Goal: Task Accomplishment & Management: Complete application form

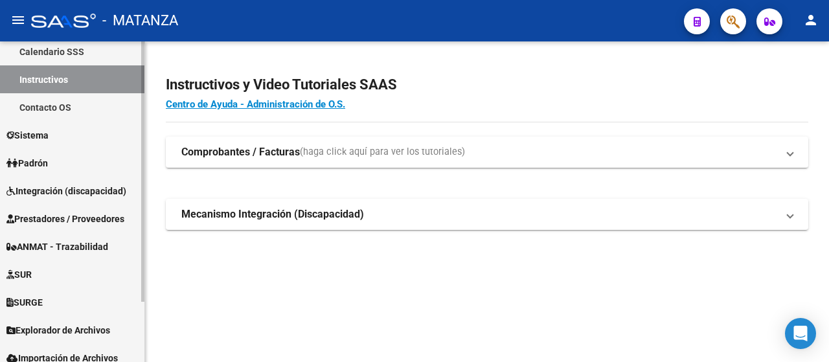
scroll to position [74, 0]
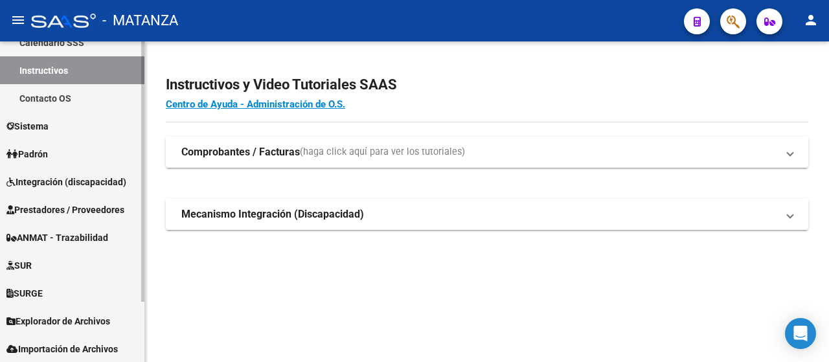
click at [87, 209] on span "Prestadores / Proveedores" at bounding box center [65, 210] width 118 height 14
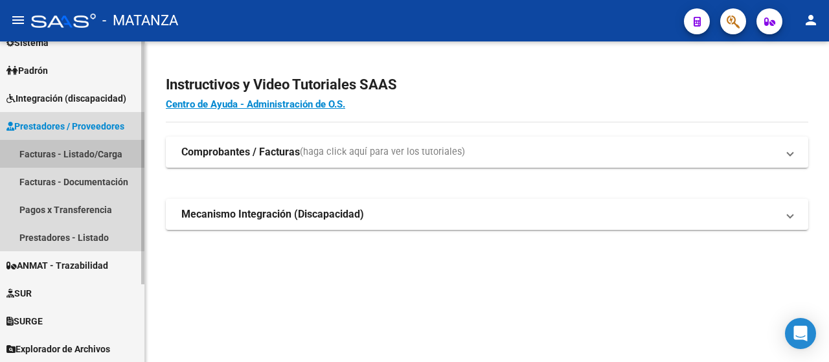
click at [94, 154] on link "Facturas - Listado/Carga" at bounding box center [72, 154] width 145 height 28
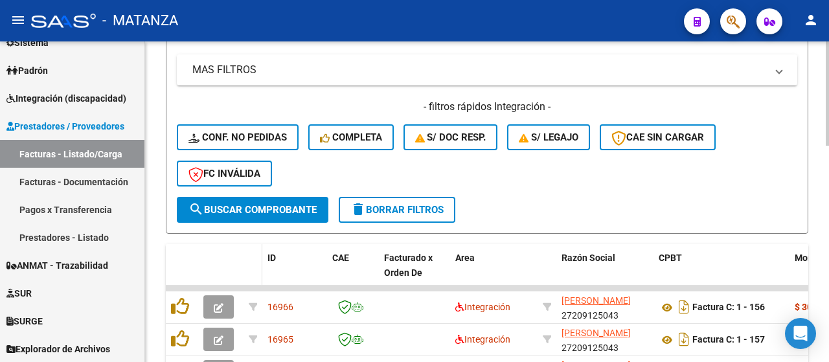
scroll to position [456, 0]
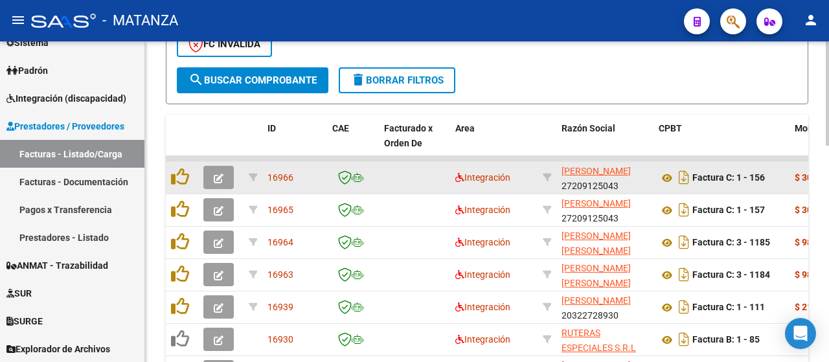
click at [220, 172] on span "button" at bounding box center [219, 178] width 10 height 12
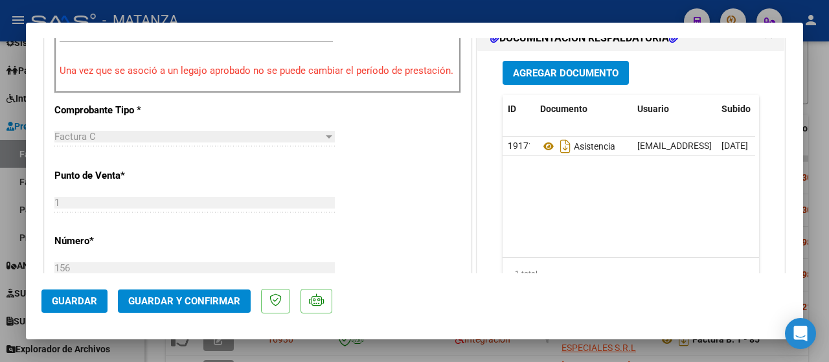
scroll to position [454, 0]
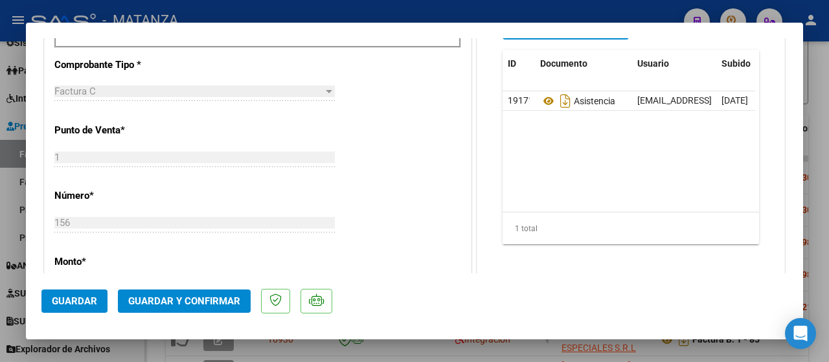
click at [202, 304] on span "Guardar y Confirmar" at bounding box center [184, 301] width 112 height 12
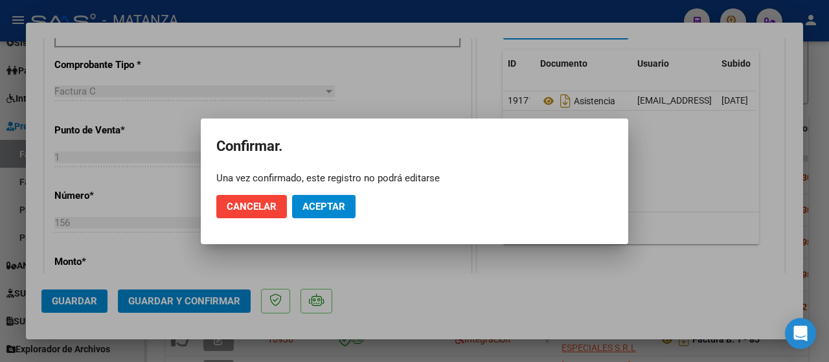
click at [312, 206] on span "Aceptar" at bounding box center [324, 207] width 43 height 12
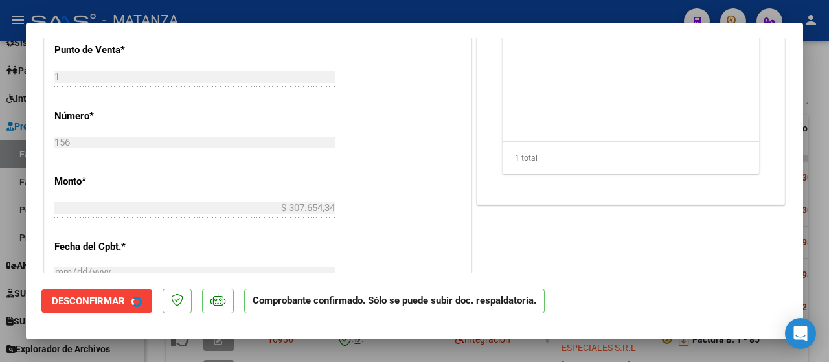
scroll to position [468, 0]
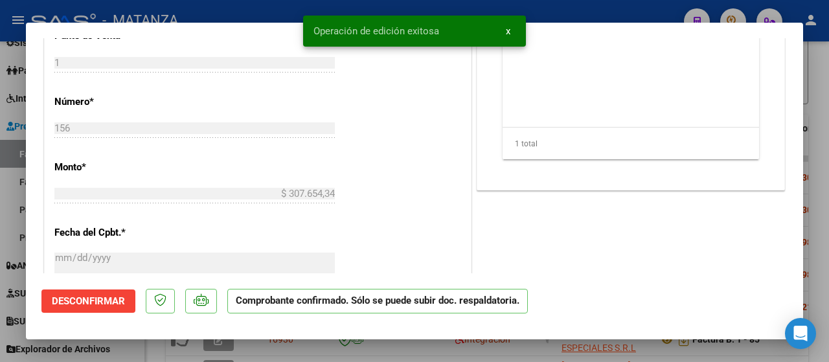
click at [327, 347] on div at bounding box center [414, 181] width 829 height 362
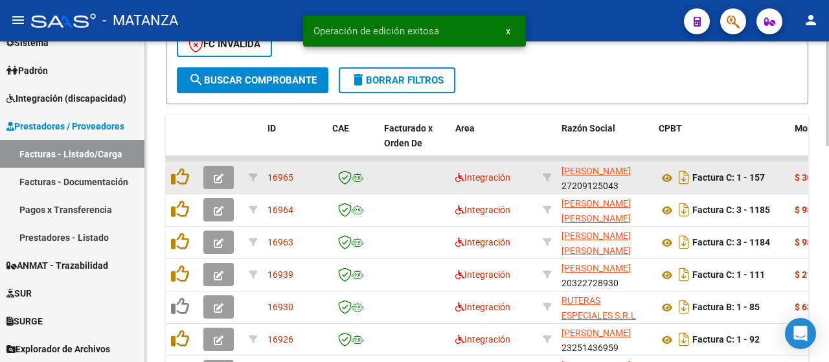
scroll to position [456, 0]
click at [216, 174] on icon "button" at bounding box center [219, 179] width 10 height 10
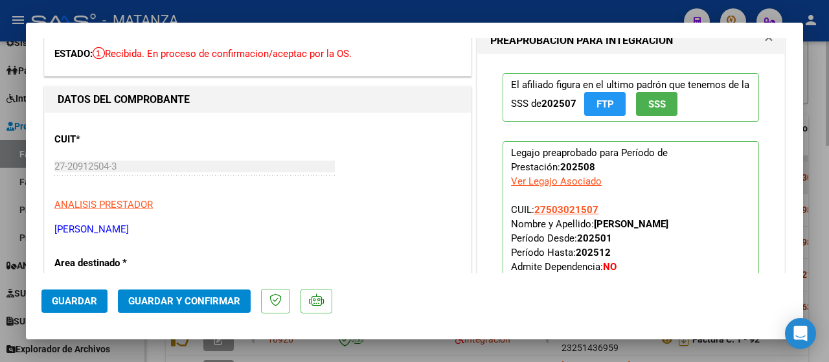
scroll to position [0, 0]
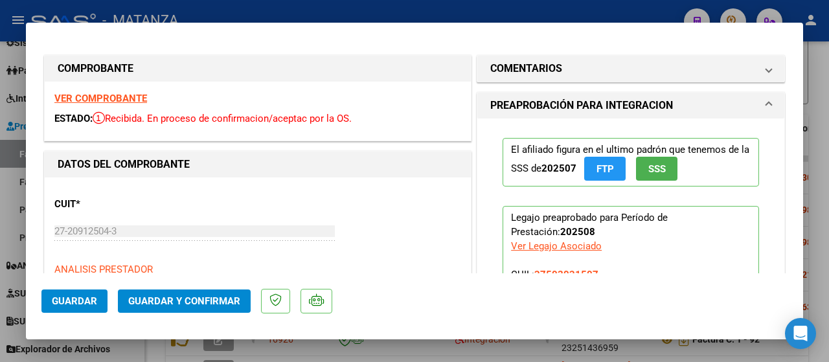
click at [127, 95] on strong "VER COMPROBANTE" at bounding box center [100, 99] width 93 height 12
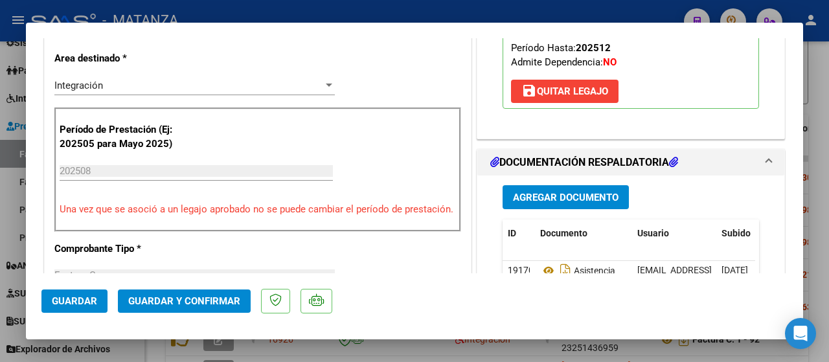
scroll to position [324, 0]
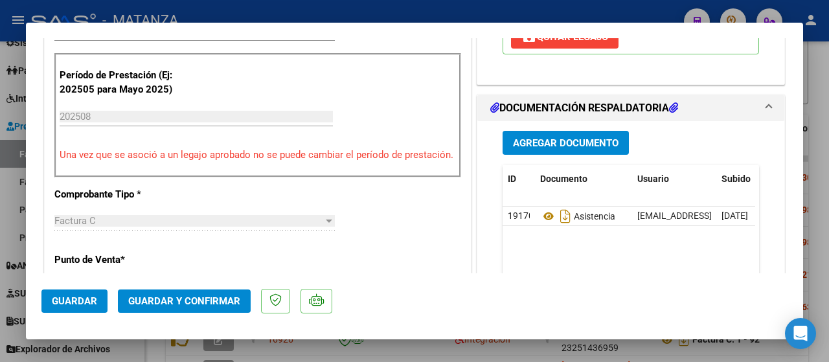
click at [184, 307] on button "Guardar y Confirmar" at bounding box center [184, 301] width 133 height 23
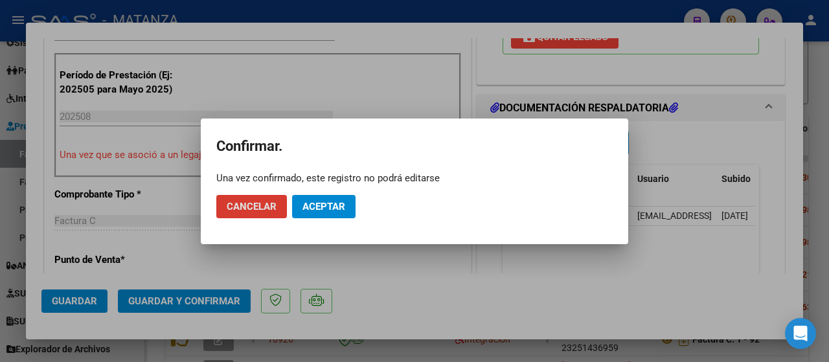
click at [349, 203] on button "Aceptar" at bounding box center [324, 206] width 64 height 23
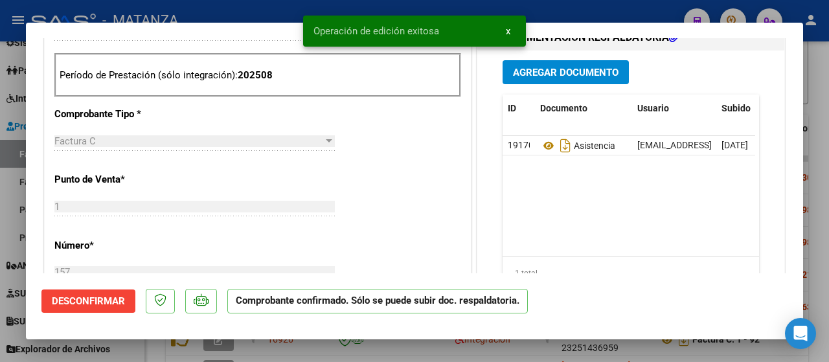
scroll to position [338, 0]
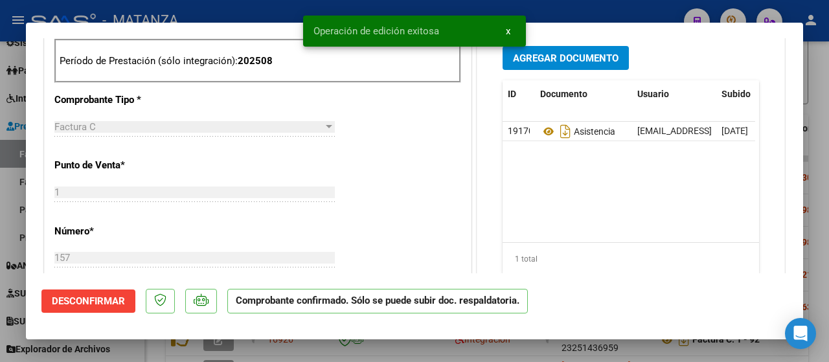
click at [149, 355] on div at bounding box center [414, 181] width 829 height 362
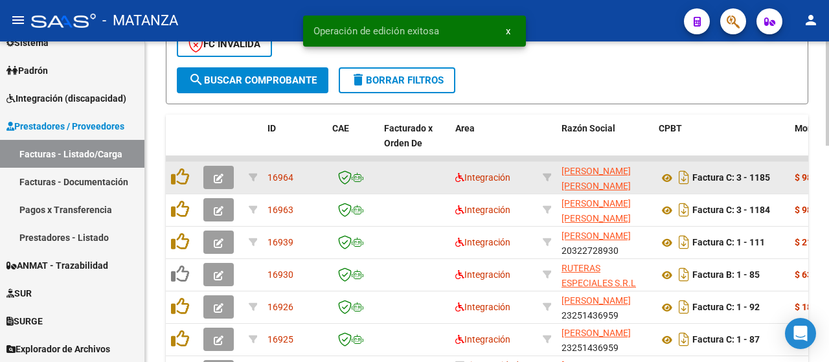
click at [217, 177] on icon "button" at bounding box center [219, 179] width 10 height 10
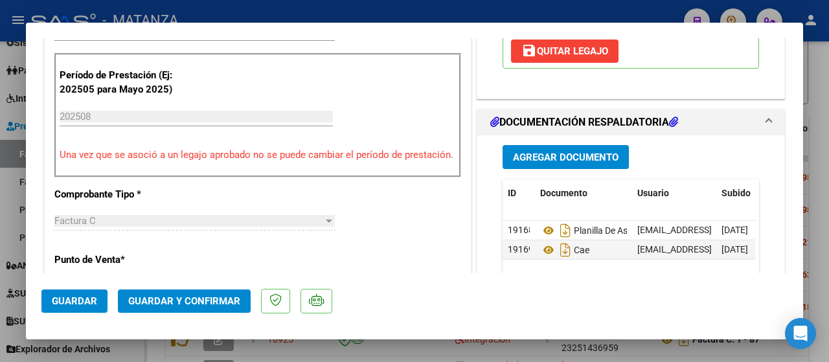
scroll to position [389, 0]
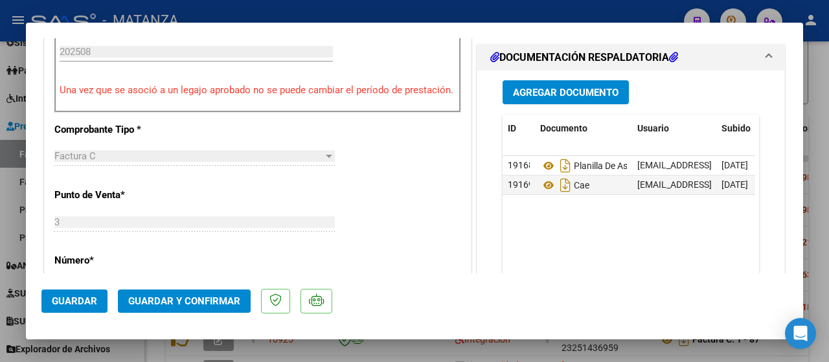
click at [207, 303] on span "Guardar y Confirmar" at bounding box center [184, 301] width 112 height 12
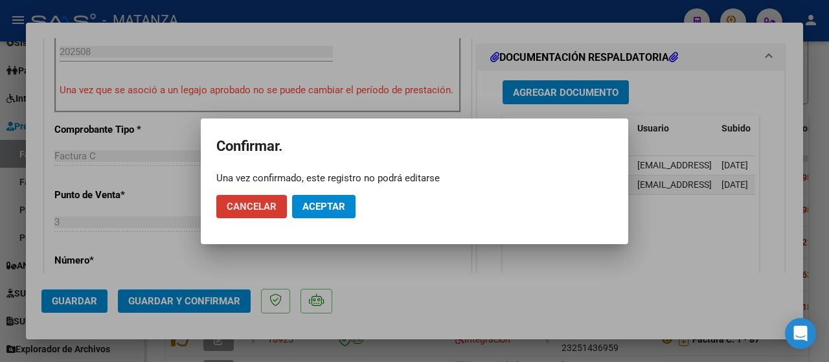
click at [332, 209] on button "Aceptar" at bounding box center [324, 206] width 64 height 23
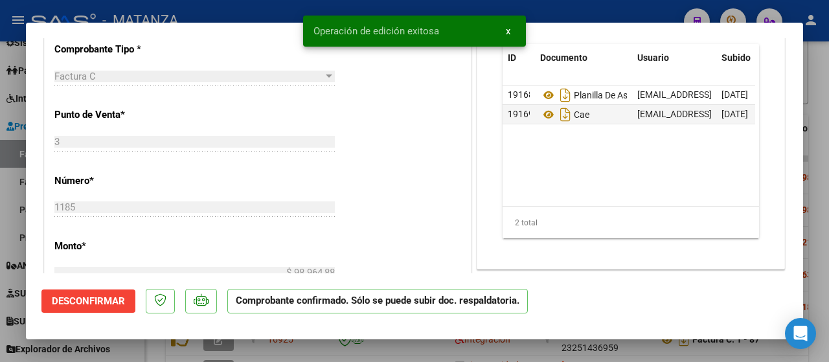
scroll to position [403, 0]
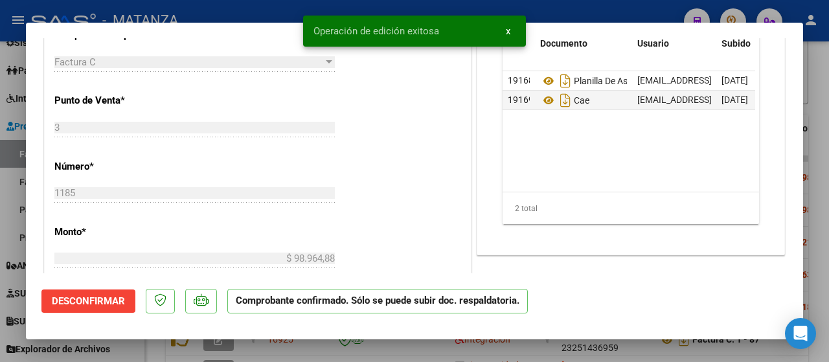
click at [306, 350] on div at bounding box center [414, 181] width 829 height 362
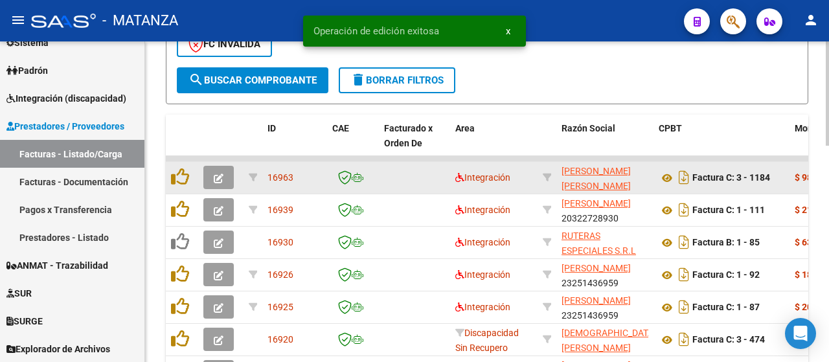
scroll to position [456, 0]
click at [218, 179] on icon "button" at bounding box center [219, 179] width 10 height 10
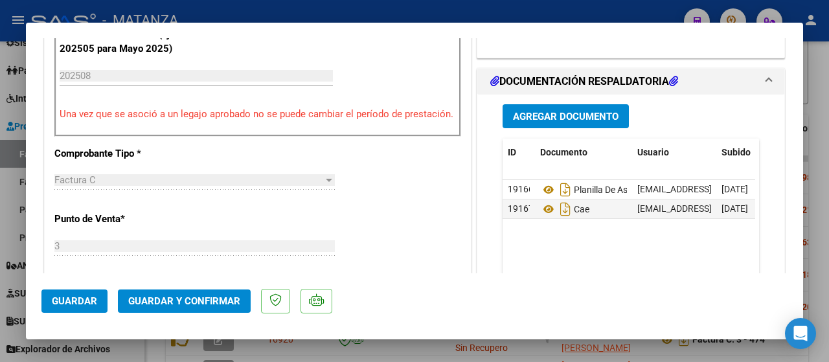
scroll to position [454, 0]
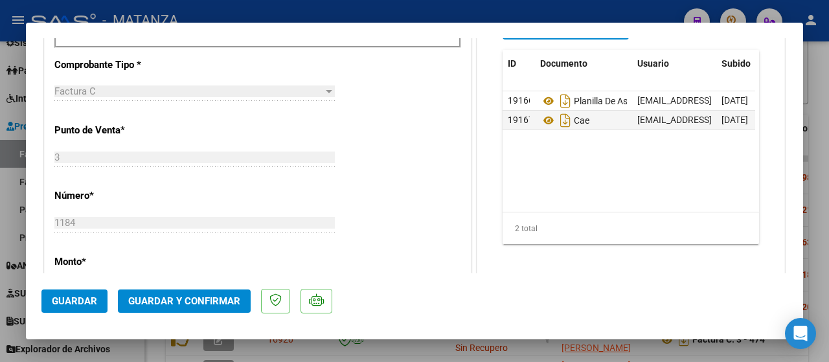
click at [212, 300] on span "Guardar y Confirmar" at bounding box center [184, 301] width 112 height 12
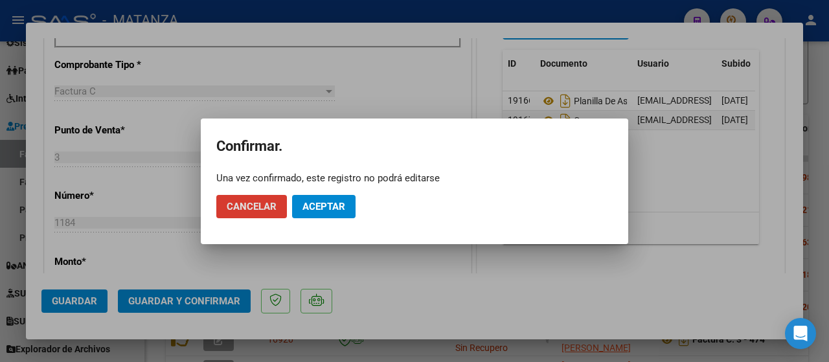
click at [335, 202] on span "Aceptar" at bounding box center [324, 207] width 43 height 12
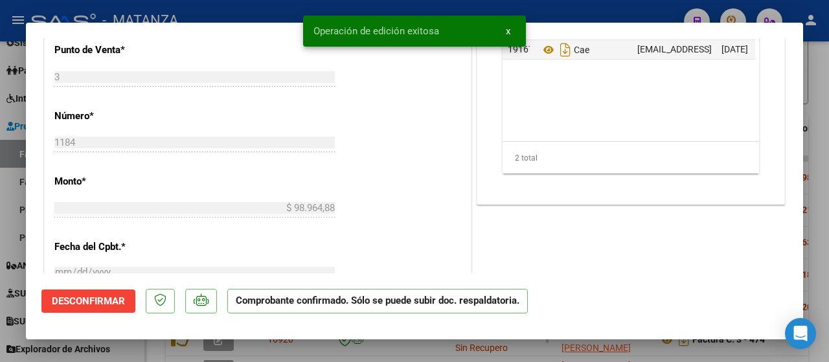
scroll to position [468, 0]
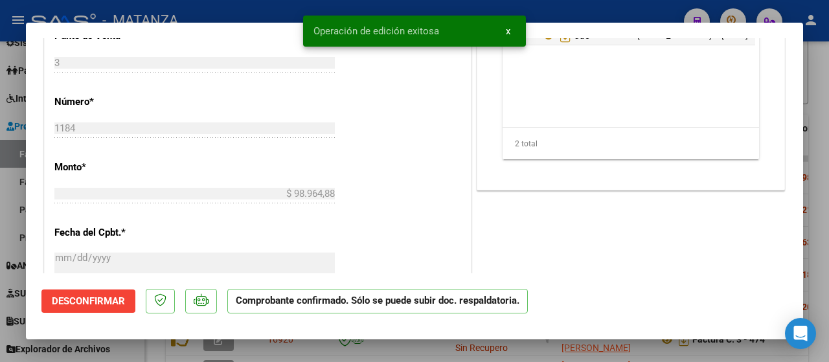
click at [133, 348] on div at bounding box center [414, 181] width 829 height 362
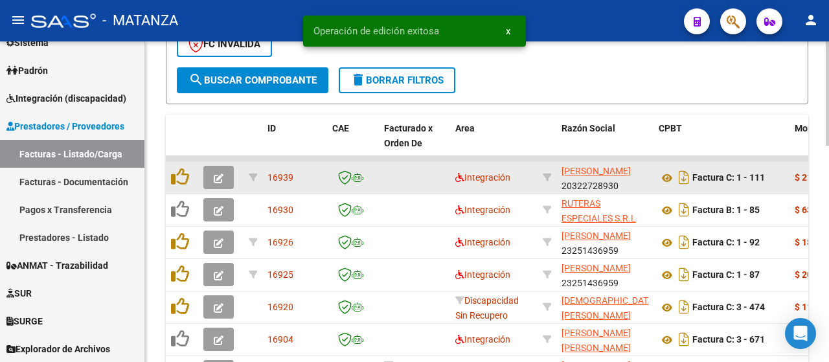
scroll to position [456, 0]
click at [221, 174] on icon "button" at bounding box center [219, 179] width 10 height 10
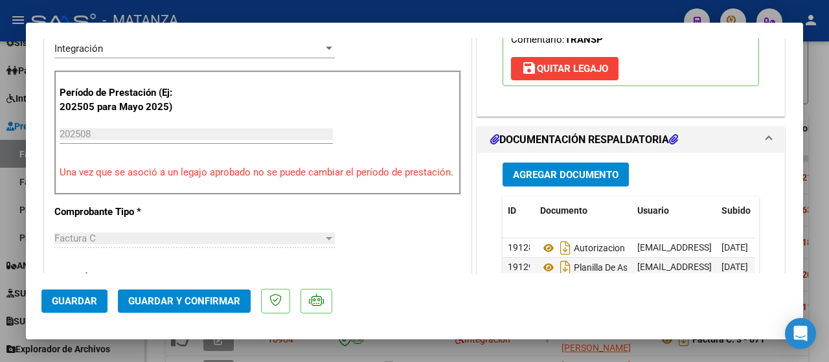
scroll to position [389, 0]
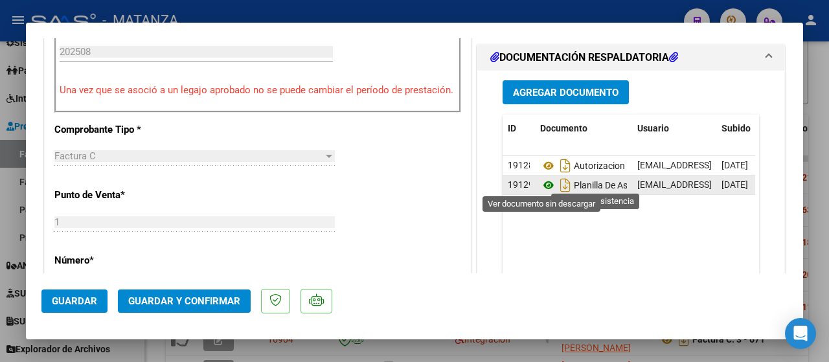
click at [540, 185] on icon at bounding box center [548, 186] width 17 height 16
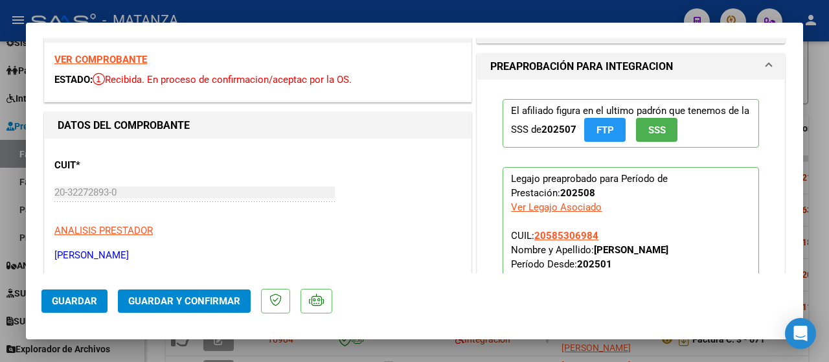
scroll to position [0, 0]
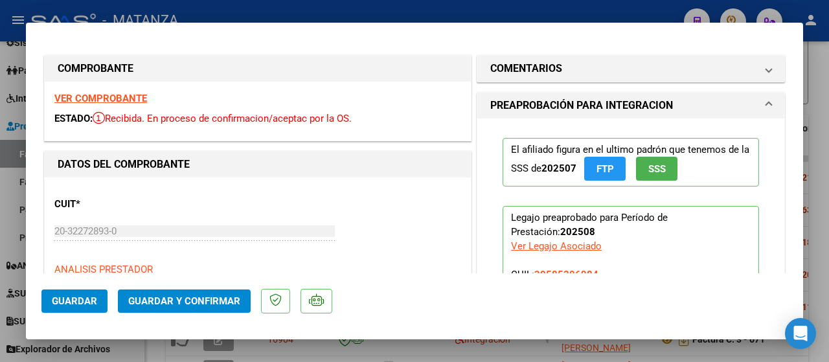
click at [106, 95] on strong "VER COMPROBANTE" at bounding box center [100, 99] width 93 height 12
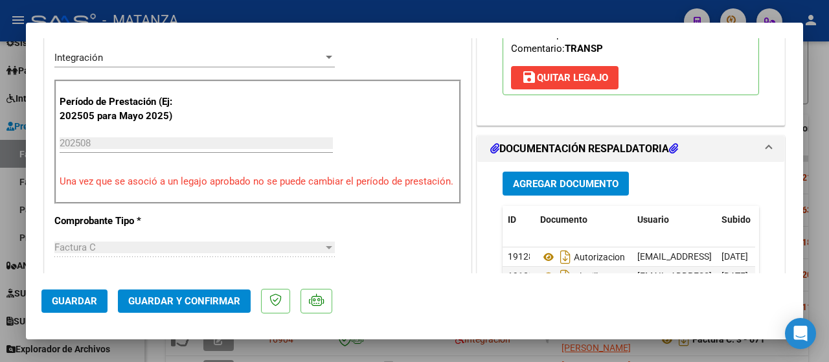
scroll to position [324, 0]
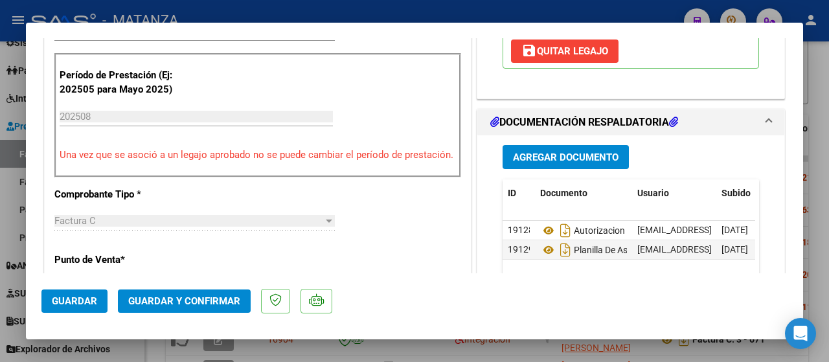
click at [209, 301] on span "Guardar y Confirmar" at bounding box center [184, 301] width 112 height 12
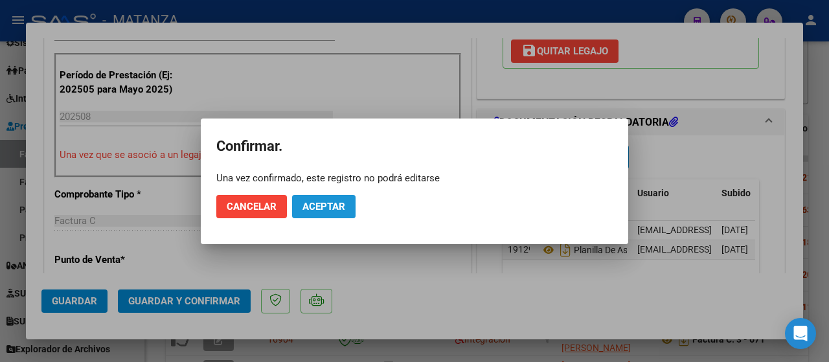
click at [338, 206] on span "Aceptar" at bounding box center [324, 207] width 43 height 12
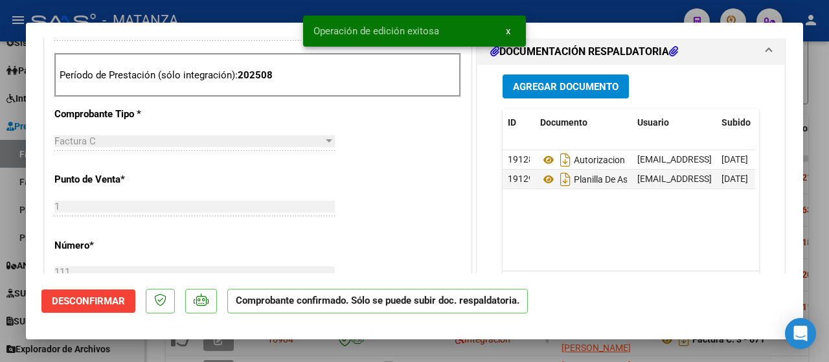
scroll to position [338, 0]
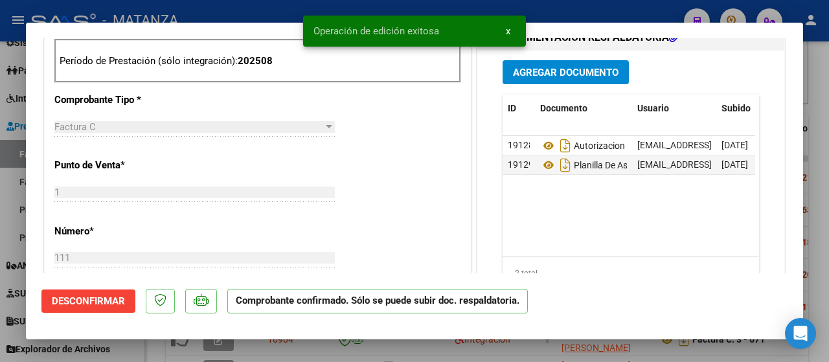
click at [135, 348] on div at bounding box center [414, 181] width 829 height 362
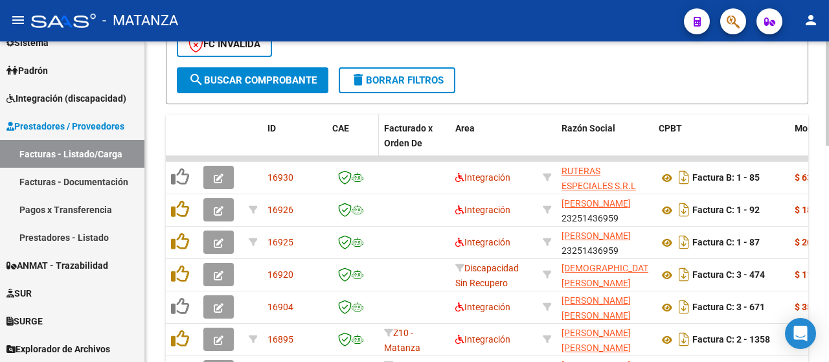
scroll to position [456, 0]
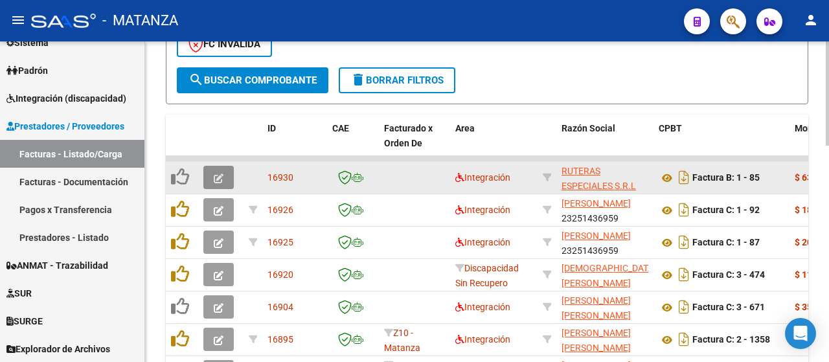
click at [222, 176] on icon "button" at bounding box center [219, 179] width 10 height 10
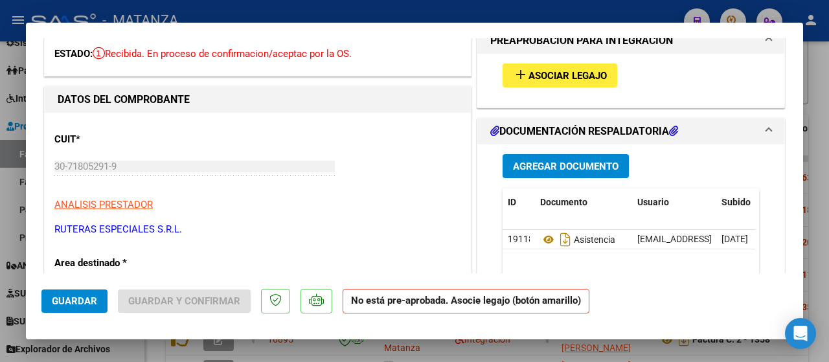
scroll to position [0, 0]
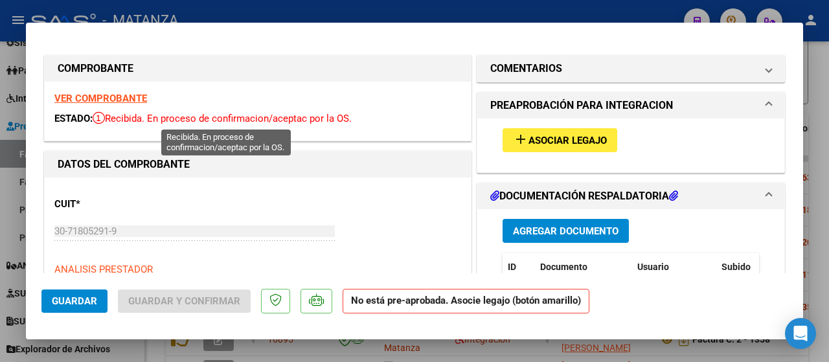
click at [114, 94] on strong "VER COMPROBANTE" at bounding box center [100, 99] width 93 height 12
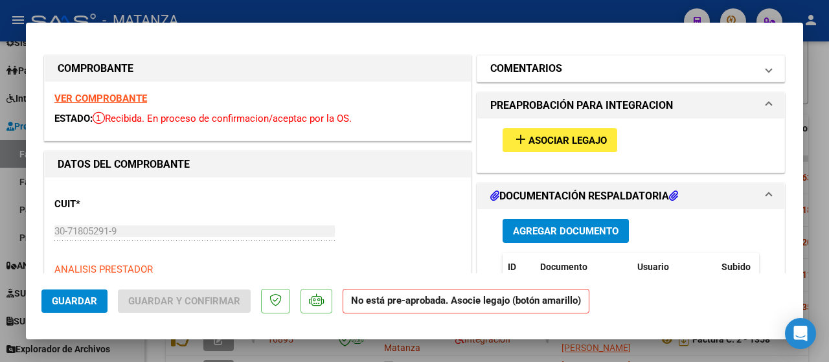
click at [610, 56] on mat-expansion-panel-header "COMENTARIOS" at bounding box center [631, 69] width 307 height 26
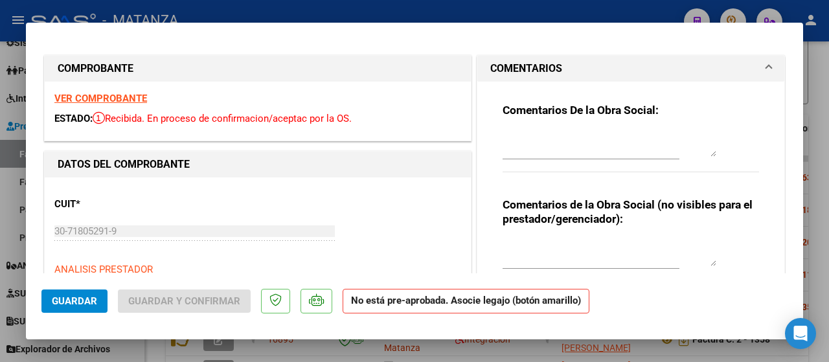
click at [590, 144] on textarea at bounding box center [610, 144] width 214 height 26
click at [503, 137] on textarea "cmpletar carga" at bounding box center [610, 144] width 214 height 26
type textarea "completar carga"
click at [76, 301] on span "Guardar" at bounding box center [74, 301] width 45 height 12
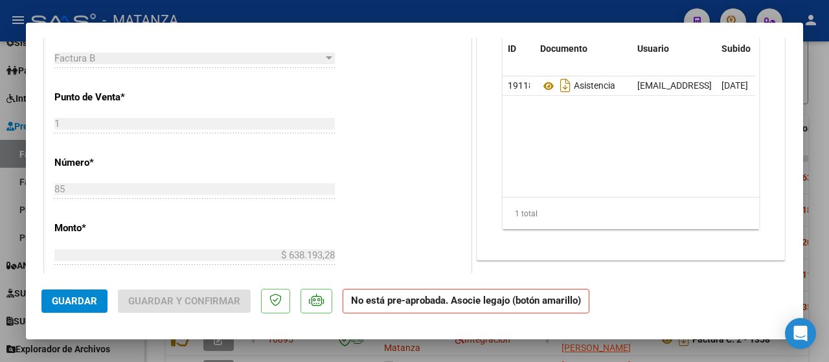
scroll to position [454, 0]
click at [146, 357] on div at bounding box center [414, 181] width 829 height 362
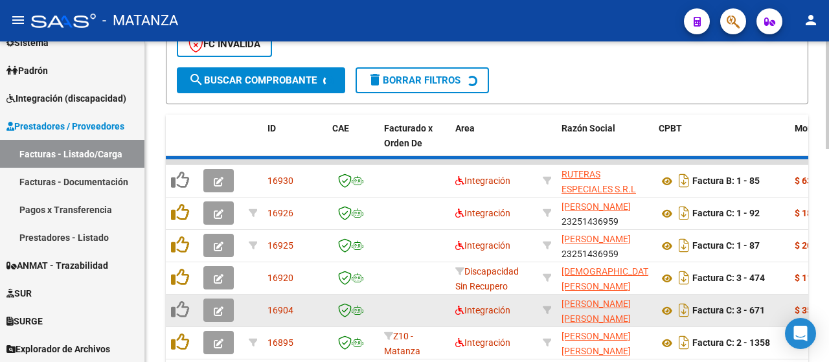
scroll to position [456, 0]
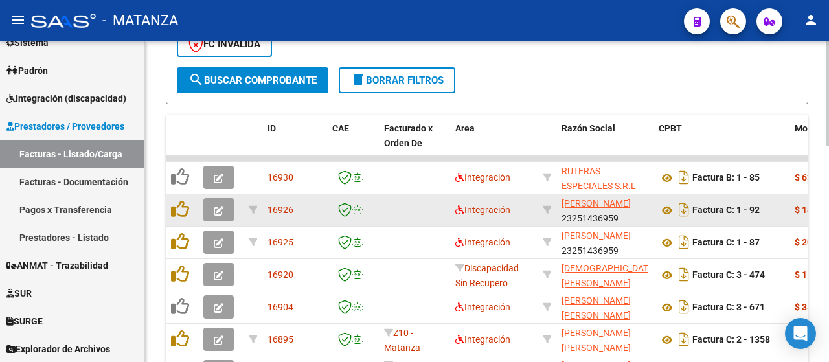
click at [216, 207] on icon "button" at bounding box center [219, 211] width 10 height 10
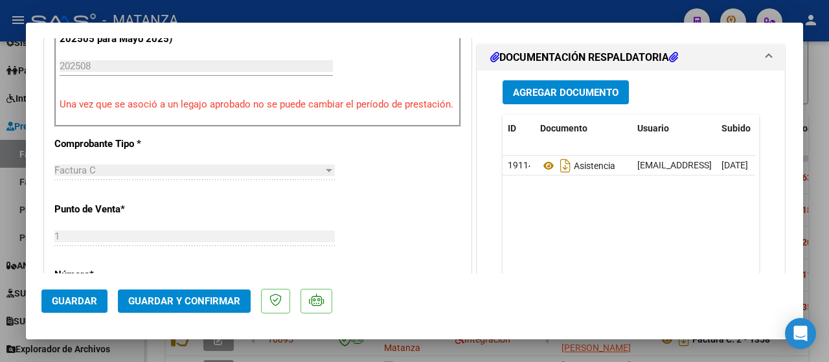
scroll to position [389, 0]
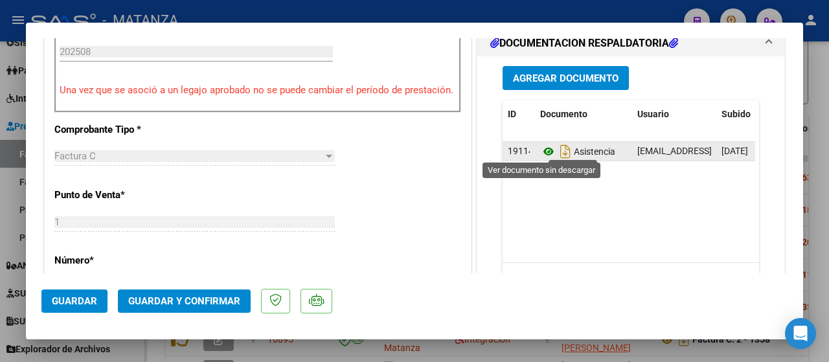
click at [544, 150] on icon at bounding box center [548, 152] width 17 height 16
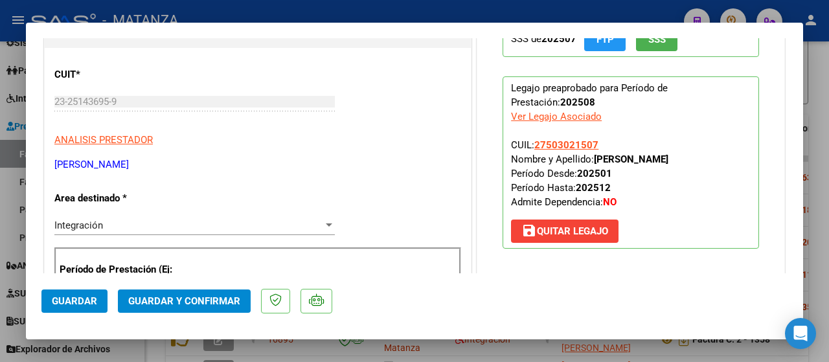
scroll to position [0, 0]
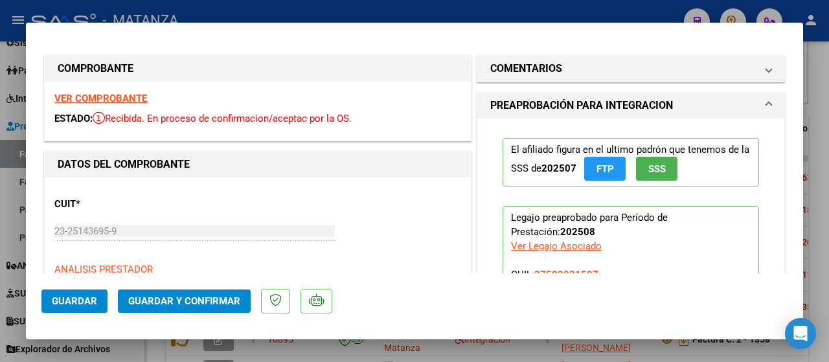
click at [110, 94] on strong "VER COMPROBANTE" at bounding box center [100, 99] width 93 height 12
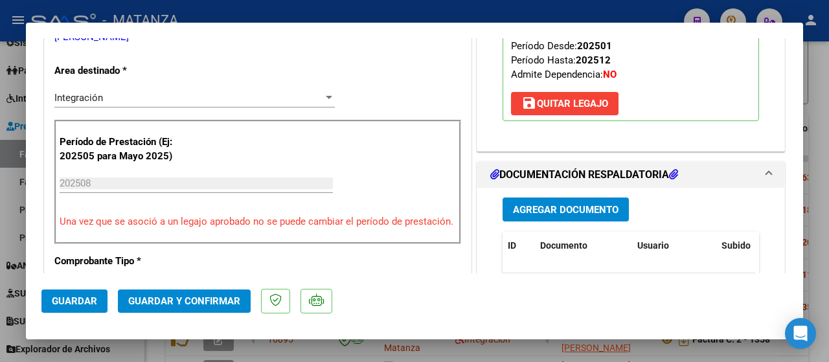
scroll to position [259, 0]
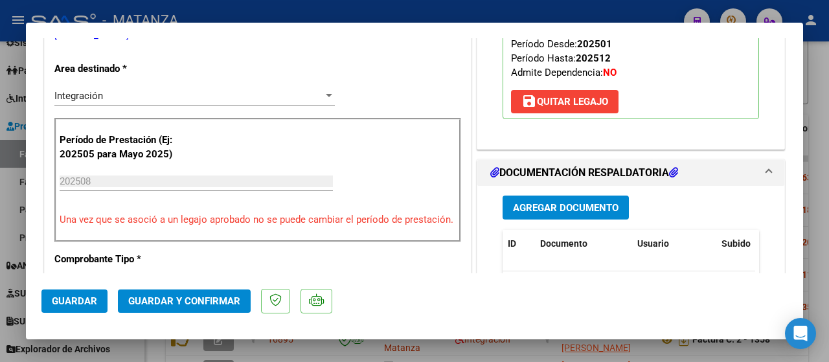
click at [182, 297] on span "Guardar y Confirmar" at bounding box center [184, 301] width 112 height 12
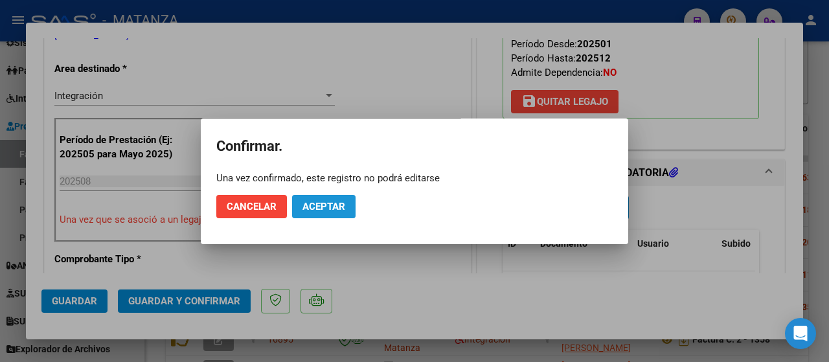
click at [319, 203] on span "Aceptar" at bounding box center [324, 207] width 43 height 12
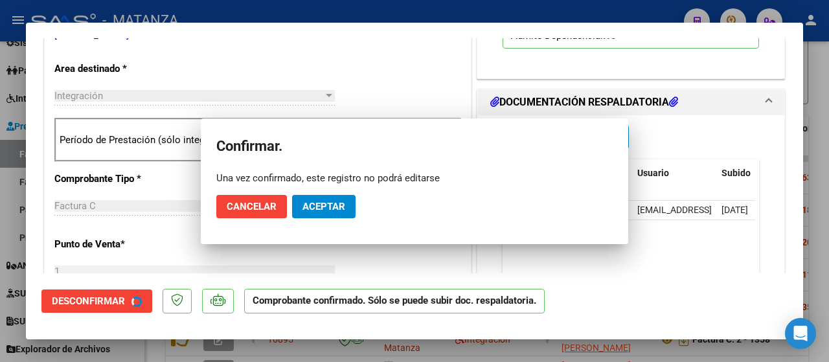
scroll to position [273, 0]
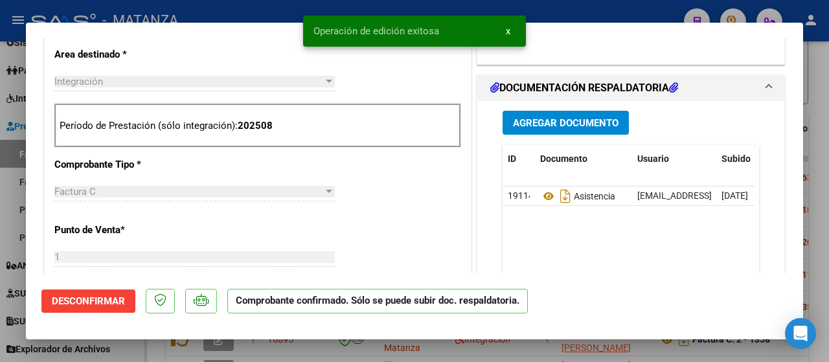
click at [141, 352] on div at bounding box center [414, 181] width 829 height 362
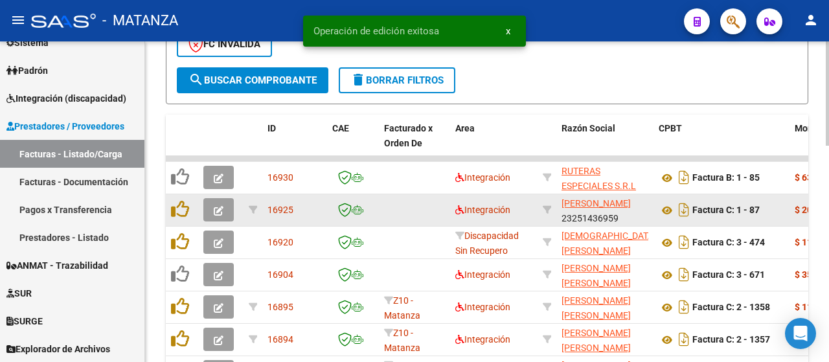
scroll to position [456, 0]
click at [220, 203] on button "button" at bounding box center [218, 209] width 30 height 23
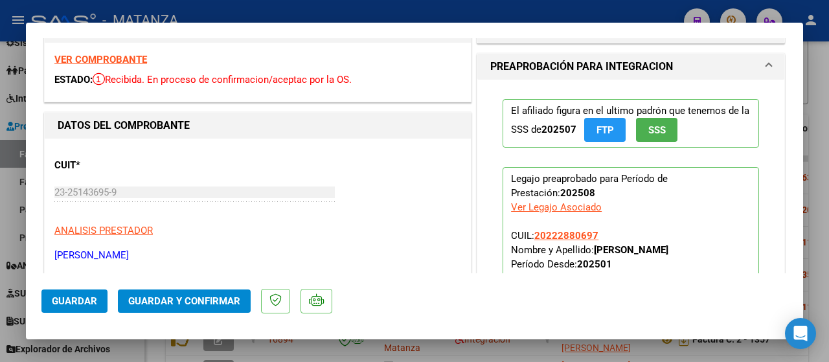
scroll to position [0, 0]
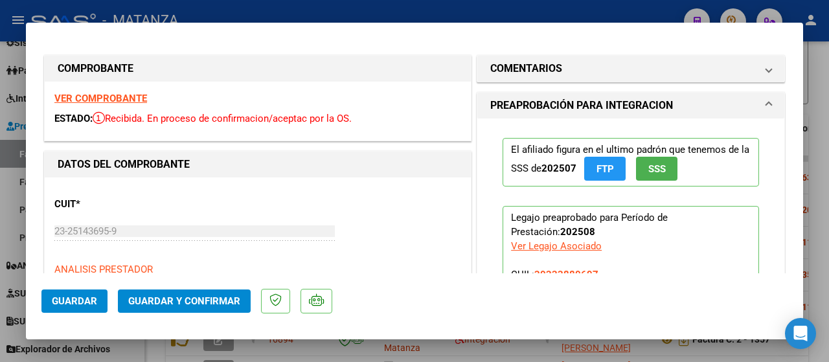
click at [120, 101] on strong "VER COMPROBANTE" at bounding box center [100, 99] width 93 height 12
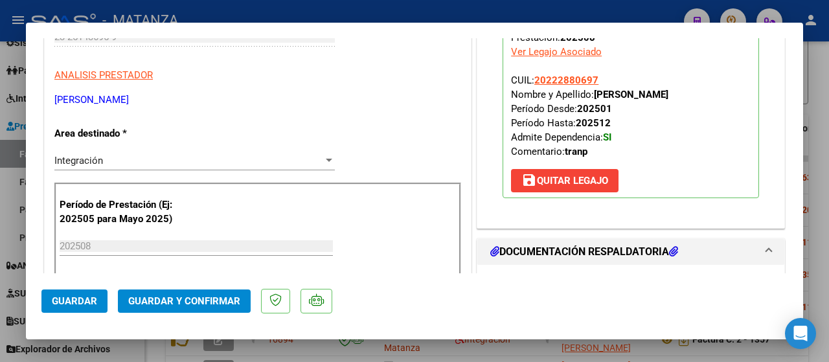
scroll to position [324, 0]
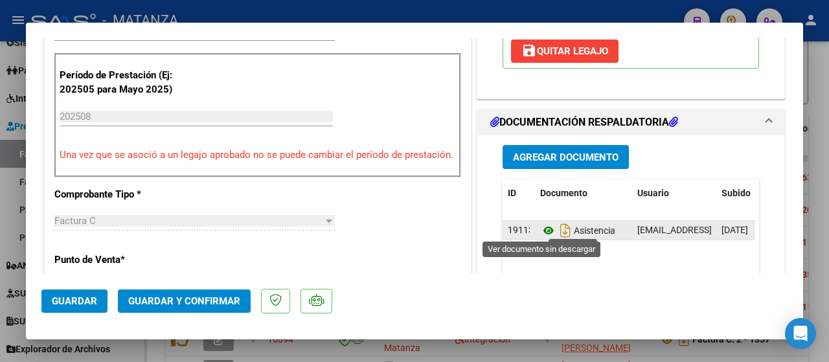
click at [542, 226] on icon at bounding box center [548, 231] width 17 height 16
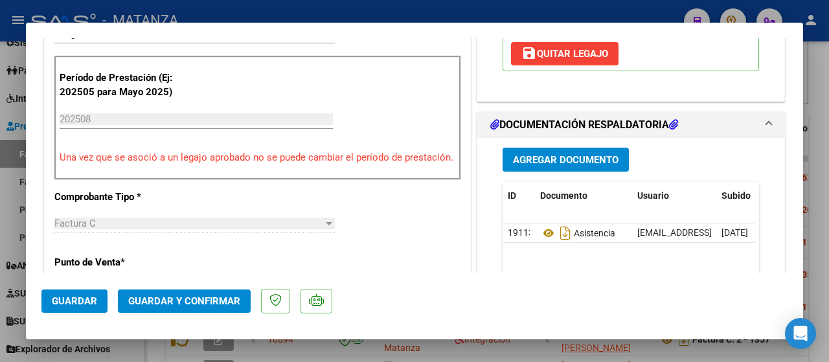
scroll to position [389, 0]
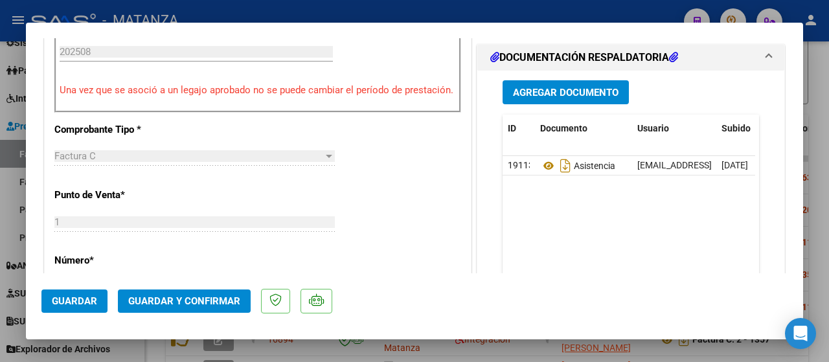
click at [179, 299] on span "Guardar y Confirmar" at bounding box center [184, 301] width 112 height 12
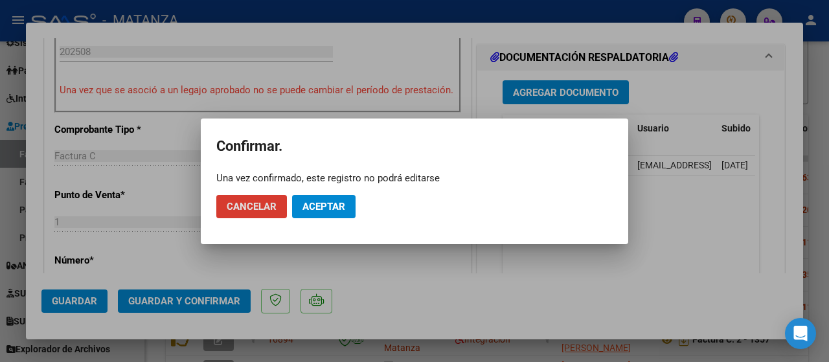
click at [341, 202] on span "Aceptar" at bounding box center [324, 207] width 43 height 12
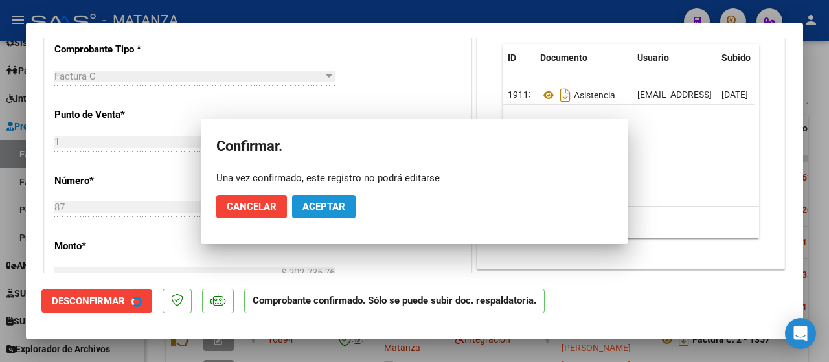
scroll to position [403, 0]
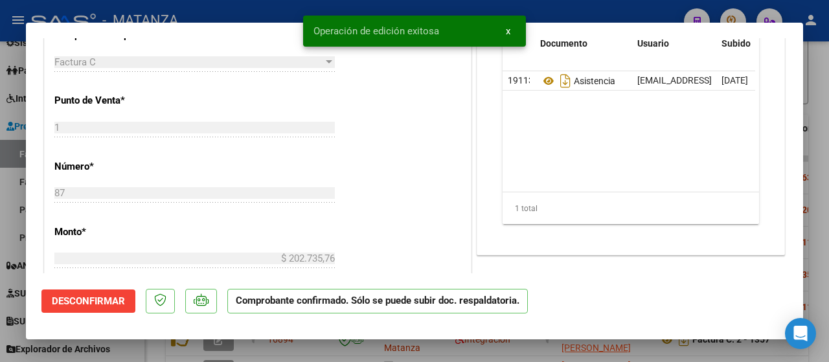
click at [133, 352] on div at bounding box center [414, 181] width 829 height 362
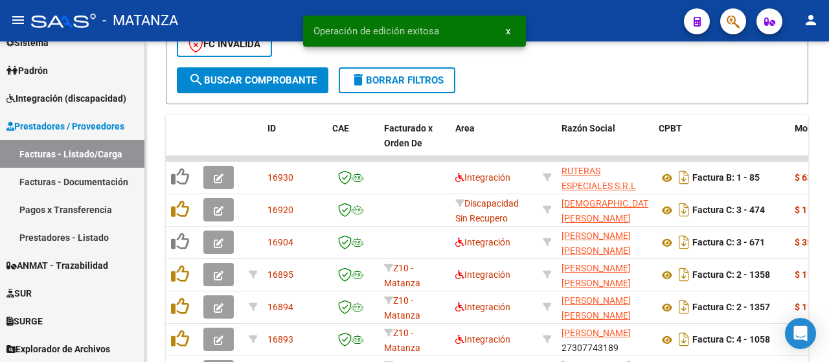
scroll to position [456, 0]
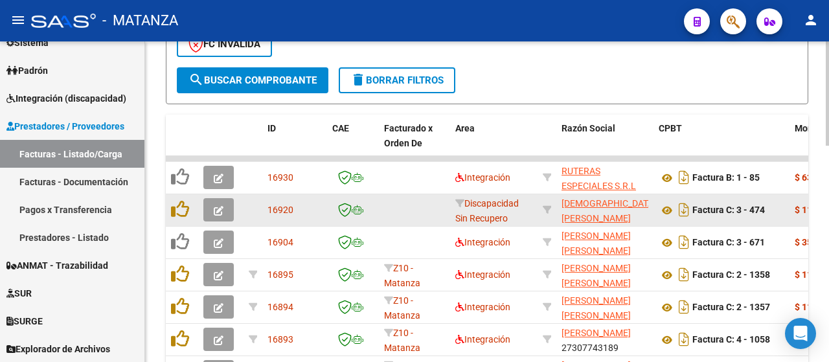
click at [224, 205] on button "button" at bounding box center [218, 209] width 30 height 23
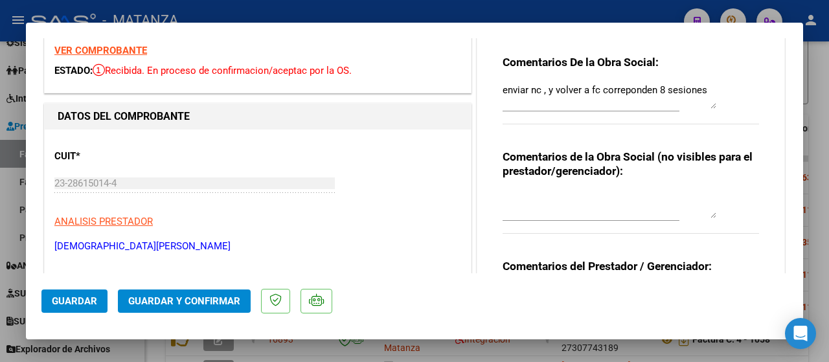
scroll to position [65, 0]
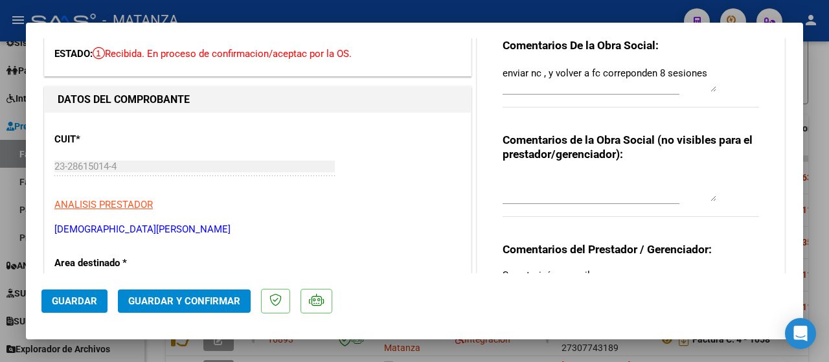
click at [145, 349] on div at bounding box center [414, 181] width 829 height 362
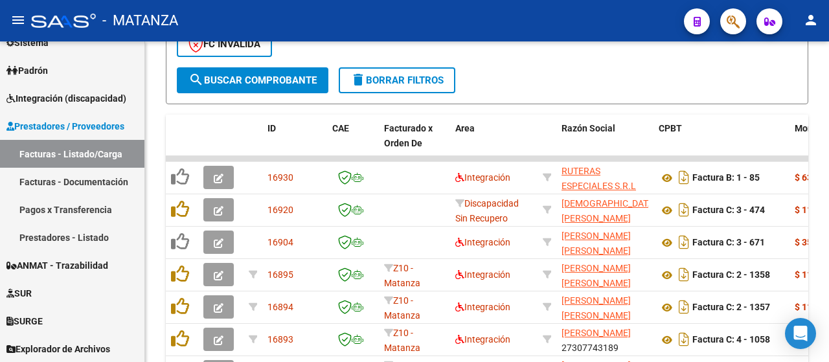
scroll to position [456, 0]
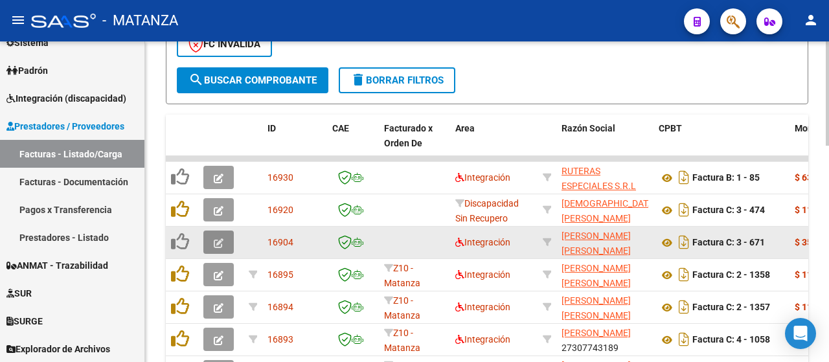
click at [220, 243] on icon "button" at bounding box center [219, 243] width 10 height 10
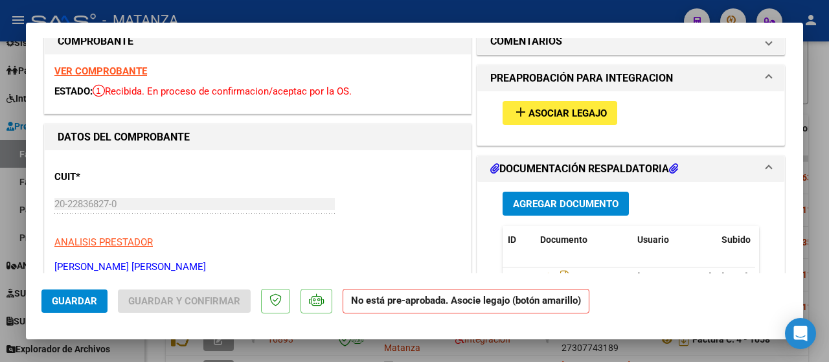
scroll to position [0, 0]
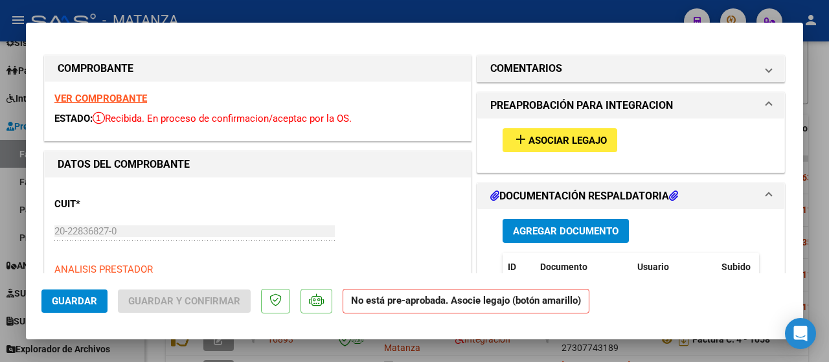
click at [533, 135] on span "Asociar Legajo" at bounding box center [568, 141] width 78 height 12
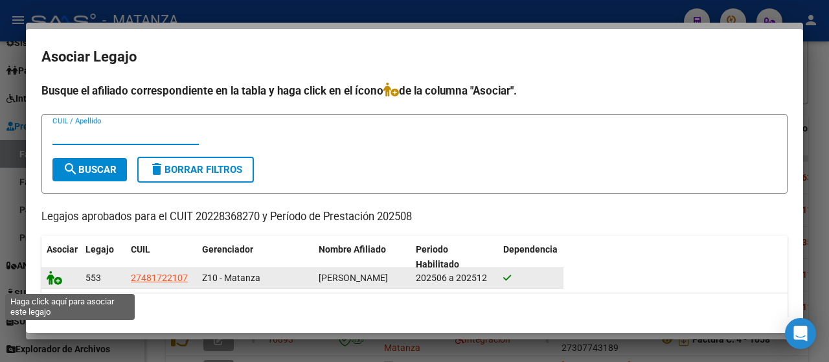
click at [56, 284] on icon at bounding box center [55, 278] width 16 height 14
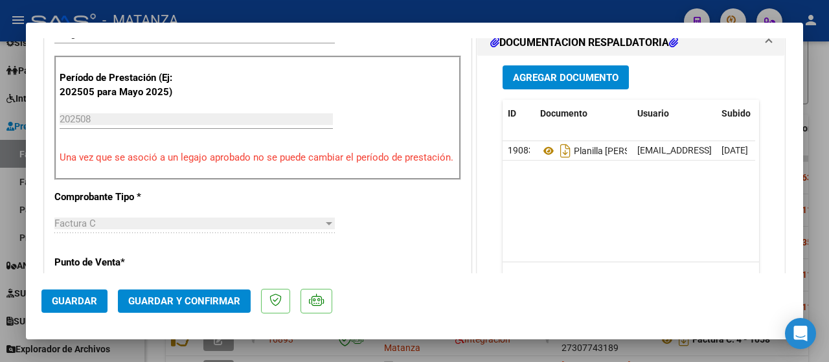
scroll to position [389, 0]
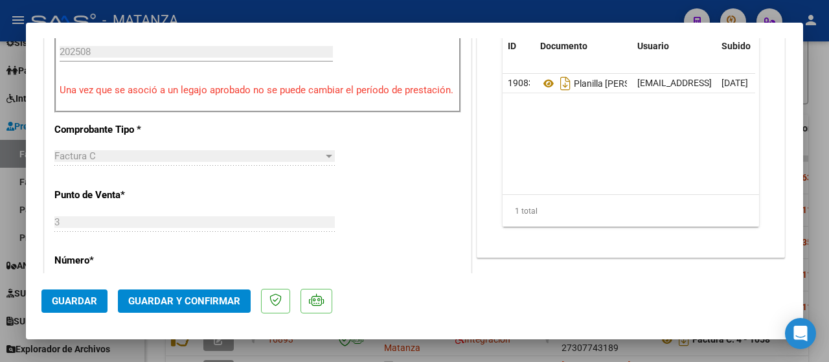
click at [185, 296] on span "Guardar y Confirmar" at bounding box center [184, 301] width 112 height 12
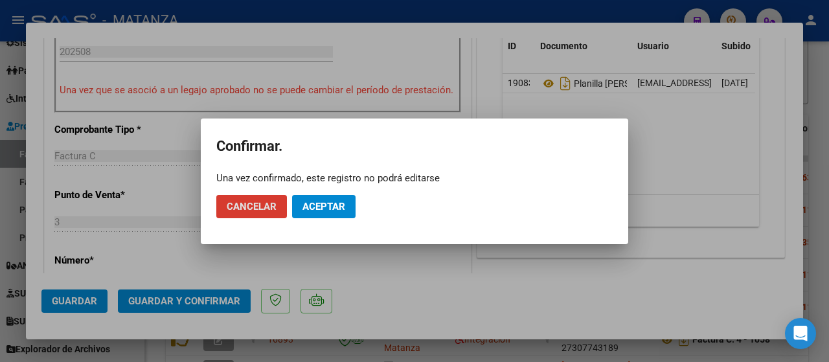
click at [305, 203] on span "Aceptar" at bounding box center [324, 207] width 43 height 12
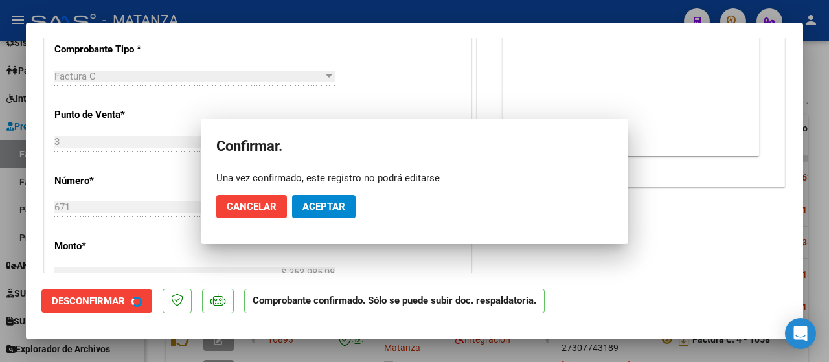
scroll to position [403, 0]
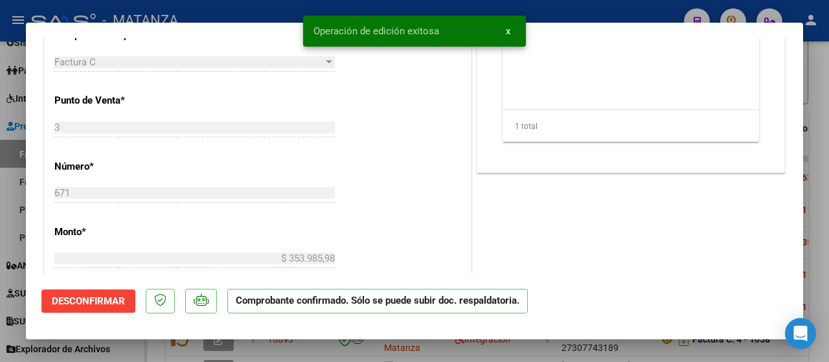
click at [135, 349] on div at bounding box center [414, 181] width 829 height 362
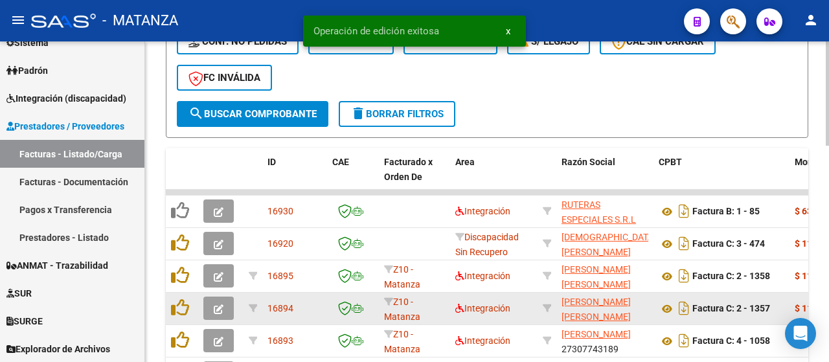
scroll to position [456, 0]
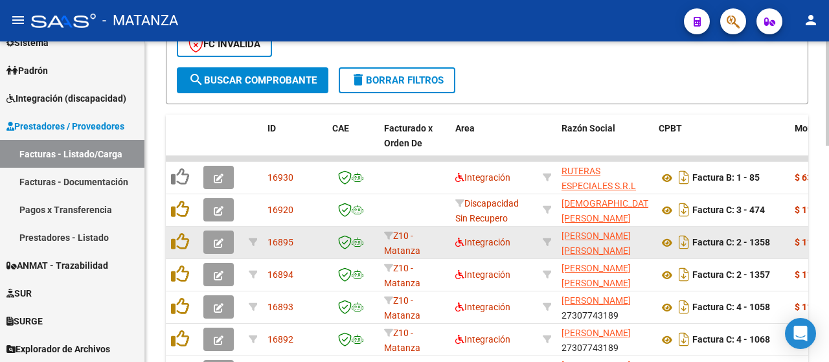
click at [215, 238] on icon "button" at bounding box center [219, 243] width 10 height 10
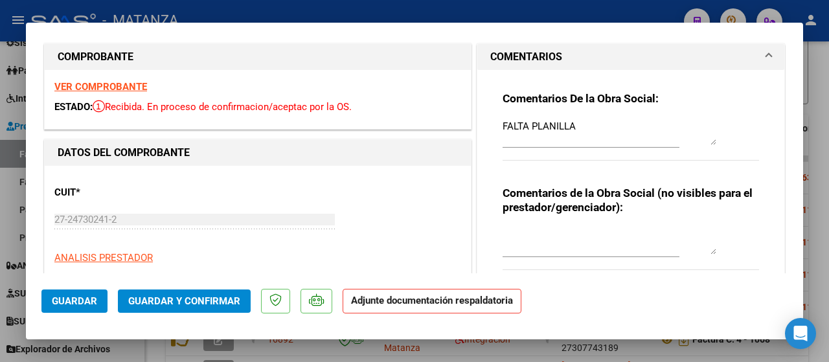
scroll to position [0, 0]
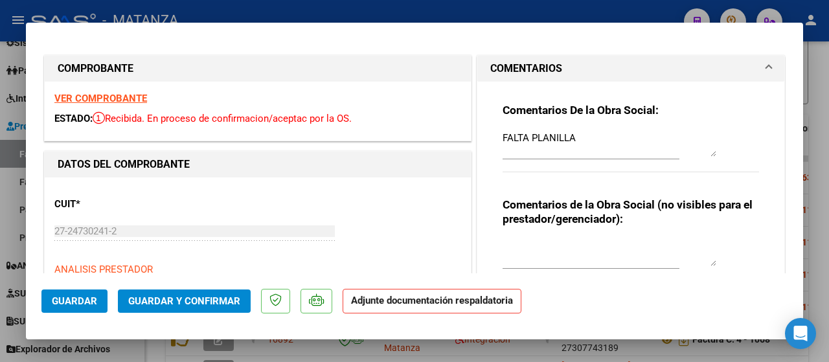
click at [136, 349] on div at bounding box center [414, 181] width 829 height 362
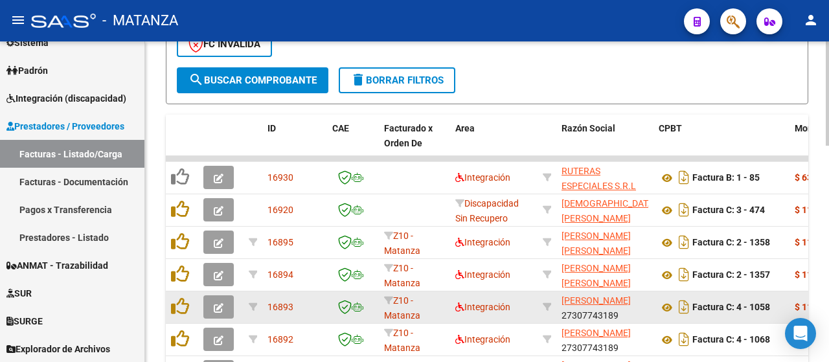
scroll to position [456, 0]
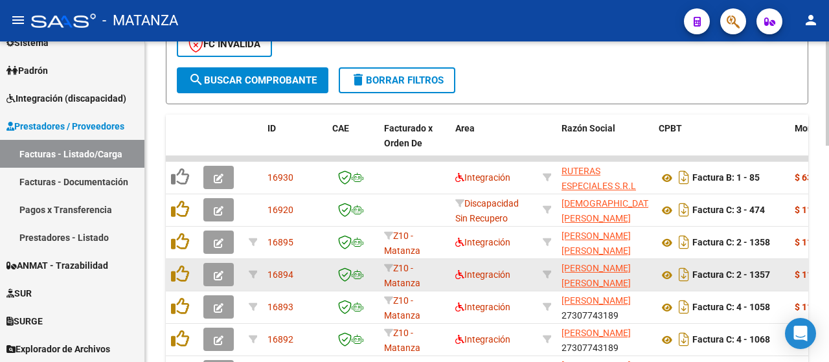
click at [222, 278] on icon "button" at bounding box center [219, 276] width 10 height 10
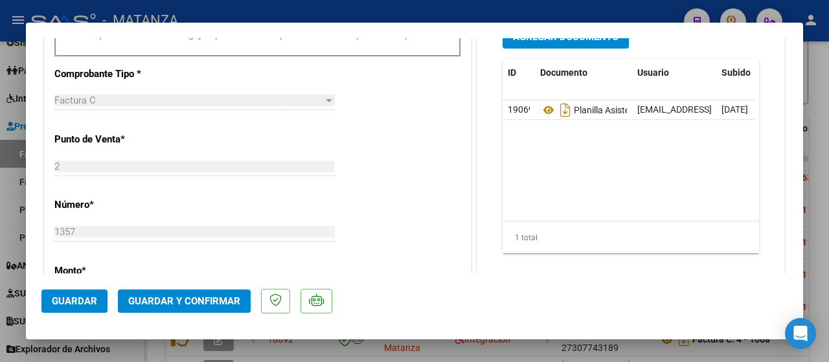
scroll to position [518, 0]
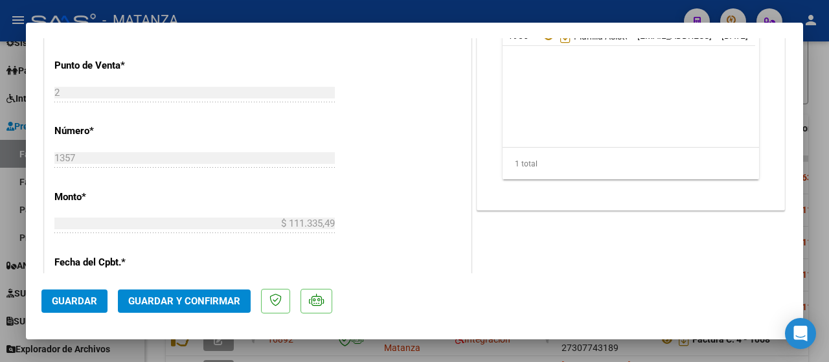
click at [199, 299] on span "Guardar y Confirmar" at bounding box center [184, 301] width 112 height 12
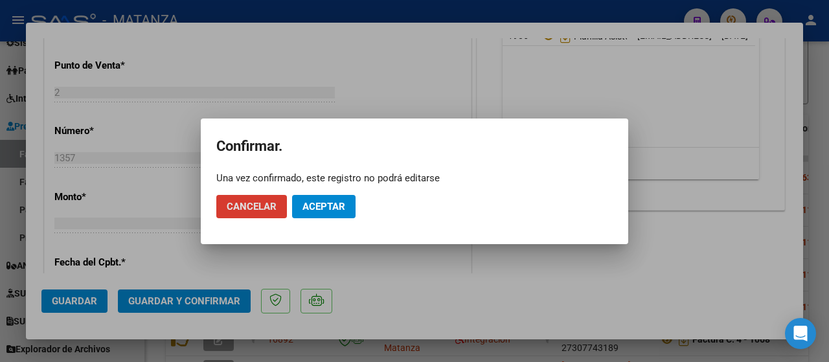
click at [327, 204] on span "Aceptar" at bounding box center [324, 207] width 43 height 12
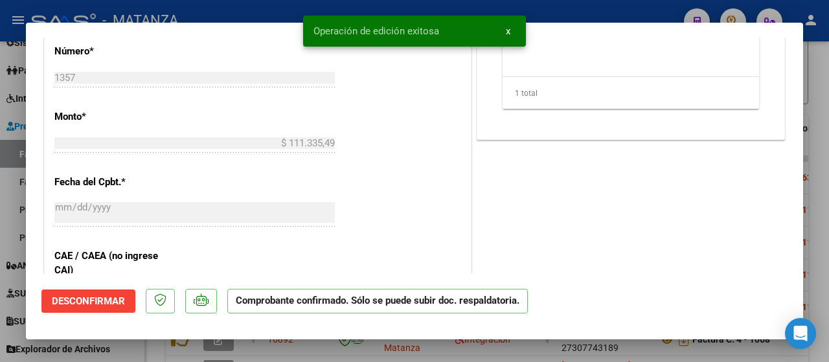
scroll to position [533, 0]
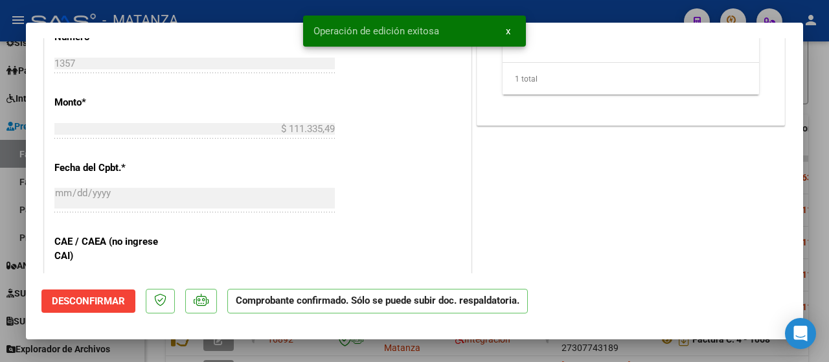
click at [134, 348] on div at bounding box center [414, 181] width 829 height 362
type input "$ 0,00"
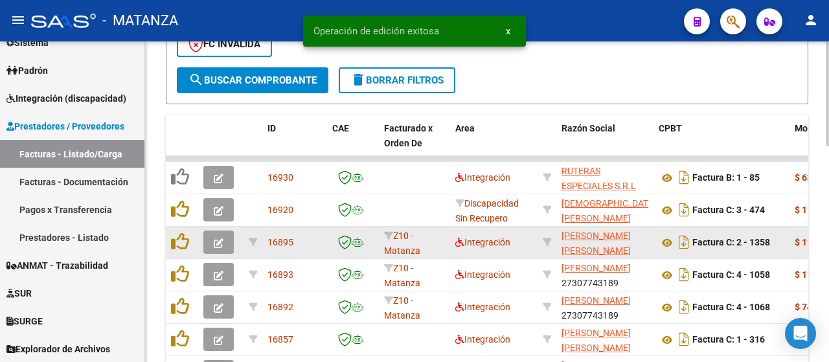
scroll to position [456, 0]
click at [220, 246] on icon "button" at bounding box center [219, 243] width 10 height 10
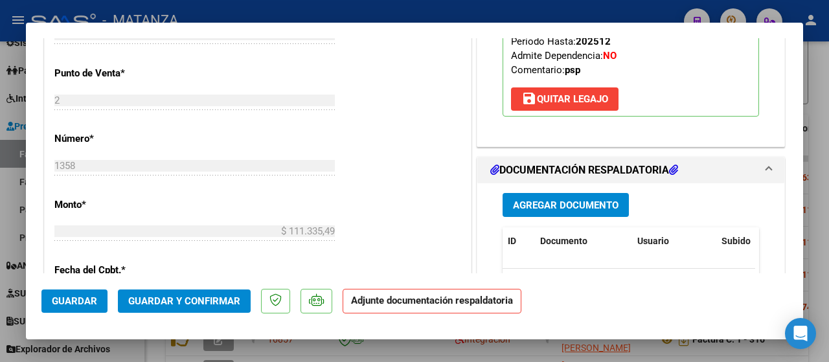
scroll to position [672, 0]
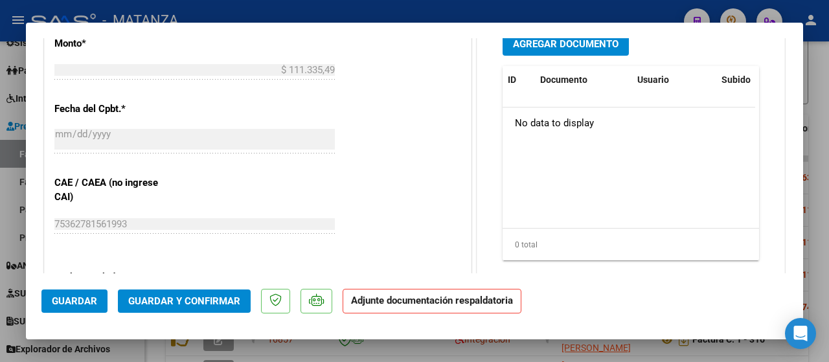
click at [154, 347] on div at bounding box center [414, 181] width 829 height 362
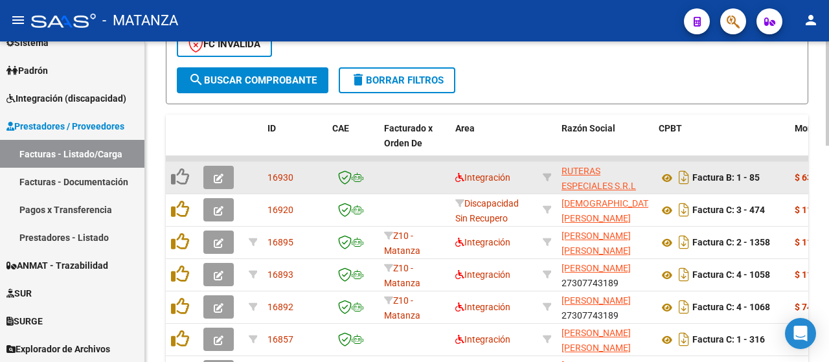
scroll to position [456, 0]
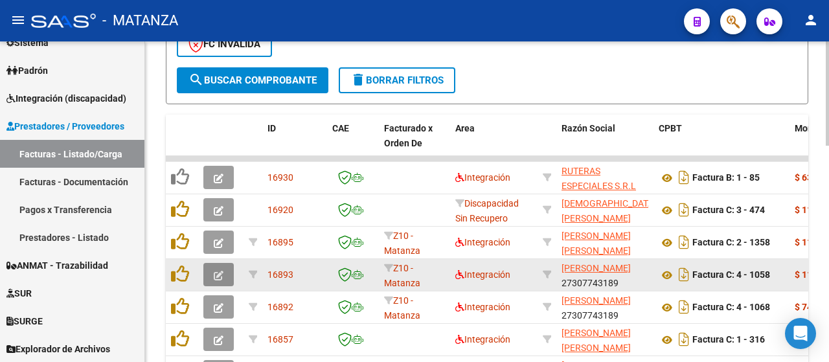
click at [218, 272] on icon "button" at bounding box center [219, 276] width 10 height 10
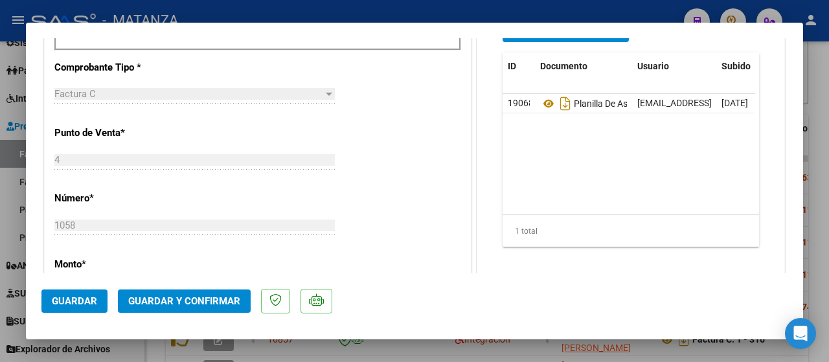
scroll to position [454, 0]
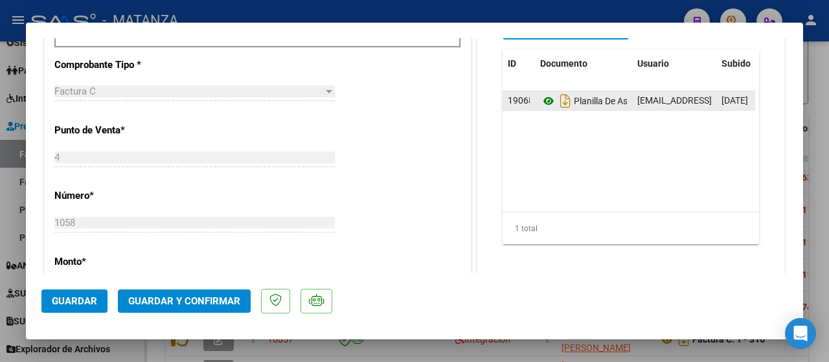
click at [540, 94] on icon at bounding box center [548, 101] width 17 height 16
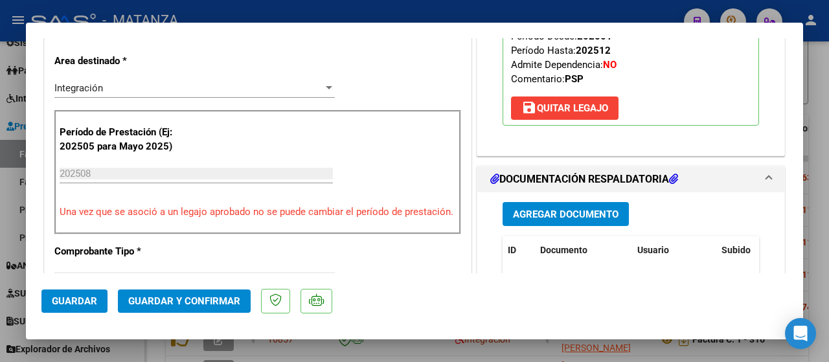
scroll to position [259, 0]
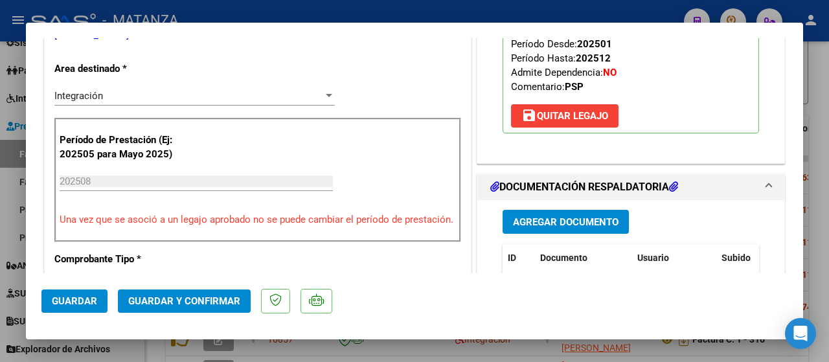
click at [177, 305] on span "Guardar y Confirmar" at bounding box center [184, 301] width 112 height 12
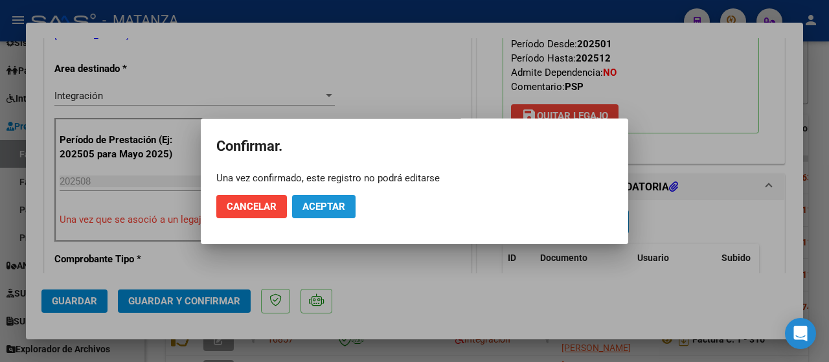
click at [320, 205] on span "Aceptar" at bounding box center [324, 207] width 43 height 12
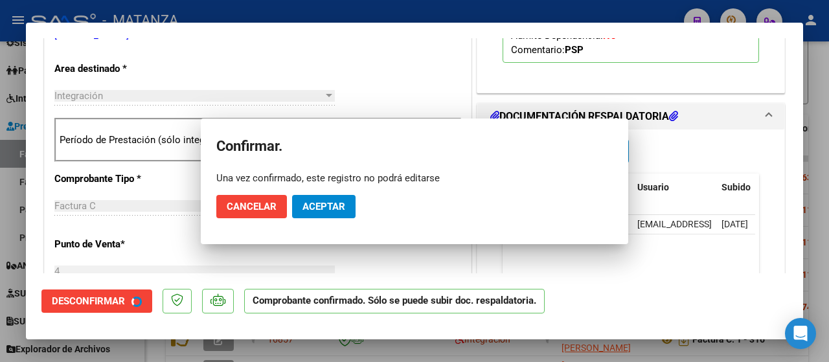
scroll to position [273, 0]
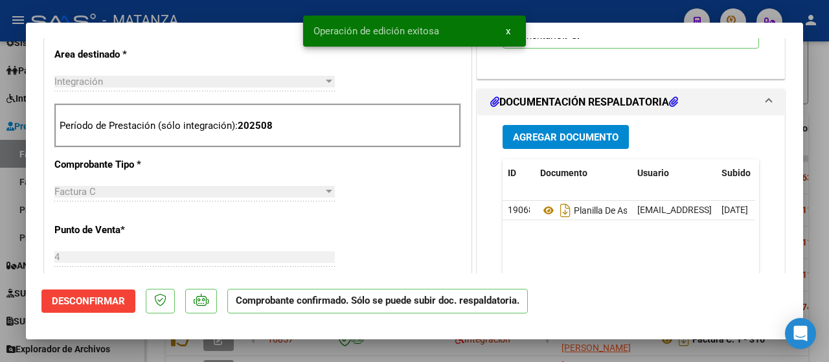
click at [135, 347] on div at bounding box center [414, 181] width 829 height 362
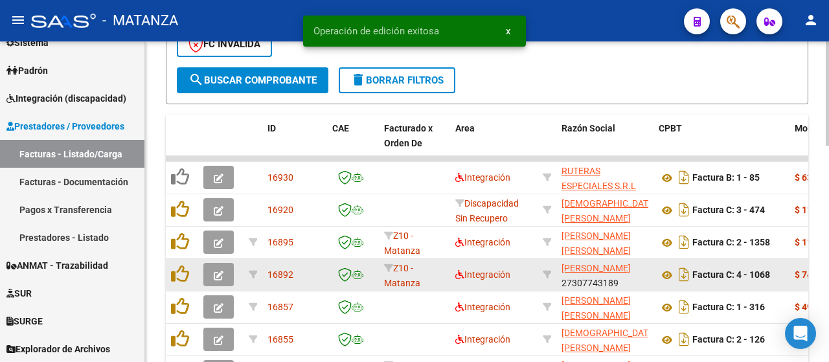
scroll to position [521, 0]
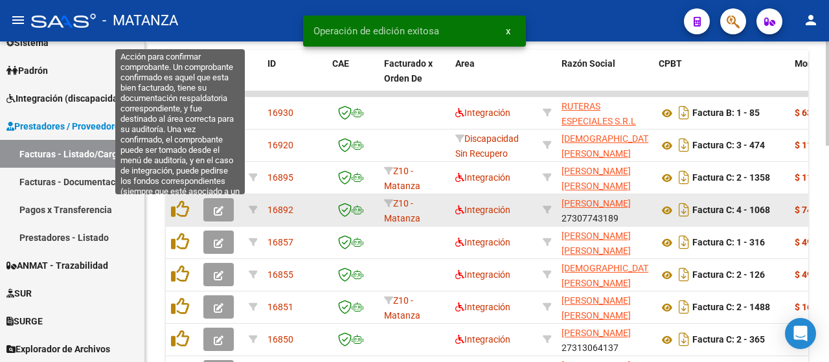
click at [217, 209] on icon "button" at bounding box center [219, 211] width 10 height 10
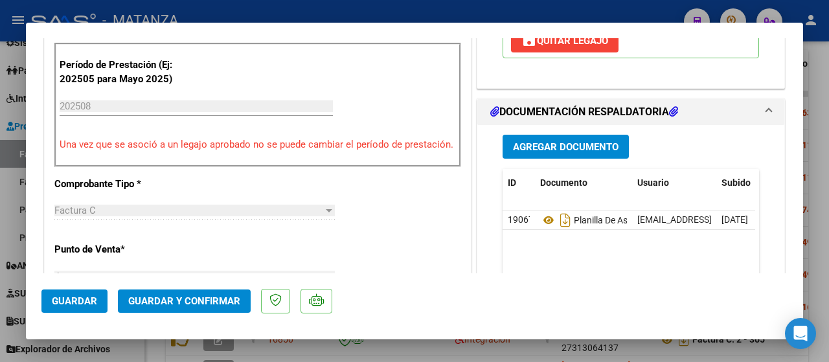
scroll to position [324, 0]
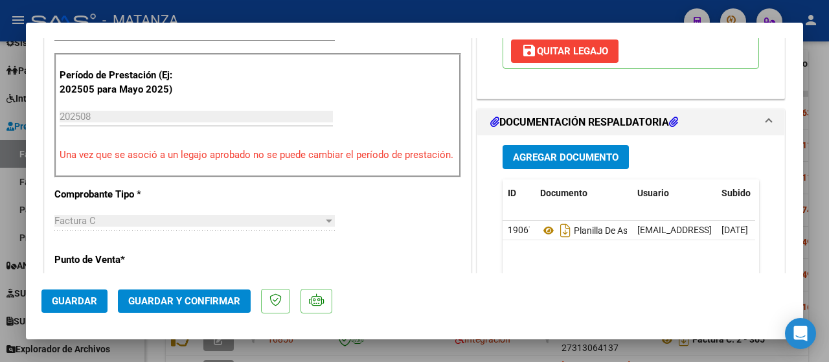
click at [201, 292] on button "Guardar y Confirmar" at bounding box center [184, 301] width 133 height 23
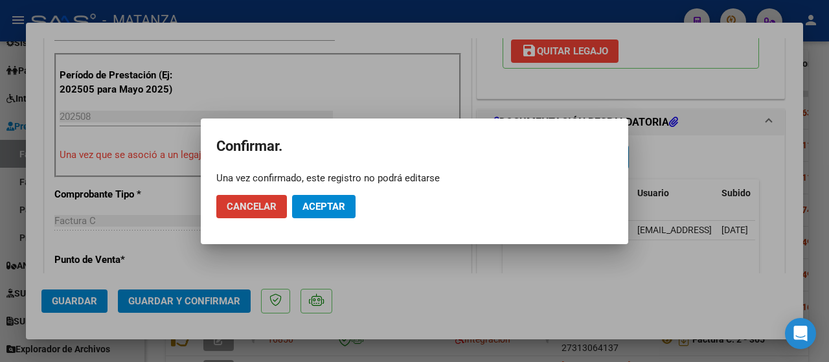
click at [323, 209] on span "Aceptar" at bounding box center [324, 207] width 43 height 12
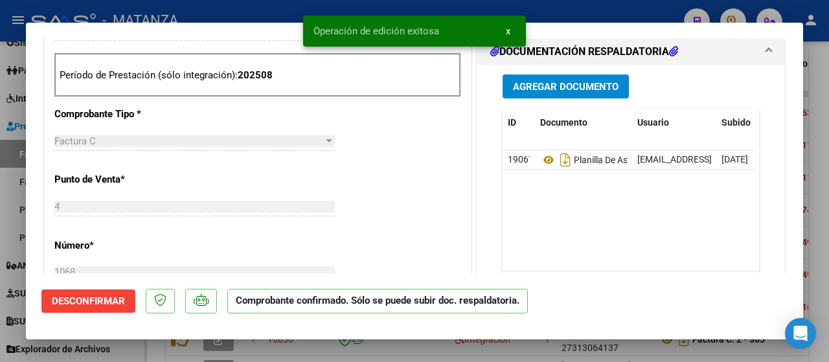
scroll to position [338, 0]
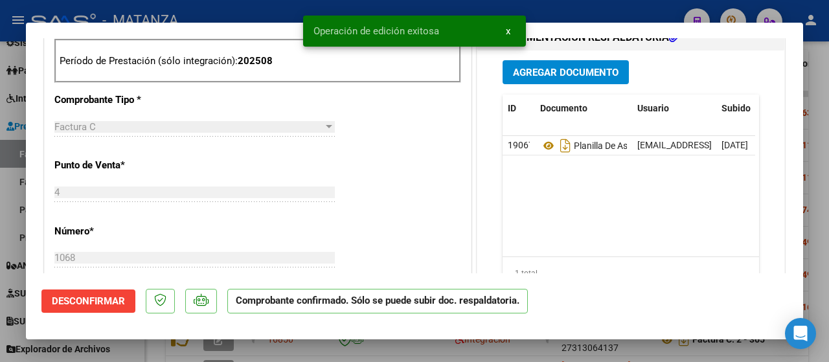
click at [314, 354] on div at bounding box center [414, 181] width 829 height 362
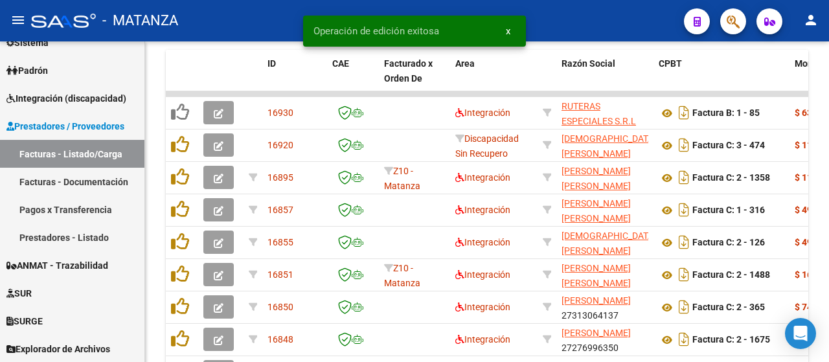
scroll to position [521, 0]
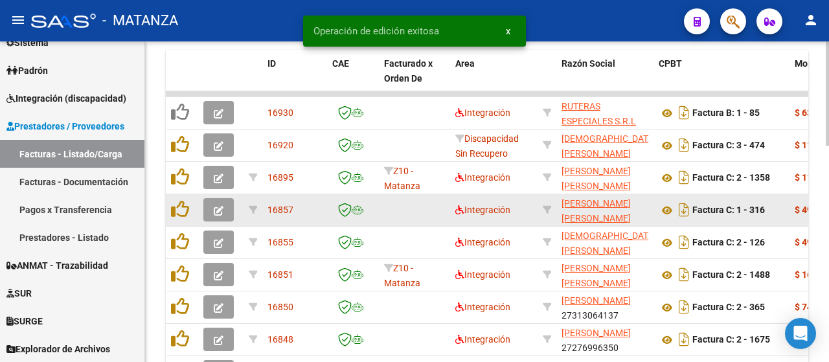
click at [219, 213] on icon "button" at bounding box center [219, 211] width 10 height 10
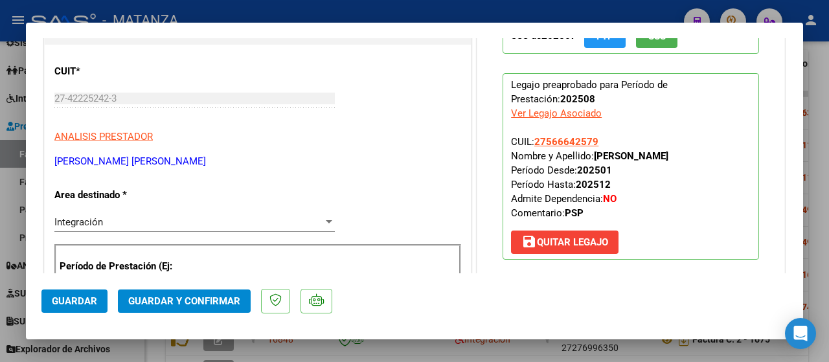
scroll to position [130, 0]
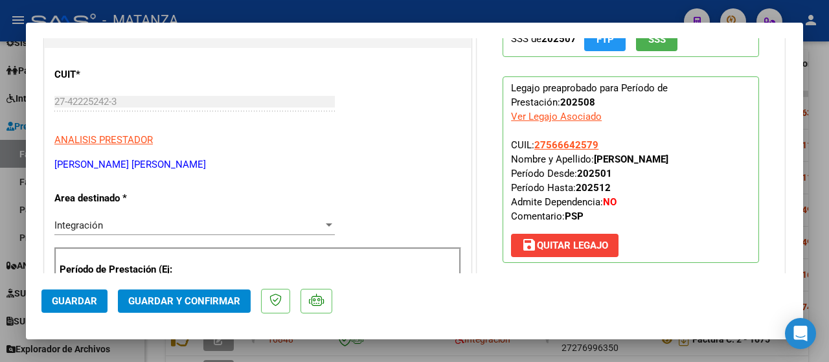
click at [204, 298] on span "Guardar y Confirmar" at bounding box center [184, 301] width 112 height 12
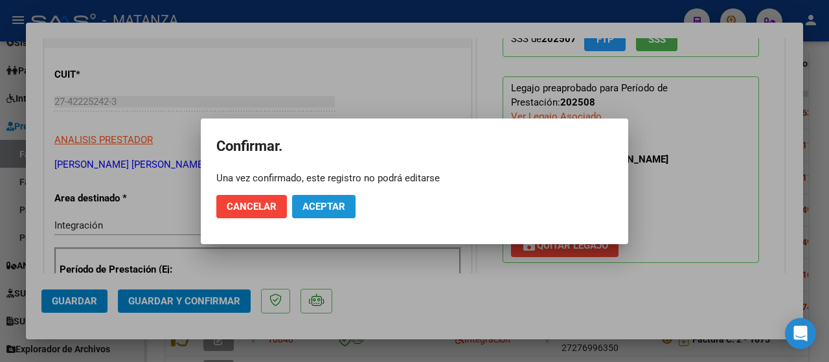
click at [330, 202] on span "Aceptar" at bounding box center [324, 207] width 43 height 12
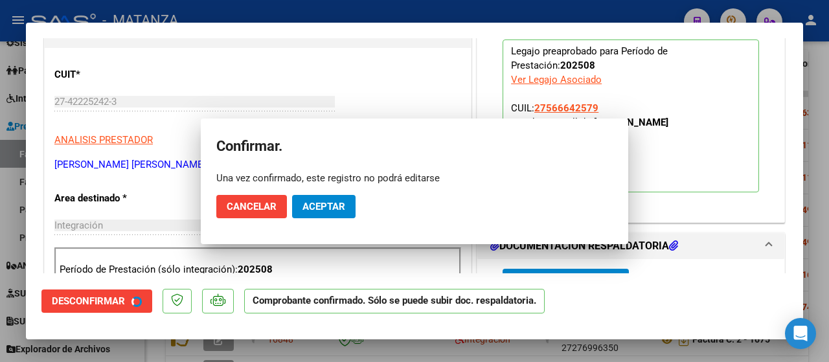
scroll to position [144, 0]
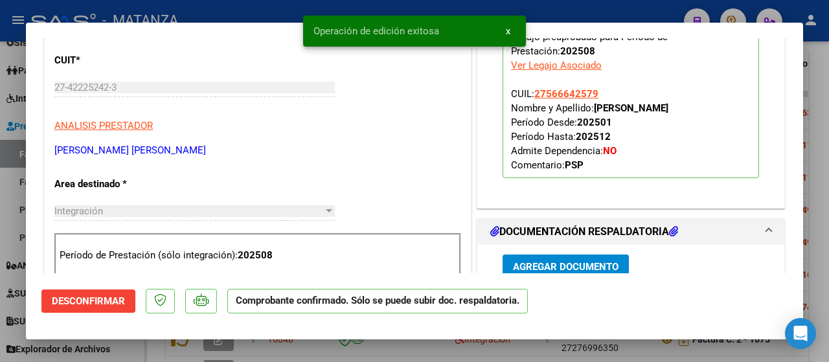
click at [139, 347] on div at bounding box center [414, 181] width 829 height 362
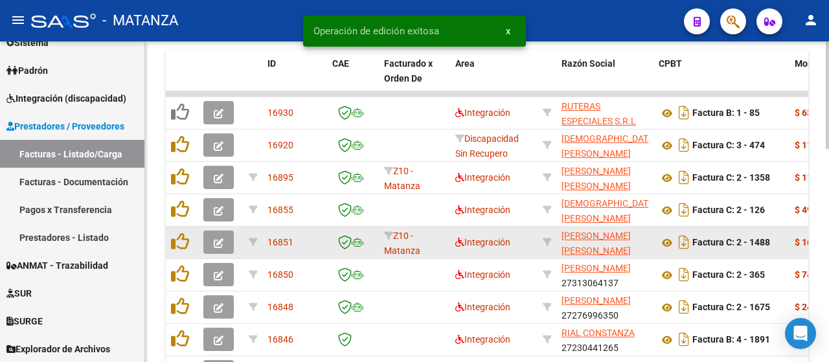
scroll to position [521, 0]
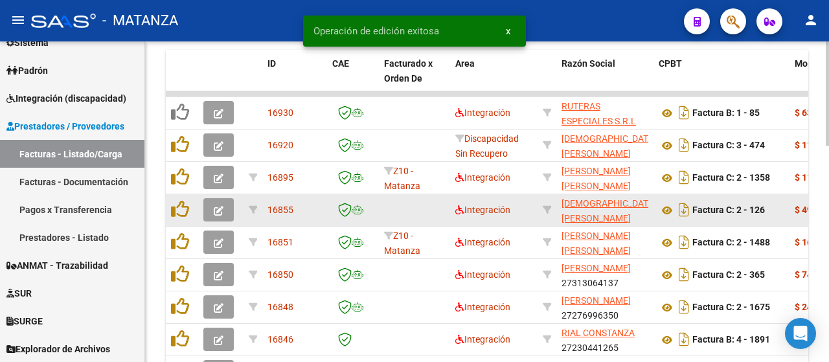
click at [219, 214] on icon "button" at bounding box center [219, 211] width 10 height 10
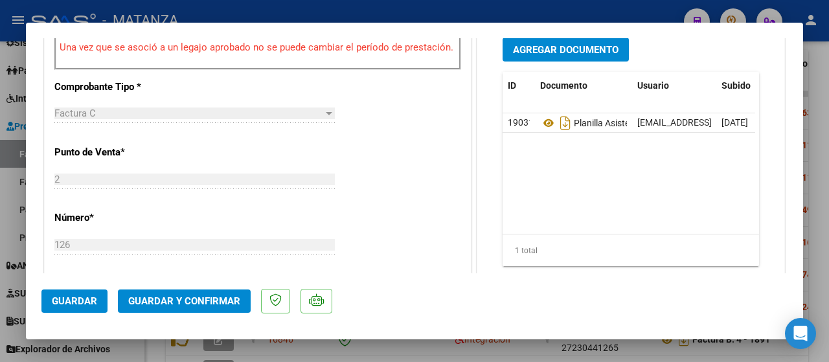
scroll to position [454, 0]
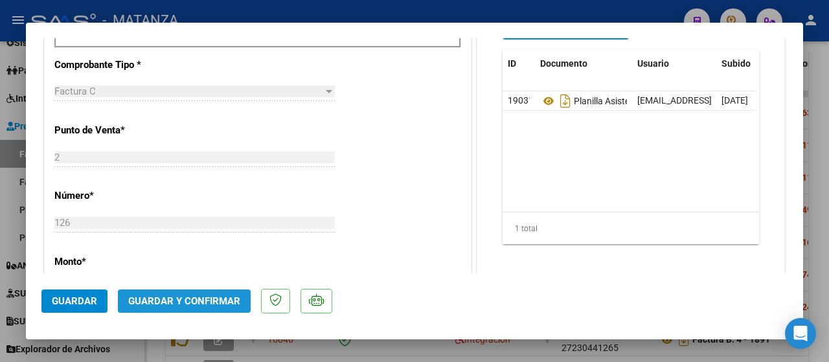
click at [206, 307] on button "Guardar y Confirmar" at bounding box center [184, 301] width 133 height 23
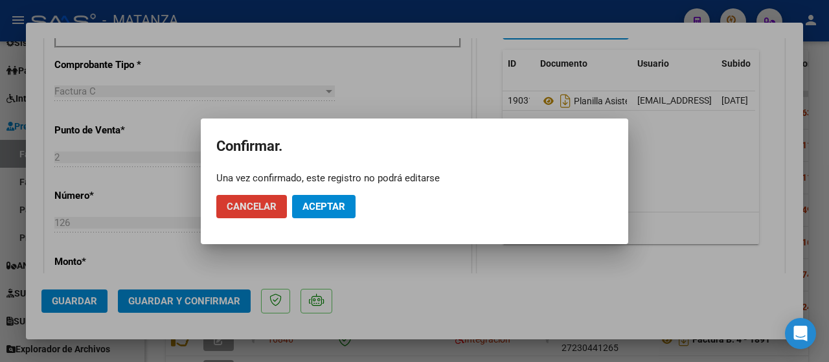
click at [335, 208] on span "Aceptar" at bounding box center [324, 207] width 43 height 12
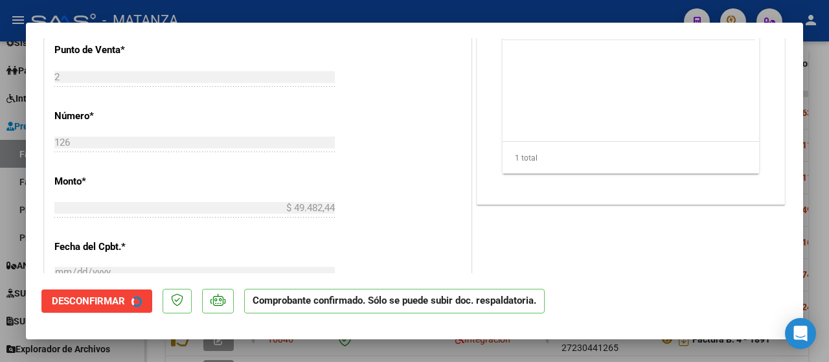
scroll to position [468, 0]
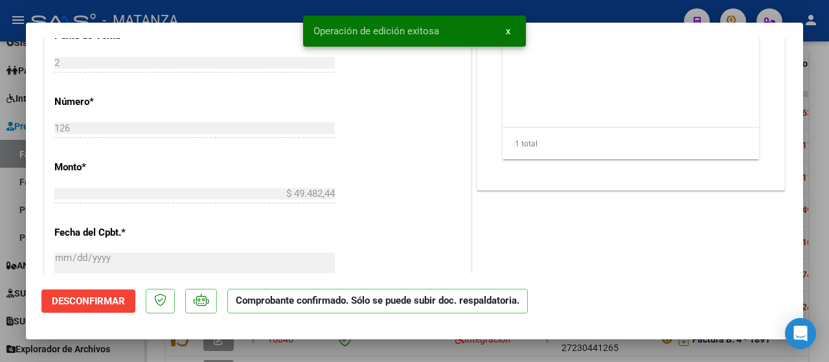
click at [154, 345] on div at bounding box center [414, 181] width 829 height 362
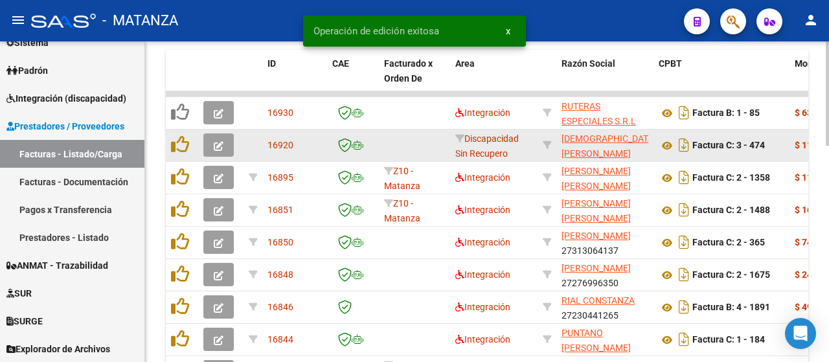
scroll to position [521, 0]
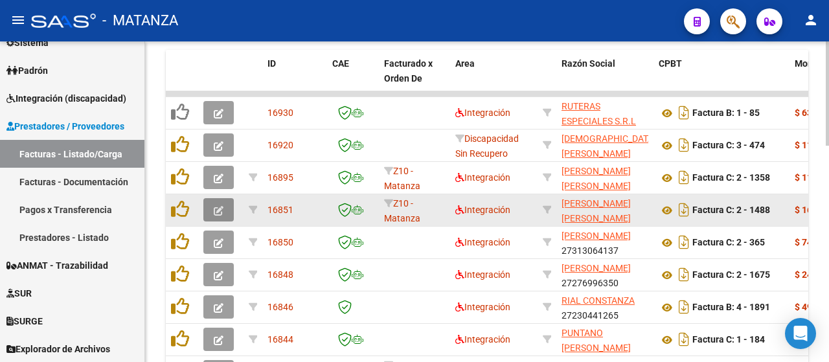
click at [213, 209] on button "button" at bounding box center [218, 209] width 30 height 23
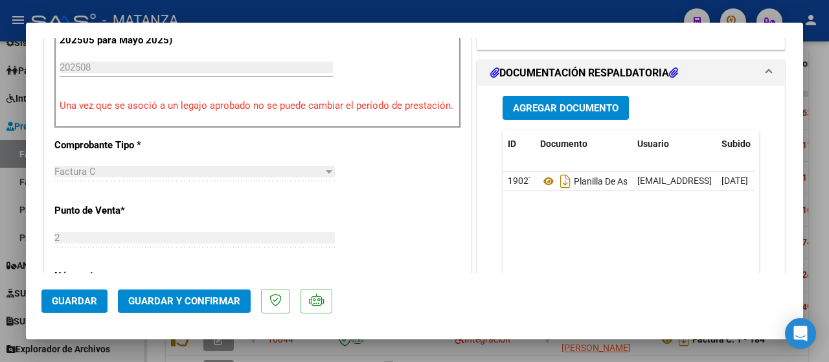
scroll to position [389, 0]
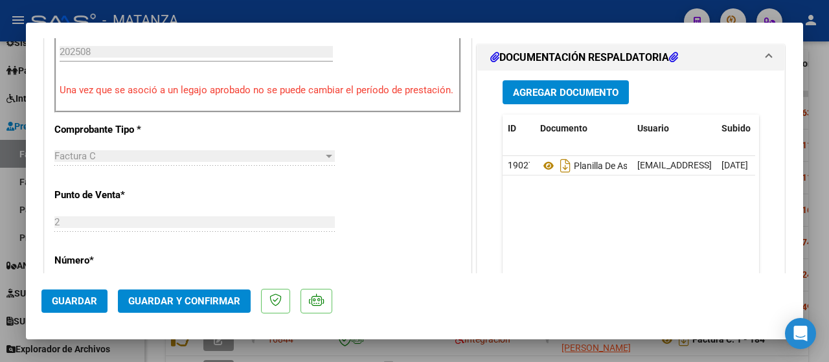
click at [194, 296] on span "Guardar y Confirmar" at bounding box center [184, 301] width 112 height 12
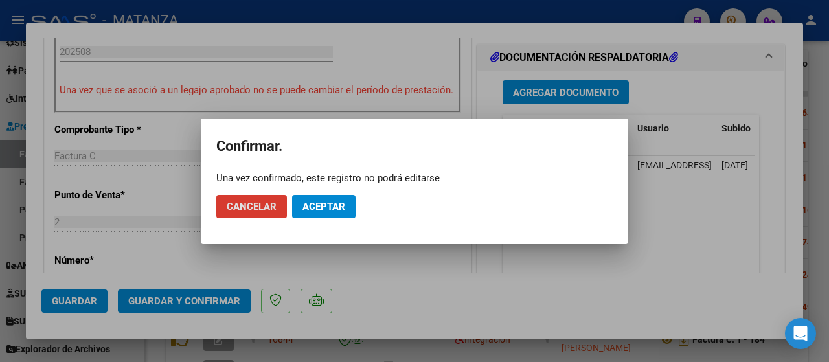
click at [318, 196] on button "Aceptar" at bounding box center [324, 206] width 64 height 23
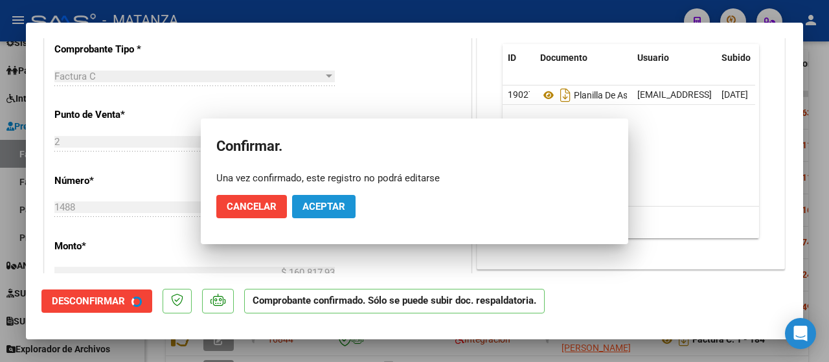
scroll to position [403, 0]
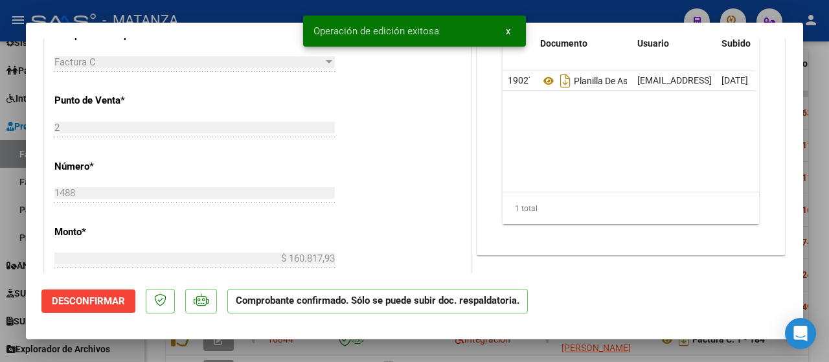
click at [124, 351] on div at bounding box center [414, 181] width 829 height 362
type input "$ 0,00"
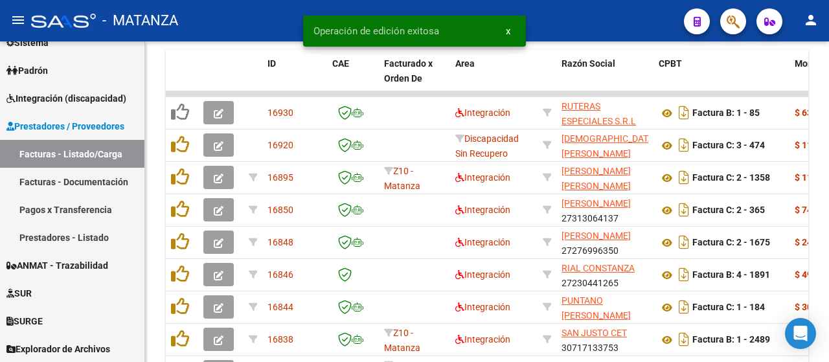
scroll to position [521, 0]
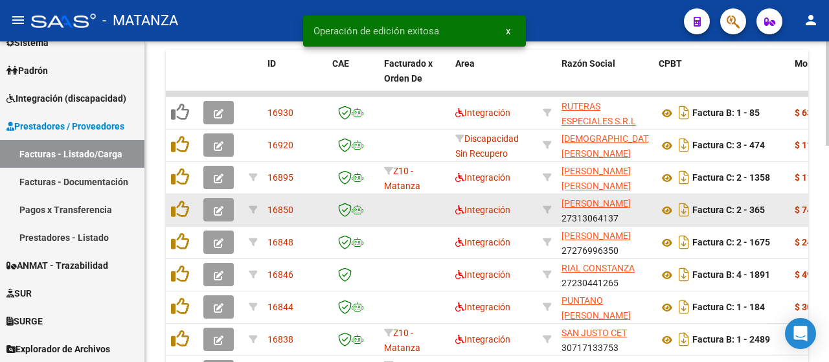
click at [220, 209] on icon "button" at bounding box center [219, 211] width 10 height 10
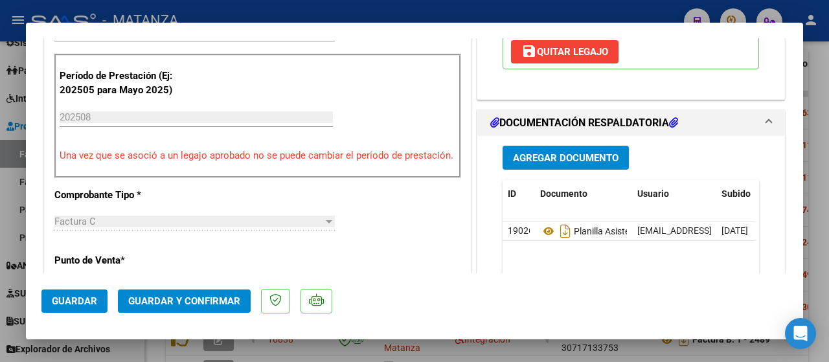
scroll to position [324, 0]
click at [177, 299] on span "Guardar y Confirmar" at bounding box center [184, 301] width 112 height 12
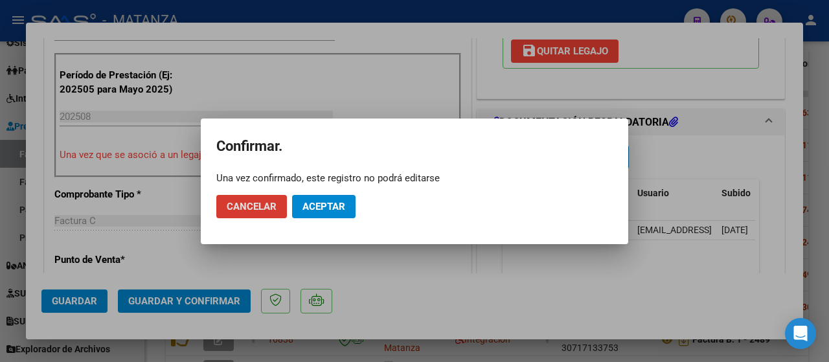
click at [316, 197] on button "Aceptar" at bounding box center [324, 206] width 64 height 23
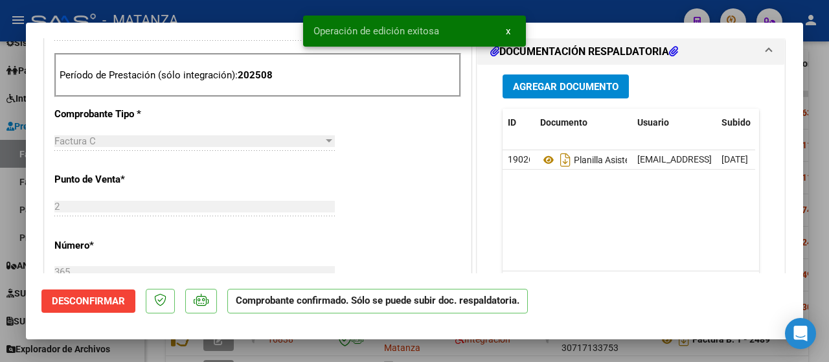
scroll to position [338, 0]
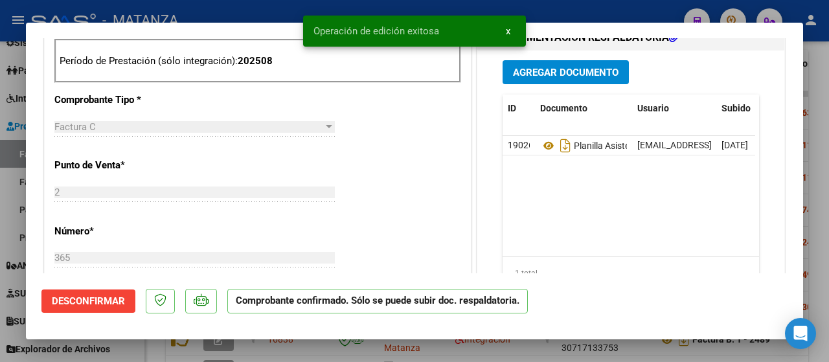
click at [132, 353] on div at bounding box center [414, 181] width 829 height 362
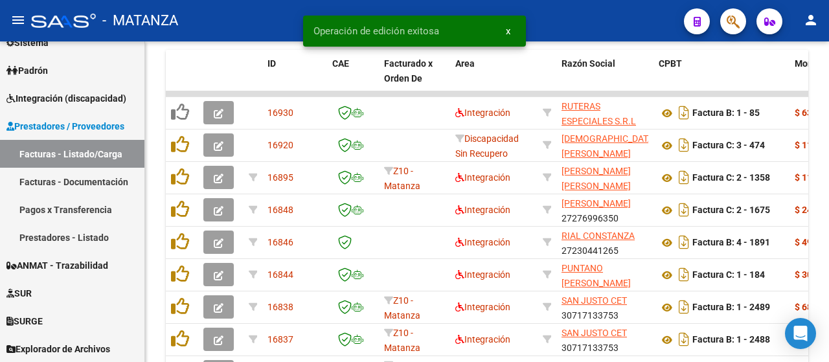
scroll to position [521, 0]
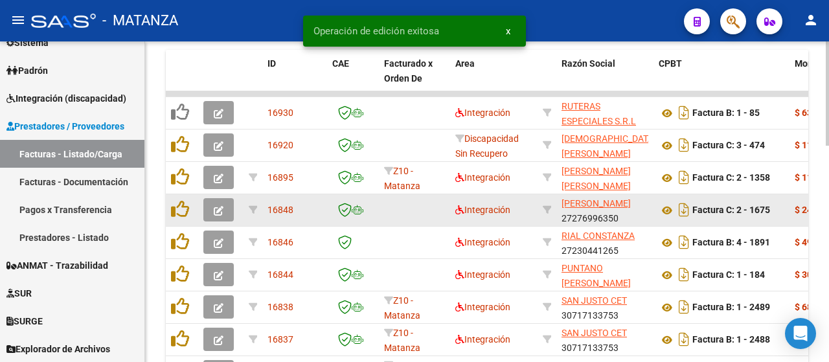
click at [217, 214] on icon "button" at bounding box center [219, 211] width 10 height 10
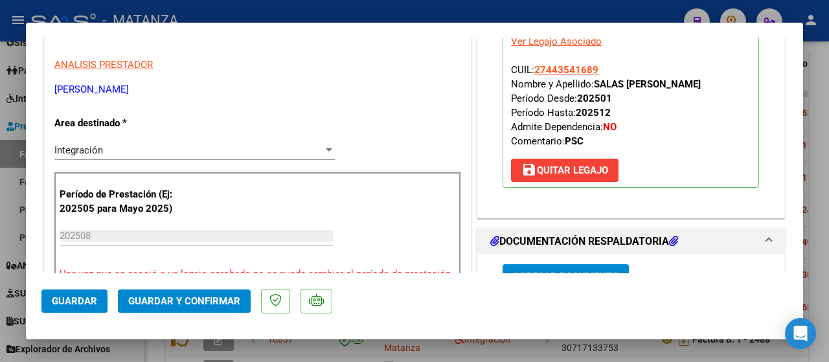
scroll to position [194, 0]
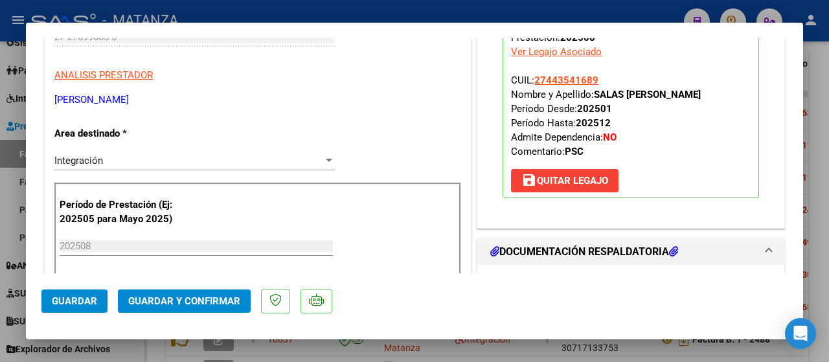
click at [176, 302] on span "Guardar y Confirmar" at bounding box center [184, 301] width 112 height 12
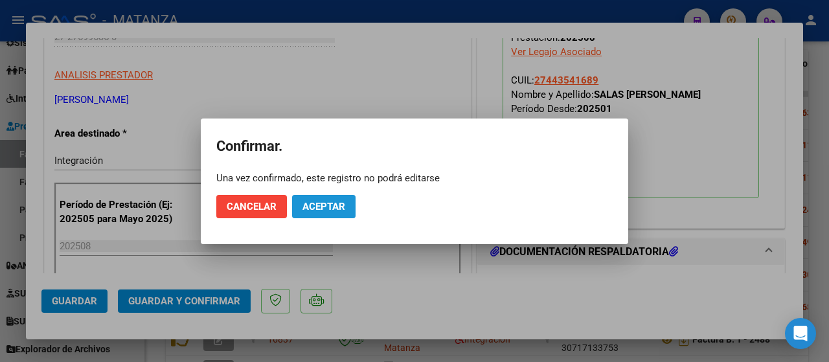
click at [318, 207] on span "Aceptar" at bounding box center [324, 207] width 43 height 12
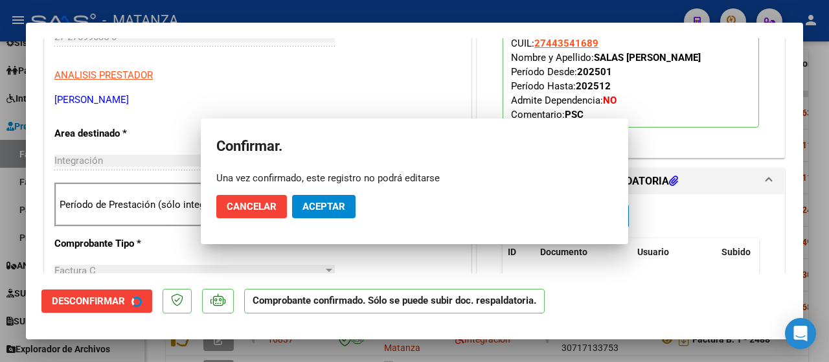
scroll to position [209, 0]
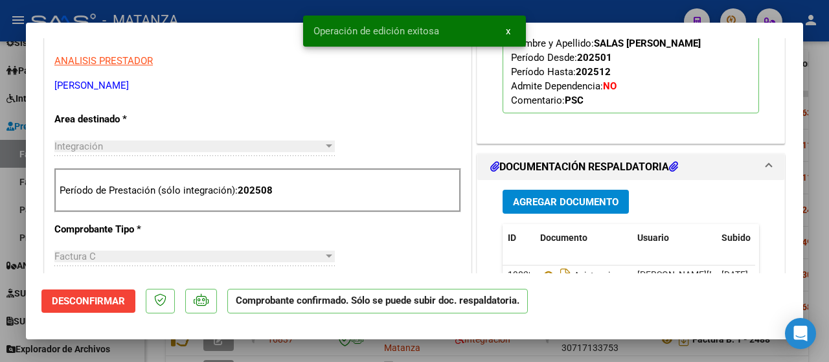
click at [109, 347] on div at bounding box center [414, 181] width 829 height 362
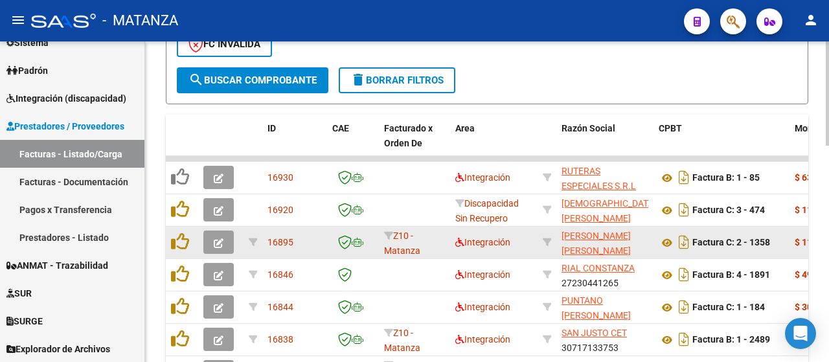
scroll to position [521, 0]
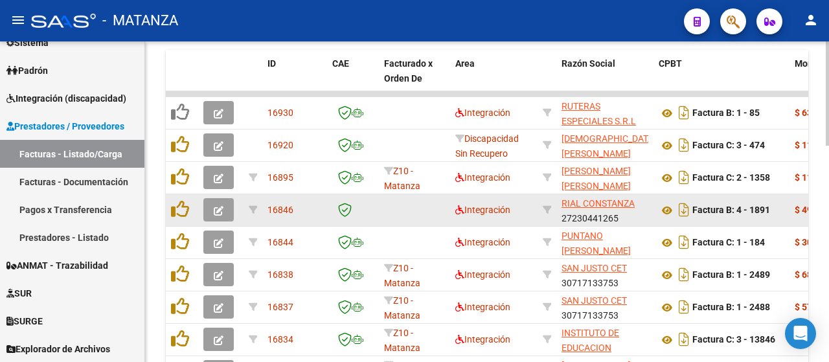
click at [222, 206] on icon "button" at bounding box center [219, 211] width 10 height 10
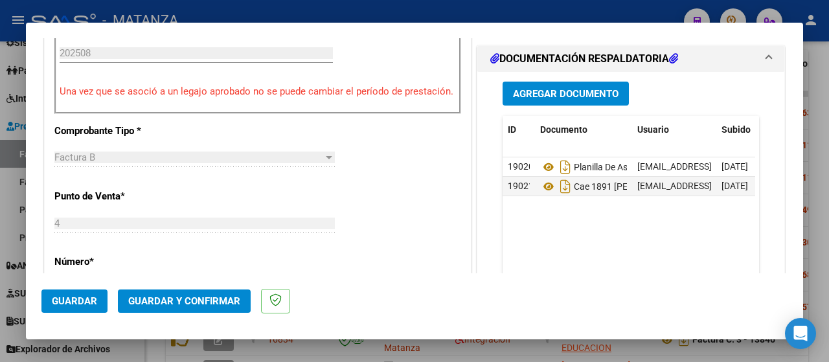
scroll to position [389, 0]
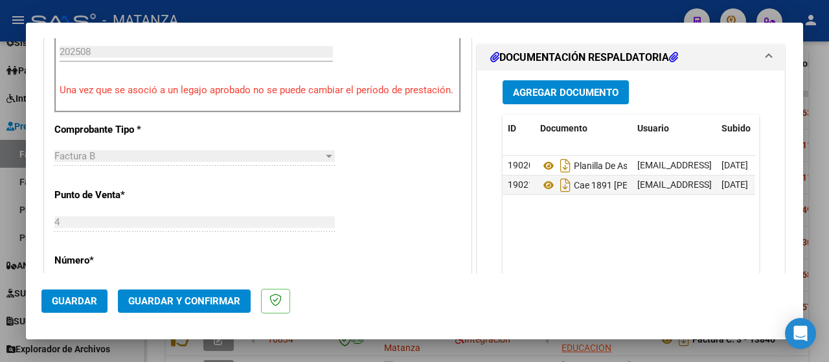
click at [153, 307] on span "Guardar y Confirmar" at bounding box center [184, 301] width 112 height 12
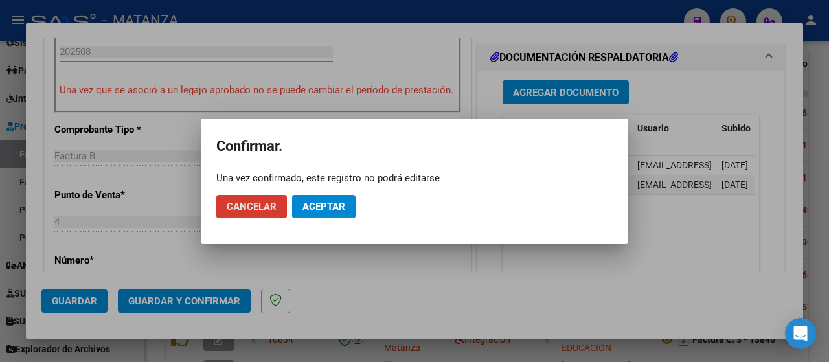
click at [330, 208] on span "Aceptar" at bounding box center [324, 207] width 43 height 12
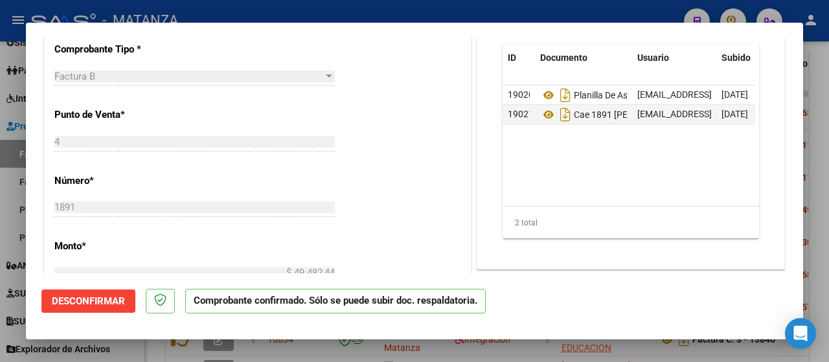
scroll to position [403, 0]
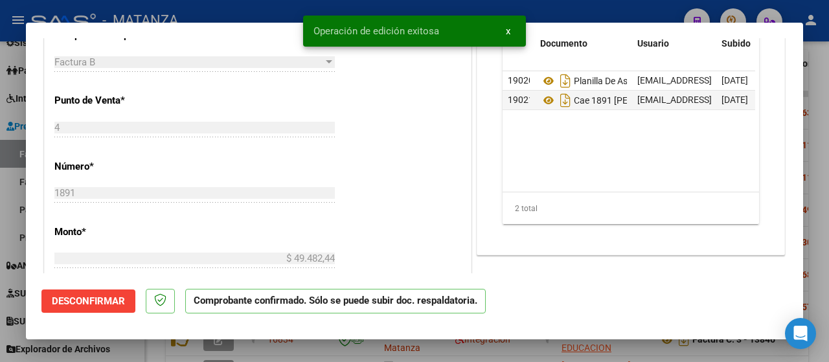
click at [150, 349] on div at bounding box center [414, 181] width 829 height 362
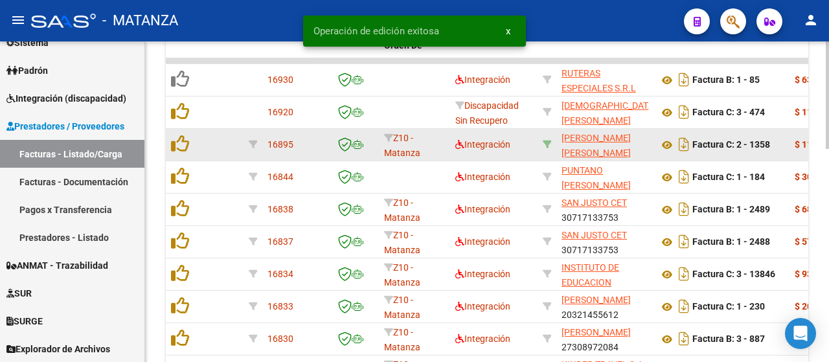
scroll to position [521, 0]
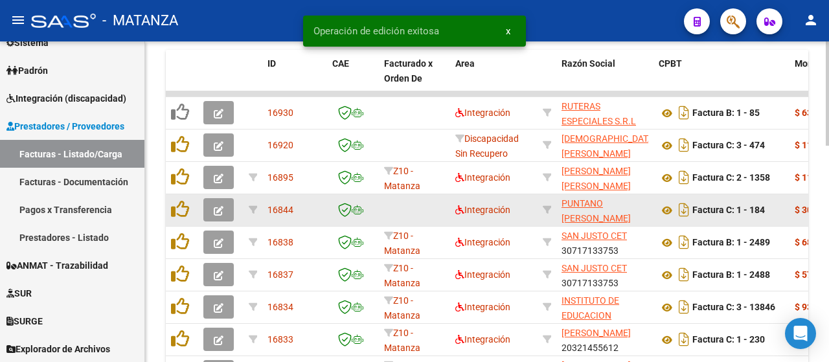
click at [213, 205] on button "button" at bounding box center [218, 209] width 30 height 23
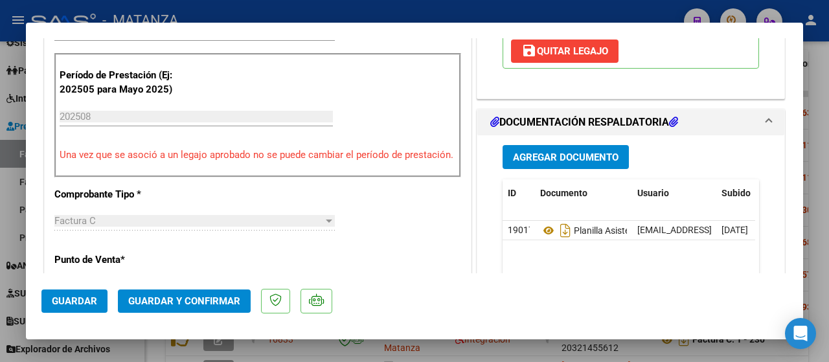
scroll to position [389, 0]
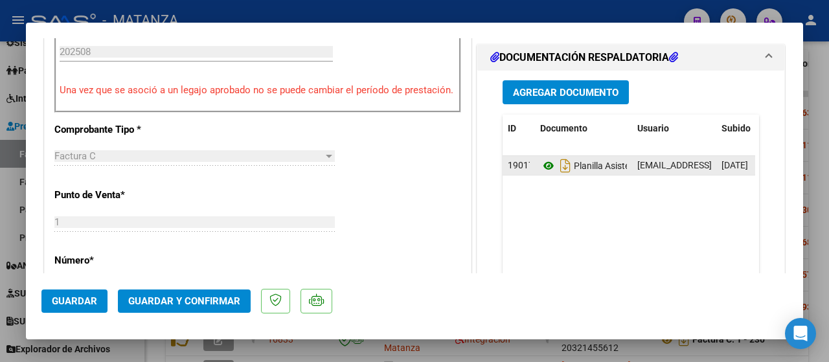
click at [540, 165] on icon at bounding box center [548, 166] width 17 height 16
click at [131, 352] on div at bounding box center [414, 181] width 829 height 362
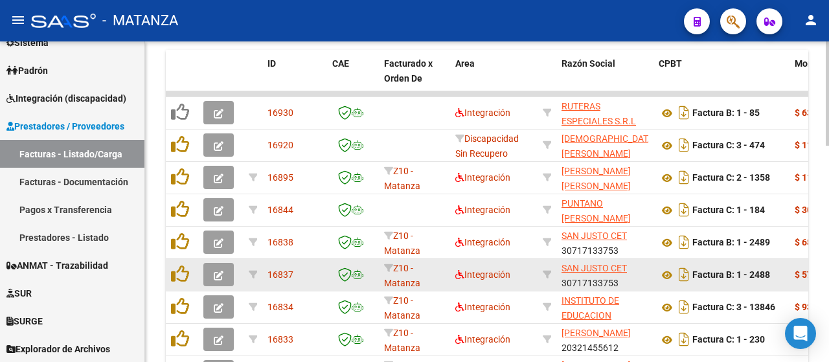
scroll to position [262, 0]
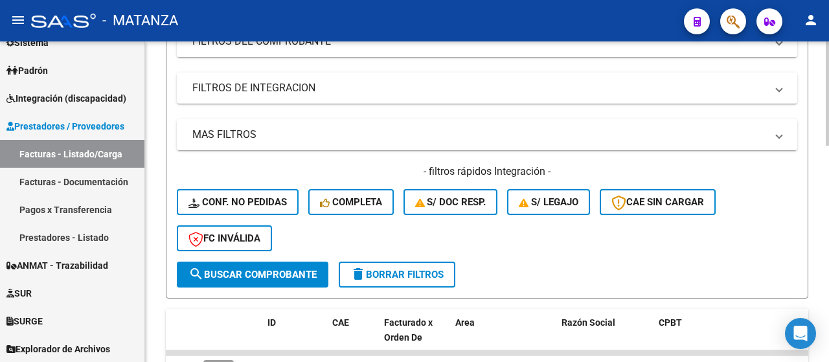
click at [340, 49] on mat-panel-title "FILTROS DEL COMPROBANTE" at bounding box center [479, 41] width 574 height 14
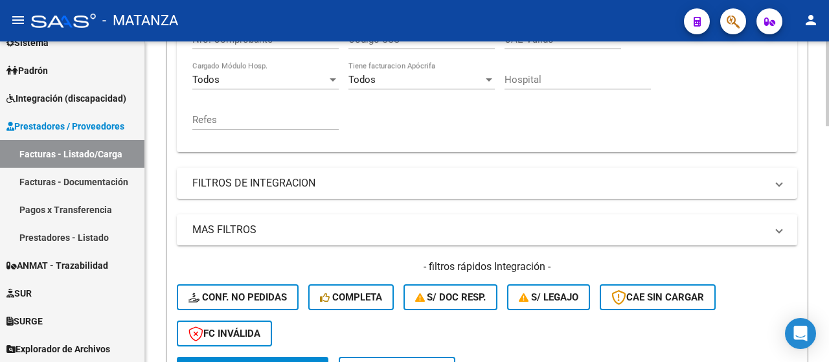
scroll to position [391, 0]
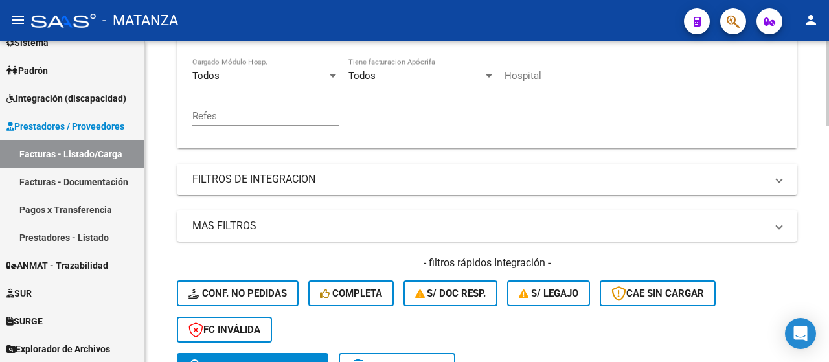
click at [374, 184] on mat-panel-title "FILTROS DE INTEGRACION" at bounding box center [479, 179] width 574 height 14
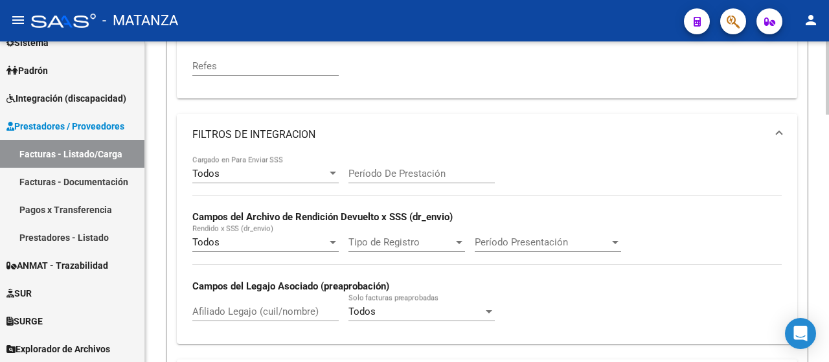
scroll to position [456, 0]
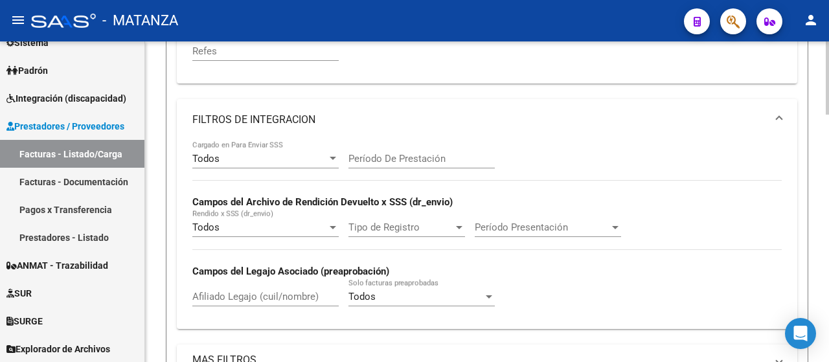
click at [286, 296] on input "Afiliado Legajo (cuil/nombre)" at bounding box center [265, 297] width 146 height 12
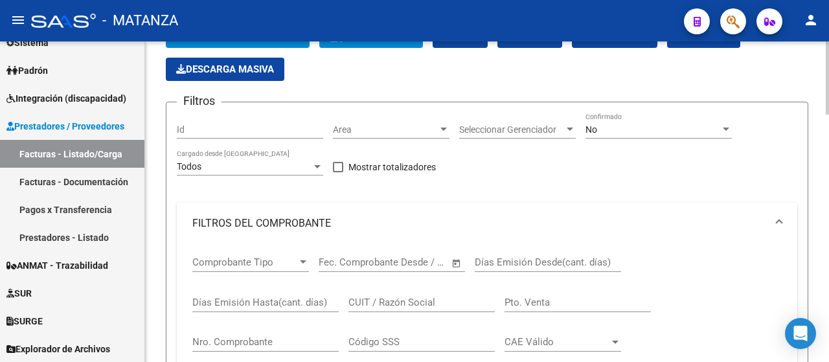
scroll to position [67, 0]
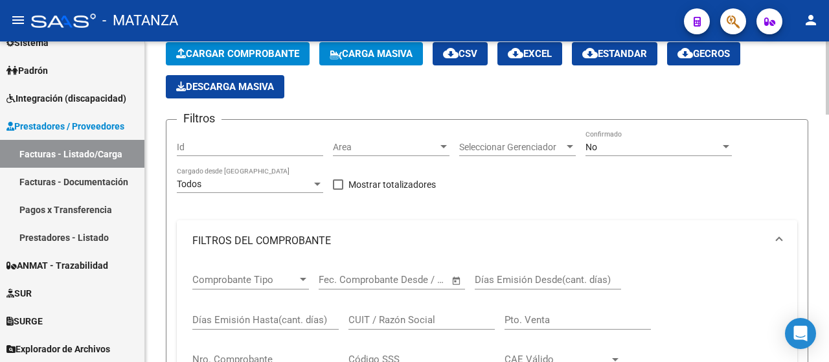
type input "[PERSON_NAME]"
click at [691, 152] on div "No Confirmado" at bounding box center [659, 143] width 146 height 26
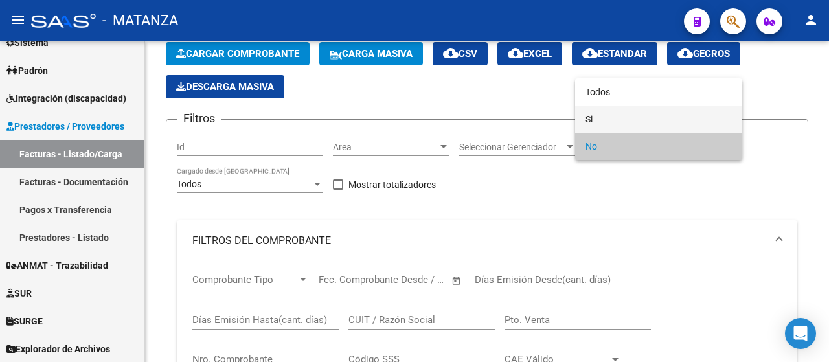
click at [678, 120] on span "Si" at bounding box center [659, 119] width 146 height 27
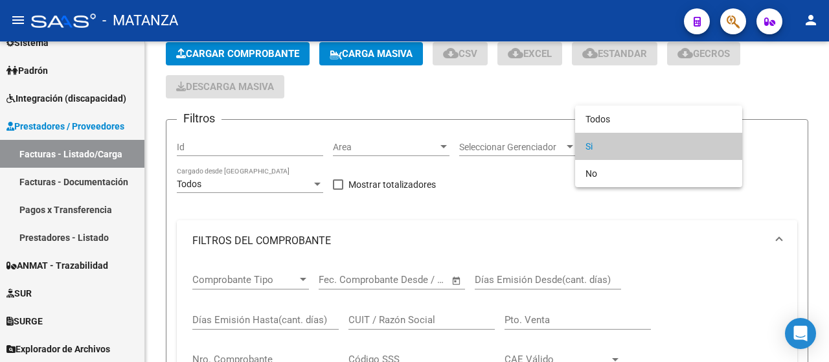
click at [653, 142] on span "Si" at bounding box center [659, 146] width 146 height 27
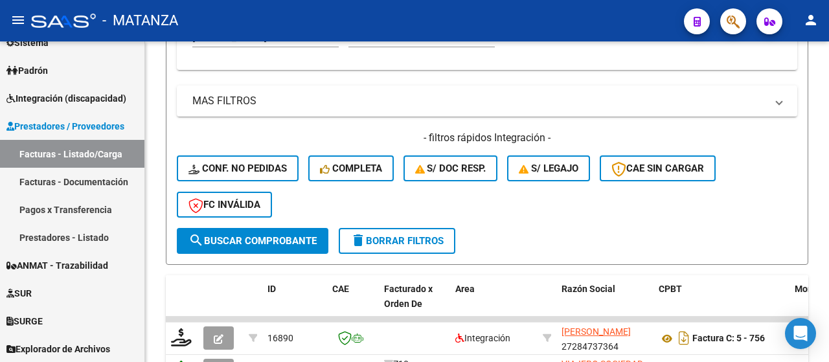
scroll to position [975, 0]
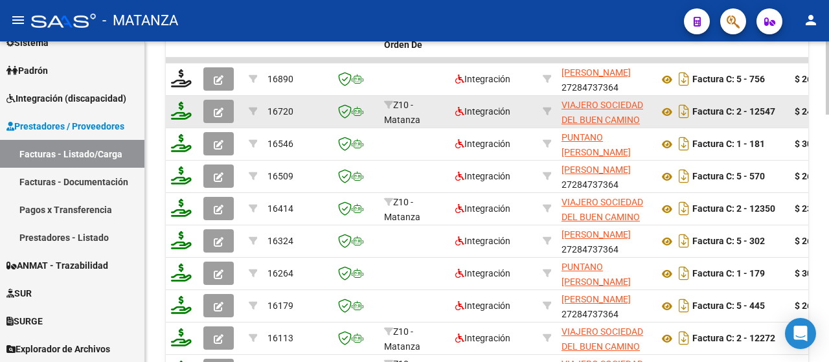
click at [229, 113] on button "button" at bounding box center [218, 111] width 30 height 23
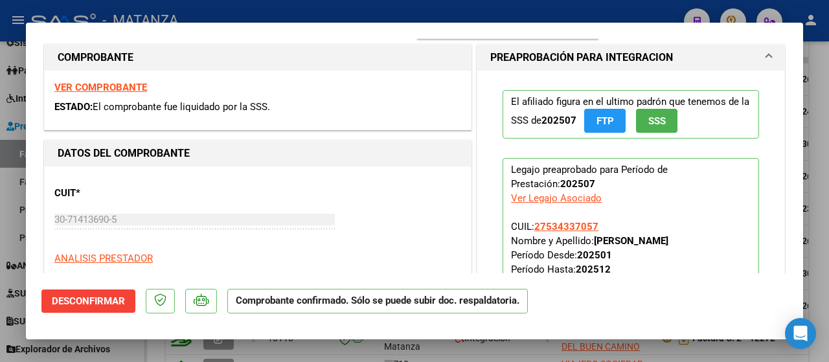
scroll to position [65, 0]
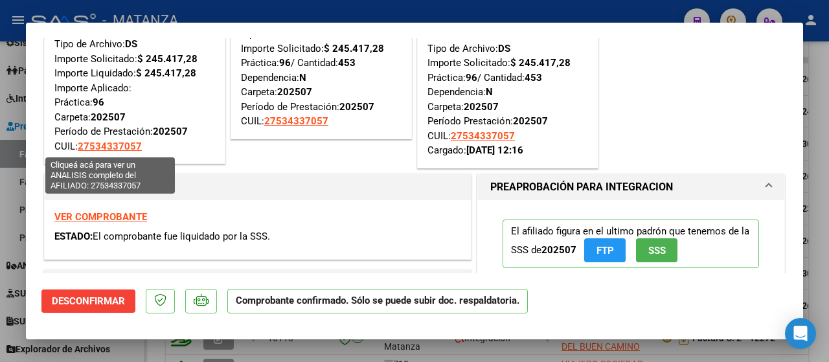
click at [83, 213] on strong "VER COMPROBANTE" at bounding box center [100, 217] width 93 height 12
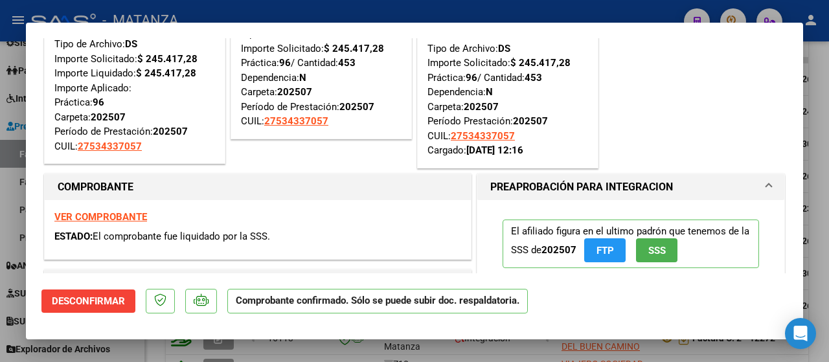
scroll to position [0, 0]
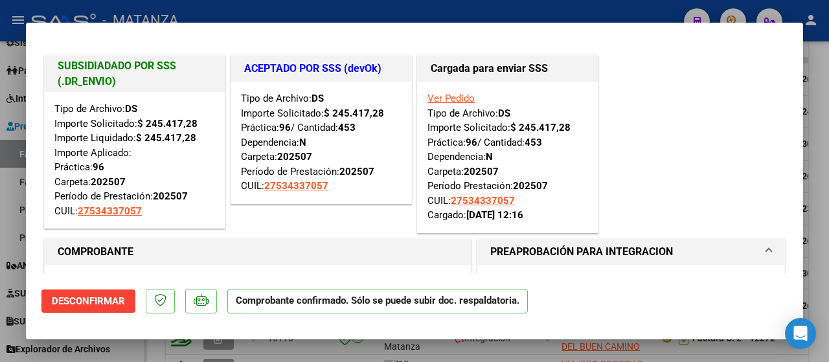
click at [151, 347] on div at bounding box center [414, 181] width 829 height 362
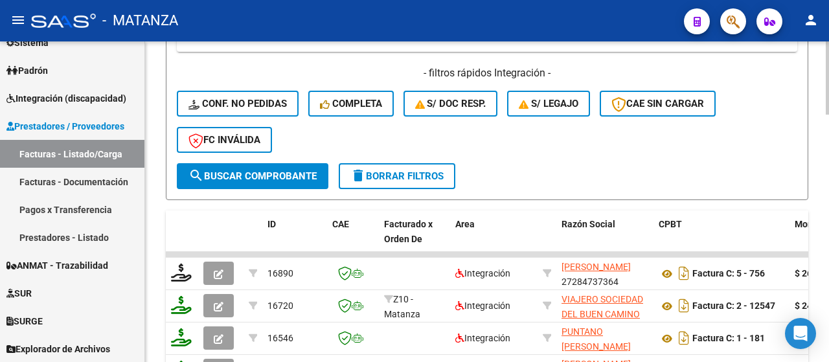
click at [407, 175] on span "delete Borrar Filtros" at bounding box center [397, 176] width 93 height 12
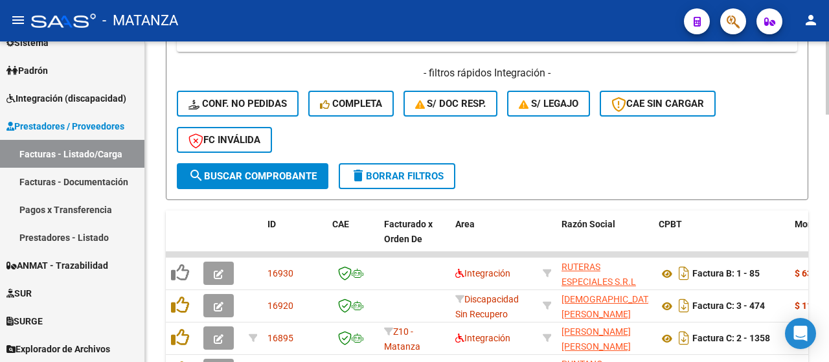
scroll to position [910, 0]
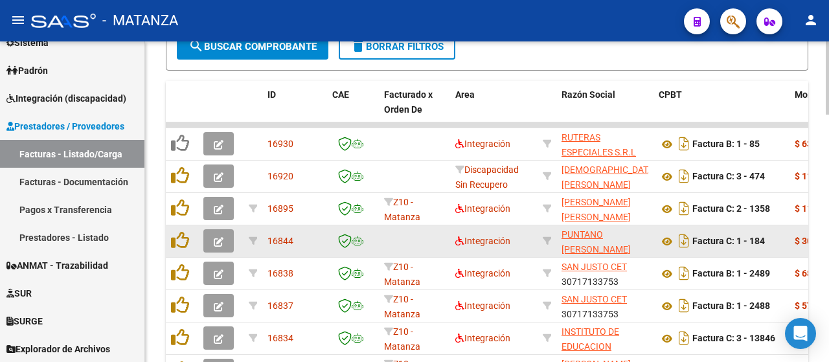
click at [227, 236] on button "button" at bounding box center [218, 240] width 30 height 23
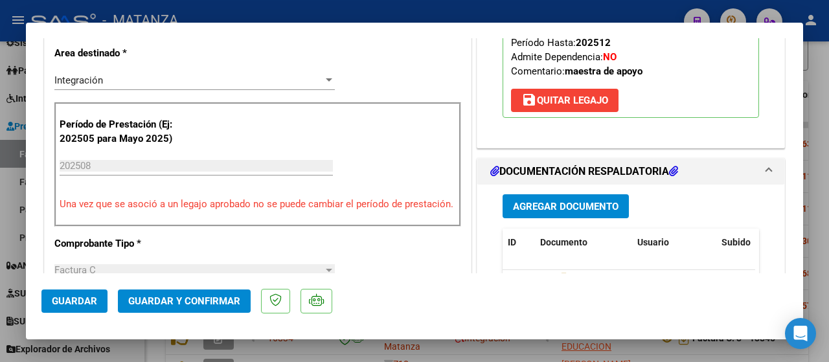
scroll to position [389, 0]
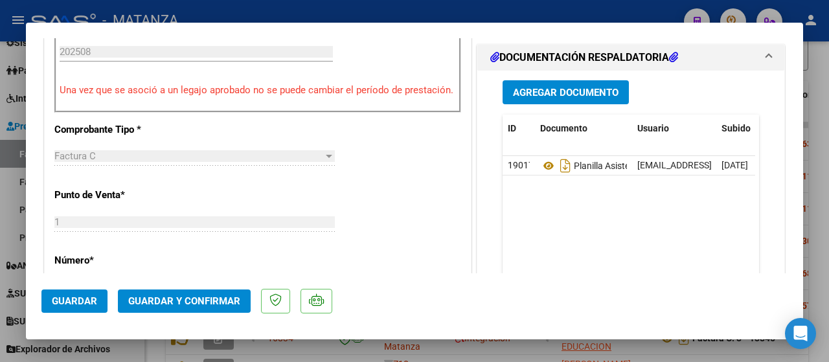
click at [179, 305] on span "Guardar y Confirmar" at bounding box center [184, 301] width 112 height 12
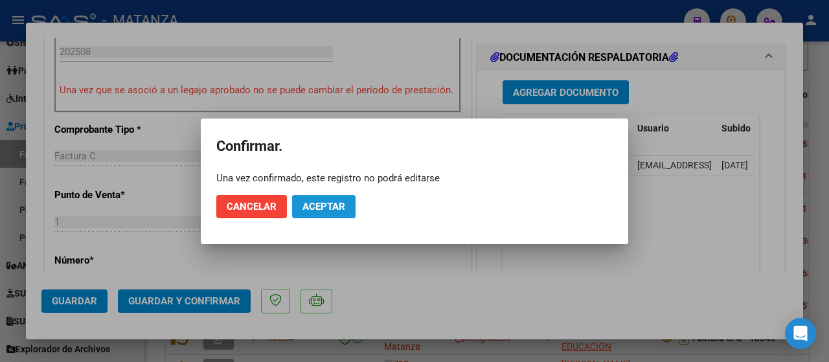
click at [324, 208] on span "Aceptar" at bounding box center [324, 207] width 43 height 12
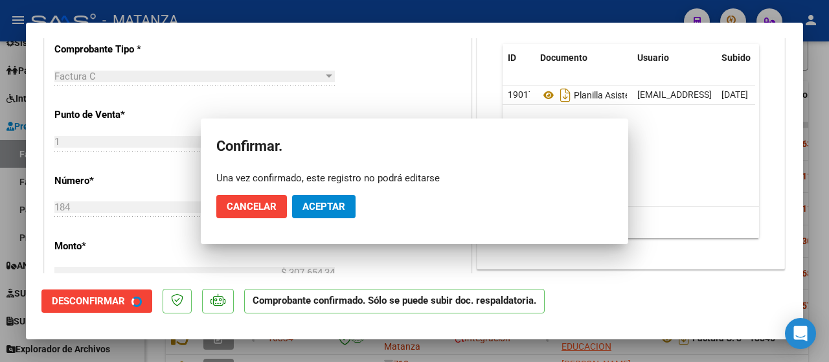
scroll to position [403, 0]
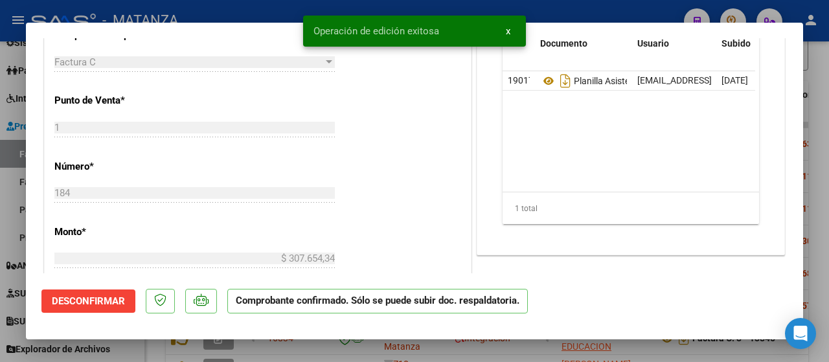
click at [132, 353] on div at bounding box center [414, 181] width 829 height 362
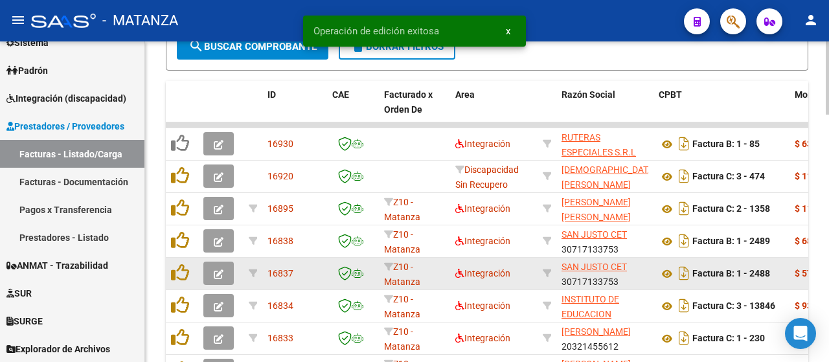
scroll to position [910, 0]
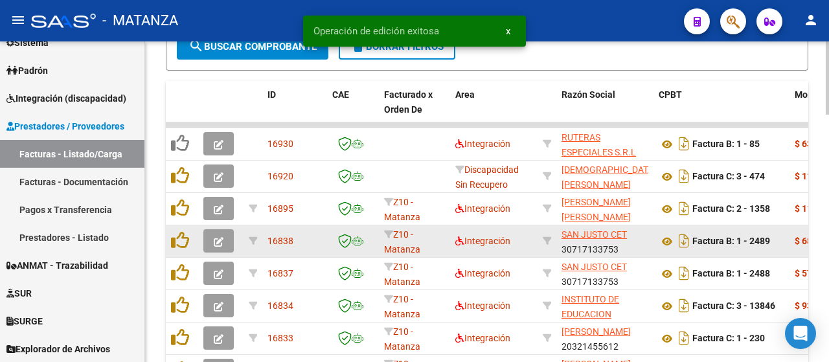
click at [226, 241] on button "button" at bounding box center [218, 240] width 30 height 23
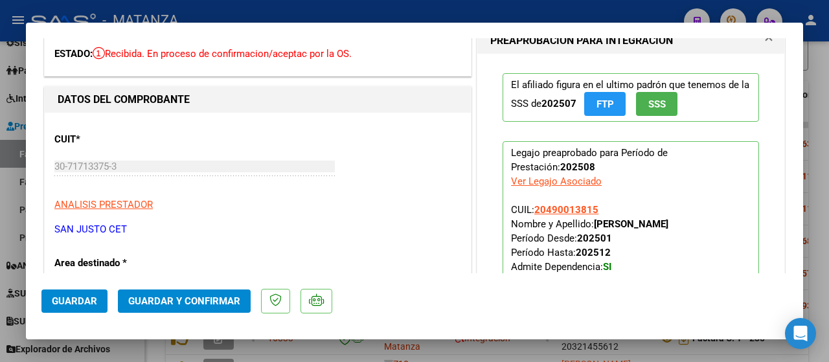
scroll to position [0, 0]
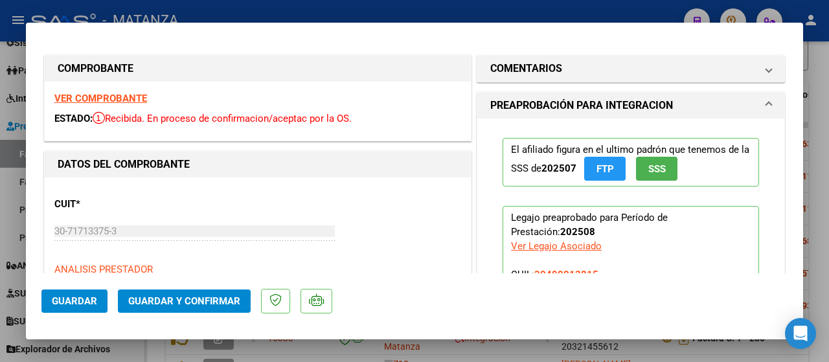
click at [122, 102] on strong "VER COMPROBANTE" at bounding box center [100, 99] width 93 height 12
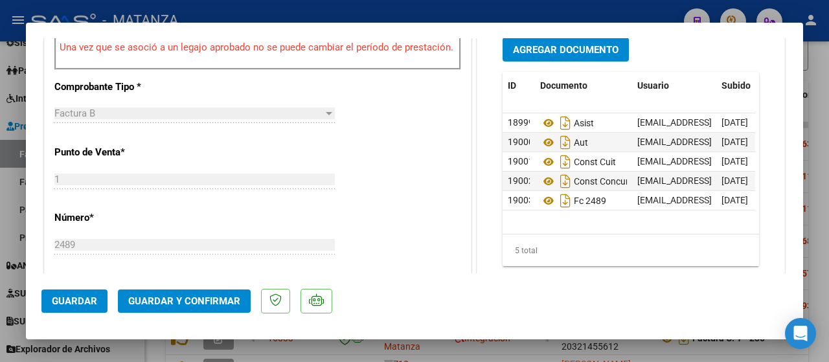
scroll to position [454, 0]
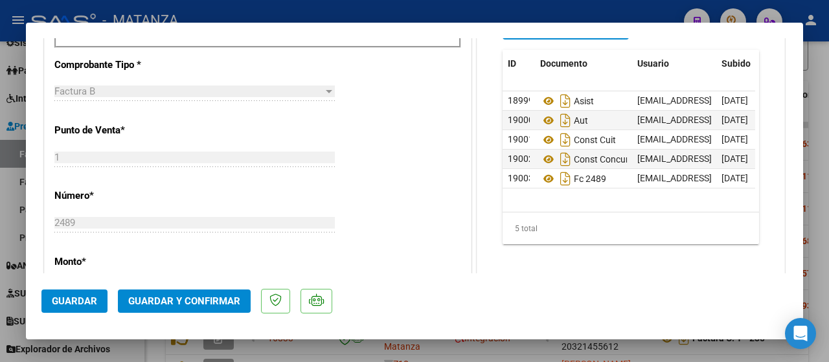
click at [188, 299] on span "Guardar y Confirmar" at bounding box center [184, 301] width 112 height 12
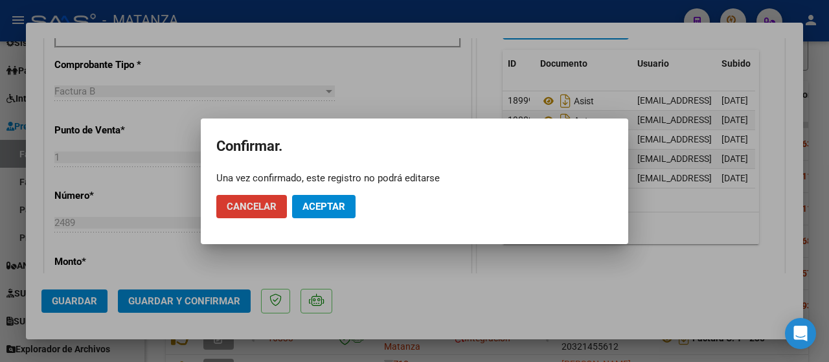
click at [325, 202] on span "Aceptar" at bounding box center [324, 207] width 43 height 12
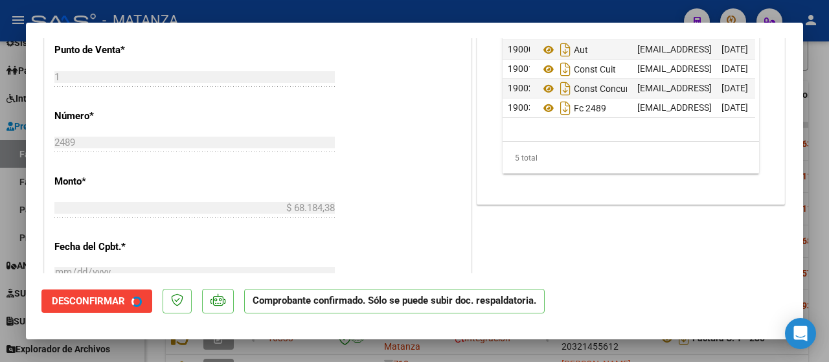
scroll to position [468, 0]
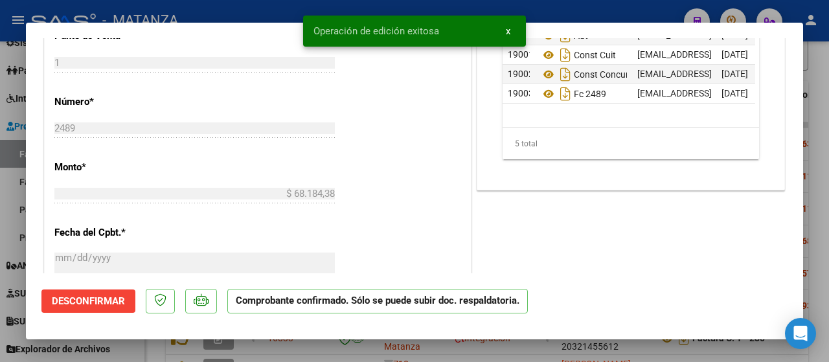
click at [126, 345] on div at bounding box center [414, 181] width 829 height 362
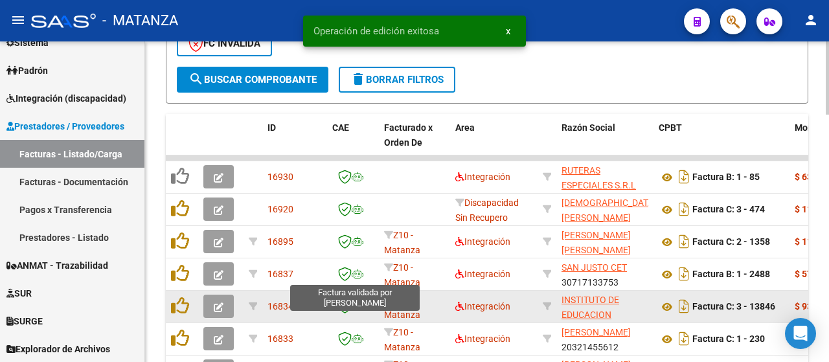
scroll to position [942, 0]
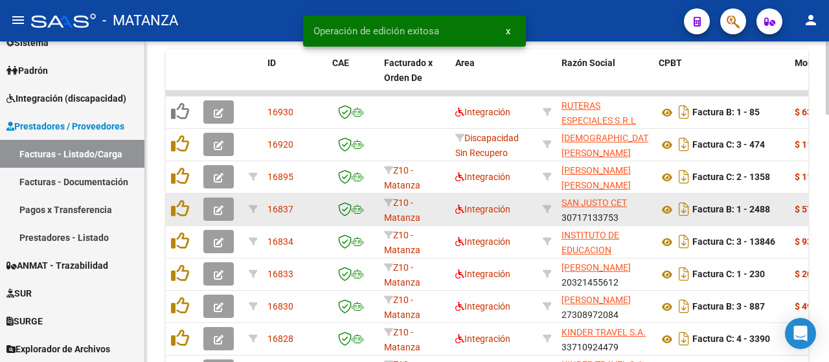
click at [218, 210] on icon "button" at bounding box center [219, 210] width 10 height 10
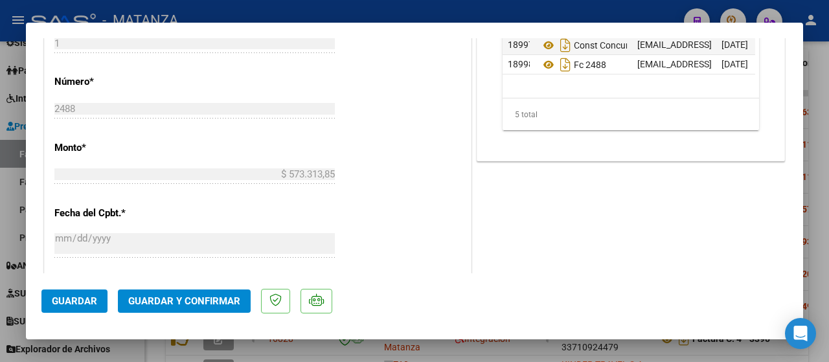
scroll to position [583, 0]
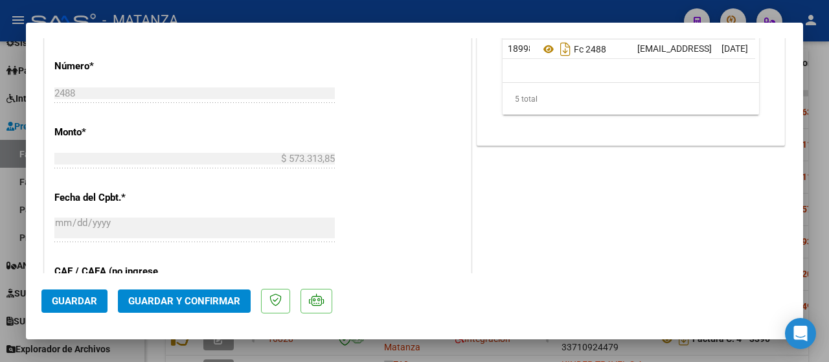
click at [188, 305] on span "Guardar y Confirmar" at bounding box center [184, 301] width 112 height 12
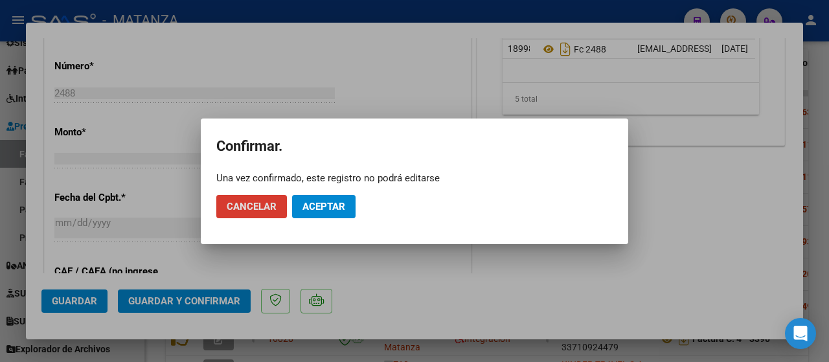
drag, startPoint x: 303, startPoint y: 217, endPoint x: 310, endPoint y: 212, distance: 8.3
click at [307, 216] on button "Aceptar" at bounding box center [324, 206] width 64 height 23
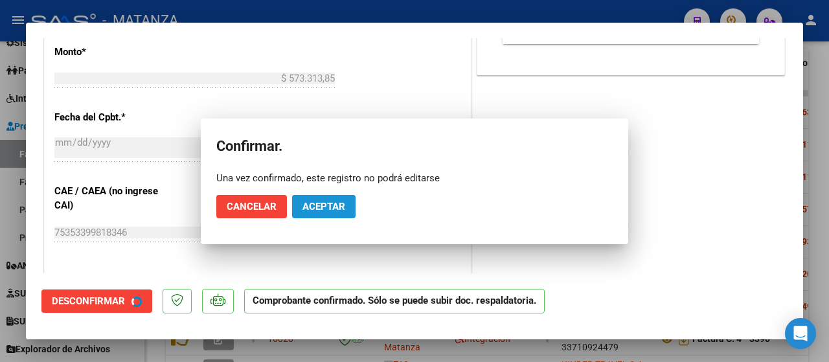
click at [310, 212] on div "CUIT * 30-71713375-3 Ingresar CUIT ANALISIS PRESTADOR SAN JUSTO CET ARCA Padrón…" at bounding box center [258, 83] width 426 height 978
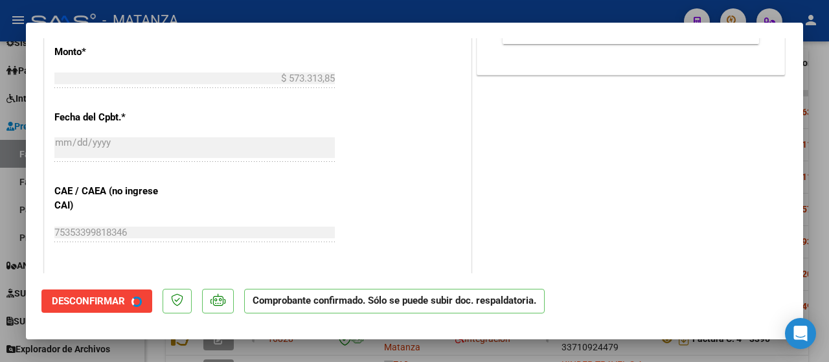
scroll to position [597, 0]
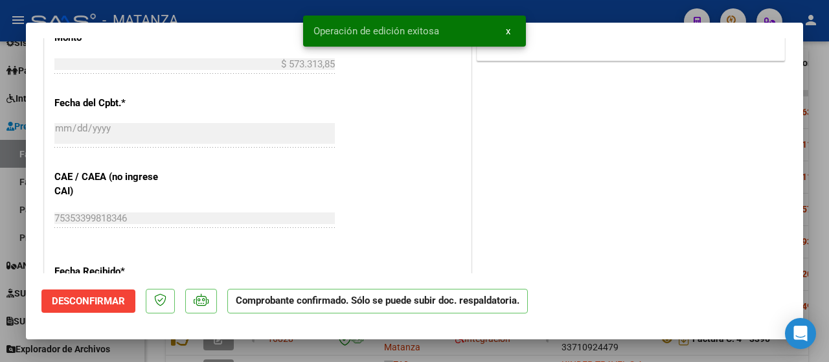
click at [140, 347] on div at bounding box center [414, 181] width 829 height 362
type input "$ 0,00"
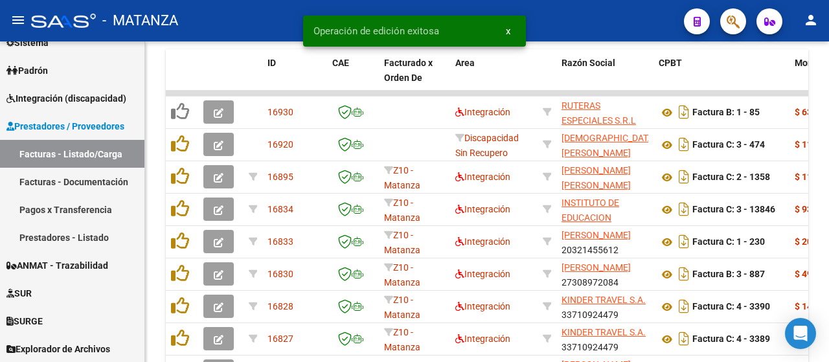
scroll to position [942, 0]
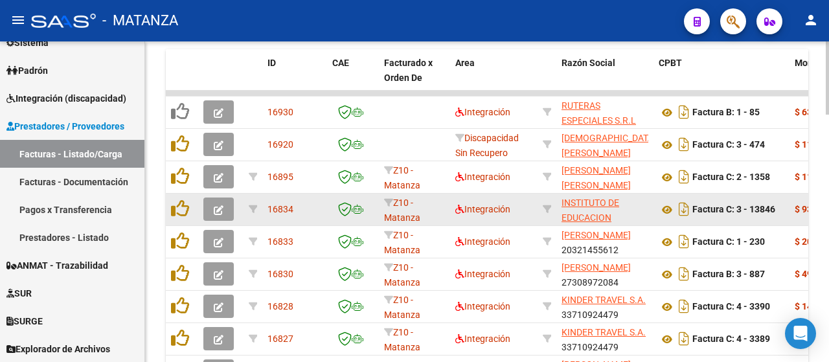
click at [219, 211] on icon "button" at bounding box center [219, 210] width 10 height 10
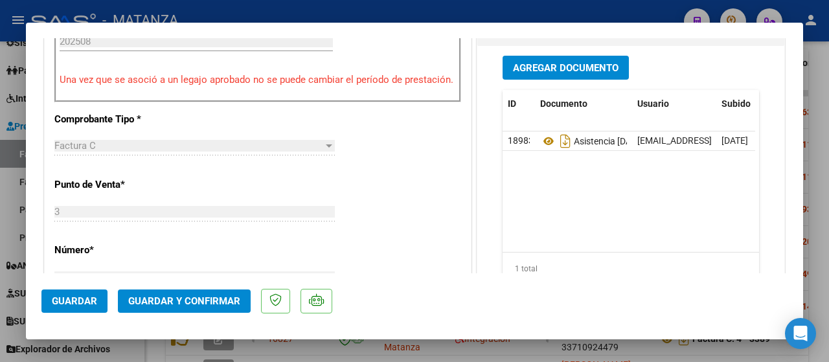
scroll to position [454, 0]
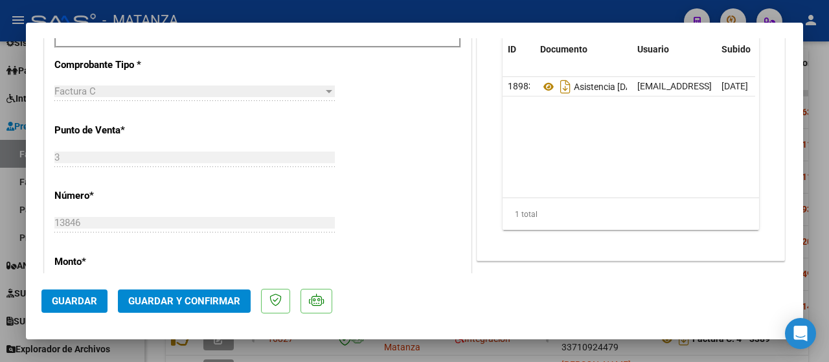
click at [178, 303] on span "Guardar y Confirmar" at bounding box center [184, 301] width 112 height 12
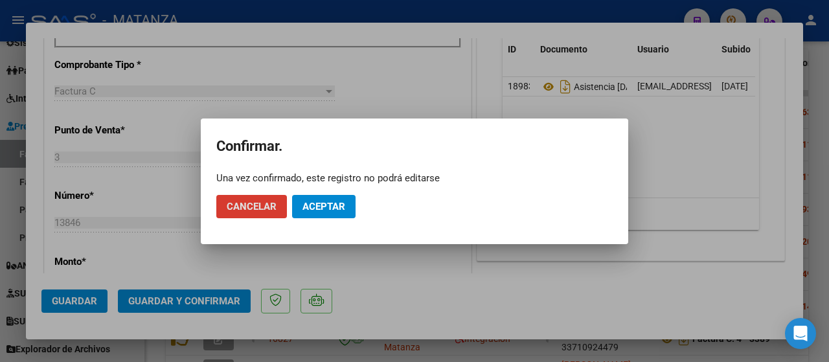
click at [337, 204] on span "Aceptar" at bounding box center [324, 207] width 43 height 12
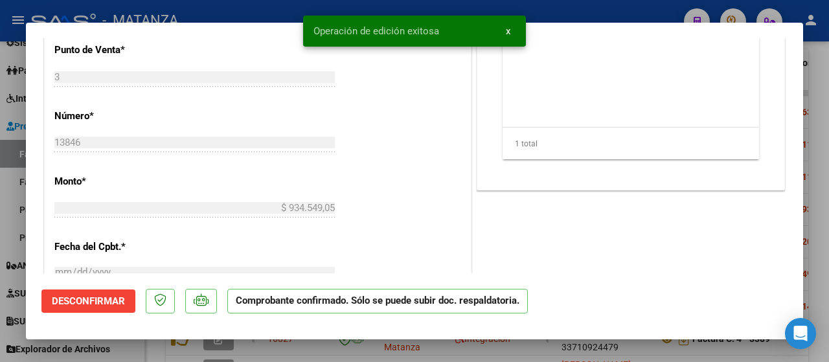
scroll to position [468, 0]
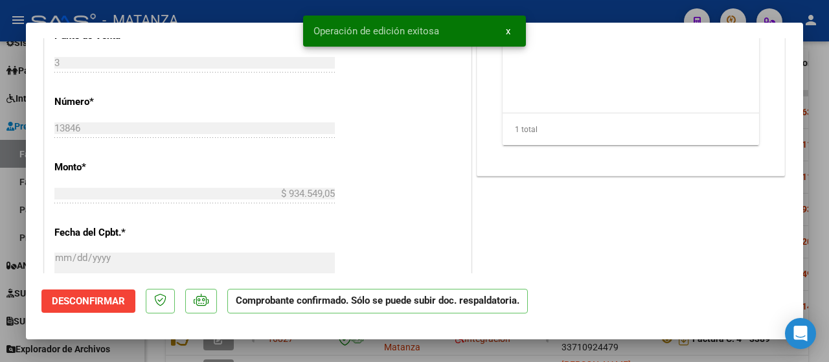
click at [141, 352] on div at bounding box center [414, 181] width 829 height 362
type input "$ 0,00"
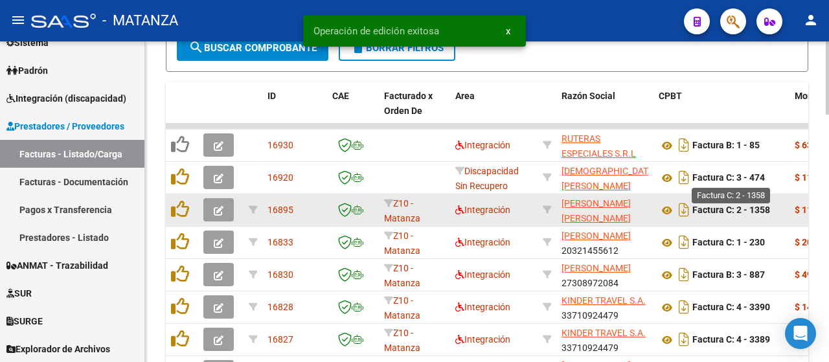
scroll to position [942, 0]
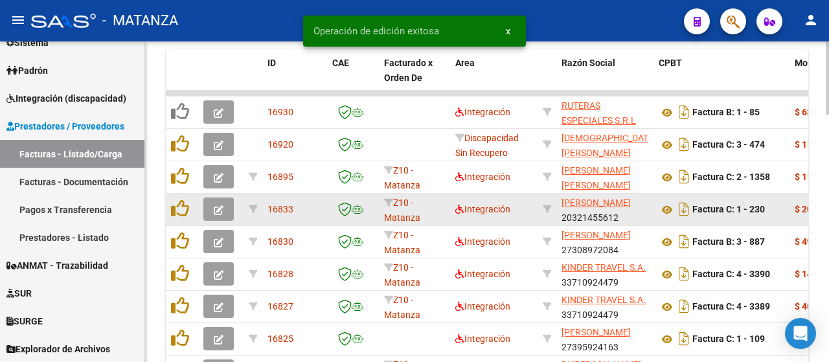
click at [214, 213] on icon "button" at bounding box center [219, 210] width 10 height 10
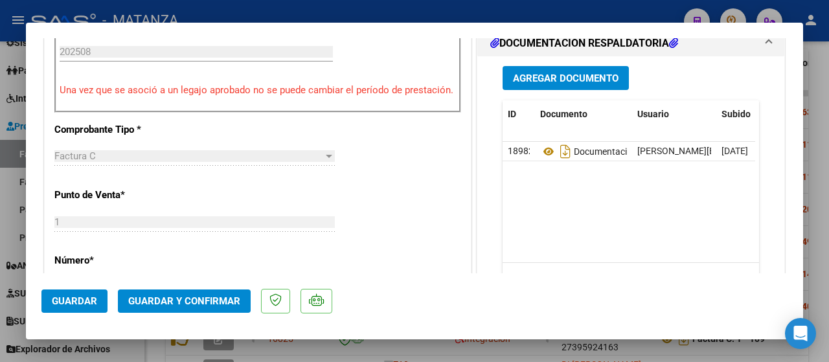
scroll to position [518, 0]
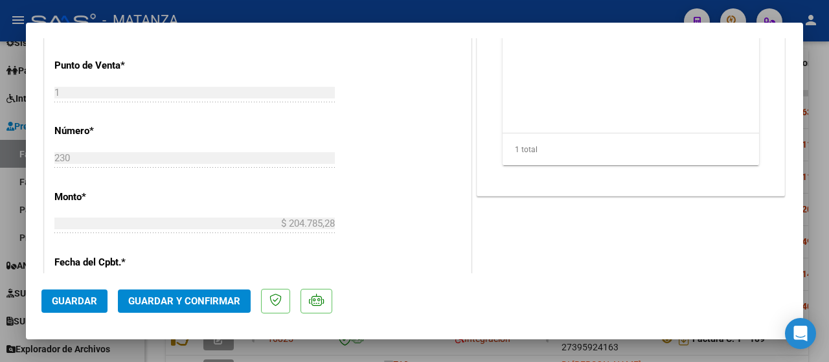
click at [189, 298] on span "Guardar y Confirmar" at bounding box center [184, 301] width 112 height 12
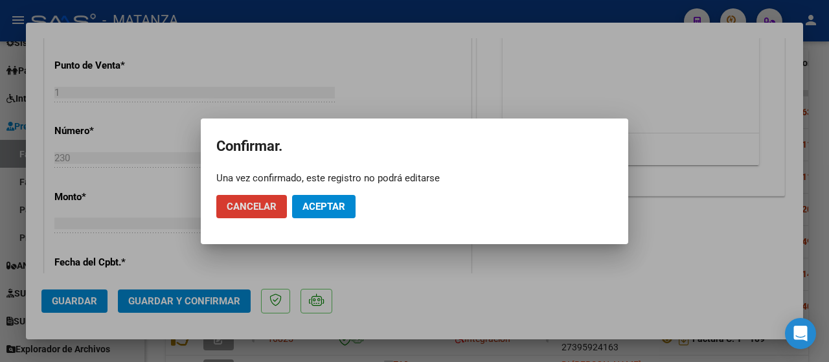
click at [336, 202] on span "Aceptar" at bounding box center [324, 207] width 43 height 12
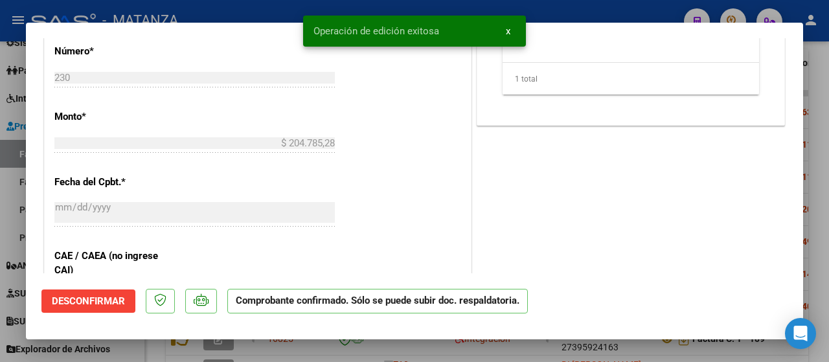
scroll to position [533, 0]
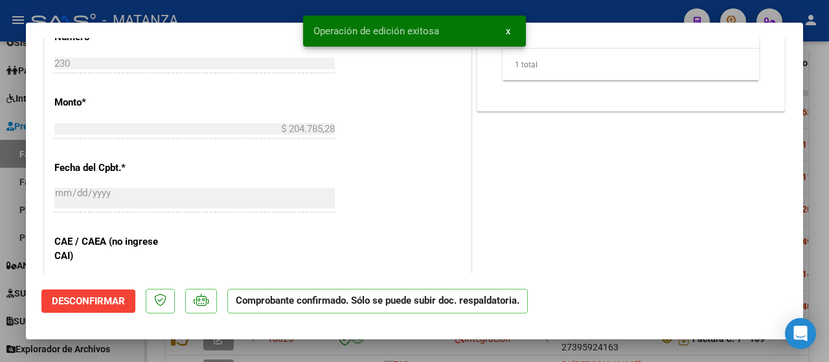
click at [134, 352] on div at bounding box center [414, 181] width 829 height 362
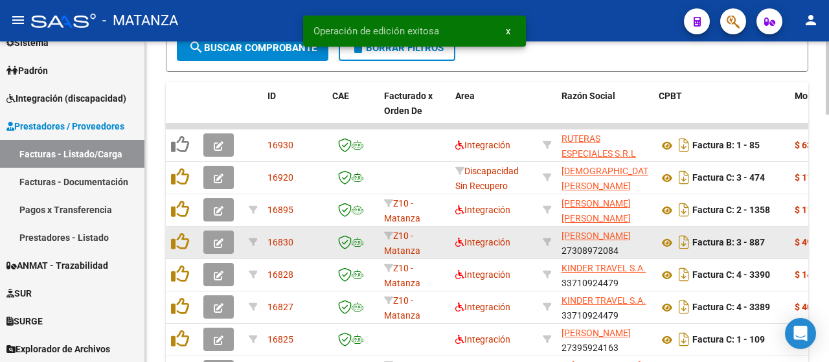
scroll to position [942, 0]
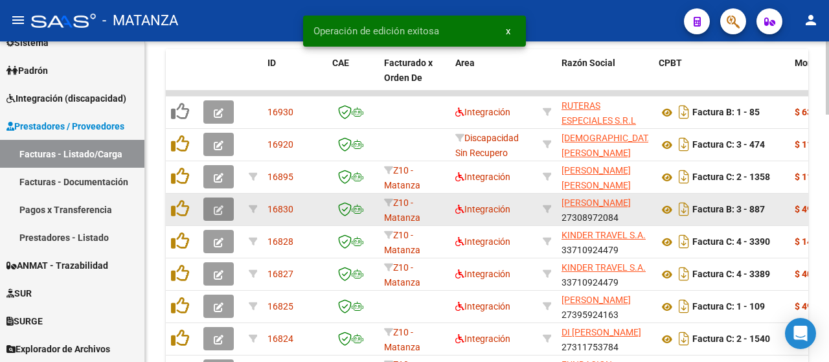
click at [218, 202] on button "button" at bounding box center [218, 209] width 30 height 23
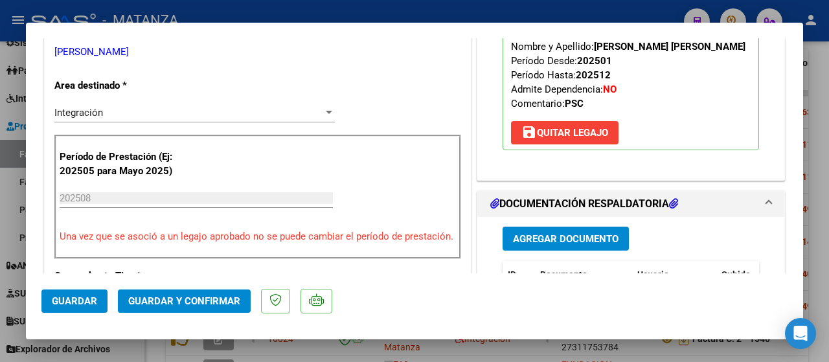
scroll to position [324, 0]
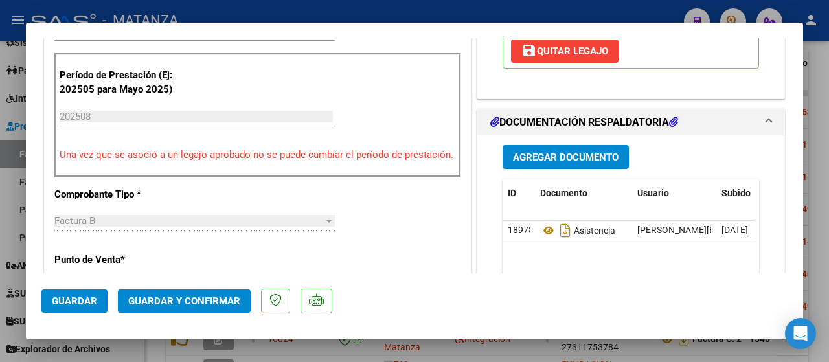
click at [205, 299] on span "Guardar y Confirmar" at bounding box center [184, 301] width 112 height 12
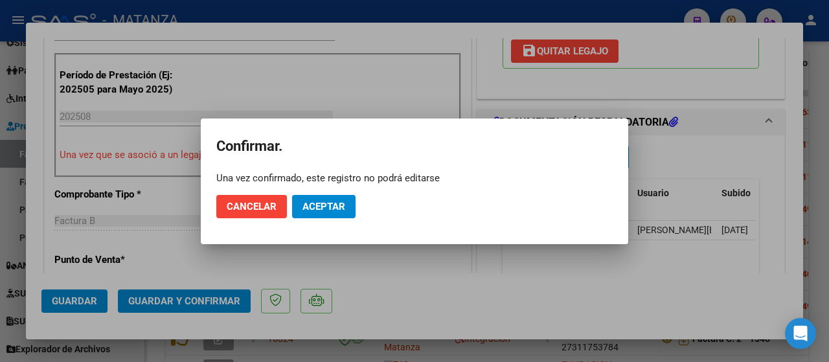
click at [328, 201] on span "Aceptar" at bounding box center [324, 207] width 43 height 12
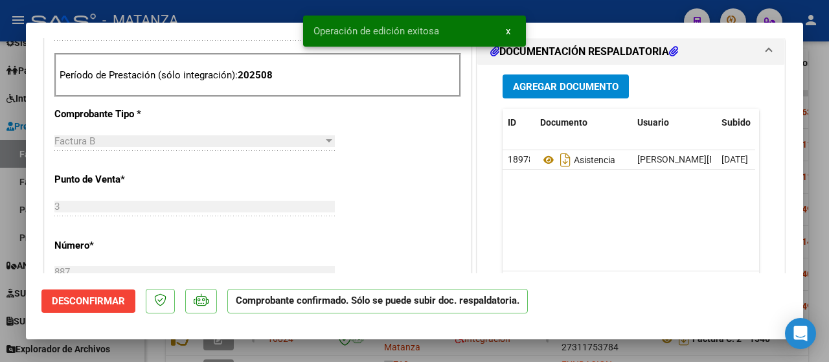
scroll to position [338, 0]
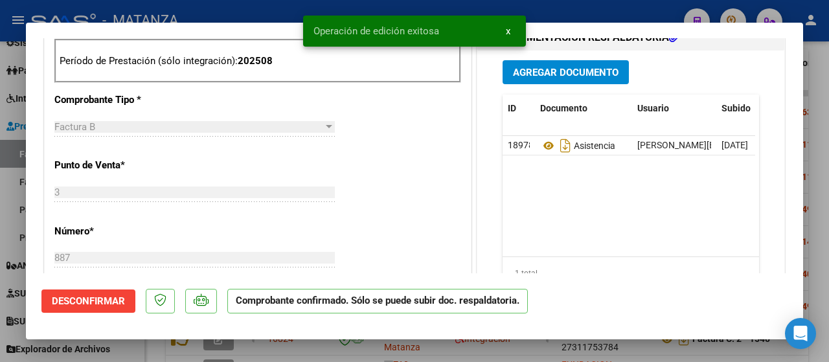
click at [145, 353] on div at bounding box center [414, 181] width 829 height 362
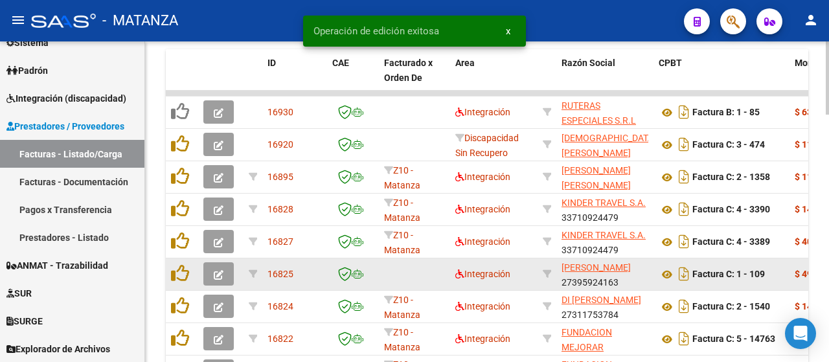
scroll to position [942, 0]
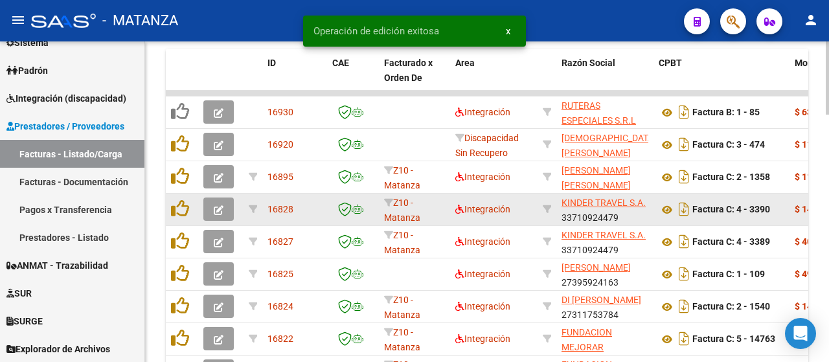
click at [213, 207] on button "button" at bounding box center [218, 209] width 30 height 23
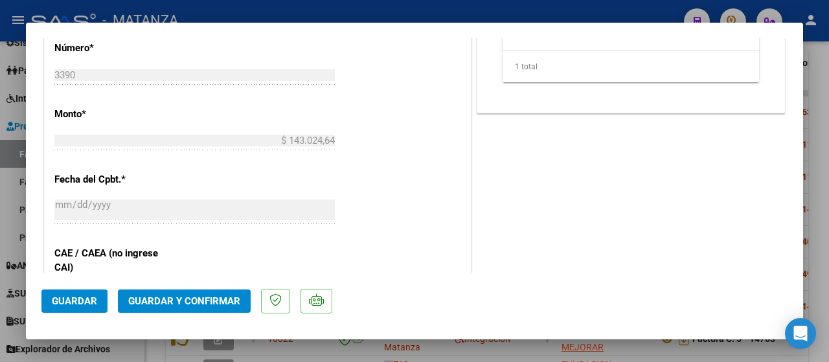
scroll to position [583, 0]
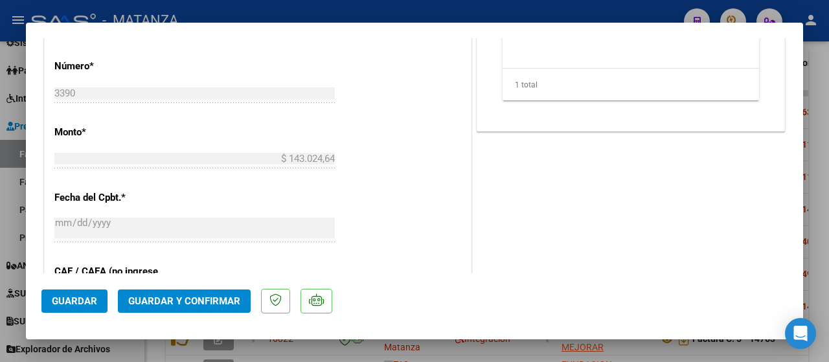
click at [148, 301] on span "Guardar y Confirmar" at bounding box center [184, 301] width 112 height 12
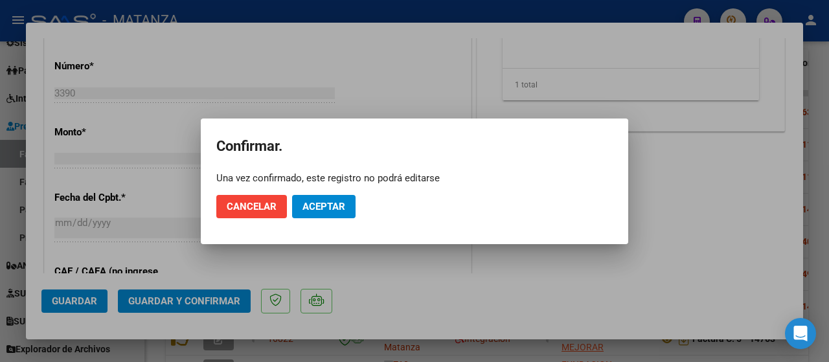
click at [339, 202] on span "Aceptar" at bounding box center [324, 207] width 43 height 12
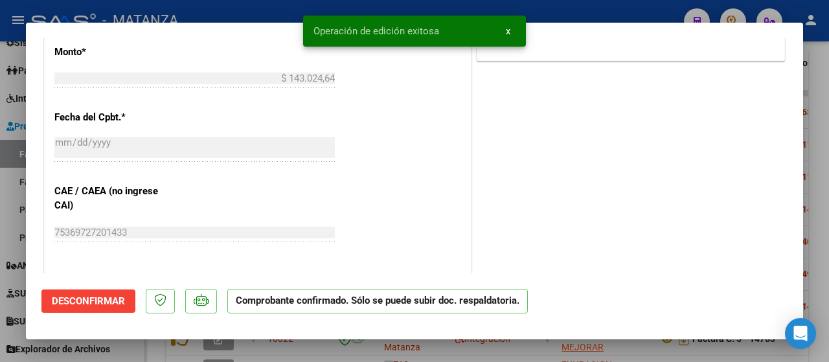
scroll to position [597, 0]
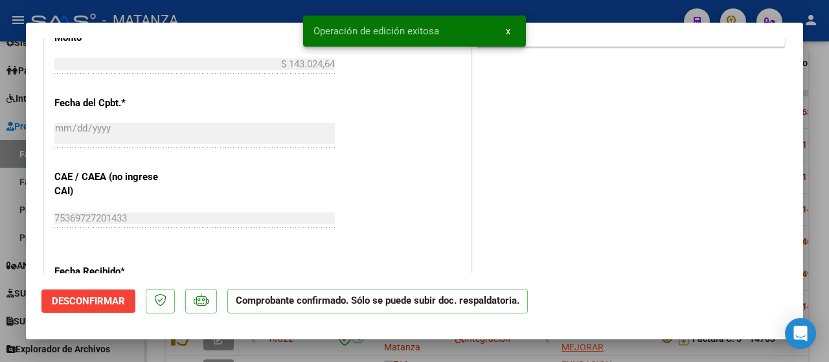
click at [135, 351] on div at bounding box center [414, 181] width 829 height 362
type input "$ 0,00"
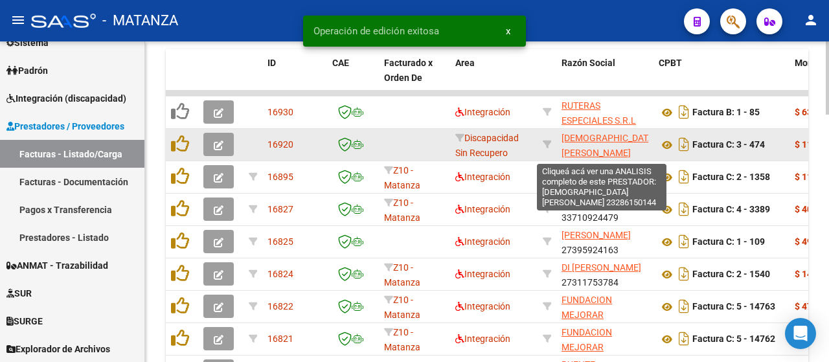
scroll to position [942, 0]
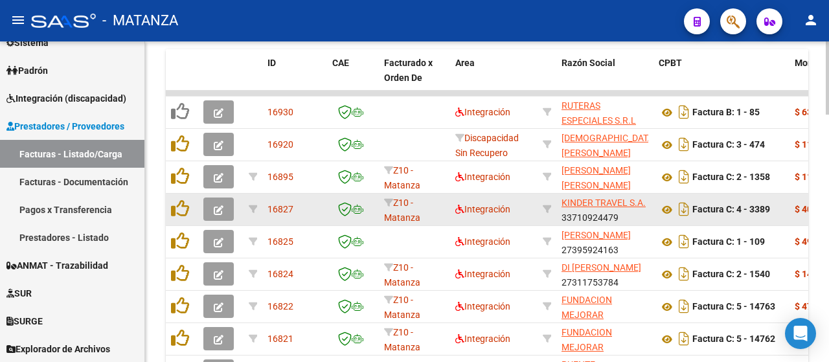
click at [218, 207] on icon "button" at bounding box center [219, 210] width 10 height 10
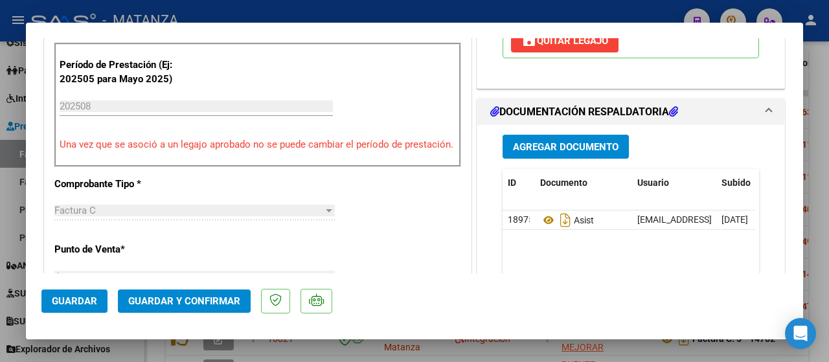
scroll to position [389, 0]
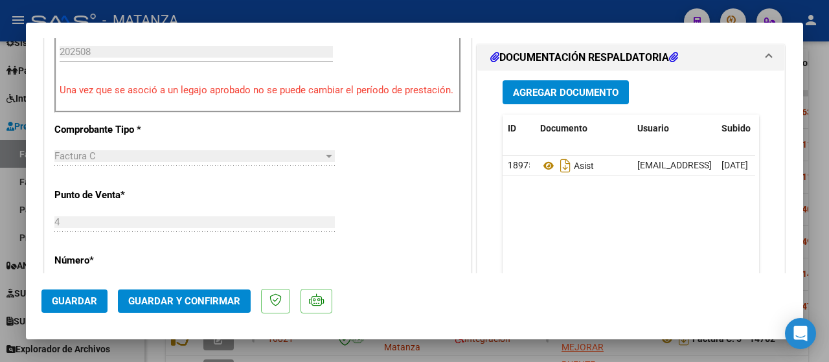
click at [201, 303] on span "Guardar y Confirmar" at bounding box center [184, 301] width 112 height 12
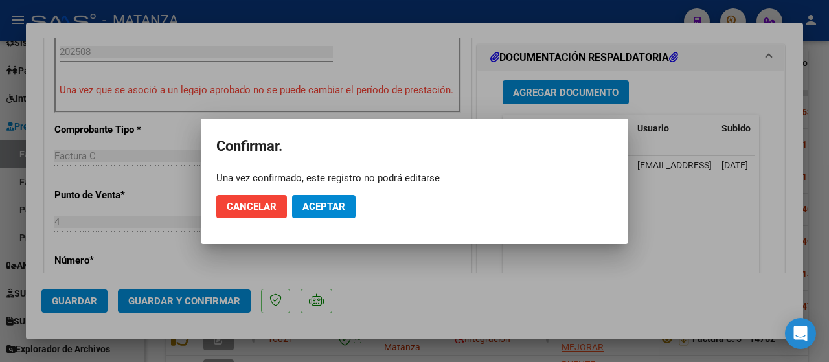
click at [316, 204] on span "Aceptar" at bounding box center [324, 207] width 43 height 12
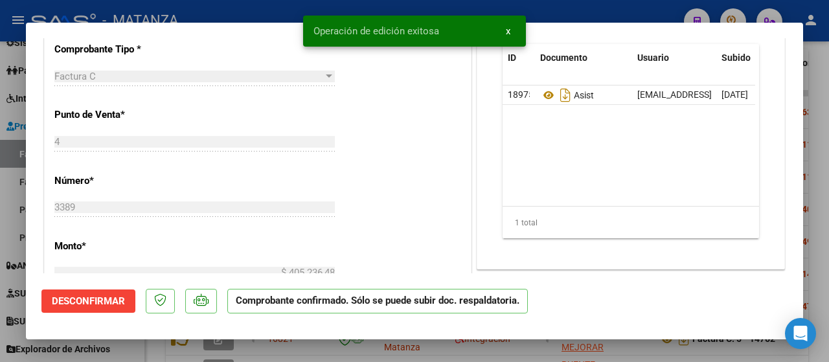
scroll to position [403, 0]
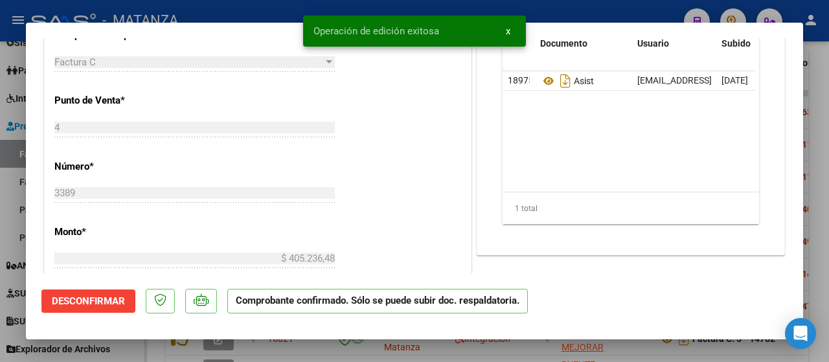
click at [124, 351] on div at bounding box center [414, 181] width 829 height 362
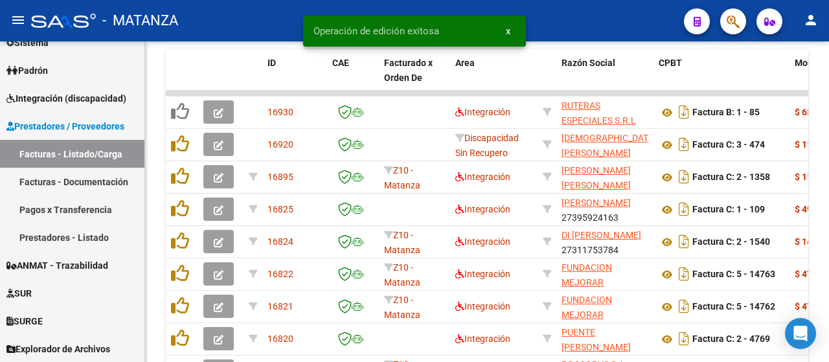
scroll to position [942, 0]
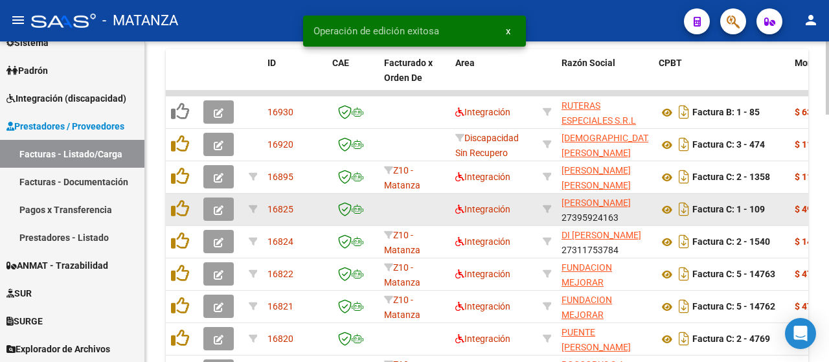
click at [219, 202] on button "button" at bounding box center [218, 209] width 30 height 23
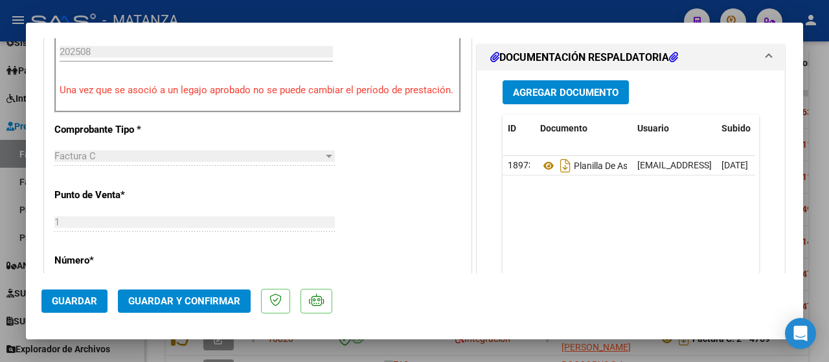
scroll to position [454, 0]
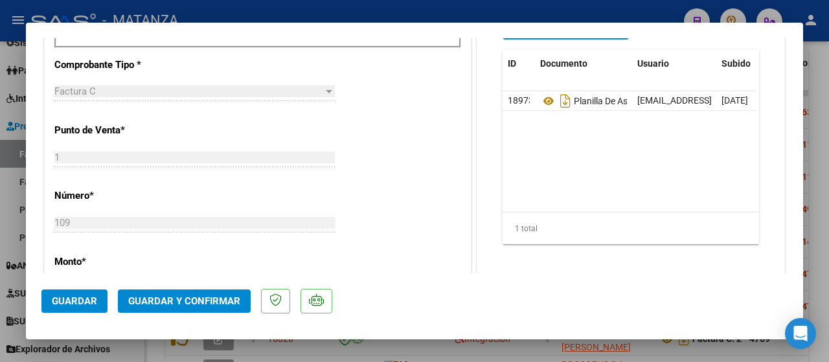
click at [183, 307] on span "Guardar y Confirmar" at bounding box center [184, 301] width 112 height 12
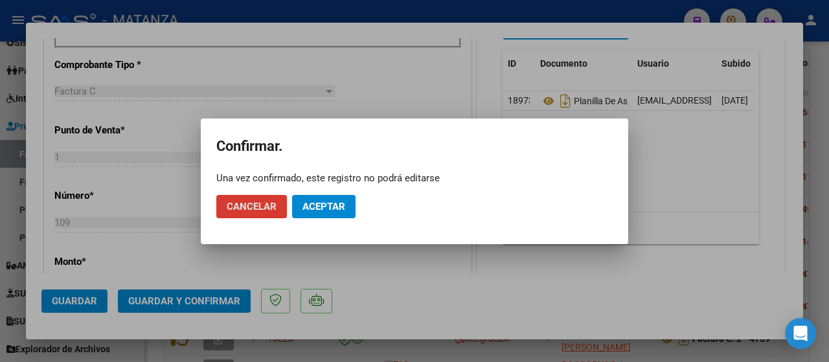
click at [336, 209] on span "Aceptar" at bounding box center [324, 207] width 43 height 12
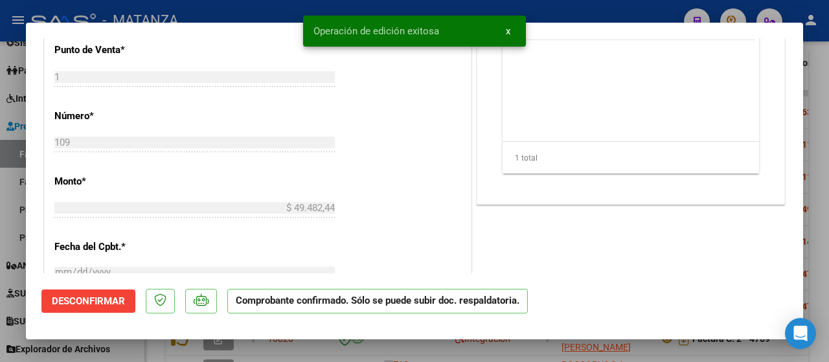
scroll to position [468, 0]
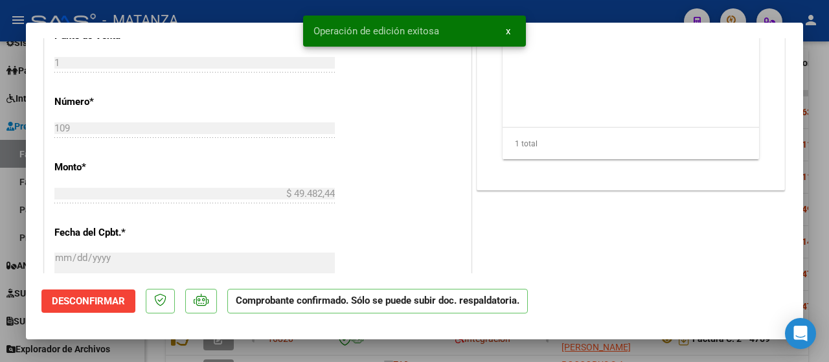
click at [135, 349] on div at bounding box center [414, 181] width 829 height 362
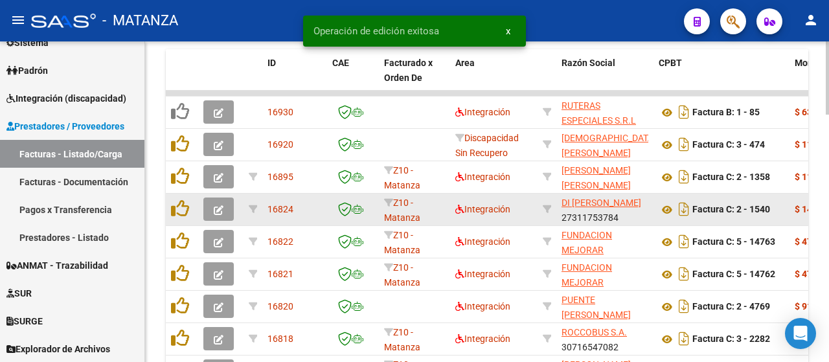
scroll to position [942, 0]
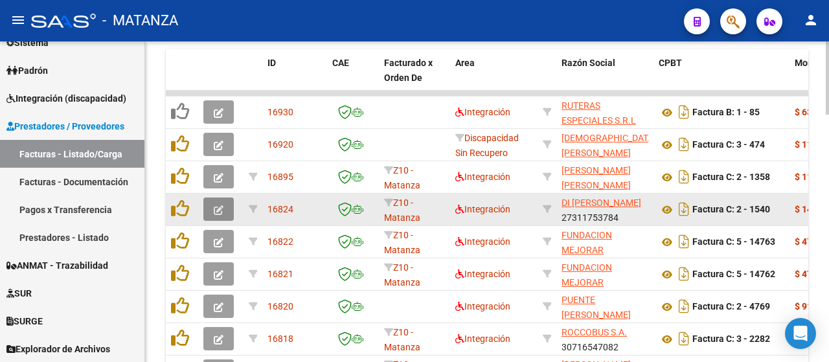
click at [229, 208] on button "button" at bounding box center [218, 209] width 30 height 23
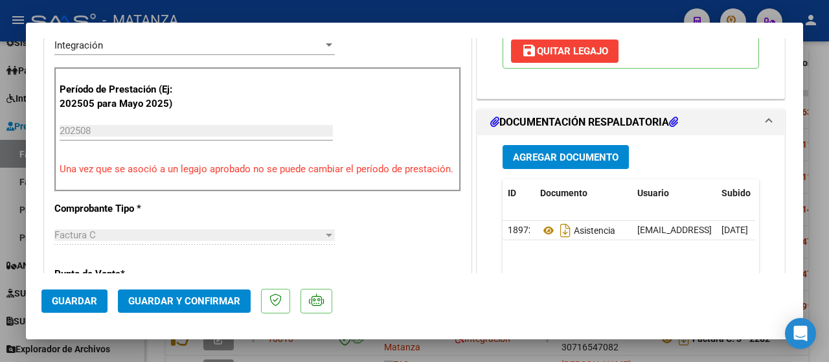
scroll to position [389, 0]
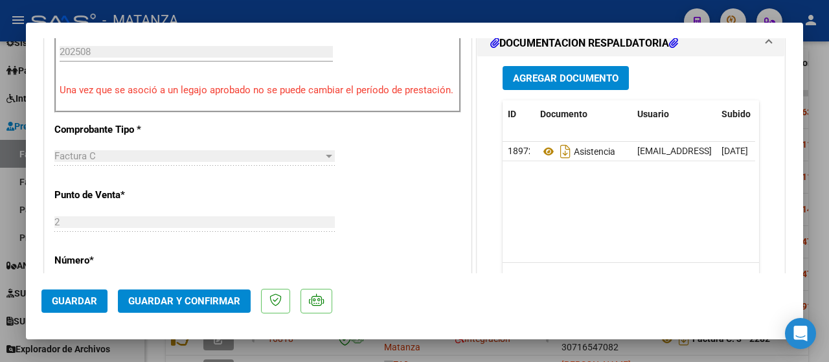
click at [187, 297] on span "Guardar y Confirmar" at bounding box center [184, 301] width 112 height 12
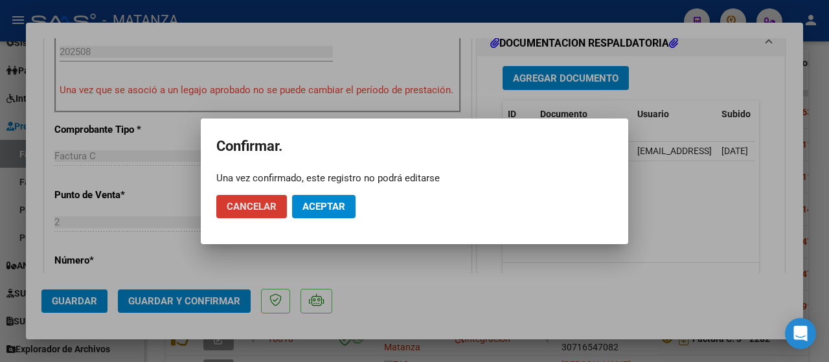
click at [329, 207] on span "Aceptar" at bounding box center [324, 207] width 43 height 12
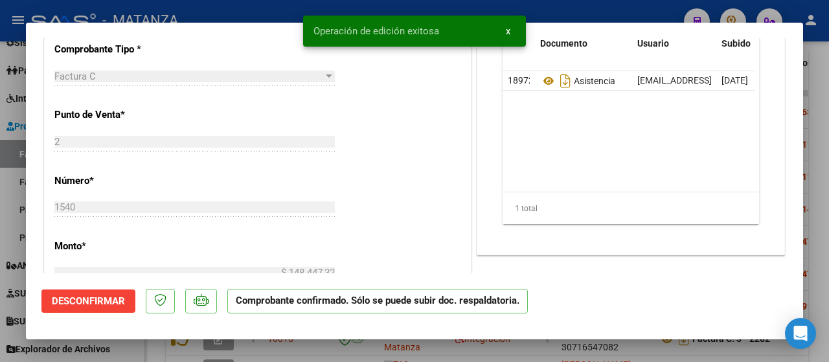
scroll to position [403, 0]
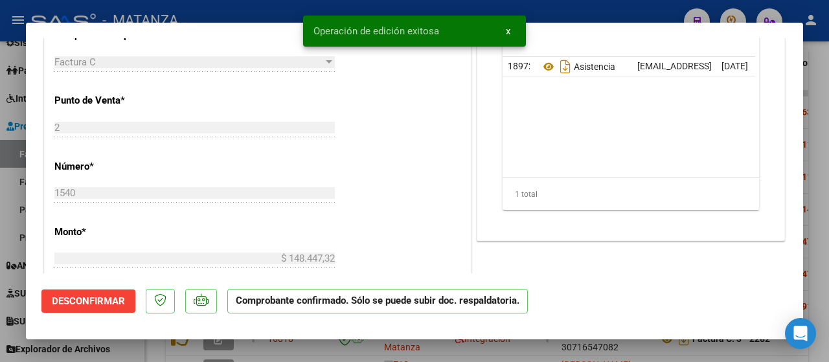
click at [127, 347] on div at bounding box center [414, 181] width 829 height 362
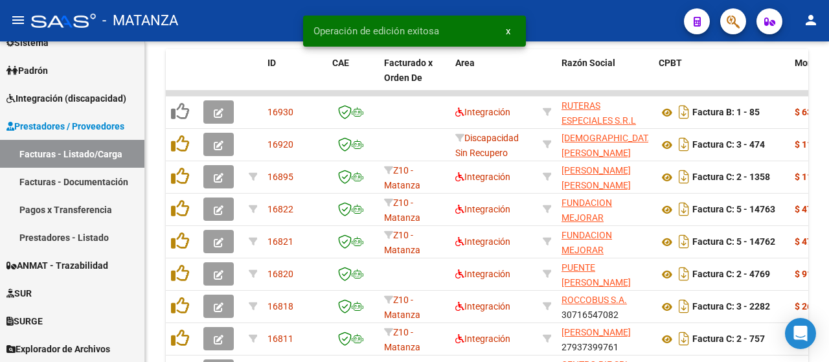
scroll to position [942, 0]
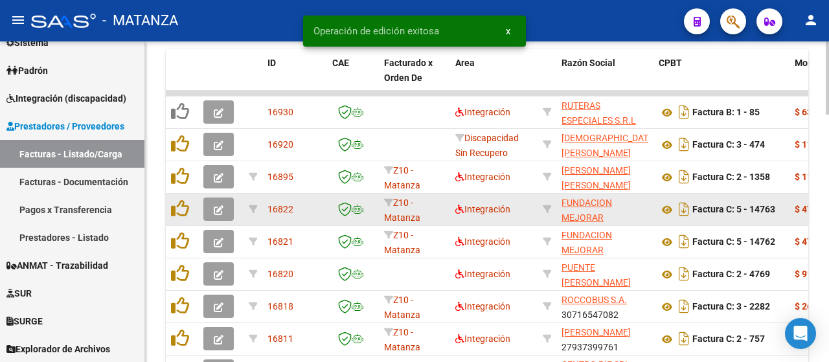
click at [213, 205] on button "button" at bounding box center [218, 209] width 30 height 23
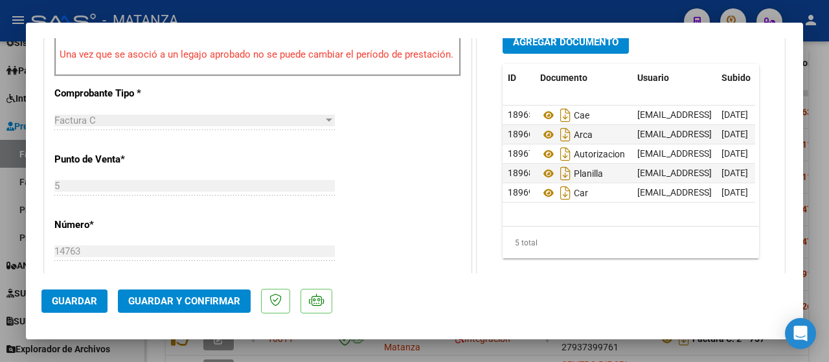
scroll to position [518, 0]
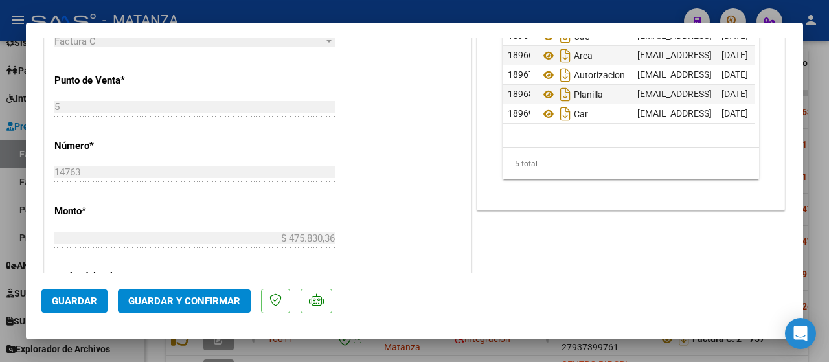
click at [174, 296] on span "Guardar y Confirmar" at bounding box center [184, 301] width 112 height 12
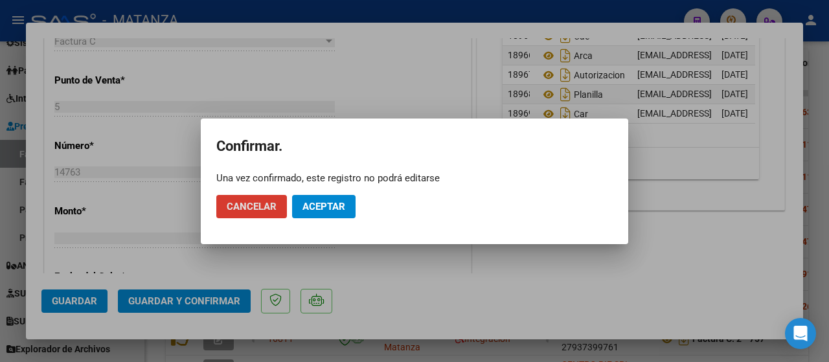
click at [329, 209] on span "Aceptar" at bounding box center [324, 207] width 43 height 12
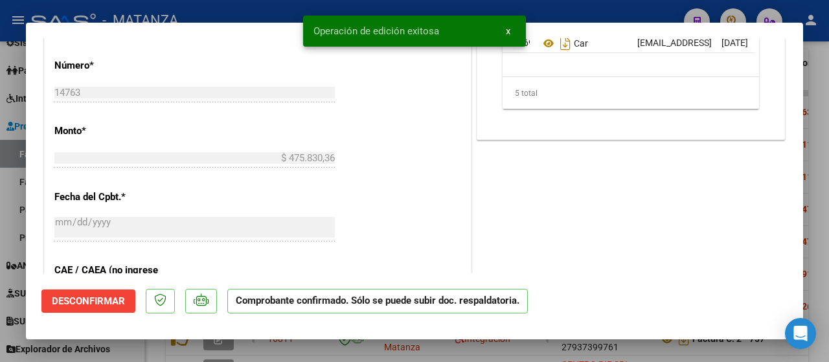
scroll to position [533, 0]
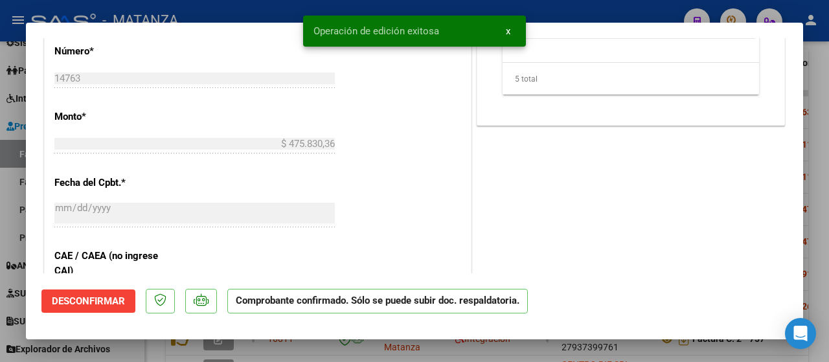
click at [148, 341] on div at bounding box center [414, 181] width 829 height 362
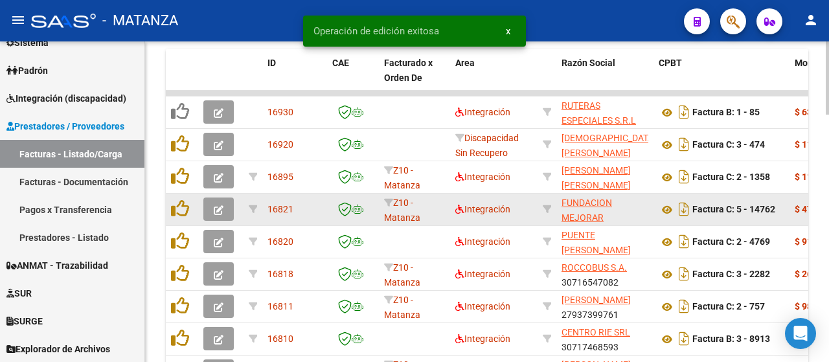
scroll to position [942, 0]
click at [212, 211] on button "button" at bounding box center [218, 209] width 30 height 23
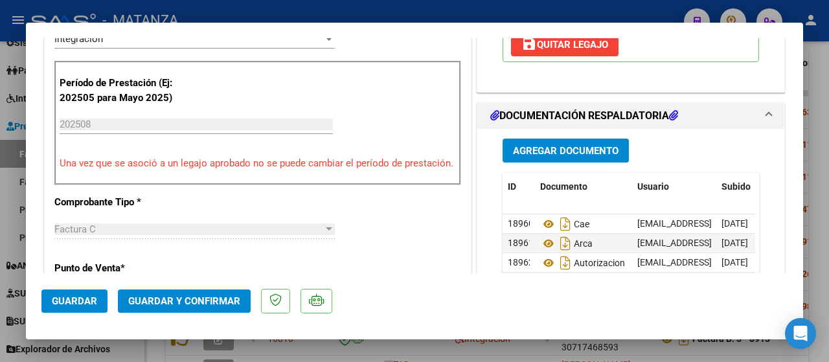
scroll to position [454, 0]
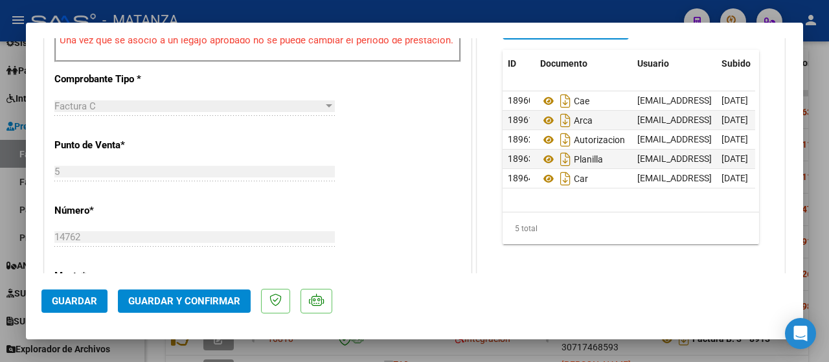
click at [188, 299] on span "Guardar y Confirmar" at bounding box center [184, 301] width 112 height 12
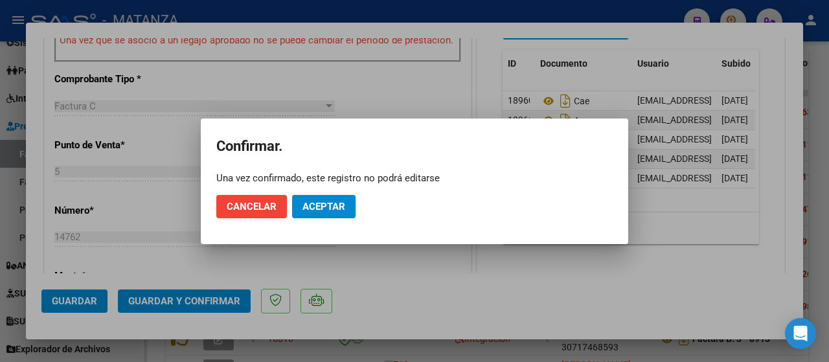
click at [333, 204] on span "Aceptar" at bounding box center [324, 207] width 43 height 12
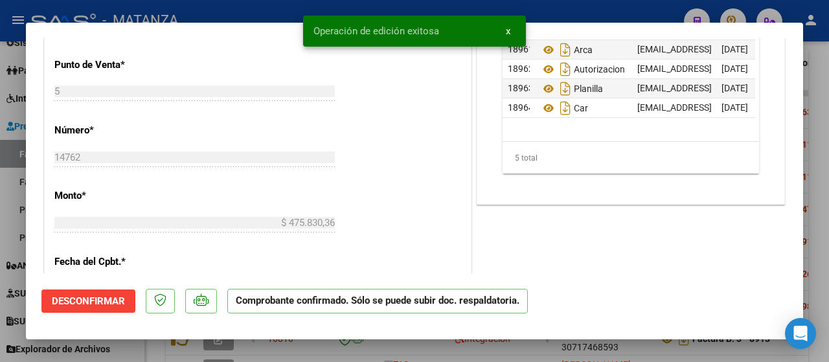
scroll to position [468, 0]
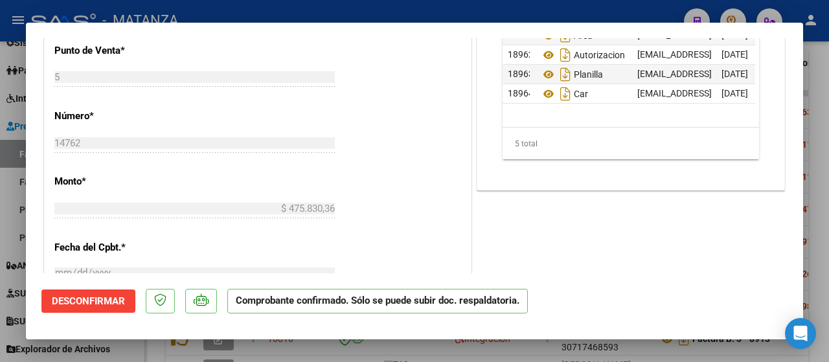
click at [286, 347] on div at bounding box center [414, 181] width 829 height 362
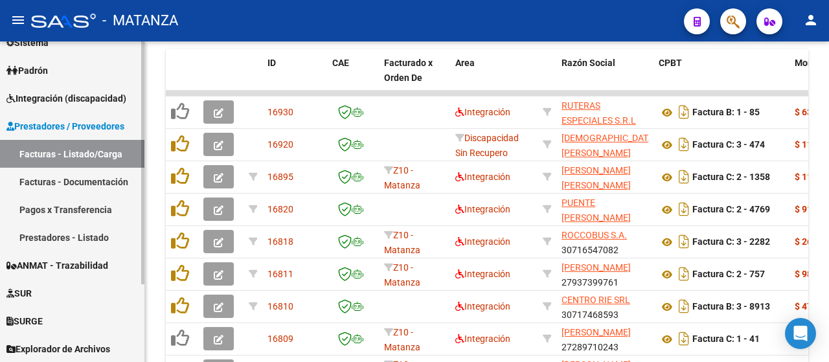
scroll to position [942, 0]
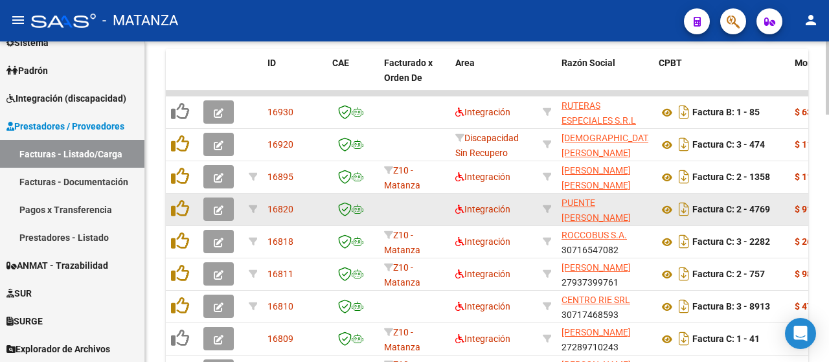
click at [215, 213] on icon "button" at bounding box center [219, 210] width 10 height 10
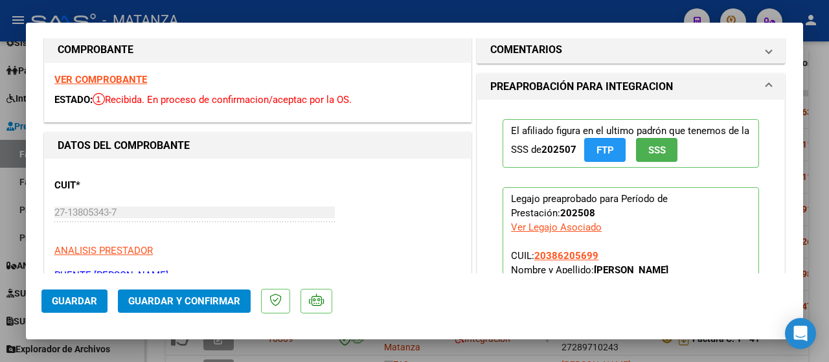
scroll to position [0, 0]
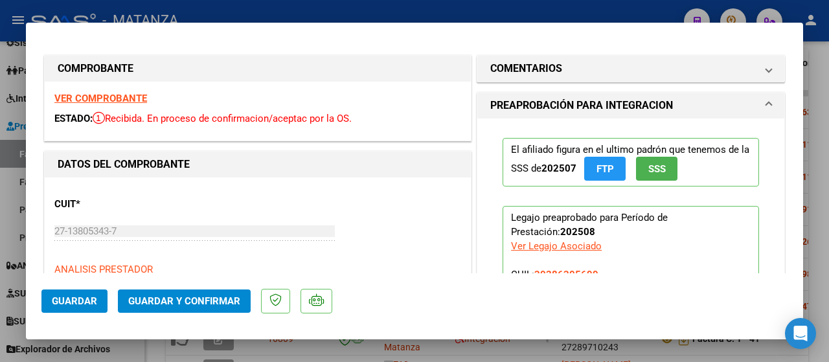
click at [85, 98] on strong "VER COMPROBANTE" at bounding box center [100, 99] width 93 height 12
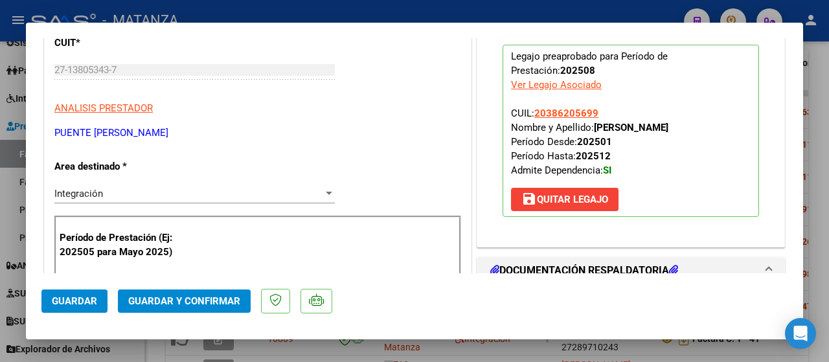
scroll to position [194, 0]
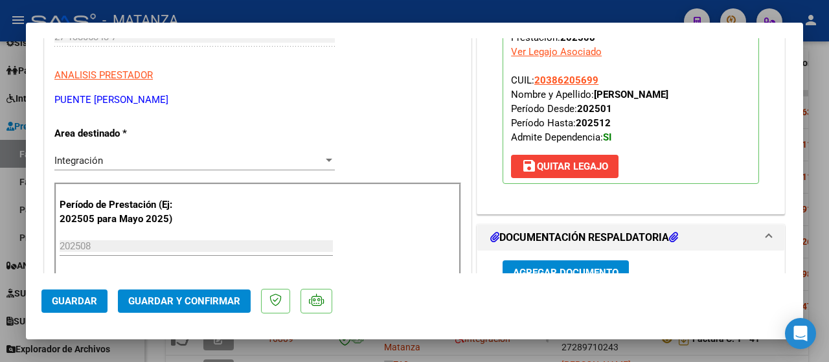
click at [205, 303] on span "Guardar y Confirmar" at bounding box center [184, 301] width 112 height 12
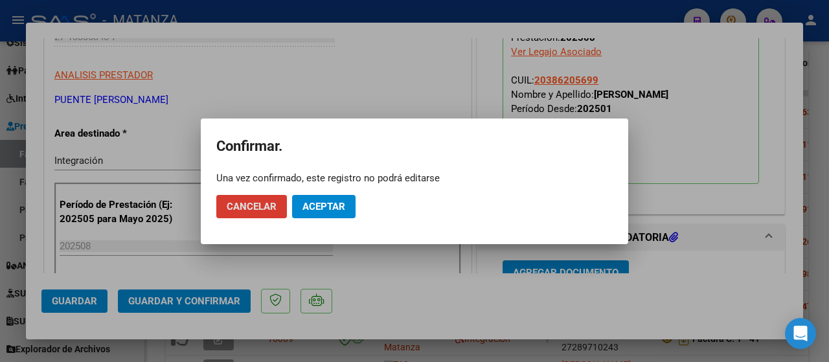
click at [319, 202] on span "Aceptar" at bounding box center [324, 207] width 43 height 12
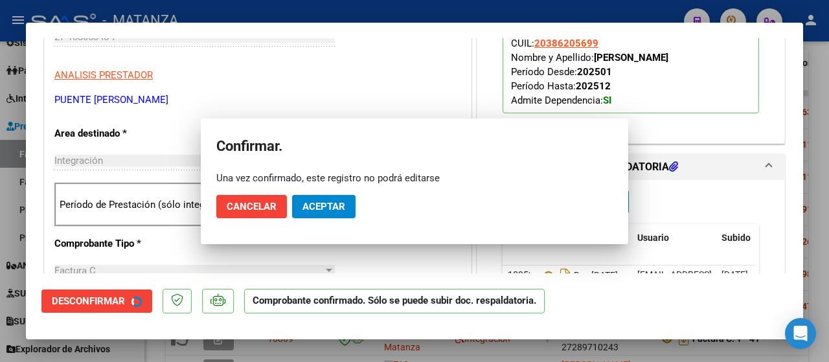
scroll to position [209, 0]
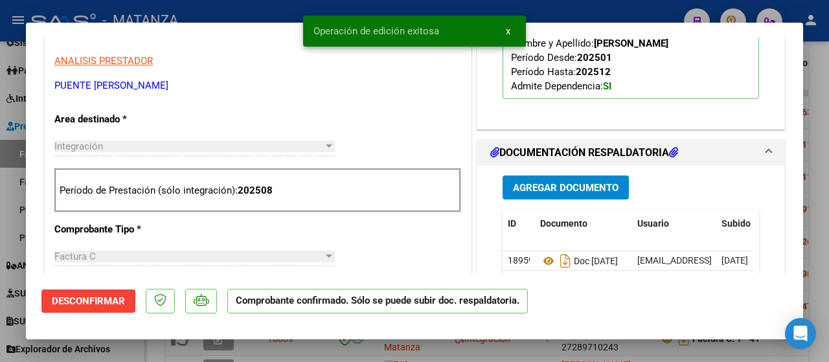
click at [142, 347] on div at bounding box center [414, 181] width 829 height 362
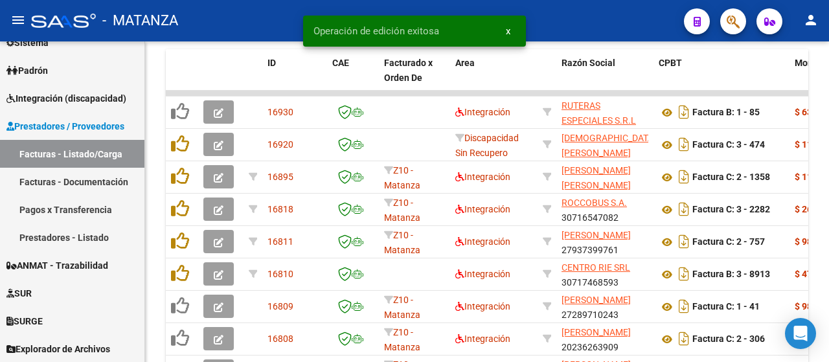
scroll to position [942, 0]
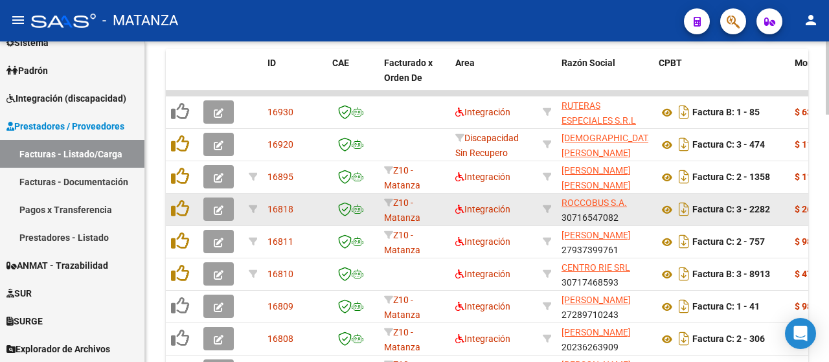
click at [225, 211] on button "button" at bounding box center [218, 209] width 30 height 23
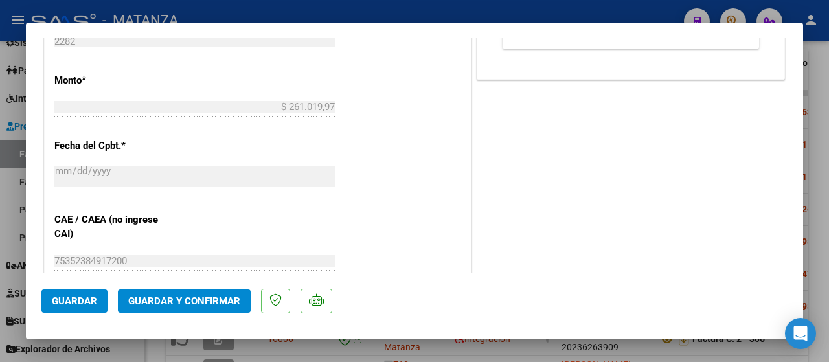
scroll to position [648, 0]
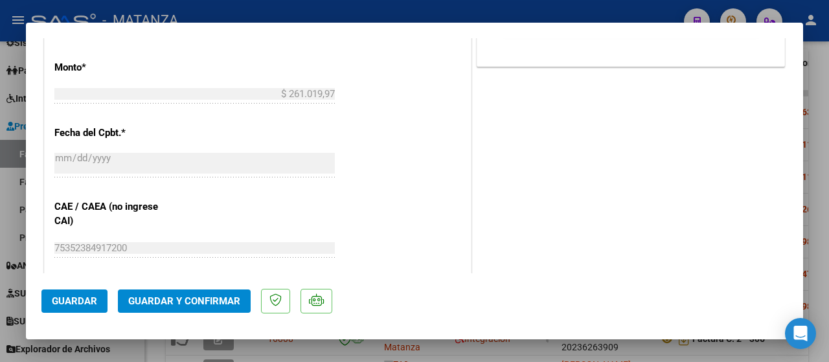
click at [197, 306] on span "Guardar y Confirmar" at bounding box center [184, 301] width 112 height 12
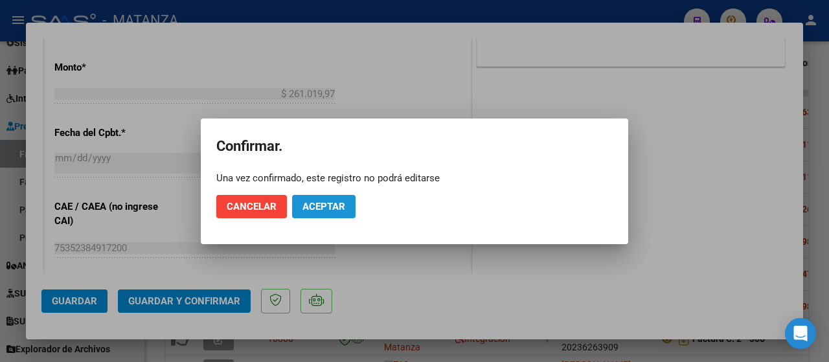
click at [301, 207] on button "Aceptar" at bounding box center [324, 206] width 64 height 23
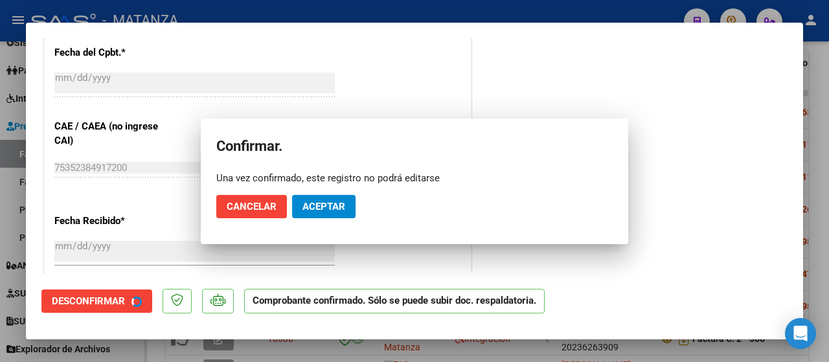
scroll to position [662, 0]
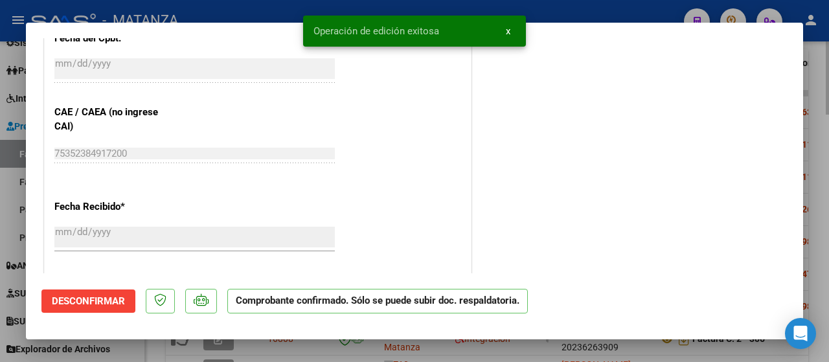
drag, startPoint x: 137, startPoint y: 356, endPoint x: 150, endPoint y: 361, distance: 14.0
click at [137, 355] on div at bounding box center [414, 181] width 829 height 362
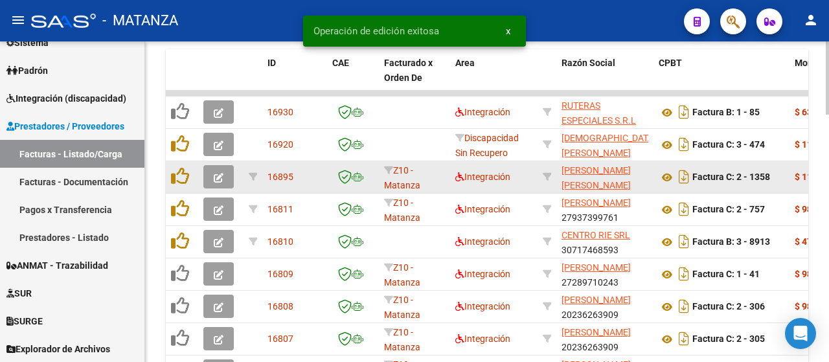
scroll to position [942, 0]
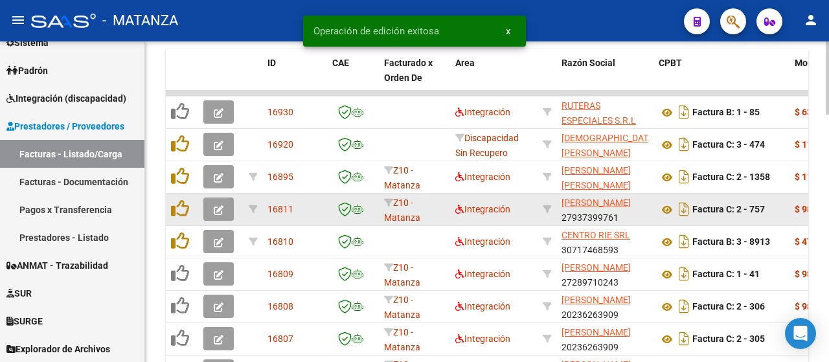
click at [210, 209] on button "button" at bounding box center [218, 209] width 30 height 23
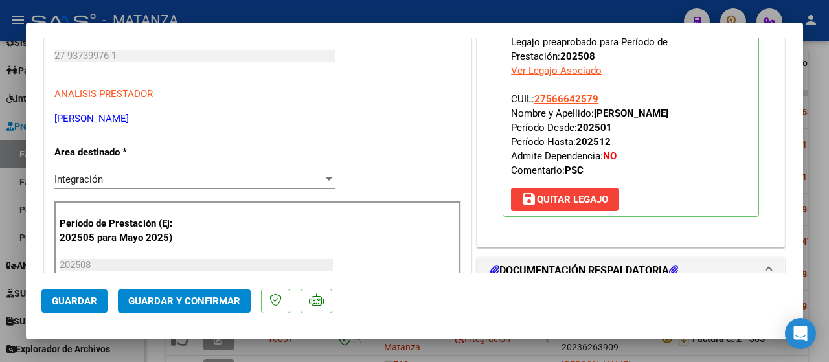
scroll to position [194, 0]
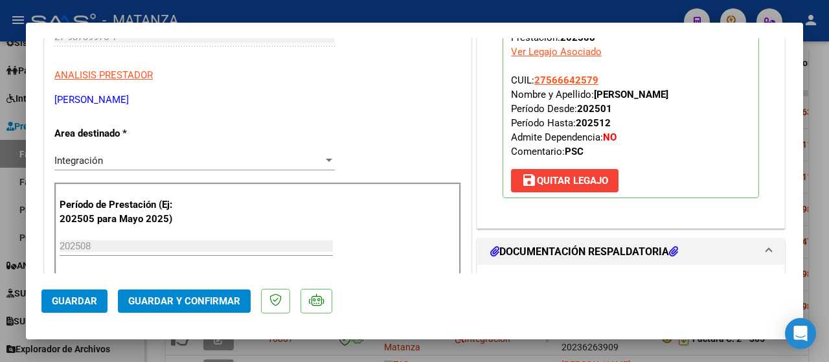
click at [192, 296] on span "Guardar y Confirmar" at bounding box center [184, 301] width 112 height 12
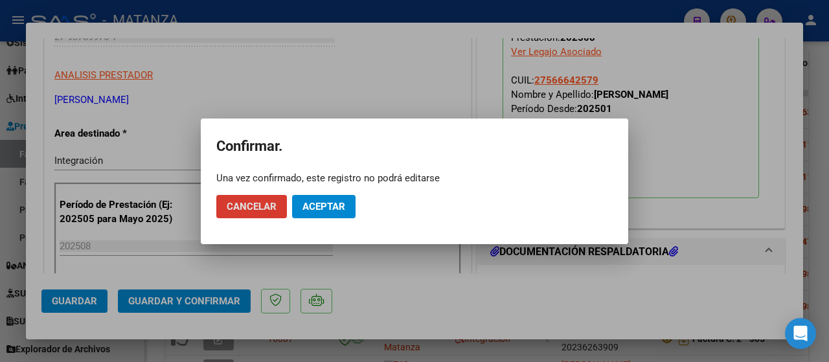
click at [351, 208] on button "Aceptar" at bounding box center [324, 206] width 64 height 23
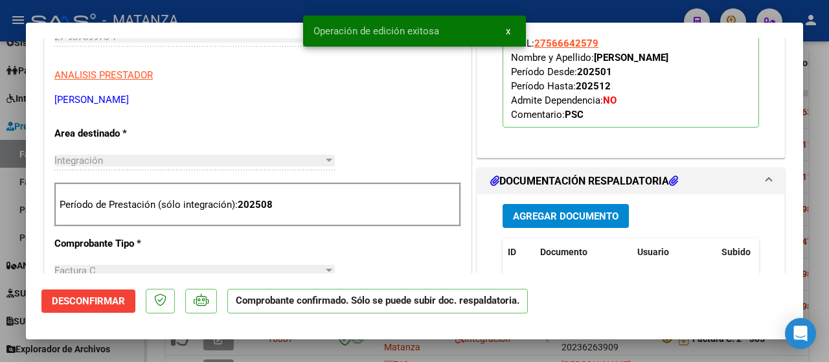
scroll to position [209, 0]
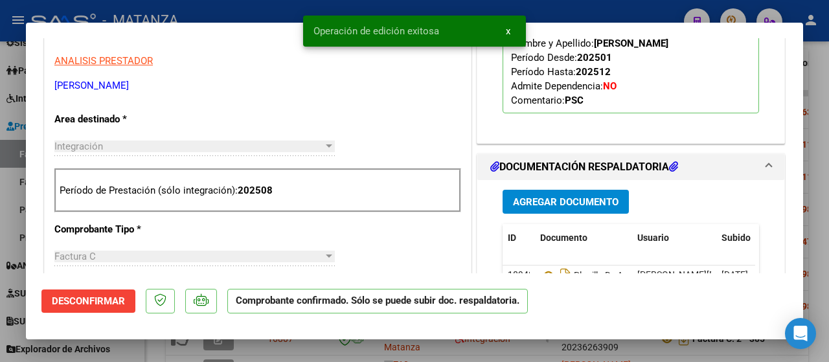
click at [126, 347] on div at bounding box center [414, 181] width 829 height 362
type input "$ 0,00"
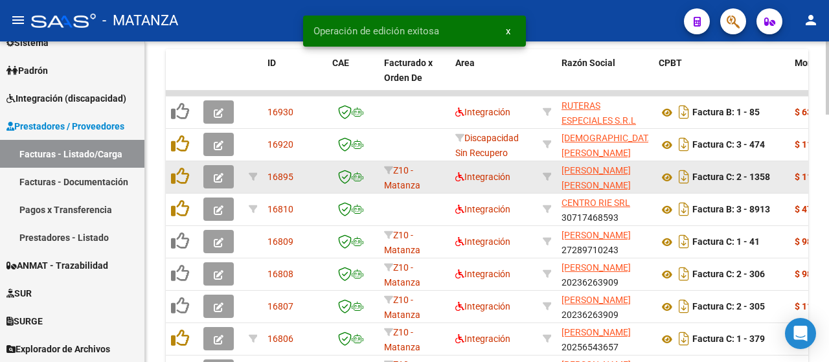
scroll to position [942, 0]
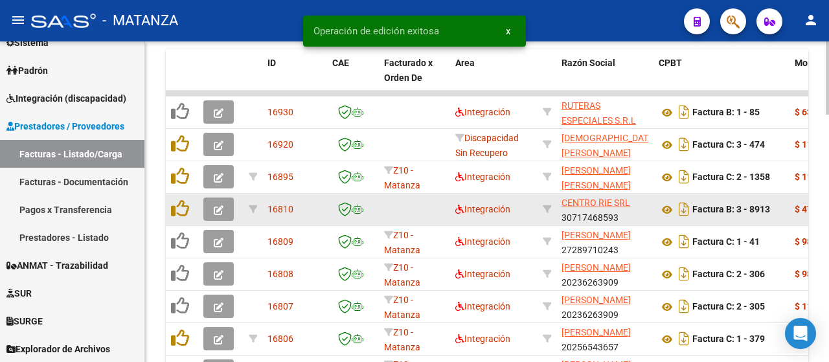
click at [212, 213] on button "button" at bounding box center [218, 209] width 30 height 23
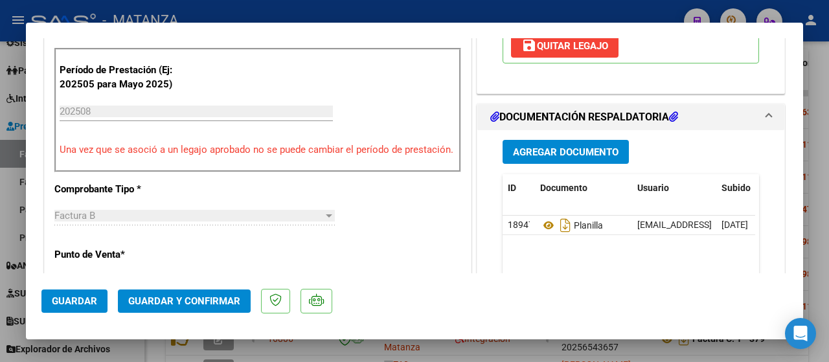
scroll to position [389, 0]
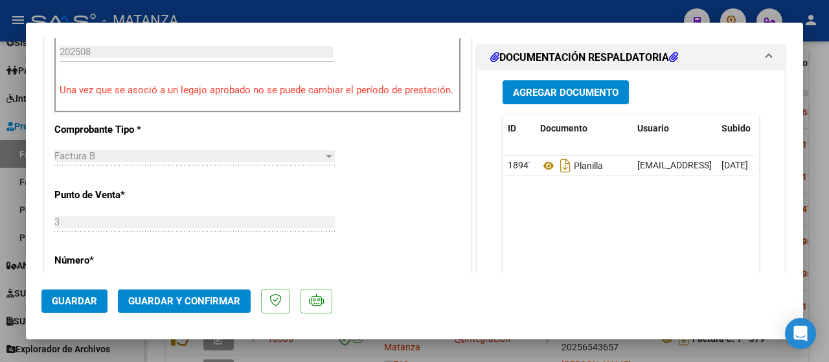
click at [214, 301] on span "Guardar y Confirmar" at bounding box center [184, 301] width 112 height 12
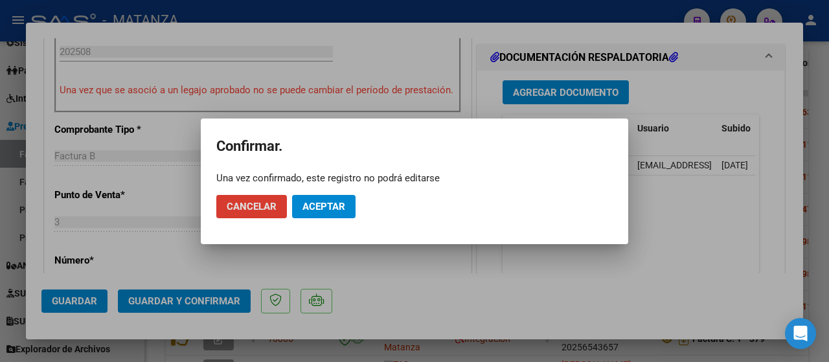
click at [324, 212] on span "Aceptar" at bounding box center [324, 207] width 43 height 12
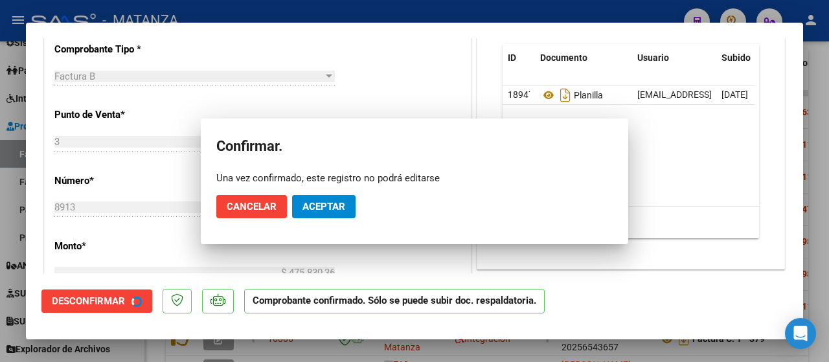
scroll to position [403, 0]
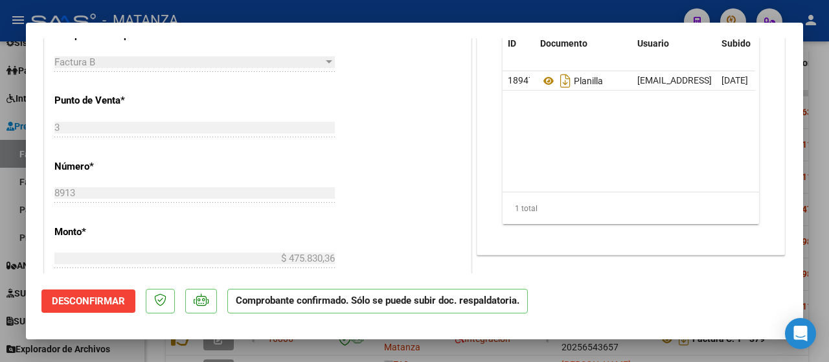
click at [127, 356] on div at bounding box center [414, 181] width 829 height 362
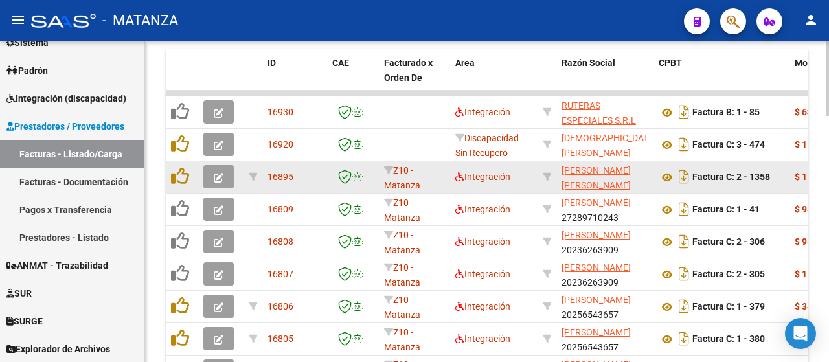
scroll to position [942, 0]
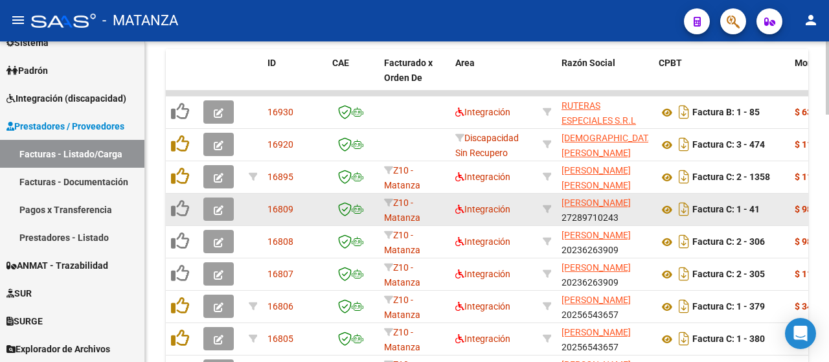
click at [213, 210] on button "button" at bounding box center [218, 209] width 30 height 23
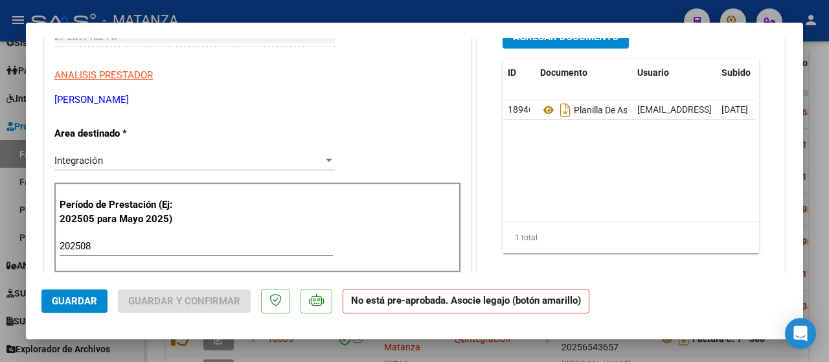
scroll to position [65, 0]
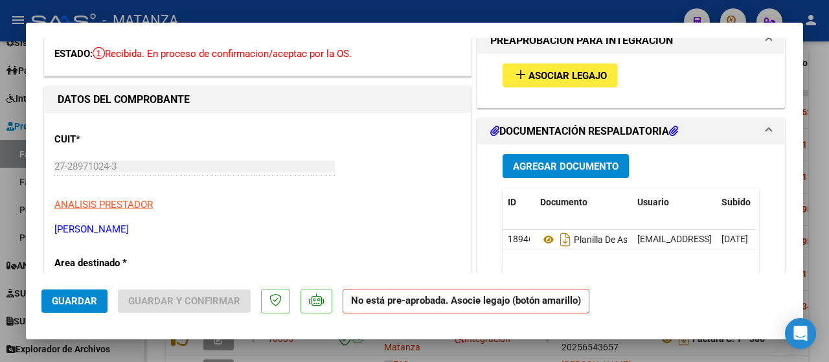
click at [551, 71] on span "Asociar Legajo" at bounding box center [568, 76] width 78 height 12
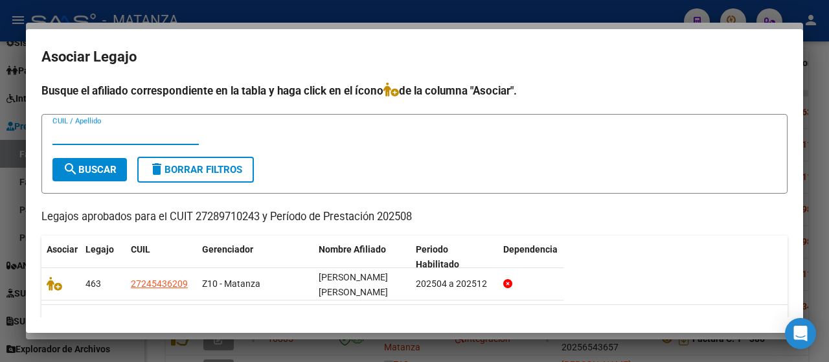
scroll to position [39, 0]
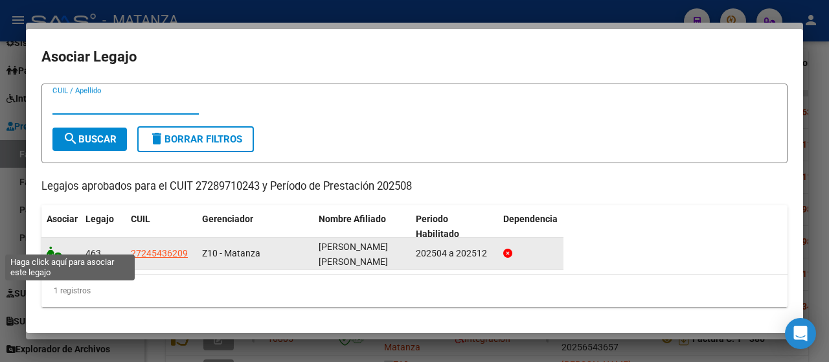
click at [56, 246] on icon at bounding box center [55, 253] width 16 height 14
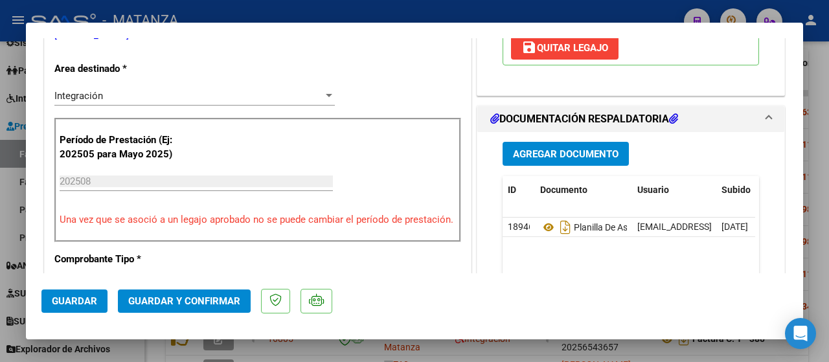
scroll to position [389, 0]
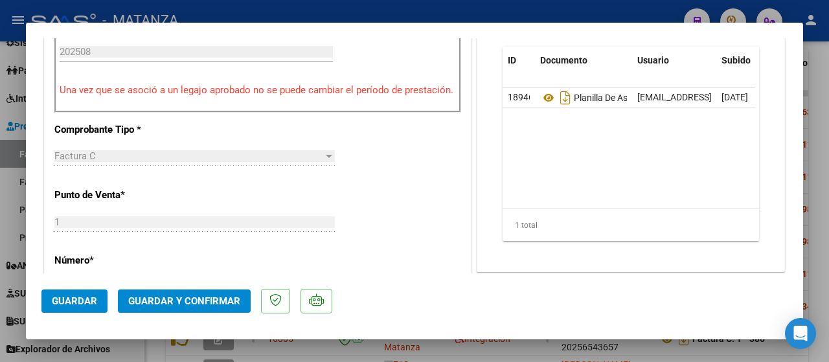
click at [167, 296] on span "Guardar y Confirmar" at bounding box center [184, 301] width 112 height 12
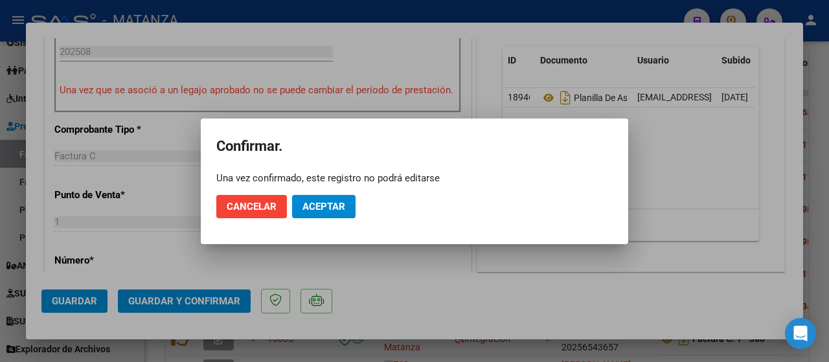
click at [323, 201] on span "Aceptar" at bounding box center [324, 207] width 43 height 12
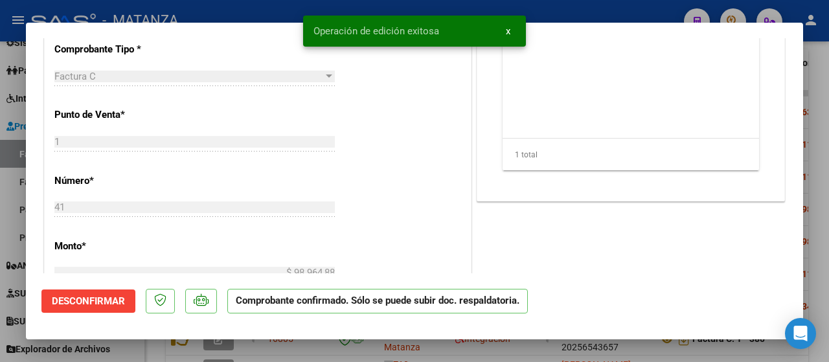
scroll to position [403, 0]
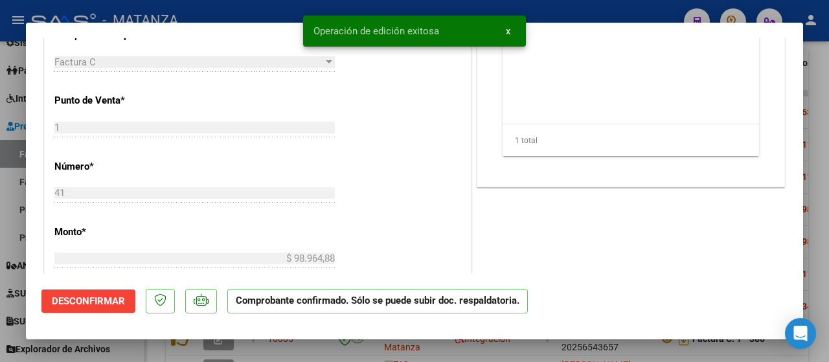
click at [126, 353] on div at bounding box center [414, 181] width 829 height 362
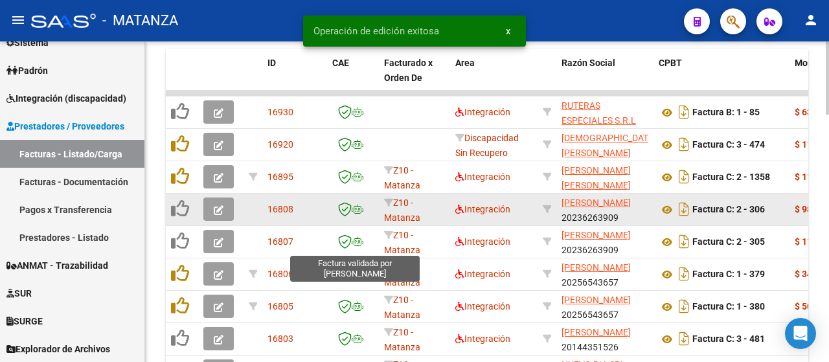
scroll to position [942, 0]
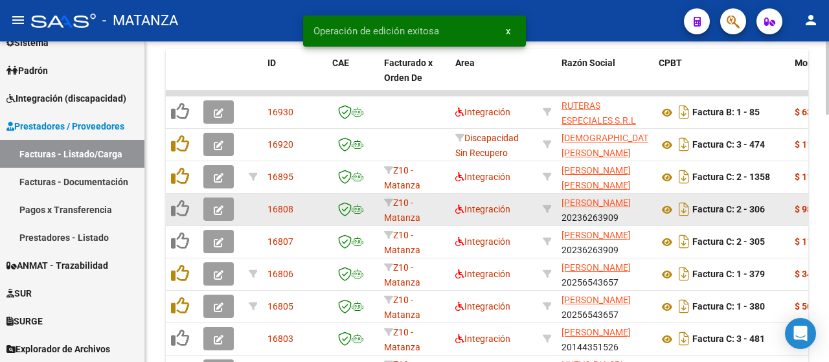
click at [225, 208] on button "button" at bounding box center [218, 209] width 30 height 23
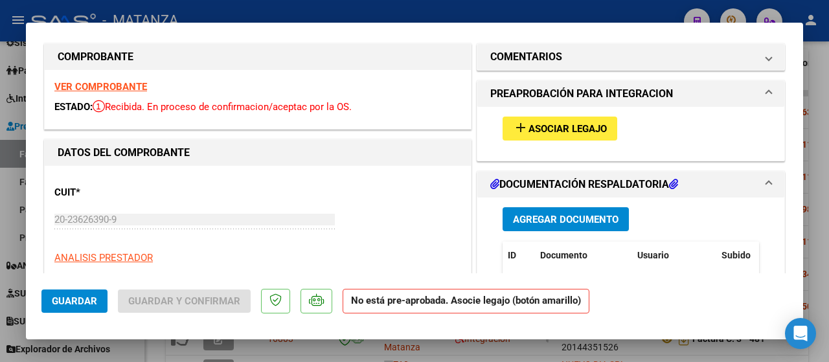
scroll to position [0, 0]
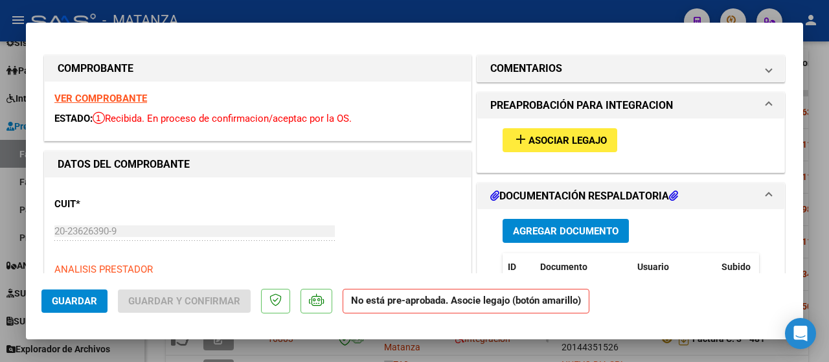
click at [124, 101] on strong "VER COMPROBANTE" at bounding box center [100, 99] width 93 height 12
click at [531, 137] on span "Asociar Legajo" at bounding box center [568, 141] width 78 height 12
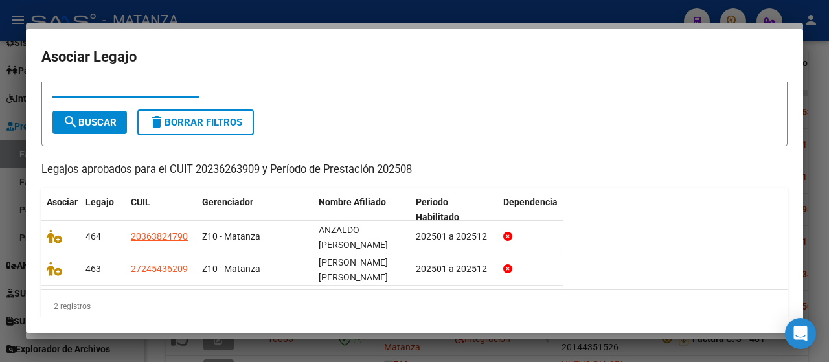
scroll to position [71, 0]
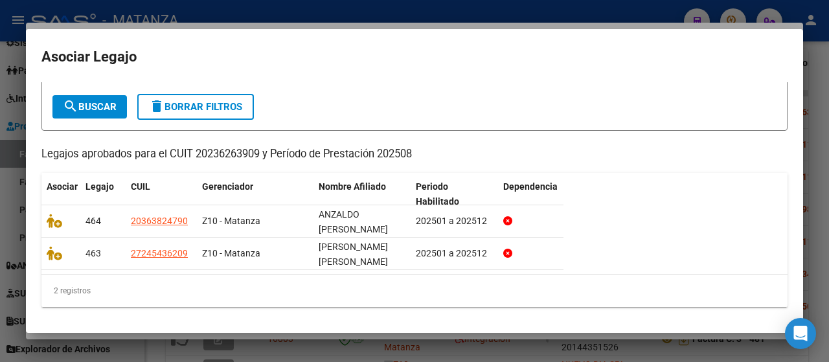
click at [52, 248] on icon at bounding box center [55, 253] width 16 height 14
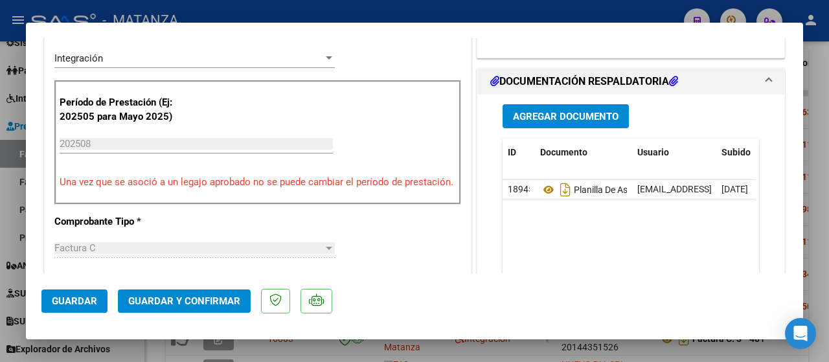
scroll to position [324, 0]
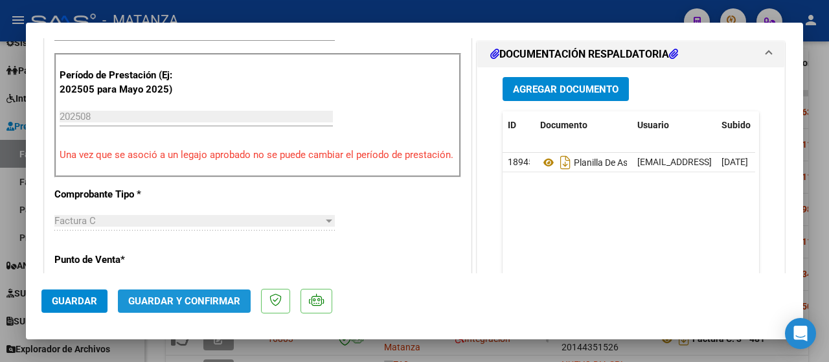
click at [198, 295] on button "Guardar y Confirmar" at bounding box center [184, 301] width 133 height 23
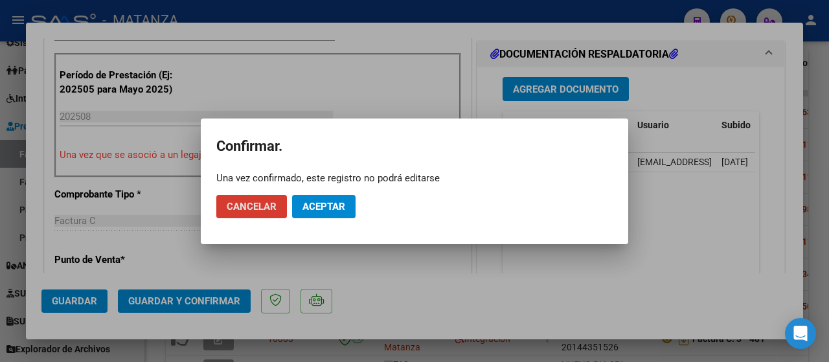
click at [330, 205] on span "Aceptar" at bounding box center [324, 207] width 43 height 12
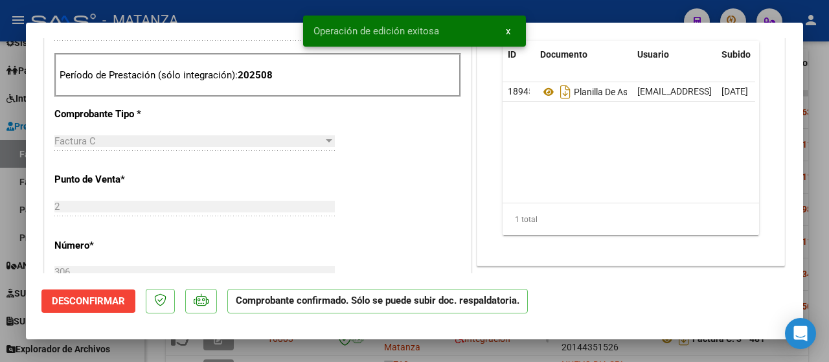
scroll to position [338, 0]
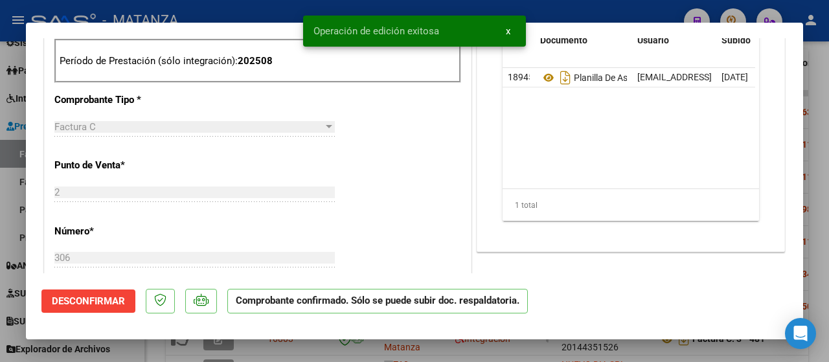
click at [114, 352] on div at bounding box center [414, 181] width 829 height 362
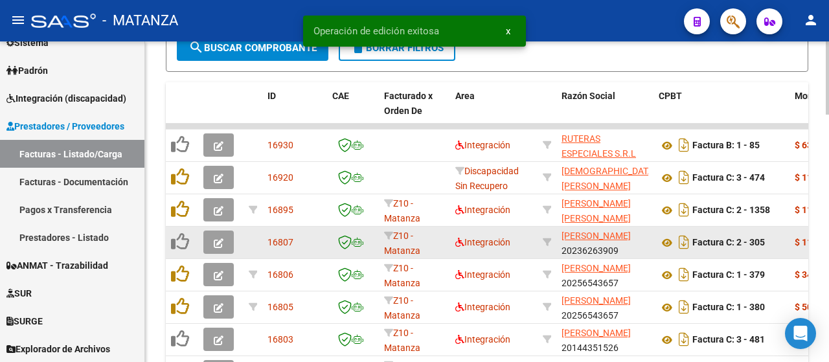
scroll to position [942, 0]
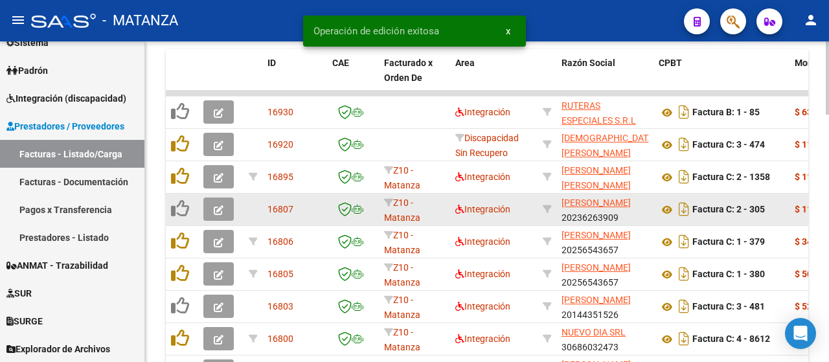
click at [218, 212] on icon "button" at bounding box center [219, 210] width 10 height 10
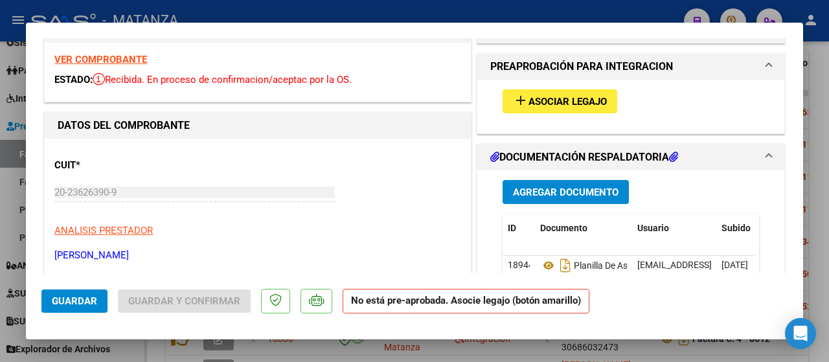
scroll to position [0, 0]
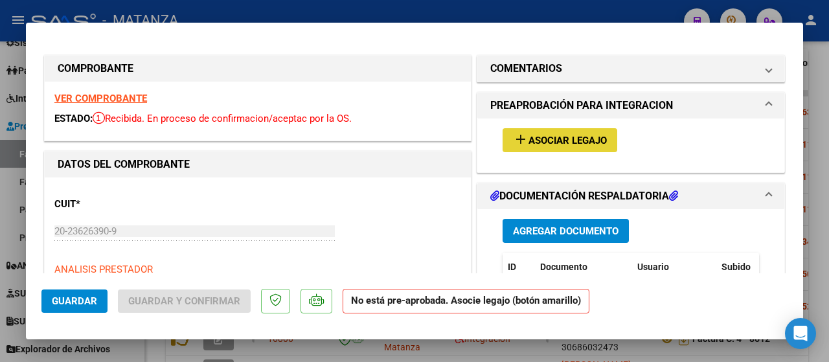
click at [542, 139] on span "Asociar Legajo" at bounding box center [568, 141] width 78 height 12
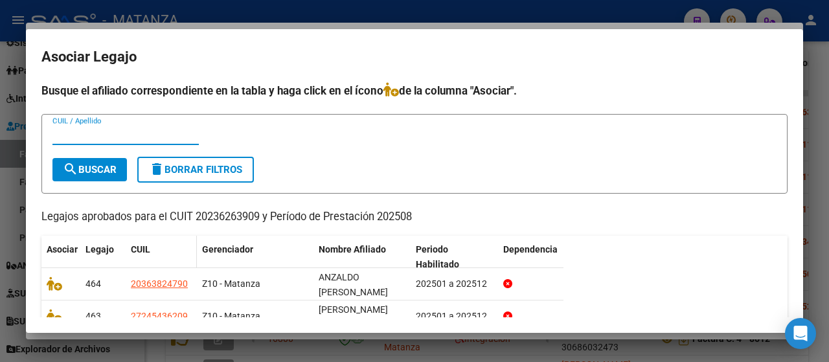
click at [55, 281] on icon at bounding box center [55, 284] width 16 height 14
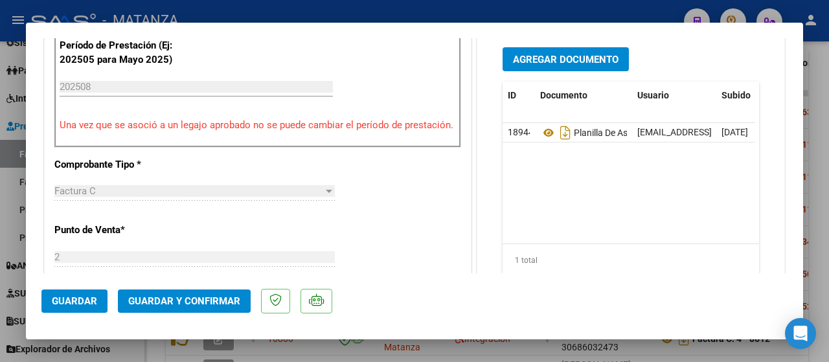
scroll to position [389, 0]
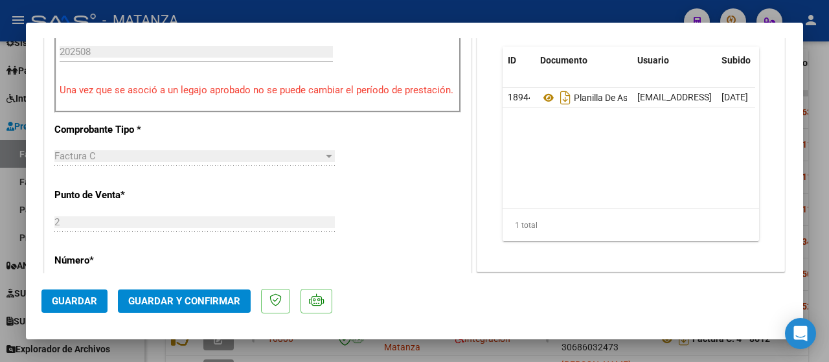
click at [171, 292] on button "Guardar y Confirmar" at bounding box center [184, 301] width 133 height 23
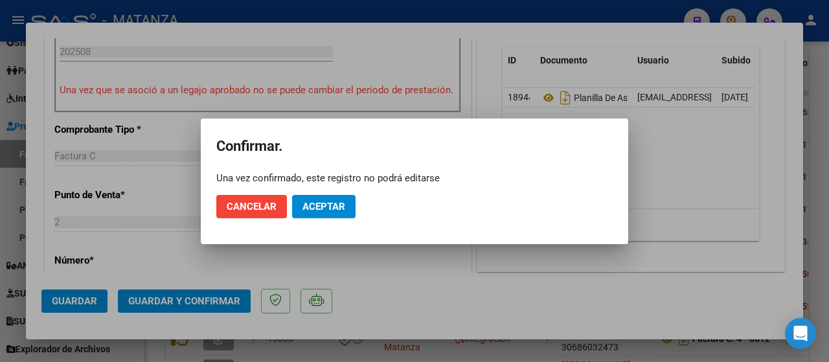
click at [320, 199] on button "Aceptar" at bounding box center [324, 206] width 64 height 23
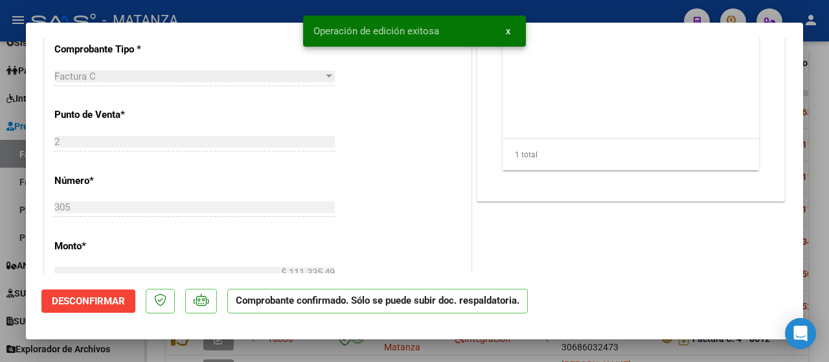
scroll to position [403, 0]
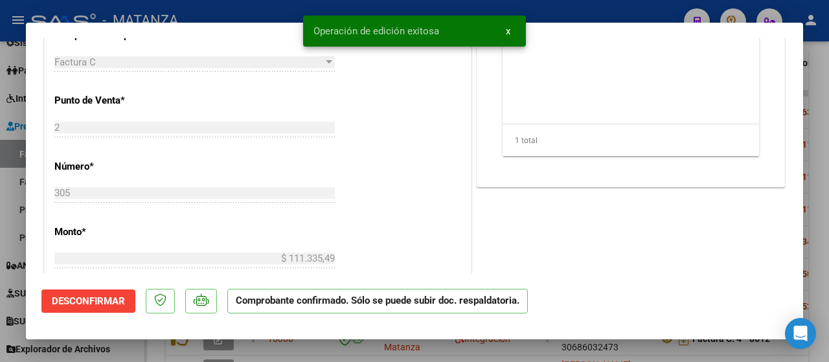
click at [134, 351] on div at bounding box center [414, 181] width 829 height 362
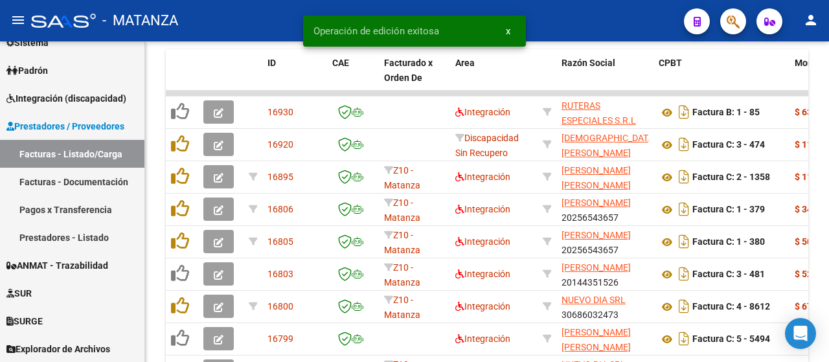
scroll to position [942, 0]
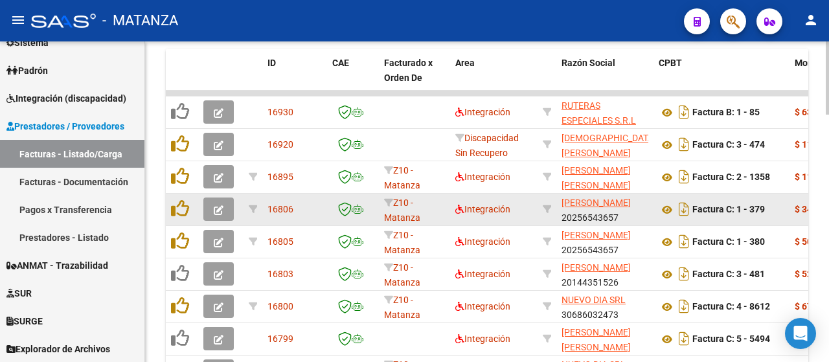
click at [215, 207] on icon "button" at bounding box center [219, 210] width 10 height 10
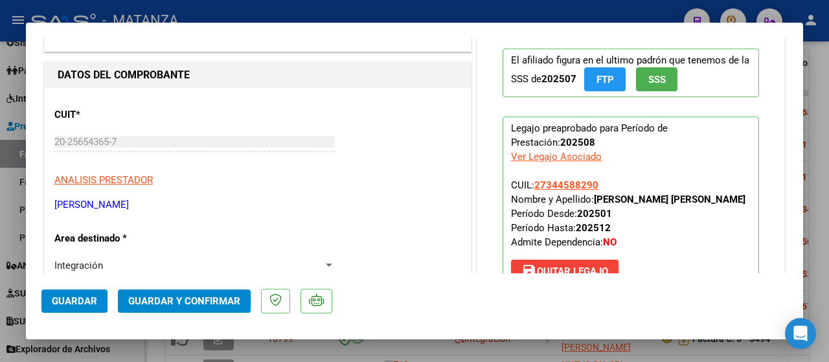
scroll to position [284, 0]
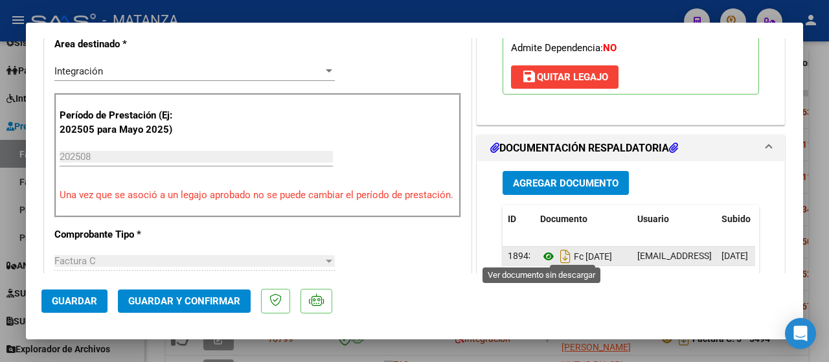
click at [540, 253] on icon at bounding box center [548, 257] width 17 height 16
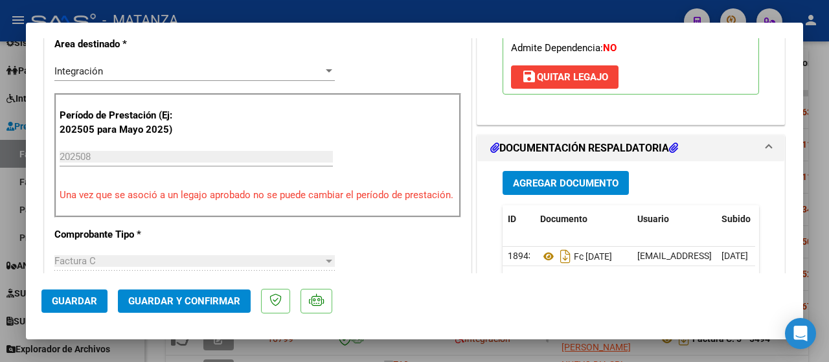
scroll to position [478, 0]
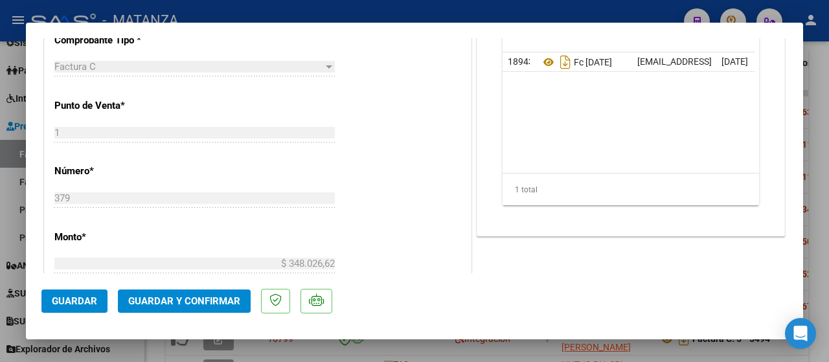
click at [188, 293] on button "Guardar y Confirmar" at bounding box center [184, 301] width 133 height 23
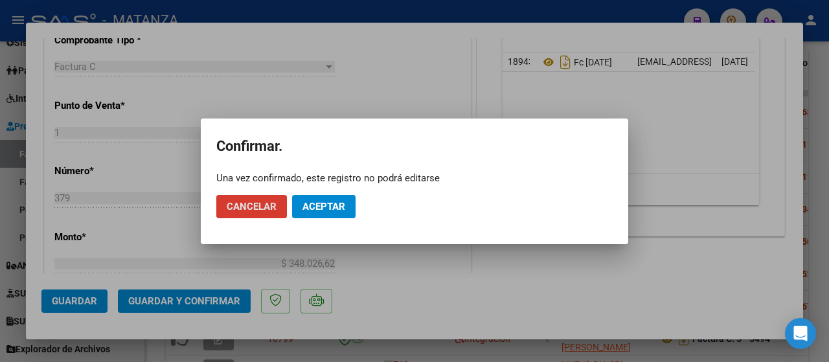
click at [307, 205] on span "Aceptar" at bounding box center [324, 207] width 43 height 12
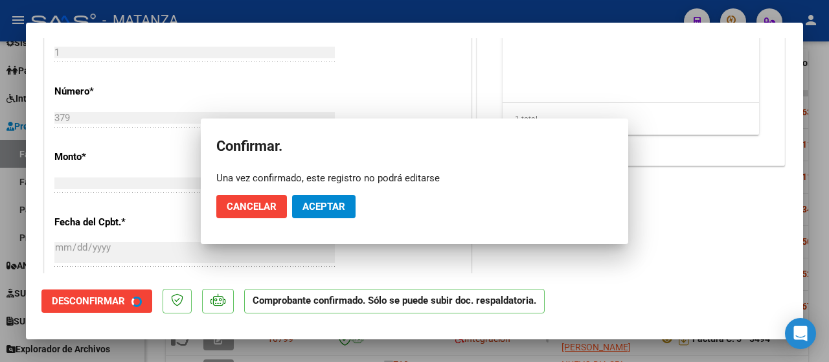
scroll to position [492, 0]
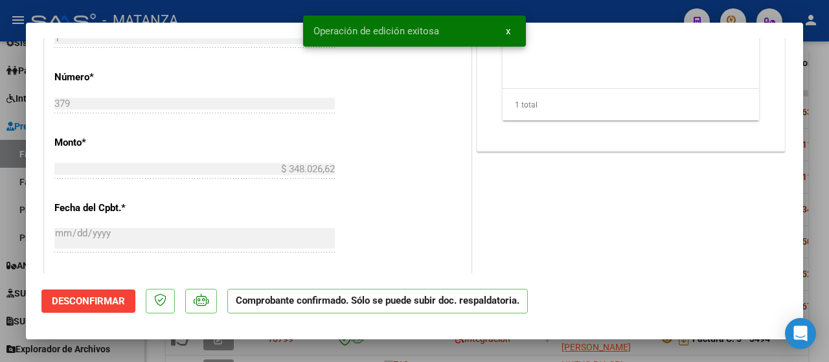
click at [142, 353] on div at bounding box center [414, 181] width 829 height 362
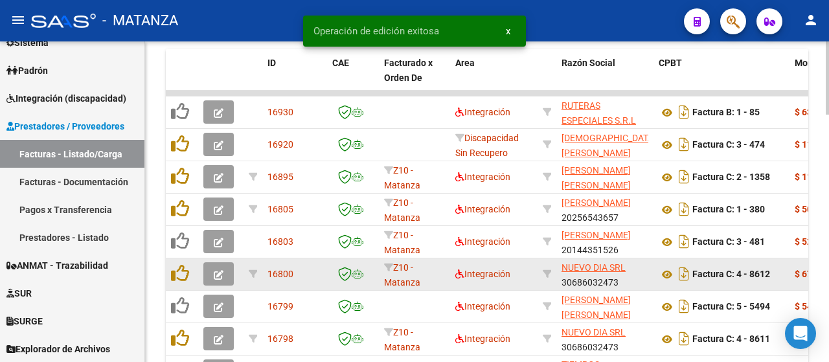
scroll to position [942, 0]
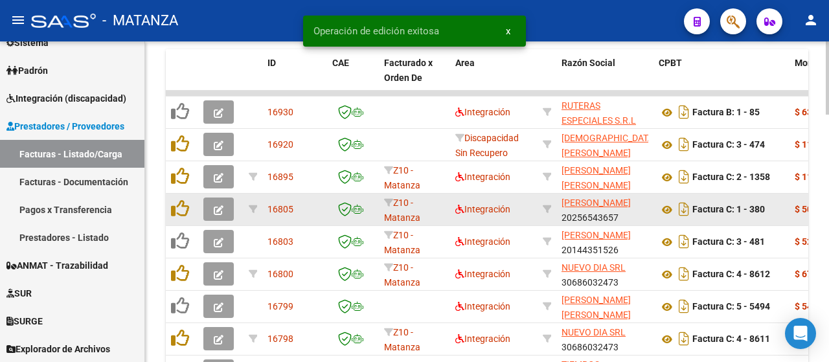
click at [224, 207] on button "button" at bounding box center [218, 209] width 30 height 23
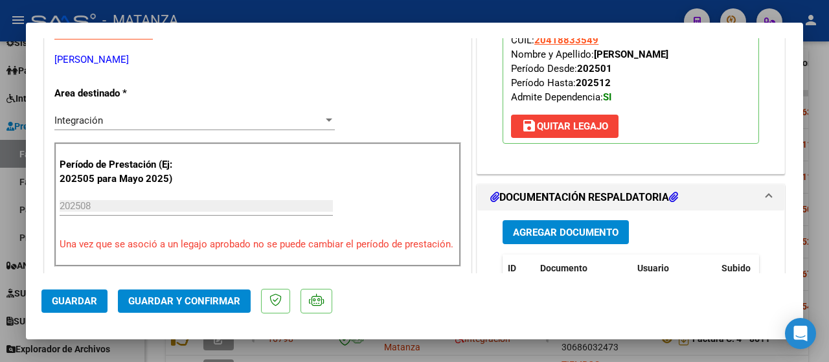
scroll to position [259, 0]
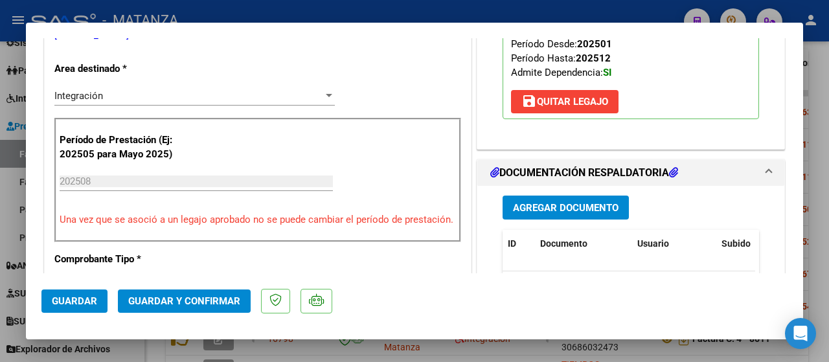
click at [167, 306] on span "Guardar y Confirmar" at bounding box center [184, 301] width 112 height 12
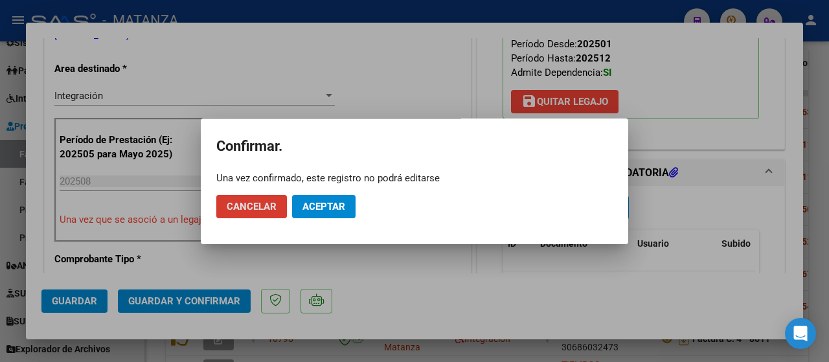
click at [324, 205] on span "Aceptar" at bounding box center [324, 207] width 43 height 12
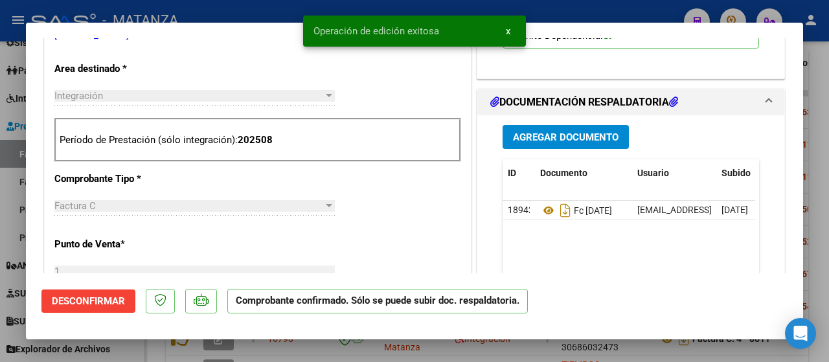
scroll to position [273, 0]
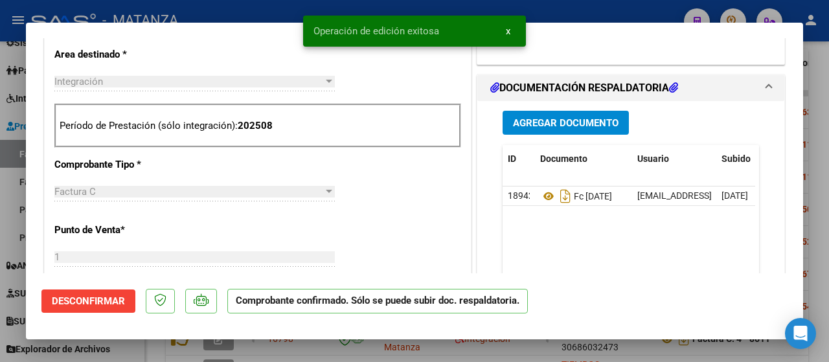
click at [146, 353] on div at bounding box center [414, 181] width 829 height 362
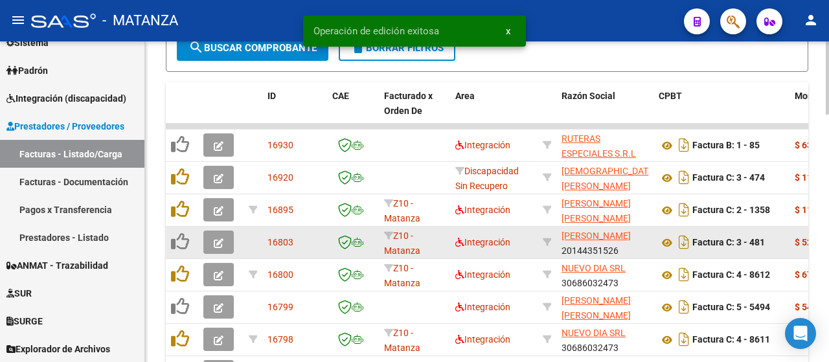
scroll to position [942, 0]
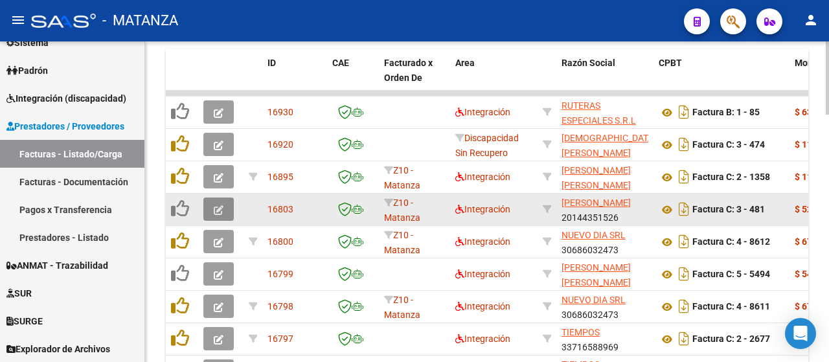
click at [220, 213] on icon "button" at bounding box center [219, 210] width 10 height 10
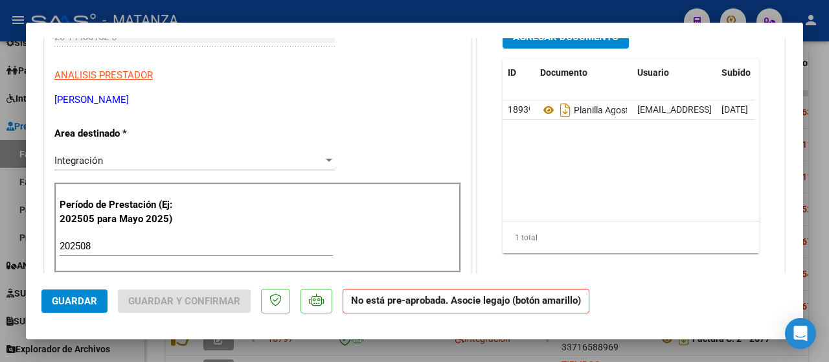
scroll to position [0, 0]
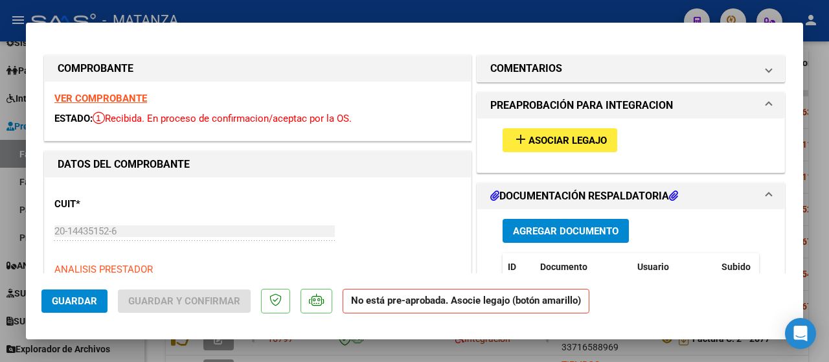
click at [121, 98] on strong "VER COMPROBANTE" at bounding box center [100, 99] width 93 height 12
click at [551, 143] on span "Asociar Legajo" at bounding box center [568, 141] width 78 height 12
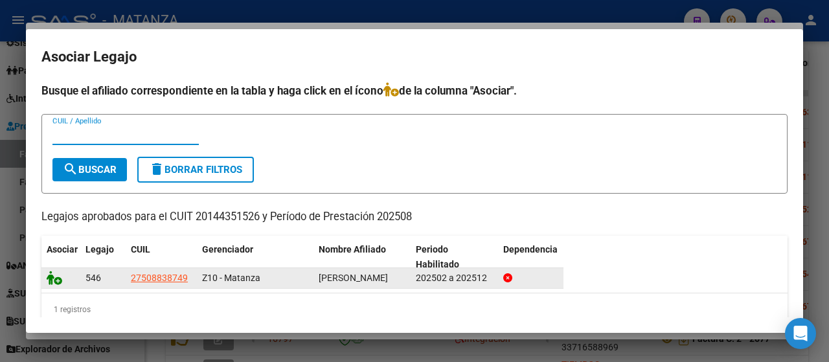
click at [46, 279] on datatable-body-cell at bounding box center [60, 278] width 39 height 20
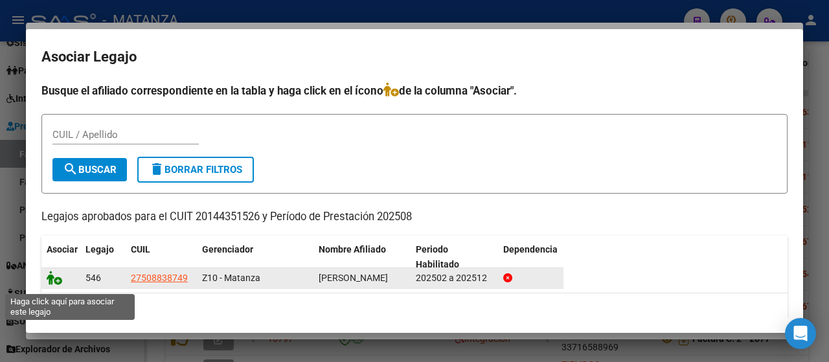
click at [51, 283] on icon at bounding box center [55, 278] width 16 height 14
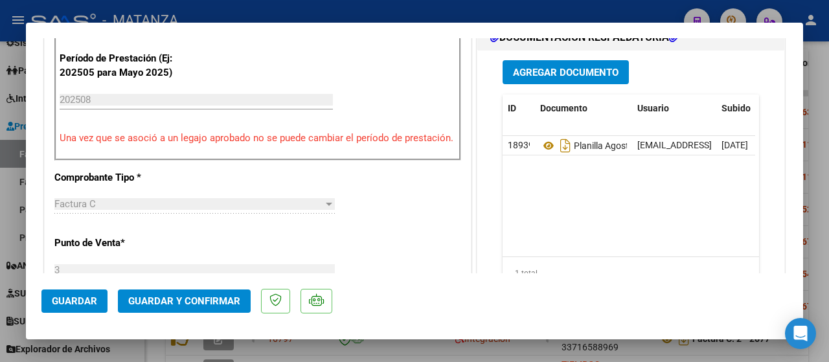
scroll to position [389, 0]
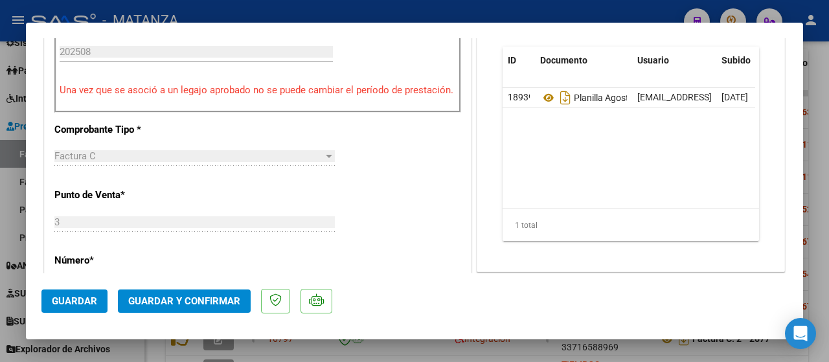
click at [184, 295] on span "Guardar y Confirmar" at bounding box center [184, 301] width 112 height 12
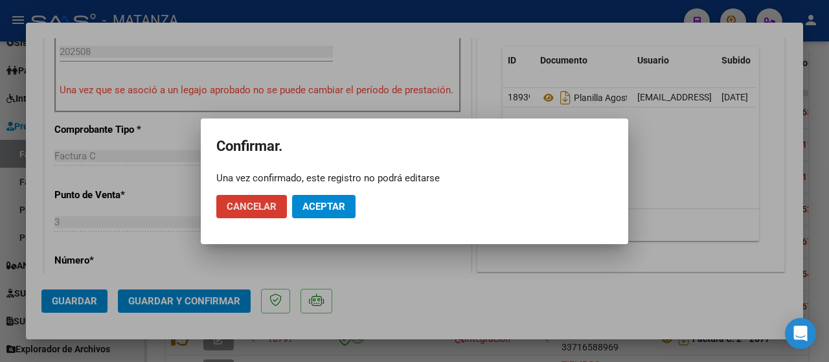
click at [334, 214] on button "Aceptar" at bounding box center [324, 206] width 64 height 23
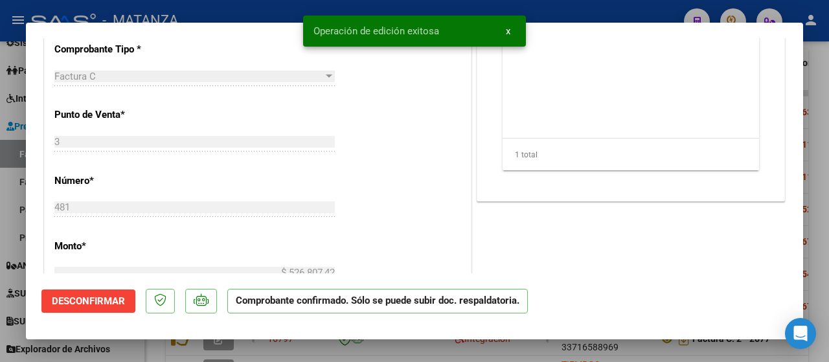
scroll to position [403, 0]
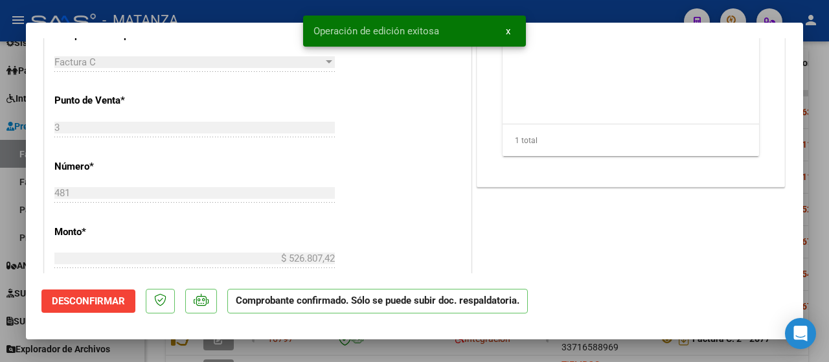
click at [148, 348] on div at bounding box center [414, 181] width 829 height 362
type input "$ 0,00"
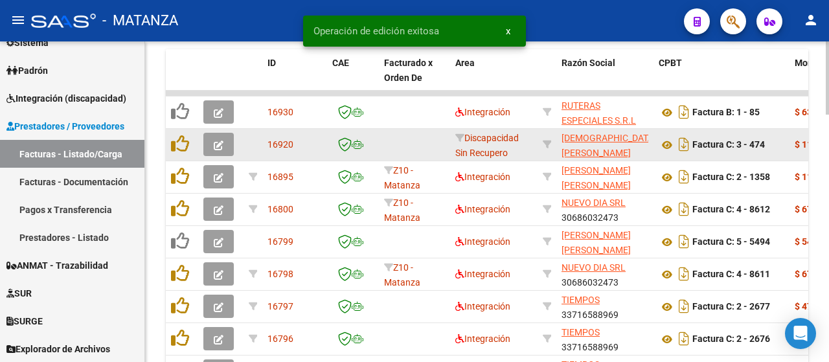
scroll to position [942, 0]
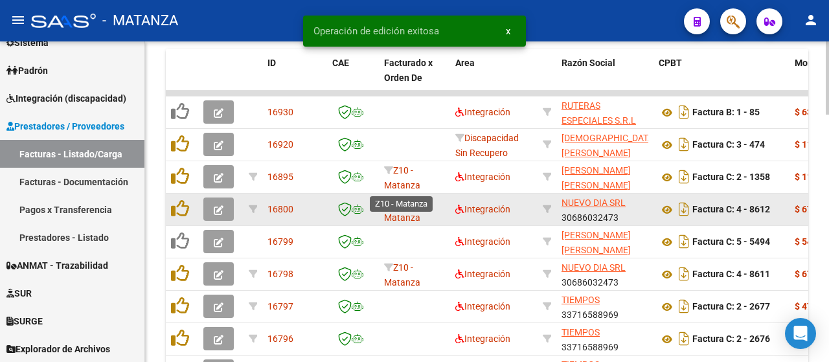
click at [224, 209] on button "button" at bounding box center [218, 209] width 30 height 23
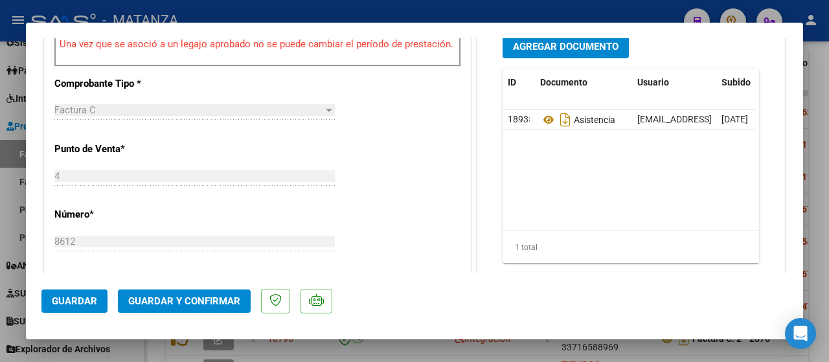
scroll to position [454, 0]
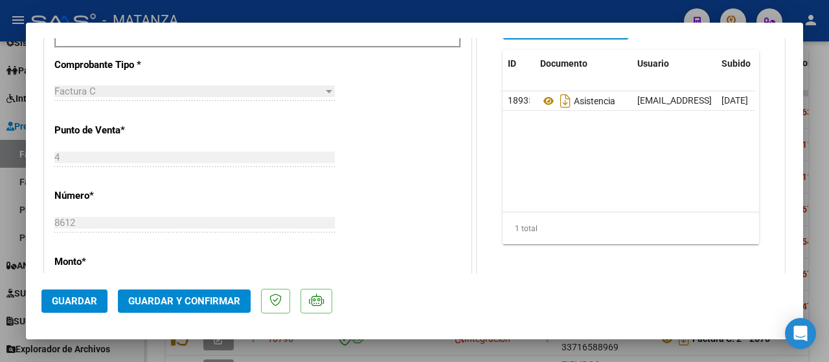
click at [169, 295] on button "Guardar y Confirmar" at bounding box center [184, 301] width 133 height 23
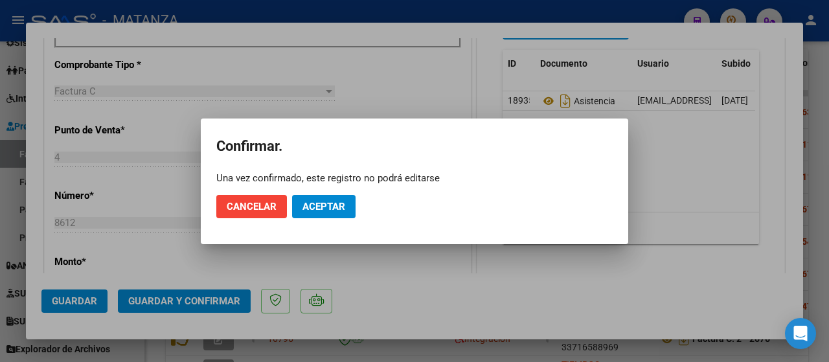
click at [310, 201] on span "Aceptar" at bounding box center [324, 207] width 43 height 12
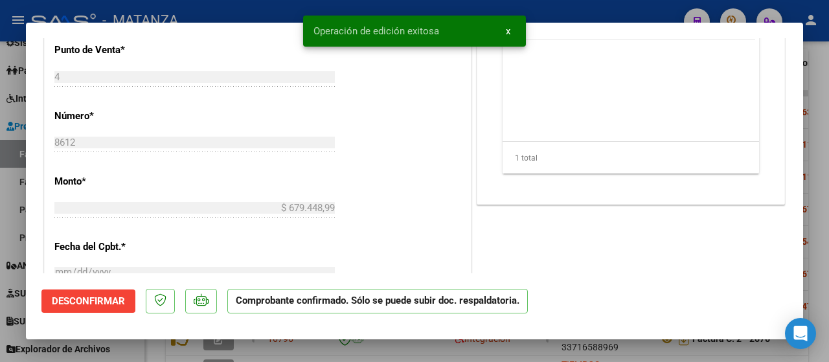
scroll to position [468, 0]
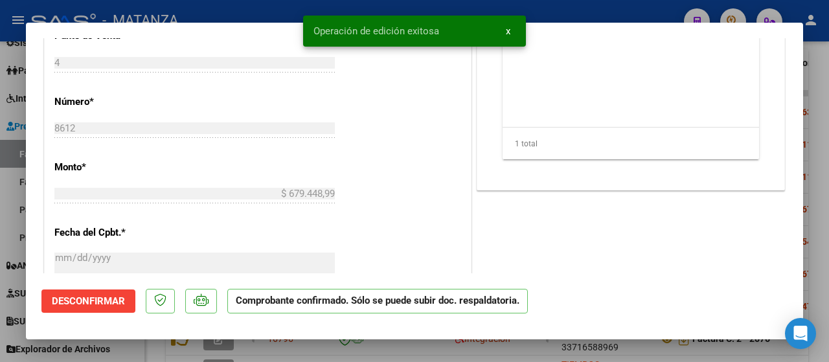
click at [140, 341] on div at bounding box center [414, 181] width 829 height 362
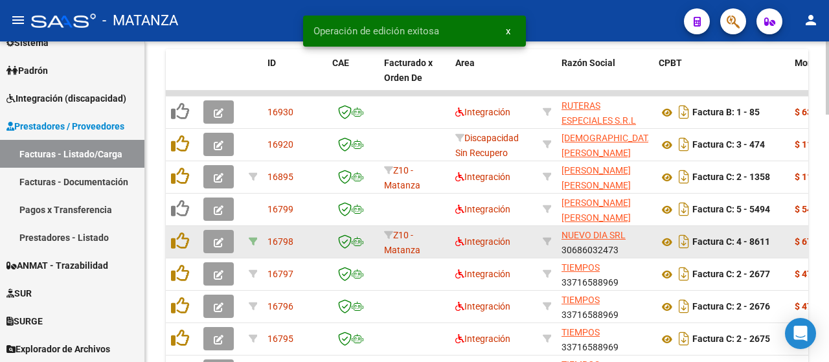
scroll to position [942, 0]
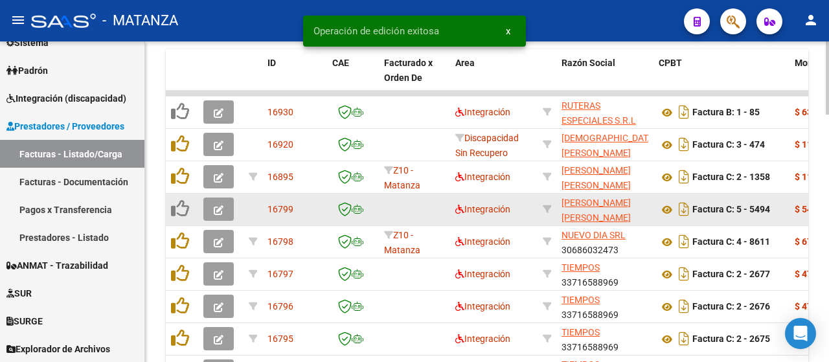
click at [224, 209] on button "button" at bounding box center [218, 209] width 30 height 23
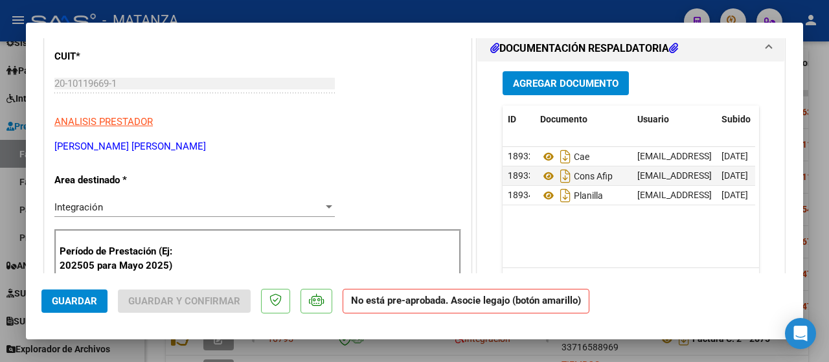
scroll to position [130, 0]
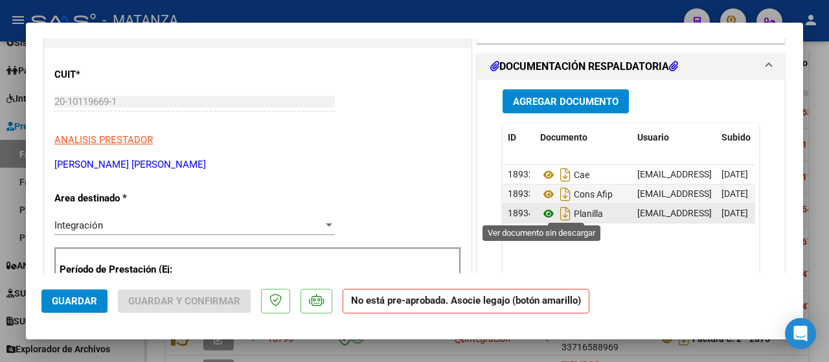
click at [540, 211] on icon at bounding box center [548, 214] width 17 height 16
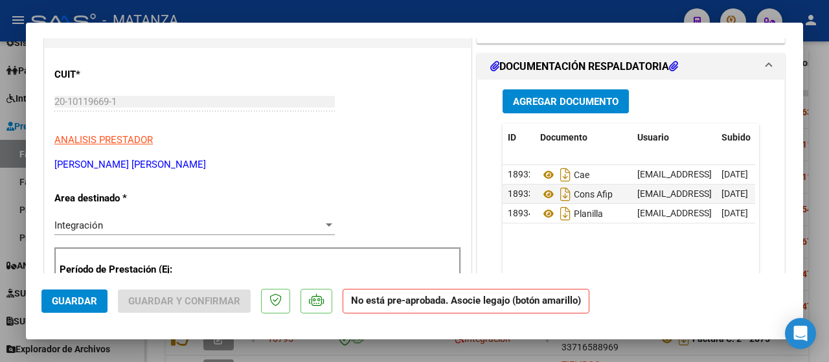
scroll to position [0, 0]
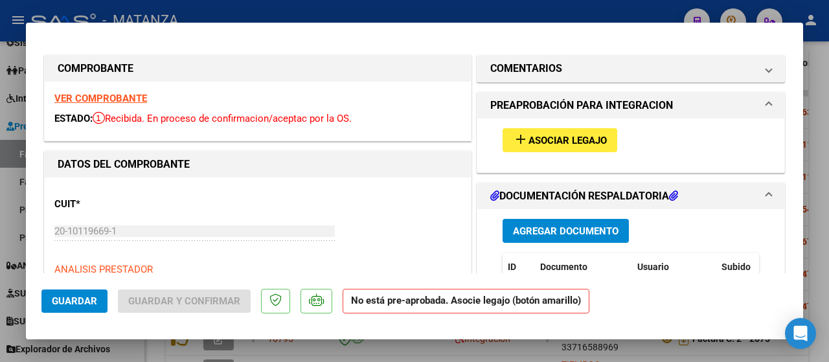
click at [551, 142] on span "Asociar Legajo" at bounding box center [568, 141] width 78 height 12
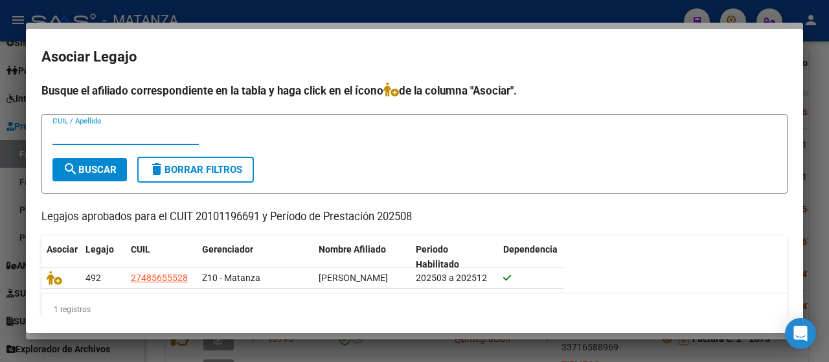
click at [53, 285] on icon at bounding box center [55, 278] width 16 height 14
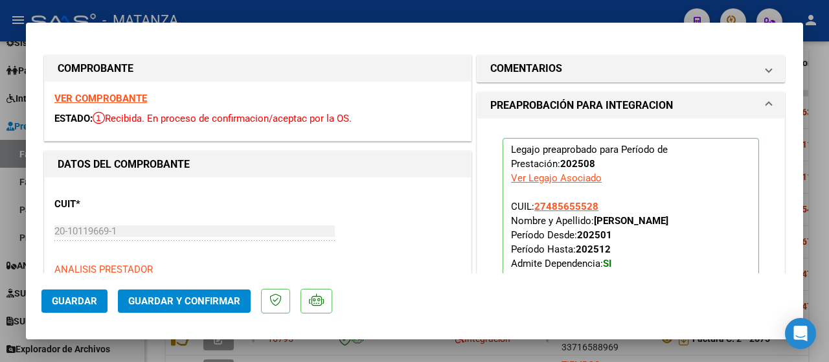
click at [191, 303] on span "Guardar y Confirmar" at bounding box center [184, 301] width 112 height 12
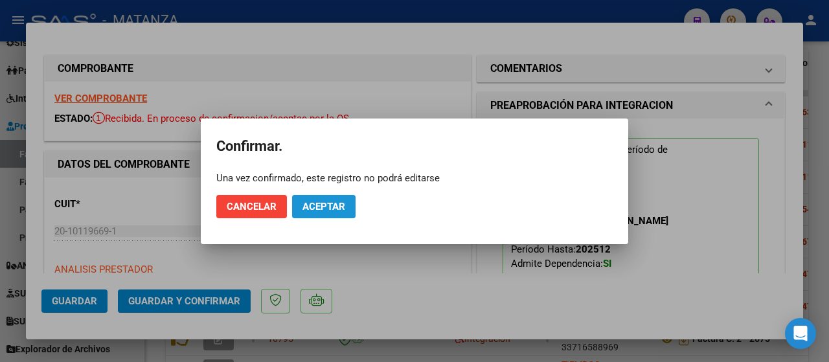
click at [311, 212] on button "Aceptar" at bounding box center [324, 206] width 64 height 23
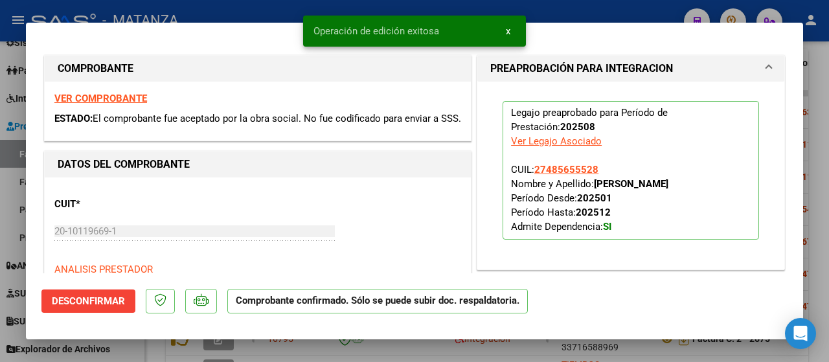
drag, startPoint x: 126, startPoint y: 345, endPoint x: 361, endPoint y: 248, distance: 254.5
click at [126, 345] on div at bounding box center [414, 181] width 829 height 362
type input "$ 0,00"
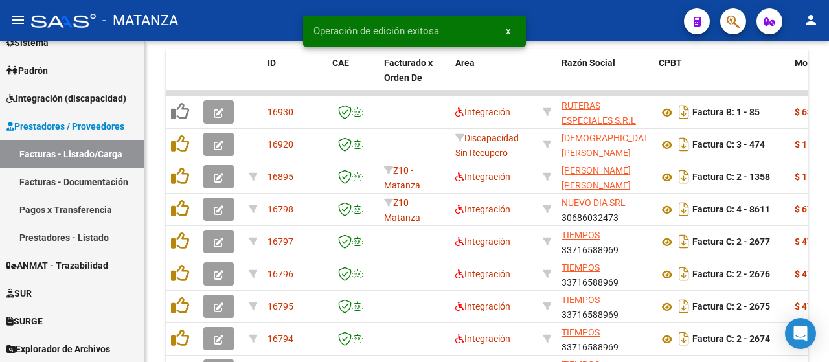
scroll to position [942, 0]
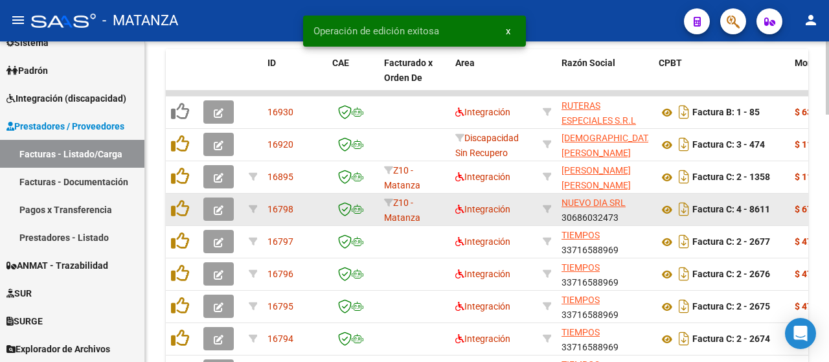
click at [214, 211] on icon "button" at bounding box center [219, 210] width 10 height 10
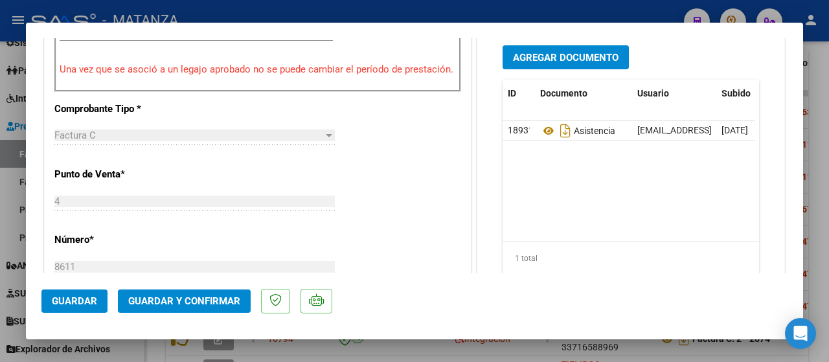
scroll to position [454, 0]
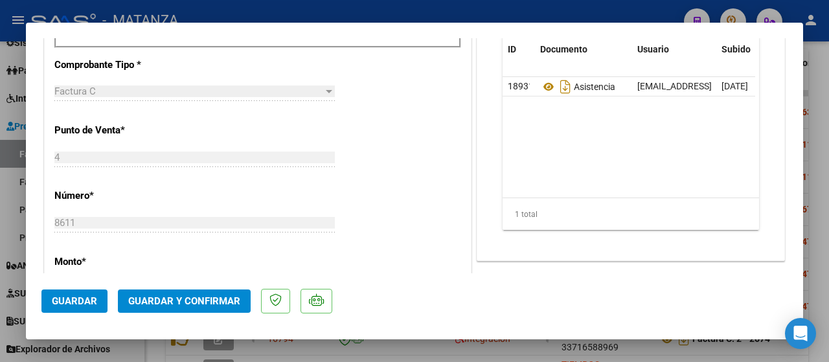
click at [196, 299] on span "Guardar y Confirmar" at bounding box center [184, 301] width 112 height 12
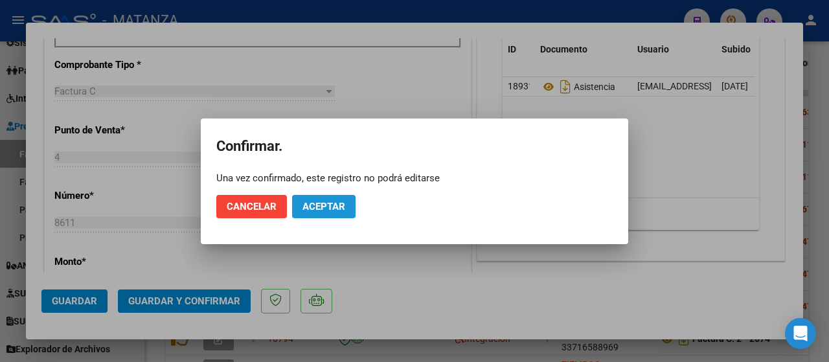
click at [337, 196] on button "Aceptar" at bounding box center [324, 206] width 64 height 23
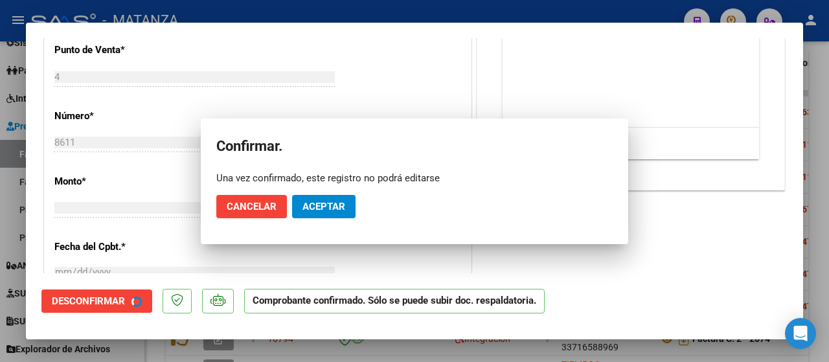
scroll to position [468, 0]
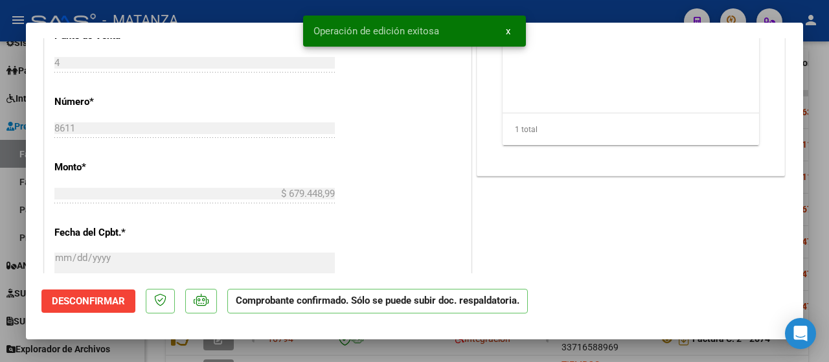
click at [148, 343] on div at bounding box center [414, 181] width 829 height 362
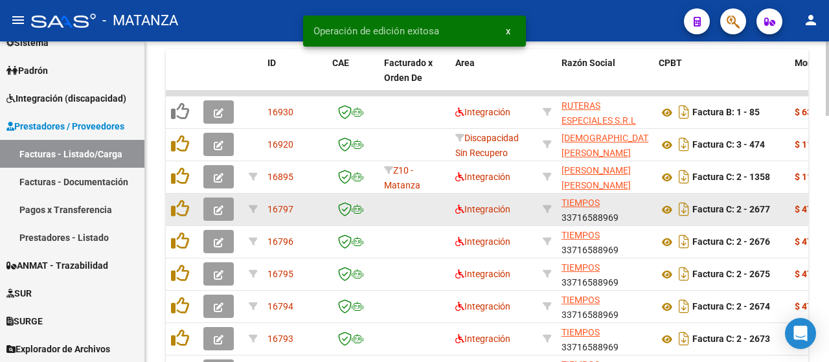
scroll to position [942, 0]
click at [217, 209] on icon "button" at bounding box center [219, 210] width 10 height 10
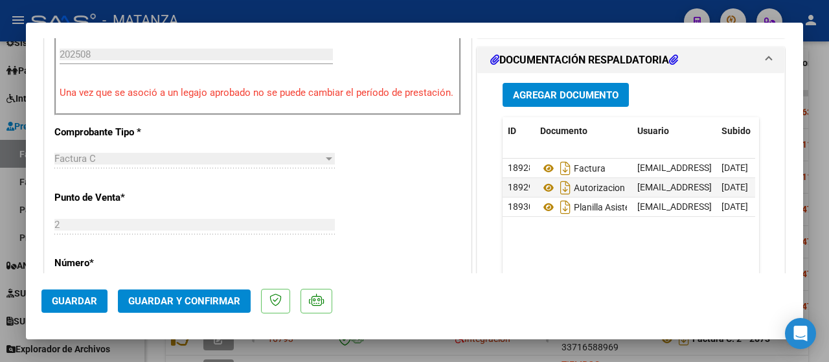
scroll to position [454, 0]
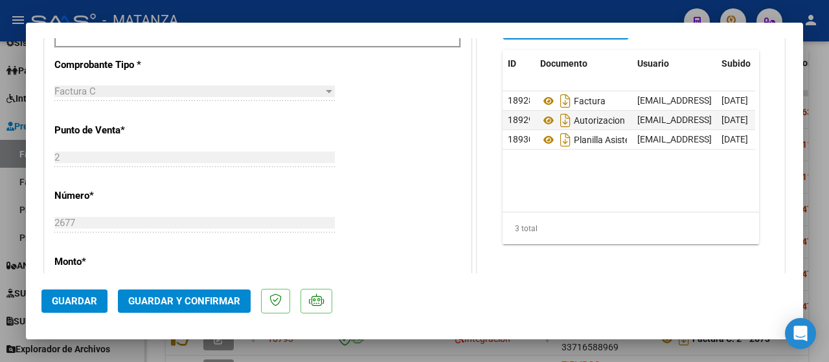
click at [181, 301] on span "Guardar y Confirmar" at bounding box center [184, 301] width 112 height 12
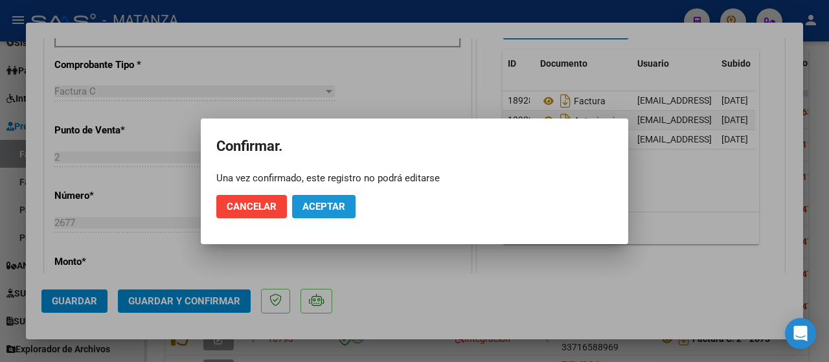
click at [328, 205] on span "Aceptar" at bounding box center [324, 207] width 43 height 12
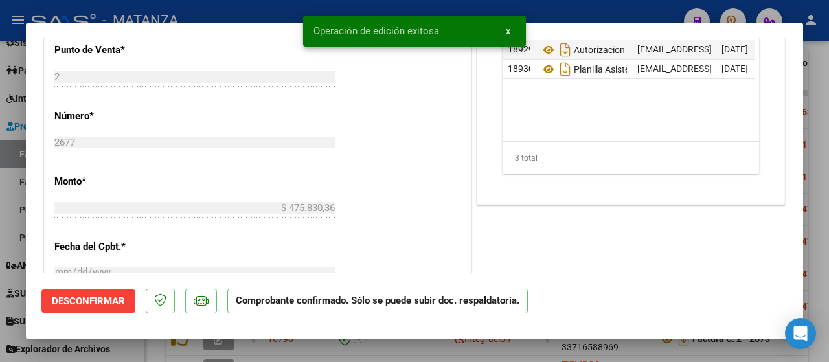
scroll to position [468, 0]
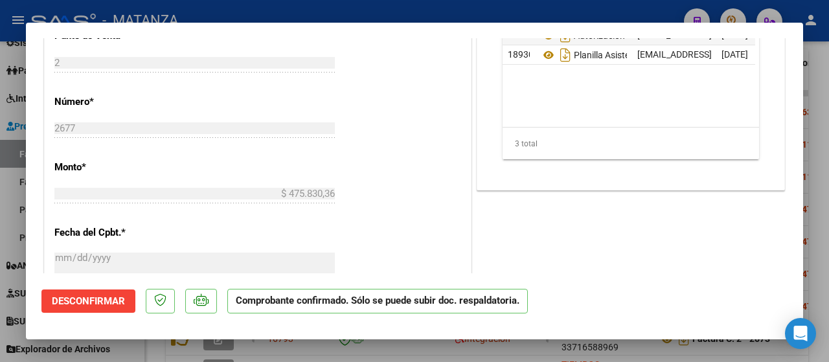
click at [272, 345] on div at bounding box center [414, 181] width 829 height 362
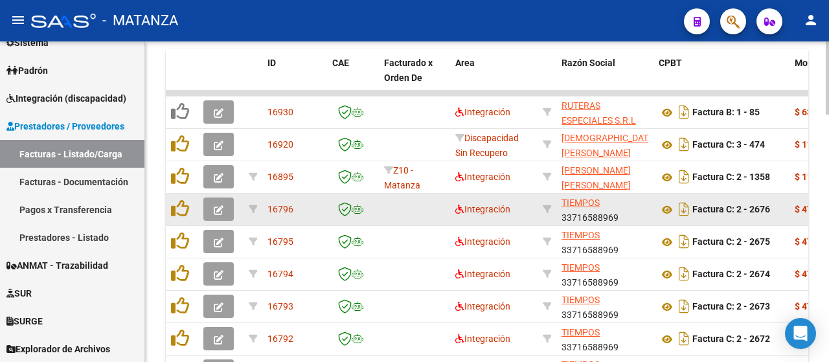
scroll to position [942, 0]
click at [214, 208] on icon "button" at bounding box center [219, 210] width 10 height 10
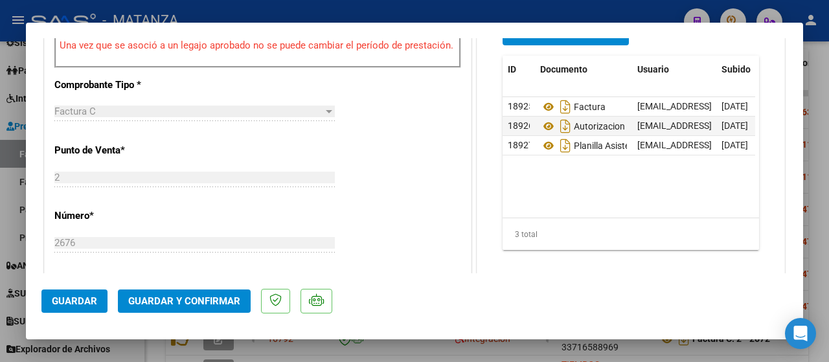
scroll to position [454, 0]
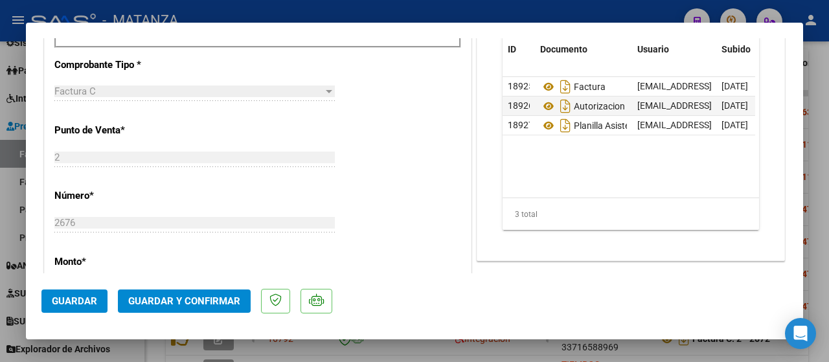
click at [175, 300] on span "Guardar y Confirmar" at bounding box center [184, 301] width 112 height 12
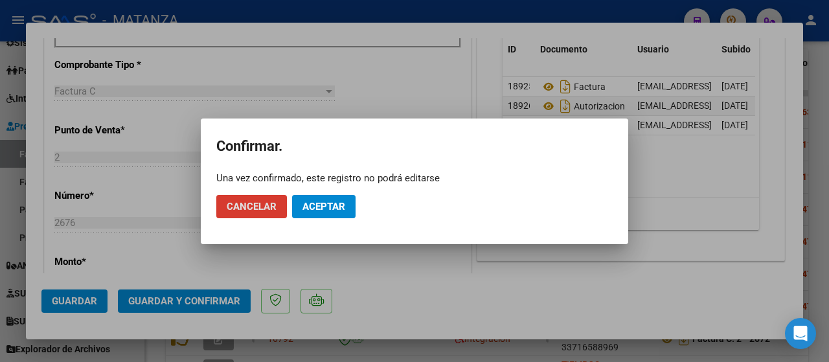
click at [338, 209] on span "Aceptar" at bounding box center [324, 207] width 43 height 12
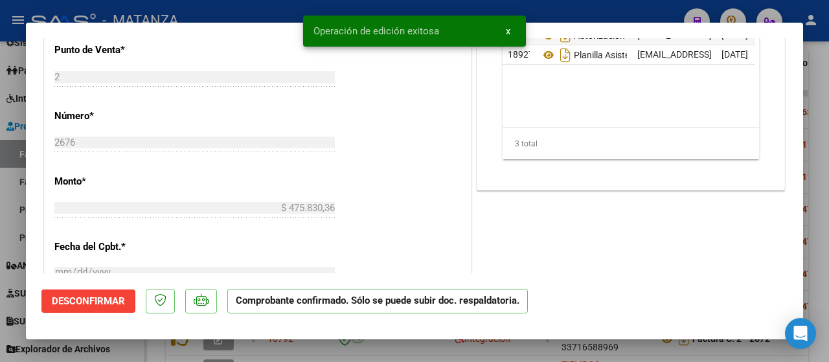
scroll to position [468, 0]
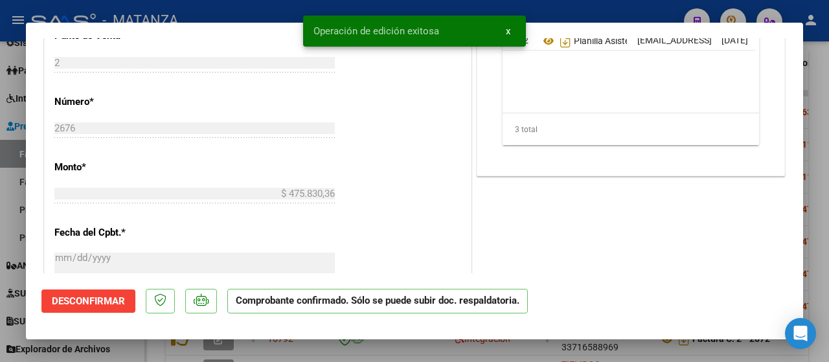
click at [148, 347] on div at bounding box center [414, 181] width 829 height 362
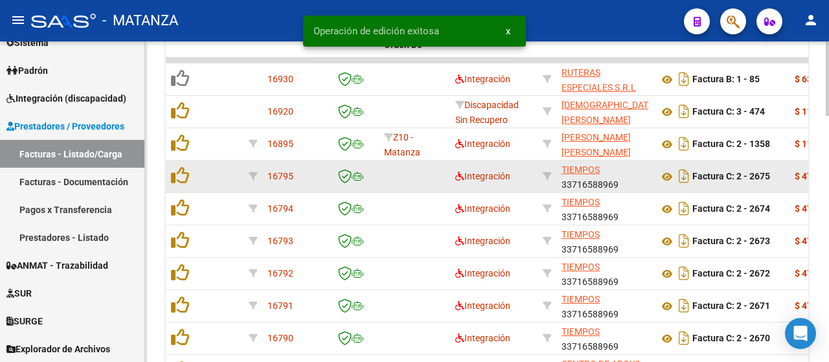
scroll to position [942, 0]
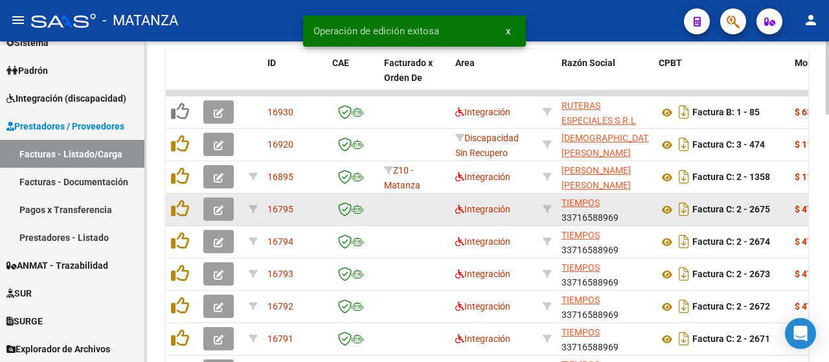
click at [215, 210] on icon "button" at bounding box center [219, 210] width 10 height 10
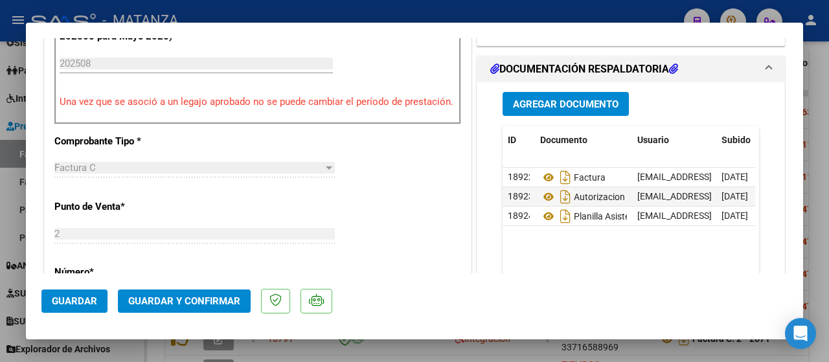
scroll to position [389, 0]
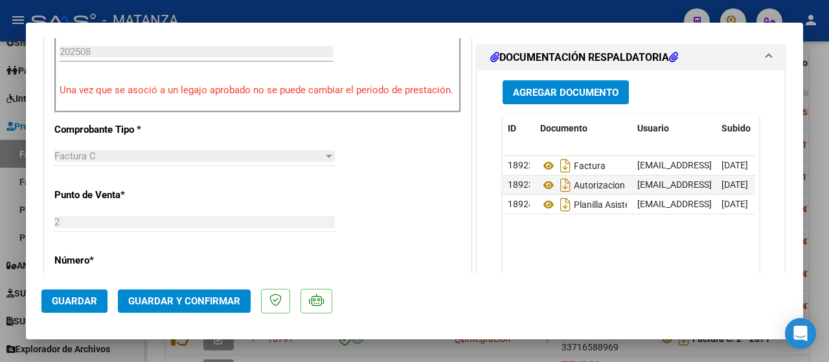
click at [229, 303] on span "Guardar y Confirmar" at bounding box center [184, 301] width 112 height 12
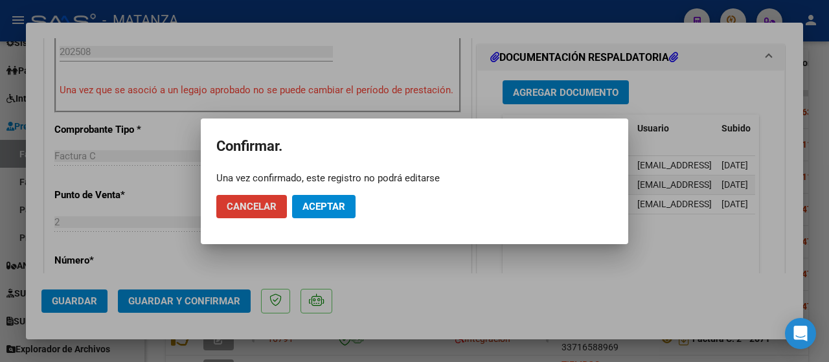
click at [328, 204] on span "Aceptar" at bounding box center [324, 207] width 43 height 12
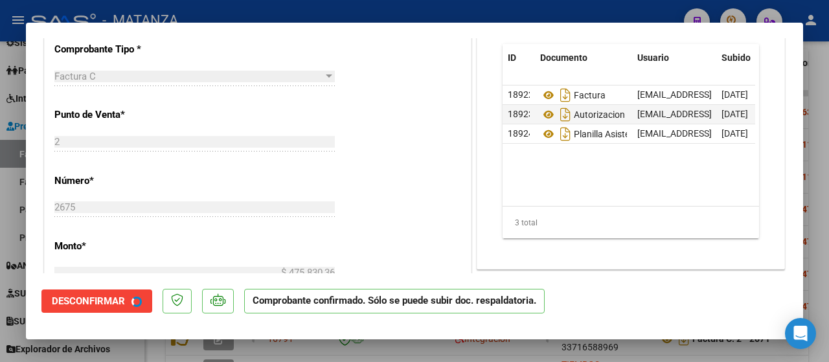
scroll to position [403, 0]
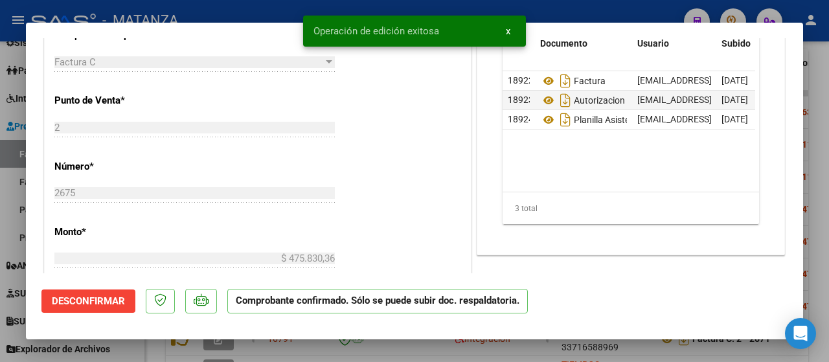
click at [312, 349] on div at bounding box center [414, 181] width 829 height 362
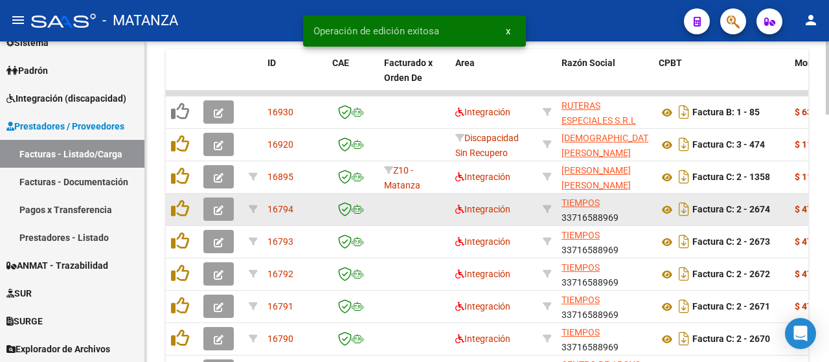
scroll to position [942, 0]
click at [219, 207] on icon "button" at bounding box center [219, 210] width 10 height 10
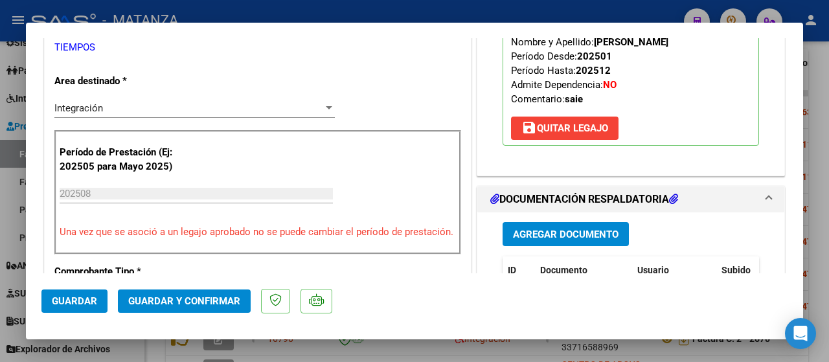
scroll to position [324, 0]
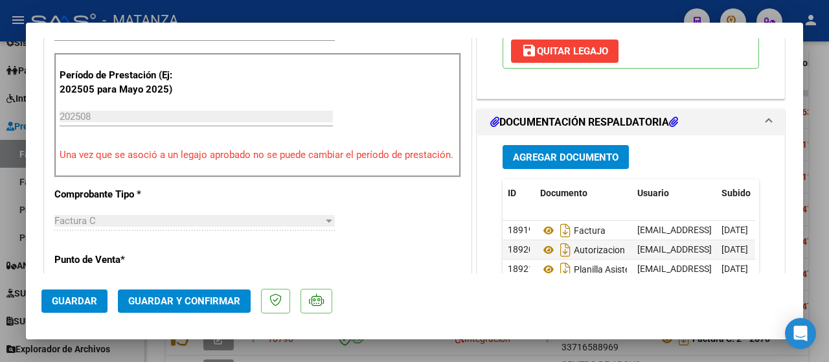
click at [190, 295] on span "Guardar y Confirmar" at bounding box center [184, 301] width 112 height 12
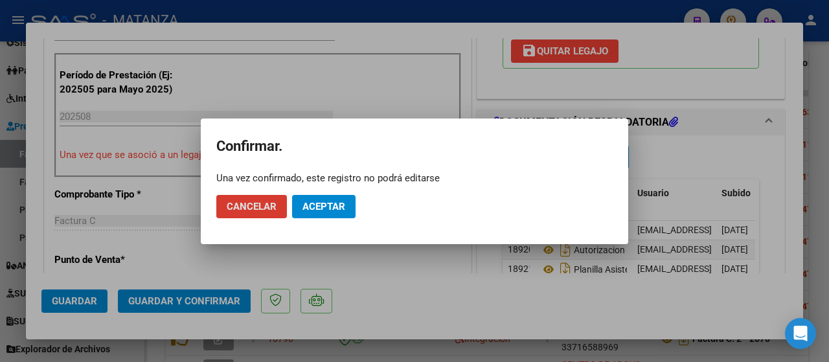
click at [327, 197] on button "Aceptar" at bounding box center [324, 206] width 64 height 23
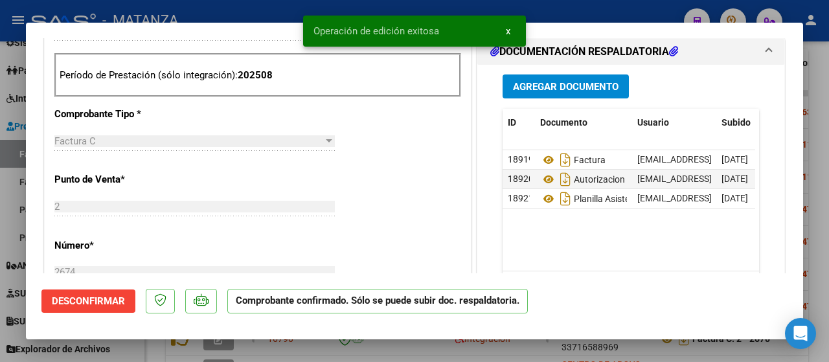
scroll to position [338, 0]
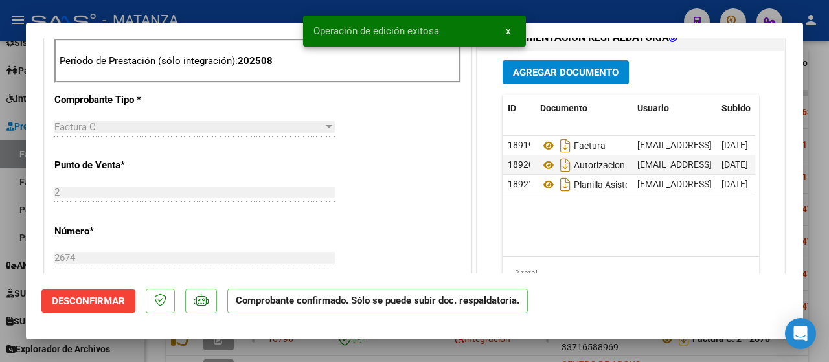
click at [132, 349] on div at bounding box center [414, 181] width 829 height 362
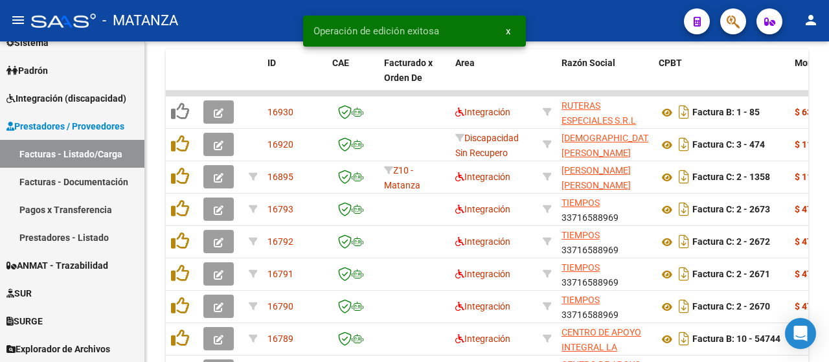
scroll to position [942, 0]
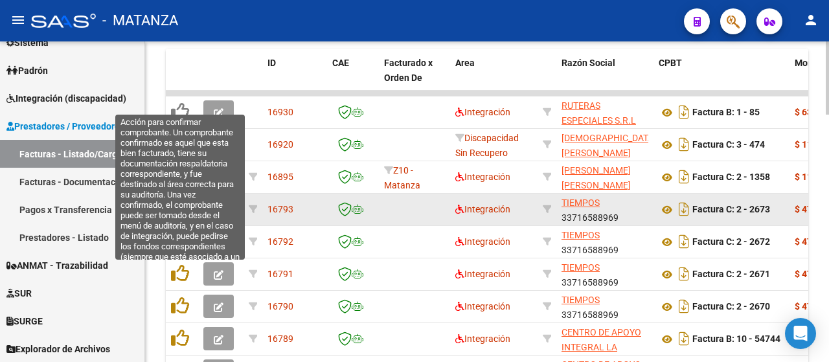
click at [217, 203] on button "button" at bounding box center [218, 209] width 30 height 23
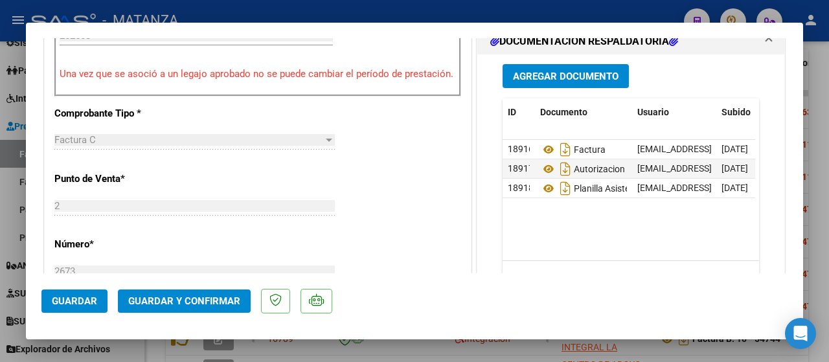
scroll to position [454, 0]
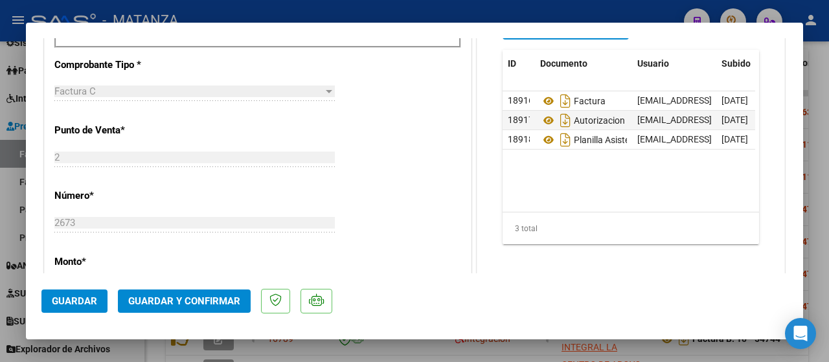
click at [182, 304] on span "Guardar y Confirmar" at bounding box center [184, 301] width 112 height 12
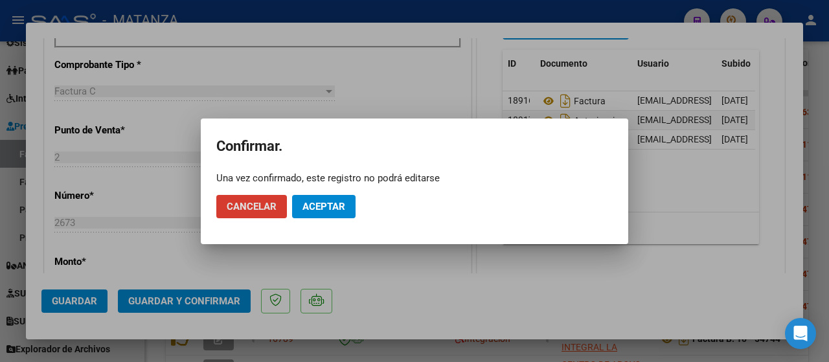
click at [343, 214] on button "Aceptar" at bounding box center [324, 206] width 64 height 23
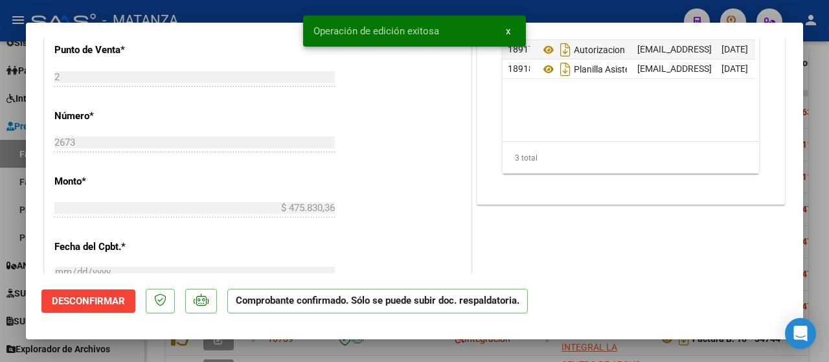
scroll to position [468, 0]
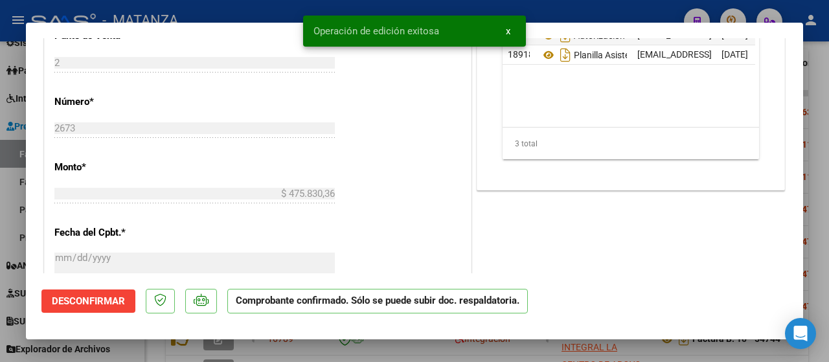
click at [144, 352] on div at bounding box center [414, 181] width 829 height 362
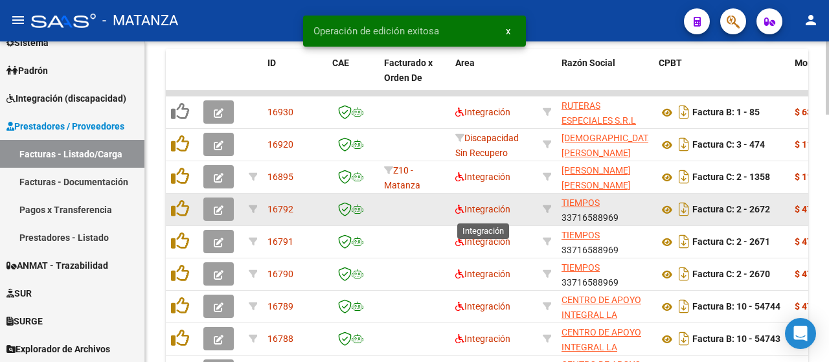
scroll to position [942, 0]
click at [214, 209] on icon "button" at bounding box center [219, 210] width 10 height 10
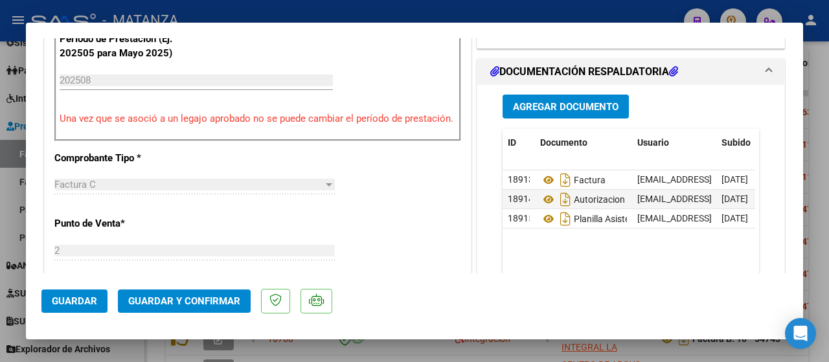
scroll to position [389, 0]
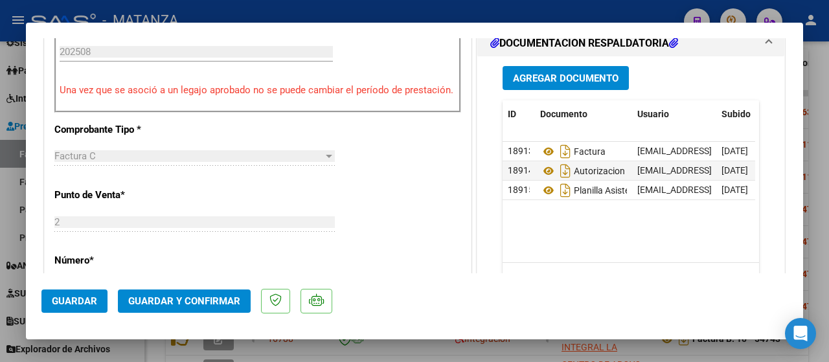
click at [192, 305] on span "Guardar y Confirmar" at bounding box center [184, 301] width 112 height 12
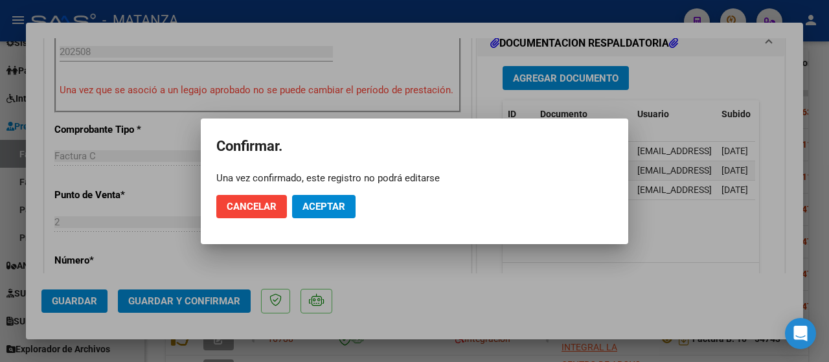
click at [312, 206] on span "Aceptar" at bounding box center [324, 207] width 43 height 12
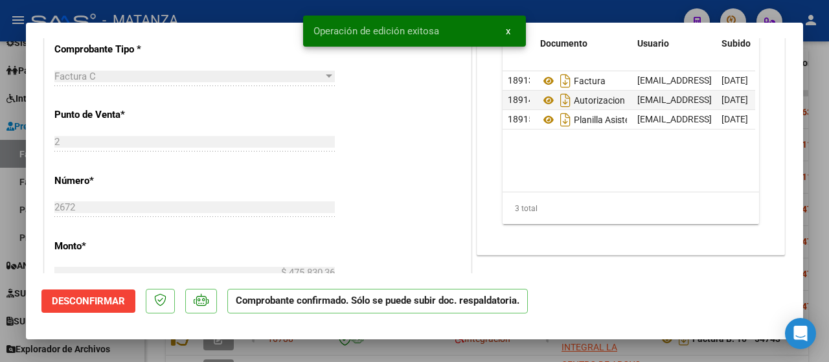
scroll to position [403, 0]
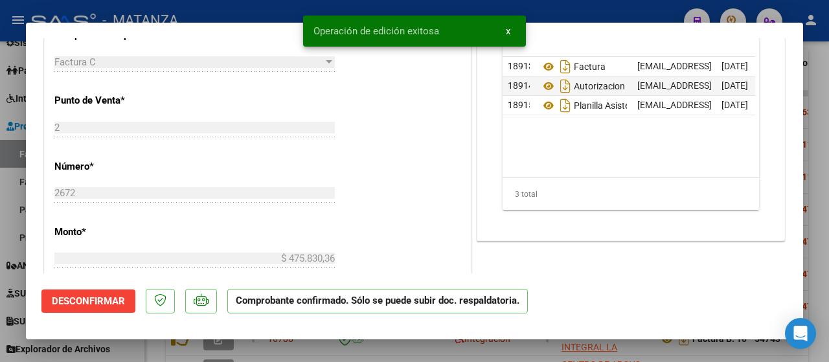
click at [131, 353] on div at bounding box center [414, 181] width 829 height 362
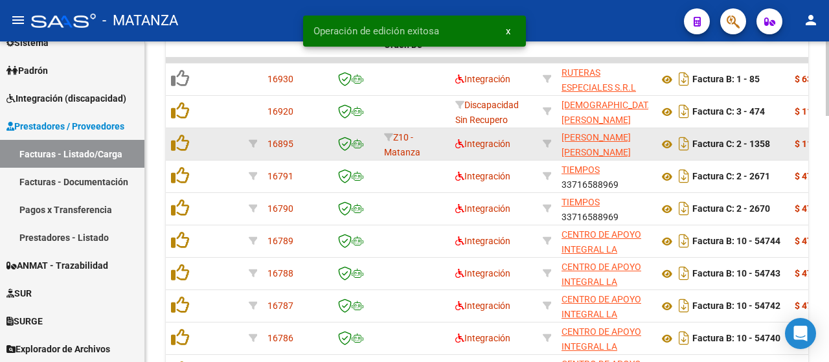
scroll to position [942, 0]
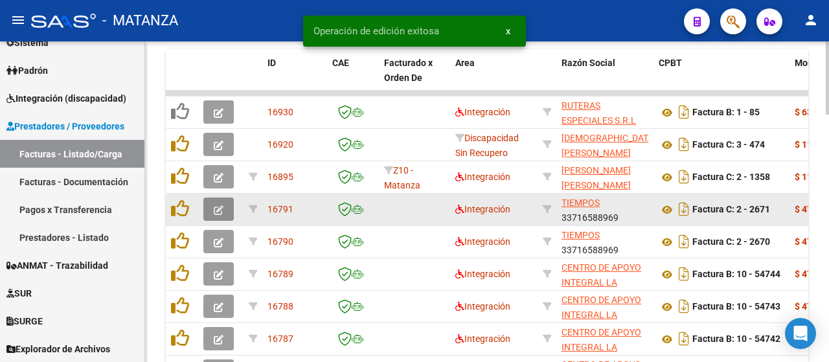
click at [220, 206] on icon "button" at bounding box center [219, 210] width 10 height 10
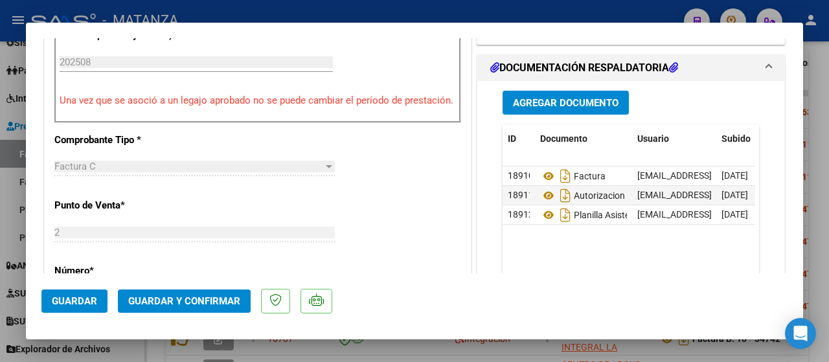
scroll to position [389, 0]
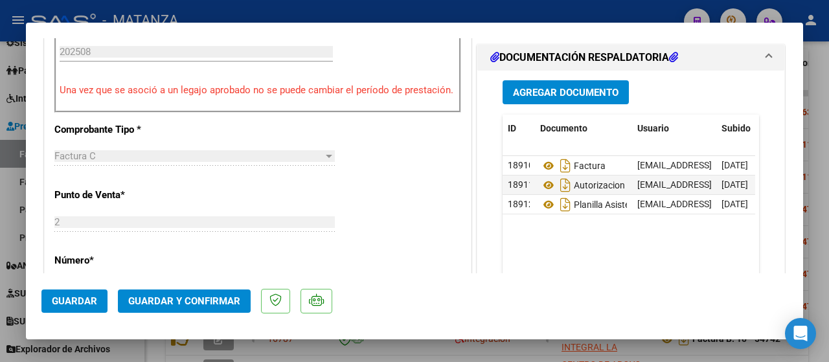
click at [193, 297] on span "Guardar y Confirmar" at bounding box center [184, 301] width 112 height 12
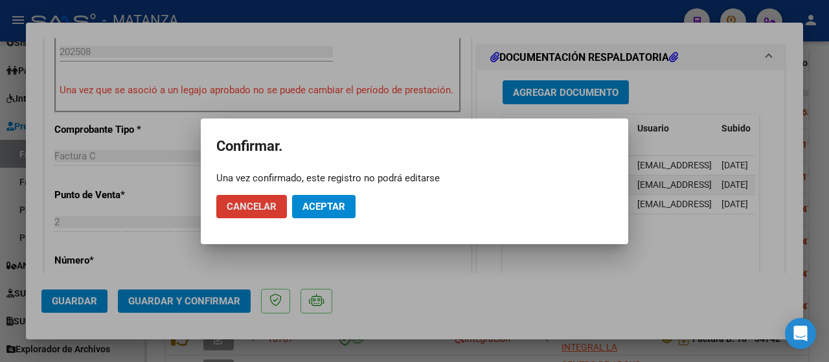
click at [314, 213] on button "Aceptar" at bounding box center [324, 206] width 64 height 23
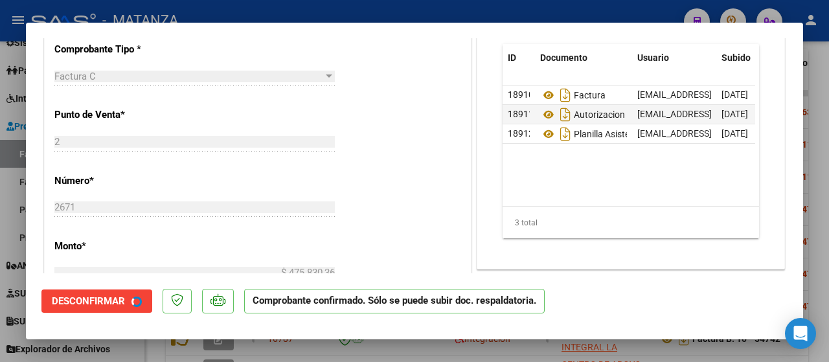
scroll to position [403, 0]
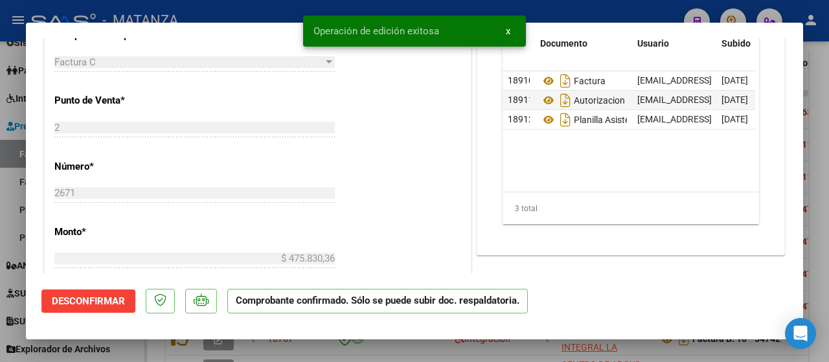
click at [149, 354] on div at bounding box center [414, 181] width 829 height 362
type input "$ 0,00"
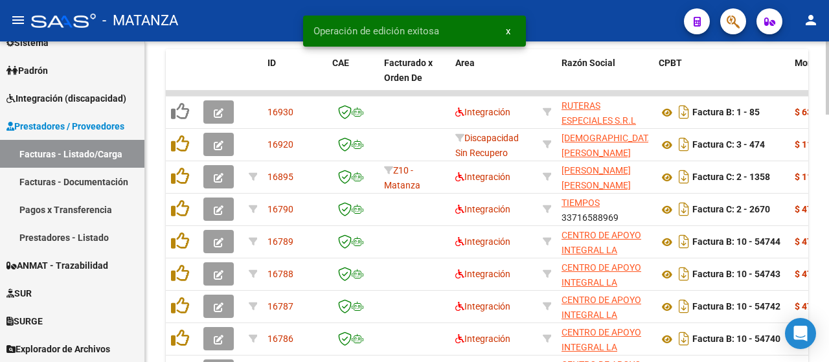
scroll to position [942, 0]
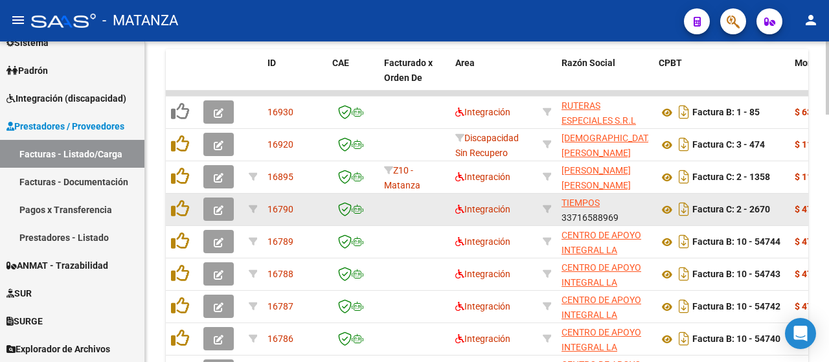
click at [216, 214] on icon "button" at bounding box center [219, 210] width 10 height 10
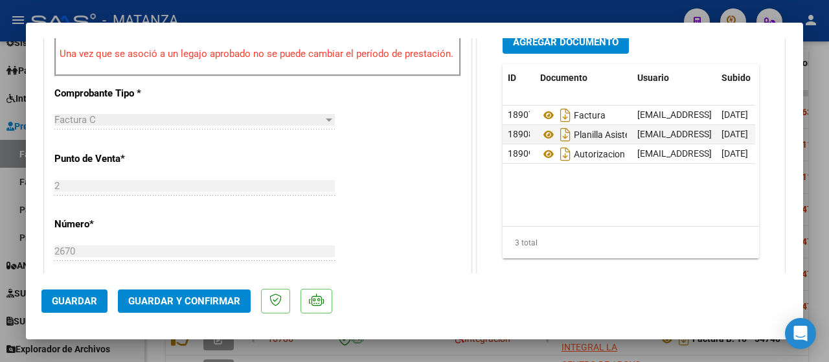
scroll to position [454, 0]
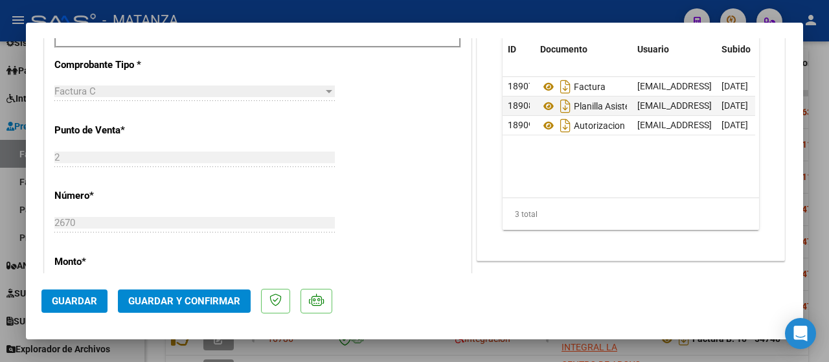
click at [163, 300] on span "Guardar y Confirmar" at bounding box center [184, 301] width 112 height 12
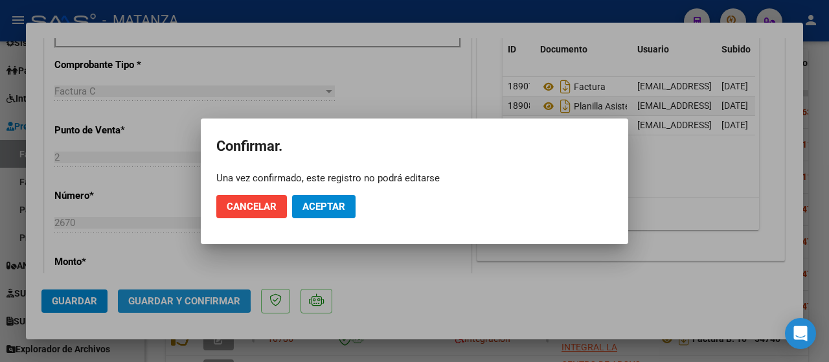
click at [341, 202] on span "Aceptar" at bounding box center [324, 207] width 43 height 12
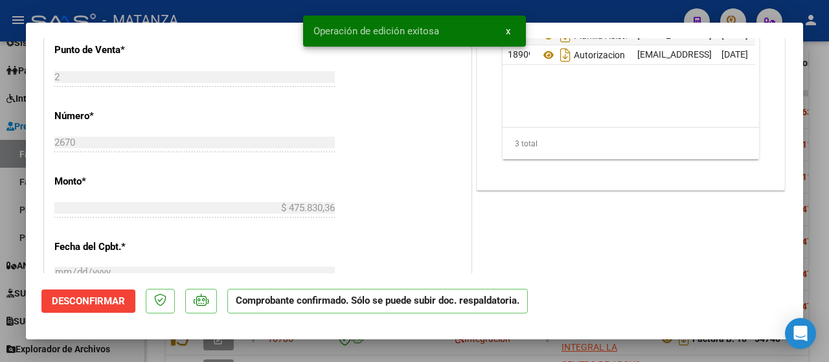
scroll to position [468, 0]
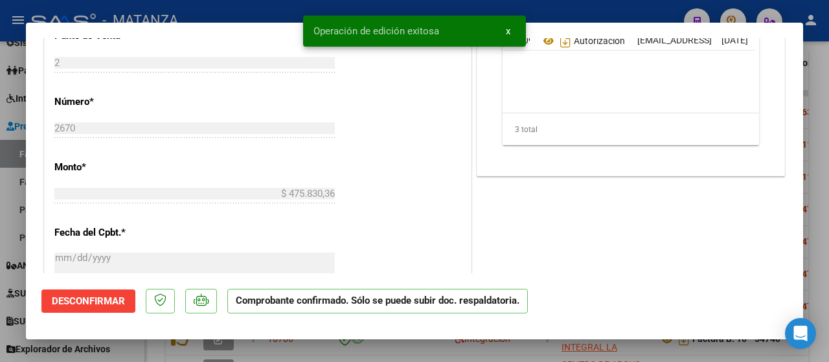
click at [132, 356] on div at bounding box center [414, 181] width 829 height 362
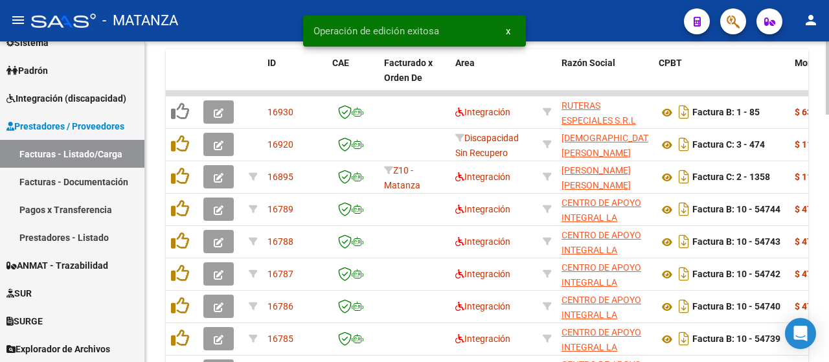
scroll to position [942, 0]
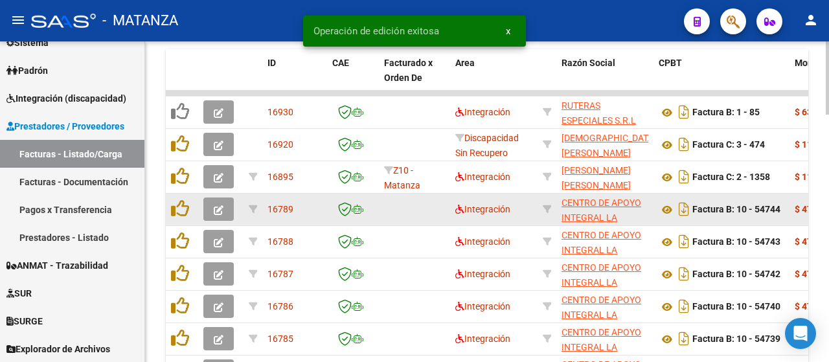
click at [215, 209] on icon "button" at bounding box center [219, 210] width 10 height 10
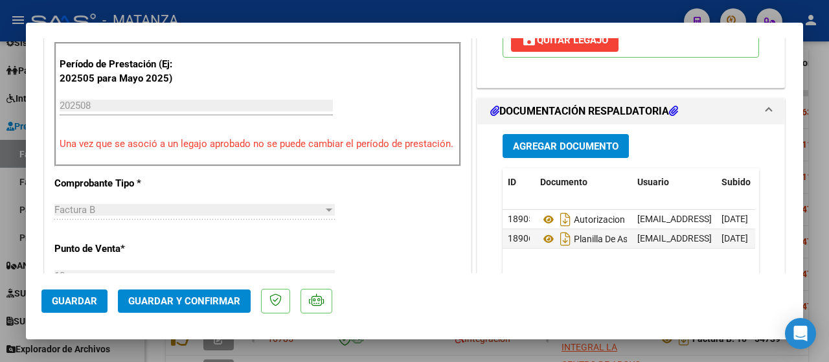
scroll to position [389, 0]
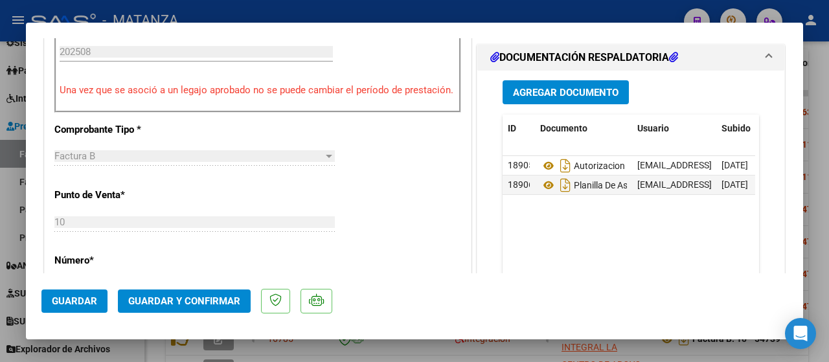
click at [185, 301] on span "Guardar y Confirmar" at bounding box center [184, 301] width 112 height 12
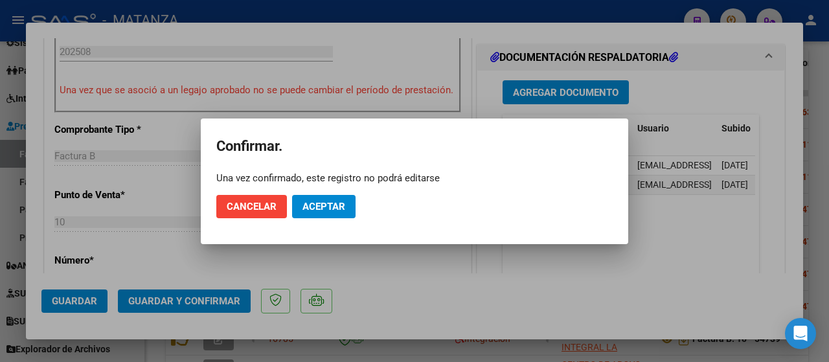
click at [326, 209] on span "Aceptar" at bounding box center [324, 207] width 43 height 12
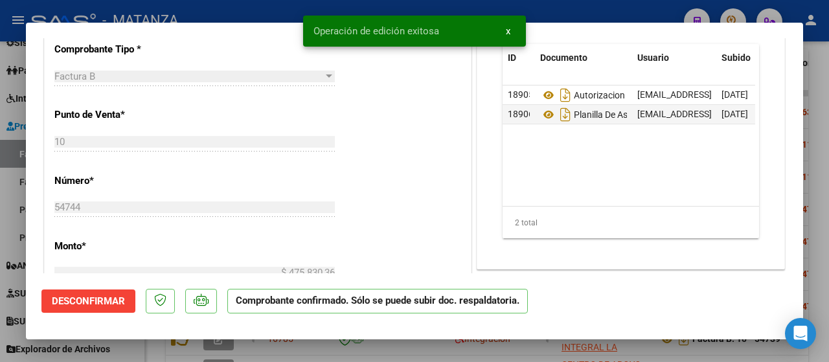
scroll to position [403, 0]
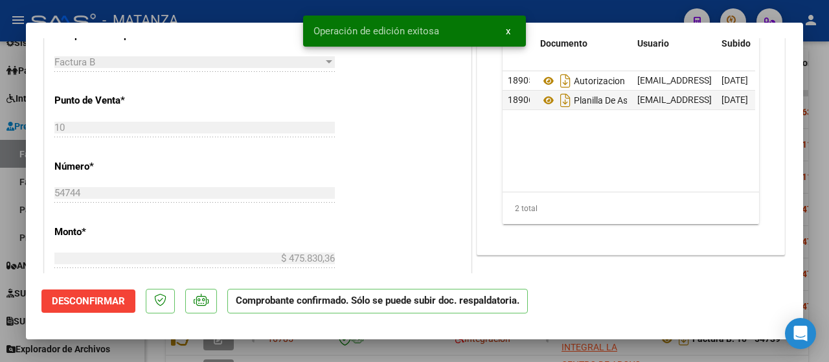
click at [157, 354] on div at bounding box center [414, 181] width 829 height 362
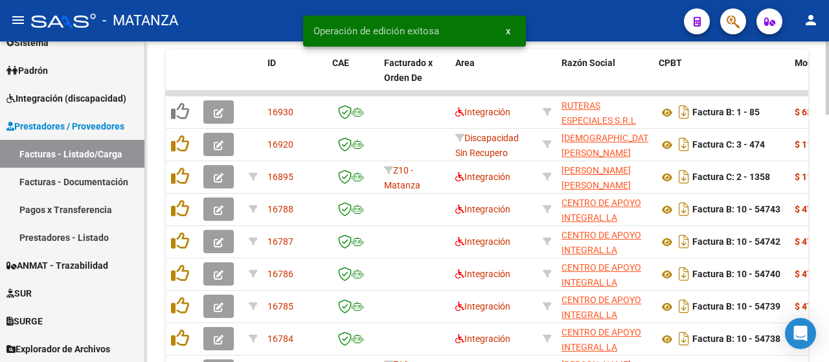
scroll to position [942, 0]
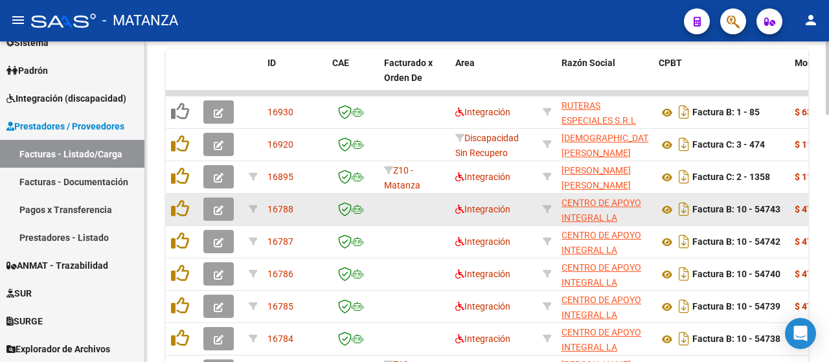
click at [213, 203] on button "button" at bounding box center [218, 209] width 30 height 23
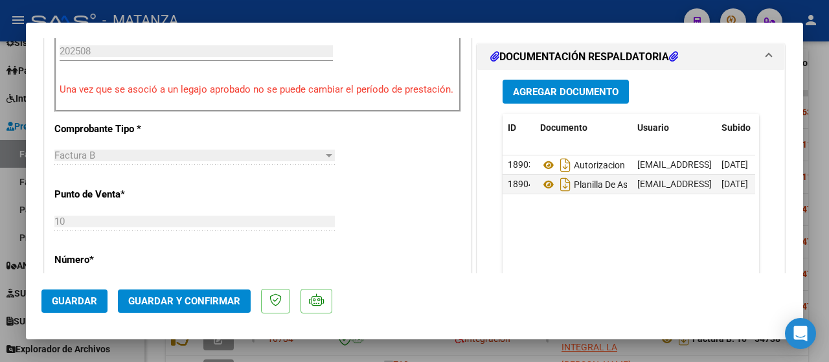
scroll to position [454, 0]
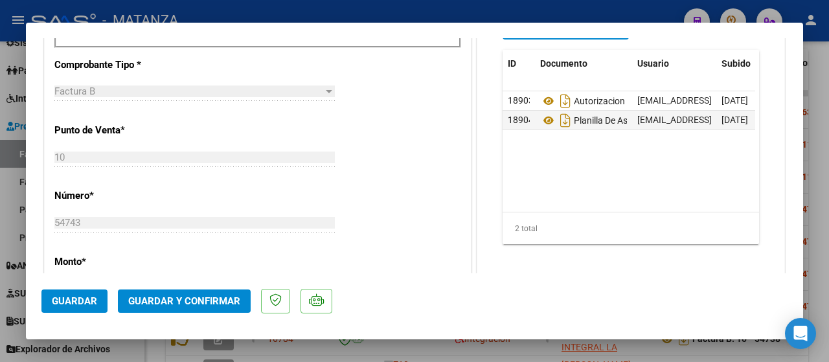
click at [187, 301] on span "Guardar y Confirmar" at bounding box center [184, 301] width 112 height 12
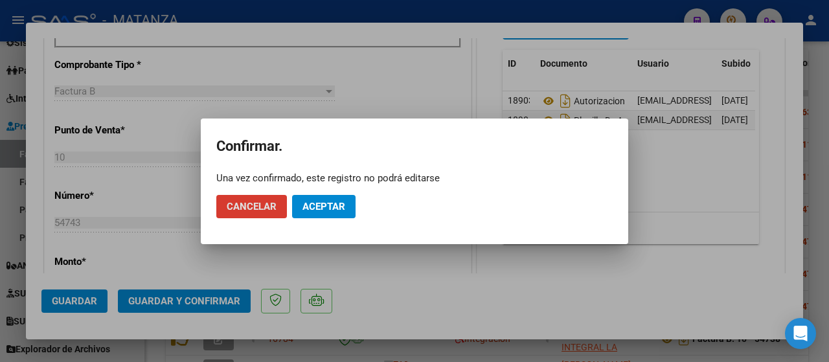
drag, startPoint x: 333, startPoint y: 201, endPoint x: 263, endPoint y: 277, distance: 103.2
click at [332, 201] on span "Aceptar" at bounding box center [324, 207] width 43 height 12
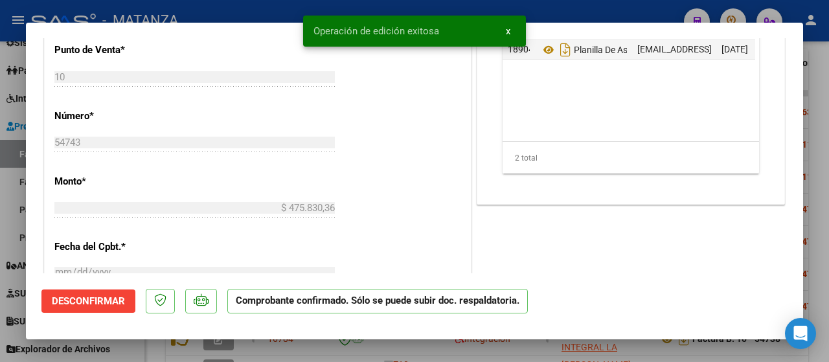
scroll to position [468, 0]
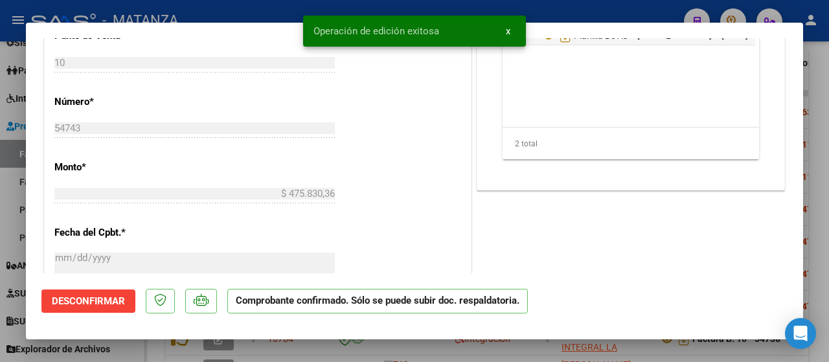
click at [277, 345] on div at bounding box center [414, 181] width 829 height 362
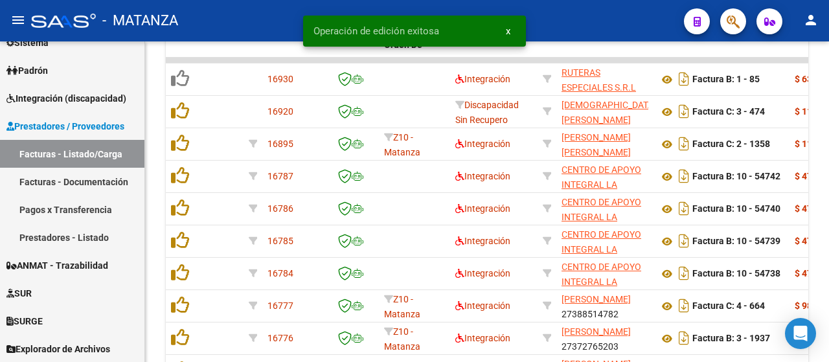
scroll to position [1023, 0]
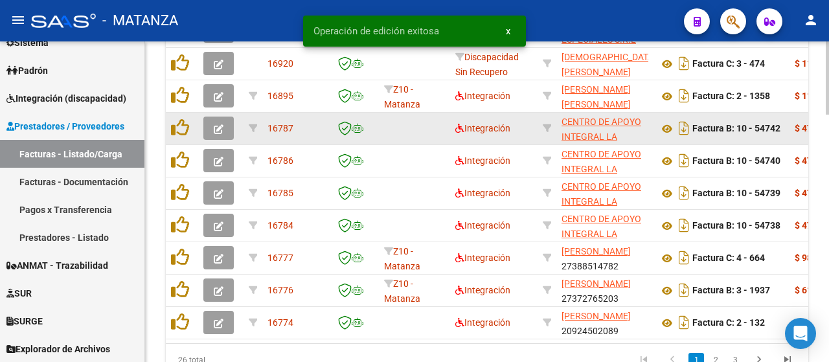
click at [218, 126] on icon "button" at bounding box center [219, 129] width 10 height 10
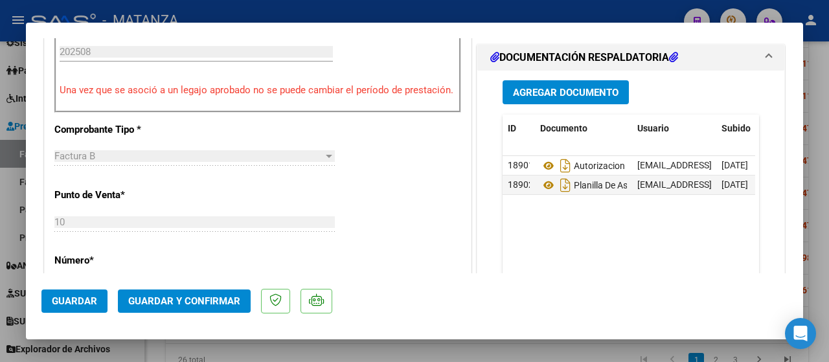
scroll to position [518, 0]
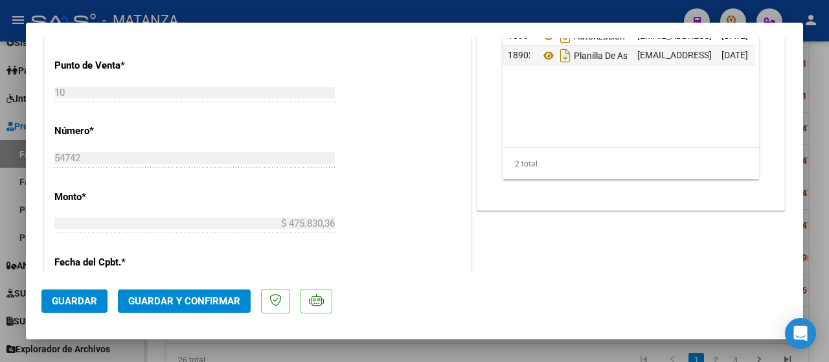
click at [182, 303] on span "Guardar y Confirmar" at bounding box center [184, 301] width 112 height 12
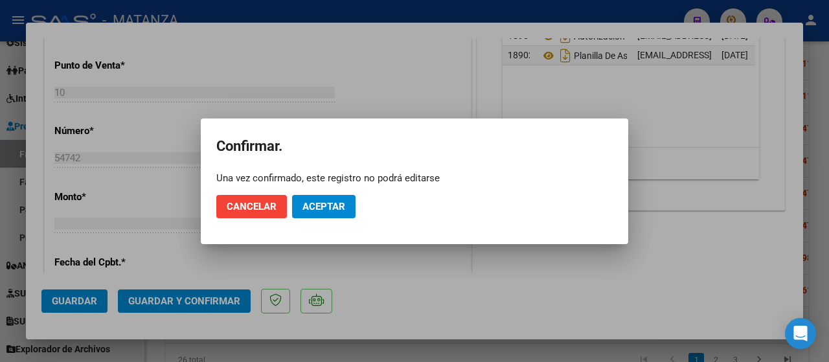
click at [336, 204] on span "Aceptar" at bounding box center [324, 207] width 43 height 12
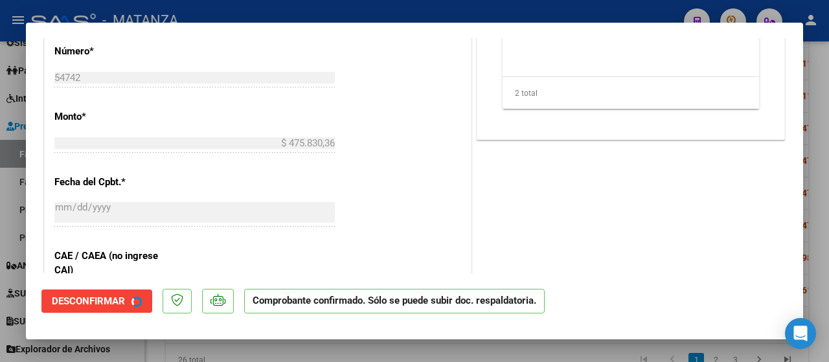
scroll to position [533, 0]
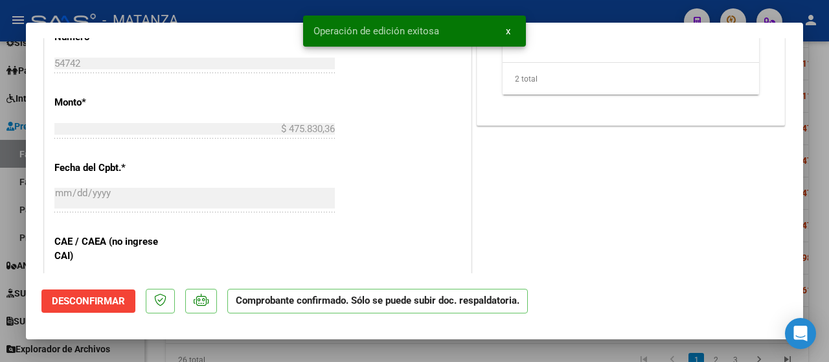
click at [220, 353] on div at bounding box center [414, 181] width 829 height 362
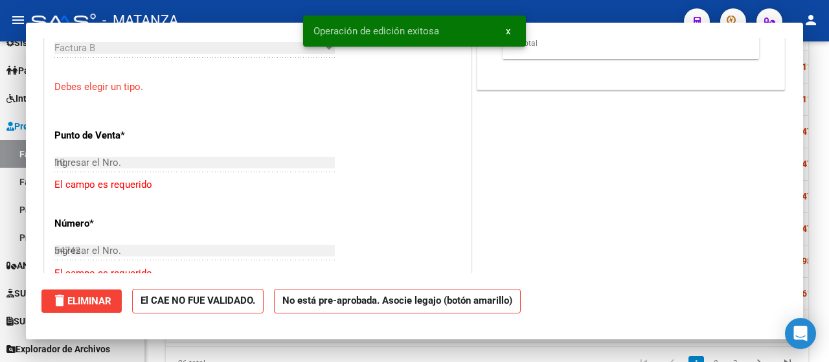
type input "$ 0,00"
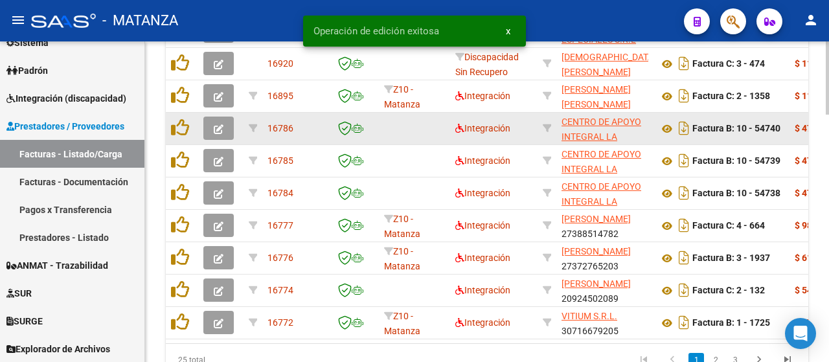
scroll to position [1023, 0]
click at [218, 128] on icon "button" at bounding box center [219, 129] width 10 height 10
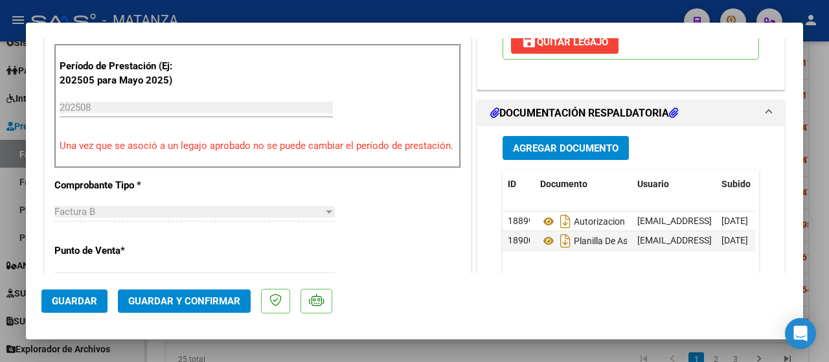
scroll to position [389, 0]
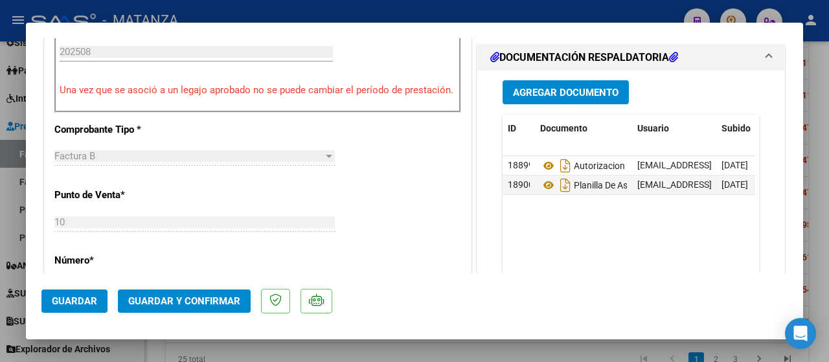
click at [195, 296] on span "Guardar y Confirmar" at bounding box center [184, 301] width 112 height 12
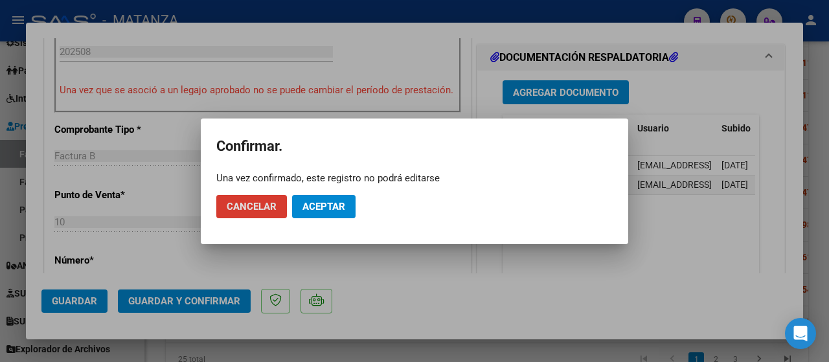
click at [346, 204] on button "Aceptar" at bounding box center [324, 206] width 64 height 23
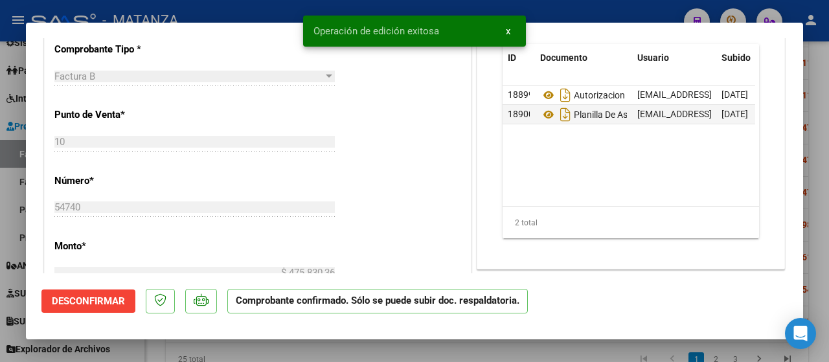
scroll to position [403, 0]
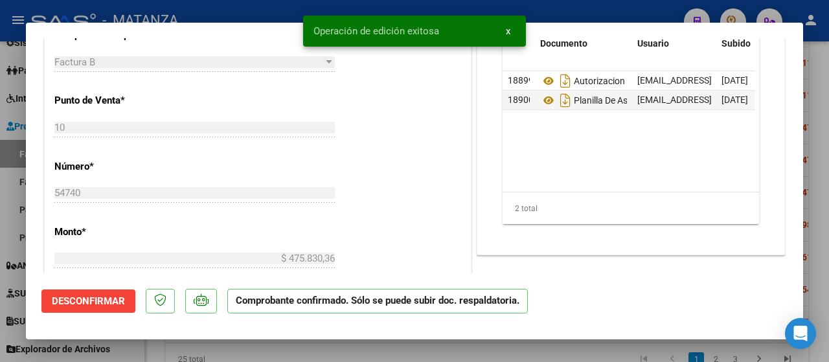
click at [137, 352] on div at bounding box center [414, 181] width 829 height 362
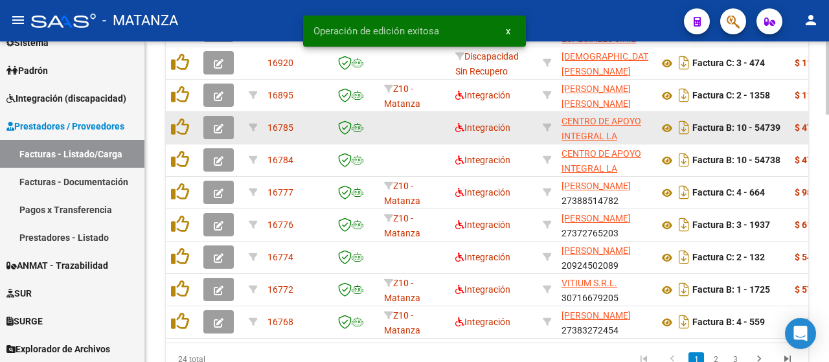
scroll to position [1023, 0]
click at [213, 130] on button "button" at bounding box center [218, 127] width 30 height 23
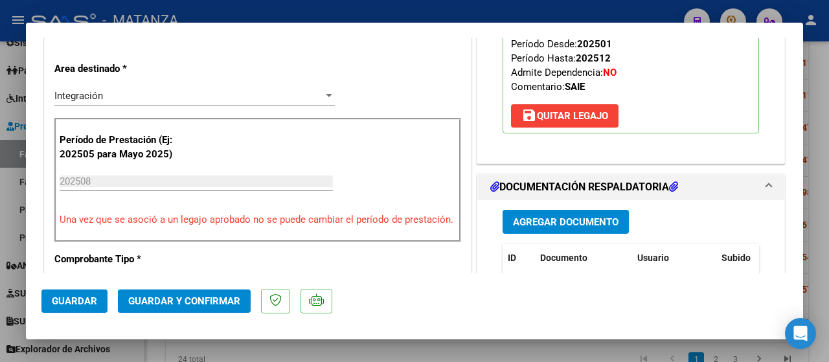
scroll to position [389, 0]
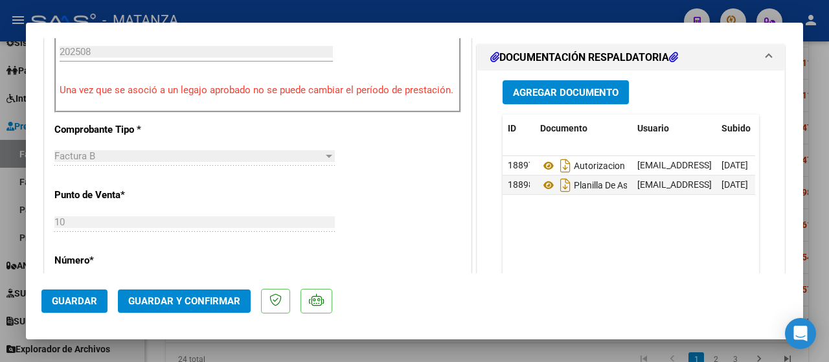
click at [230, 294] on button "Guardar y Confirmar" at bounding box center [184, 301] width 133 height 23
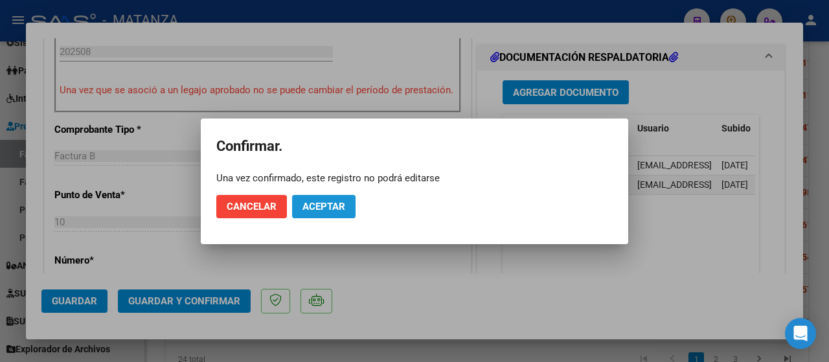
click at [315, 203] on span "Aceptar" at bounding box center [324, 207] width 43 height 12
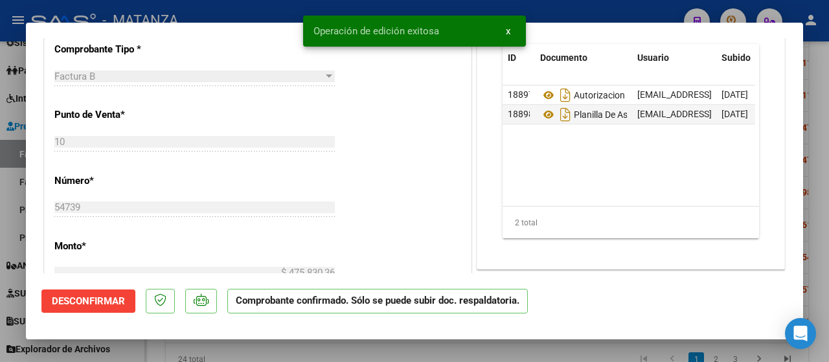
scroll to position [403, 0]
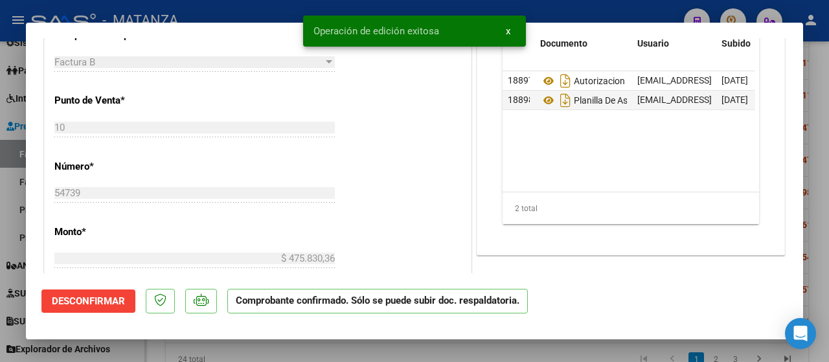
click at [133, 351] on div at bounding box center [414, 181] width 829 height 362
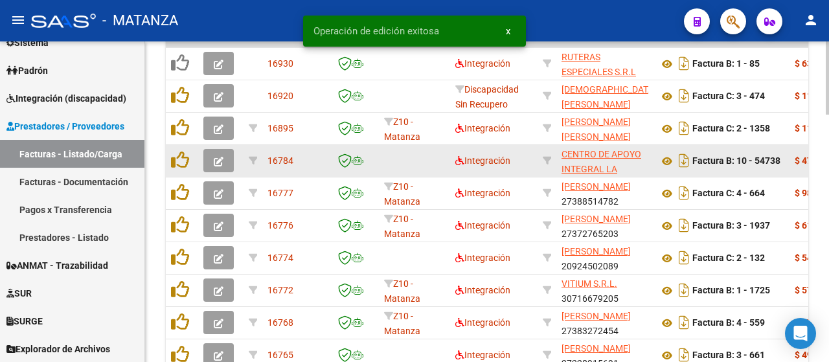
scroll to position [1023, 0]
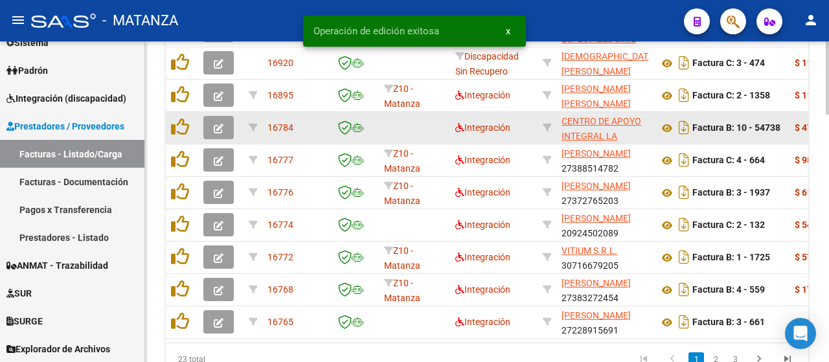
click at [220, 128] on icon "button" at bounding box center [219, 129] width 10 height 10
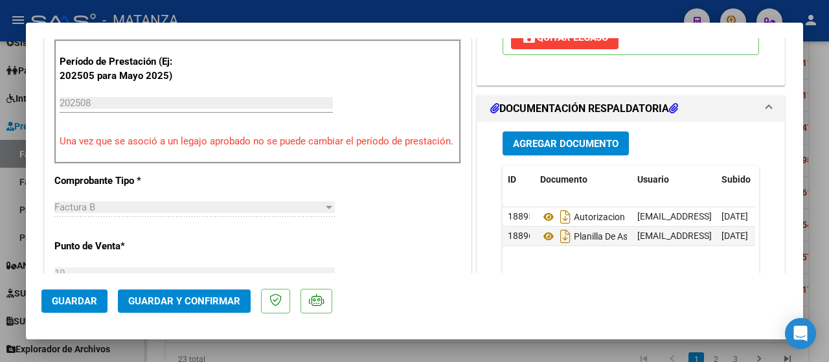
scroll to position [454, 0]
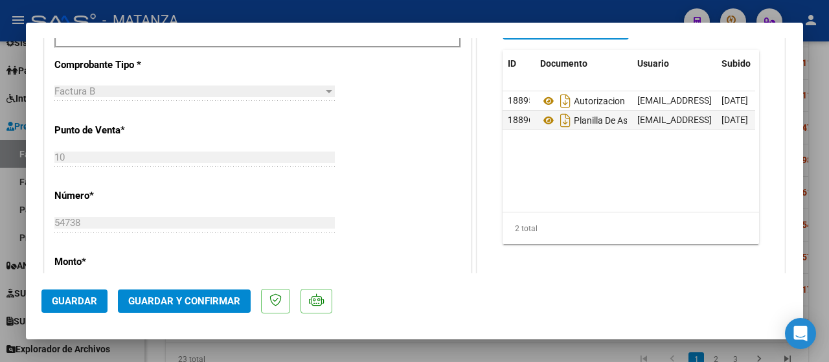
click at [152, 299] on span "Guardar y Confirmar" at bounding box center [184, 301] width 112 height 12
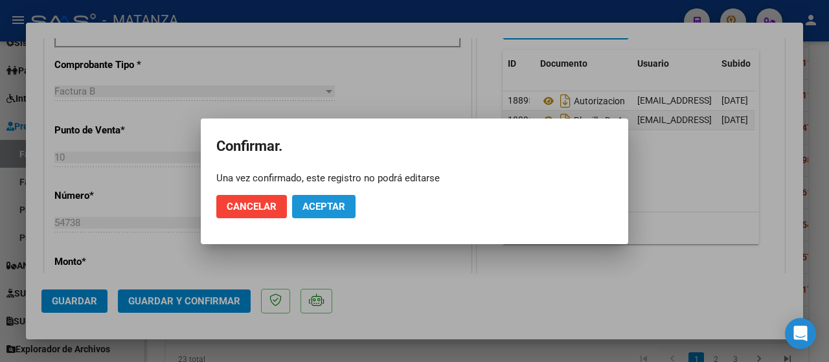
click at [319, 203] on span "Aceptar" at bounding box center [324, 207] width 43 height 12
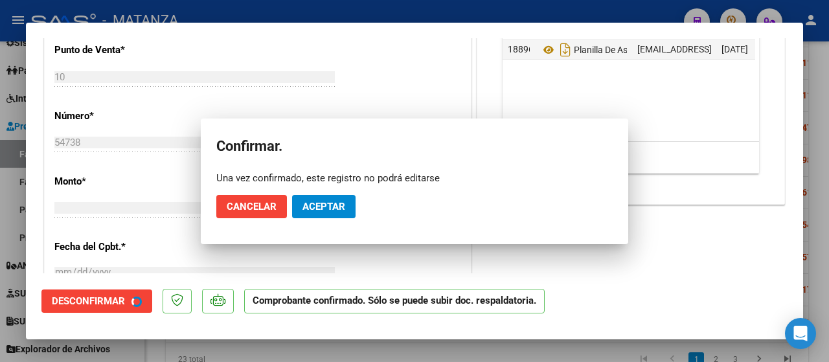
scroll to position [468, 0]
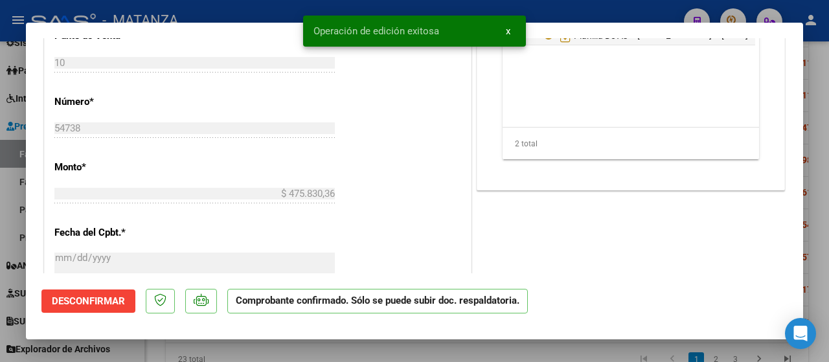
click at [123, 348] on div at bounding box center [414, 181] width 829 height 362
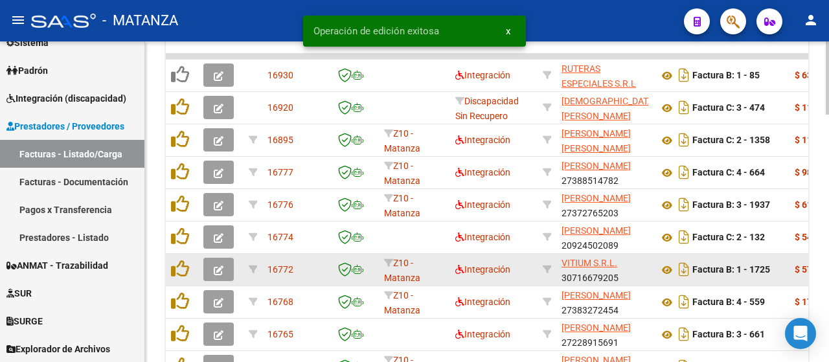
scroll to position [958, 0]
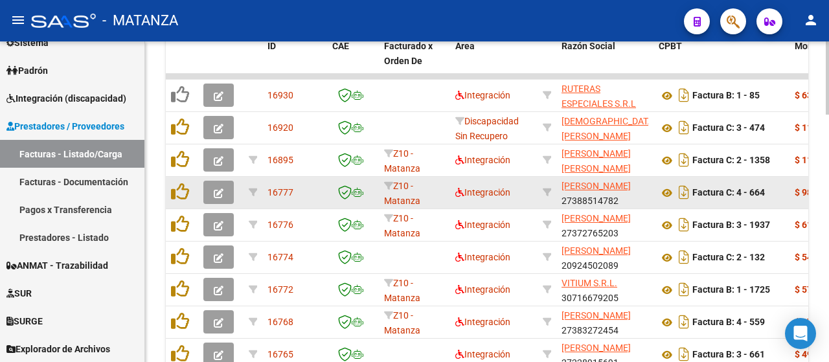
click at [222, 186] on button "button" at bounding box center [218, 192] width 30 height 23
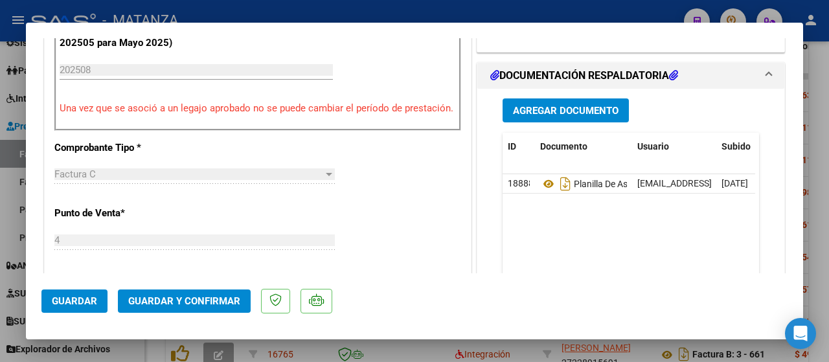
scroll to position [454, 0]
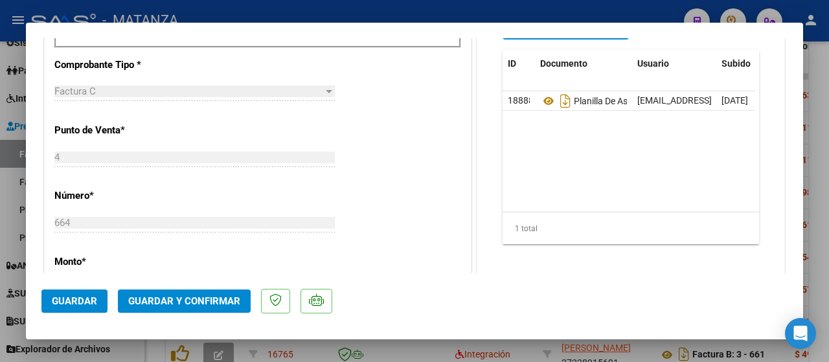
click at [168, 297] on span "Guardar y Confirmar" at bounding box center [184, 301] width 112 height 12
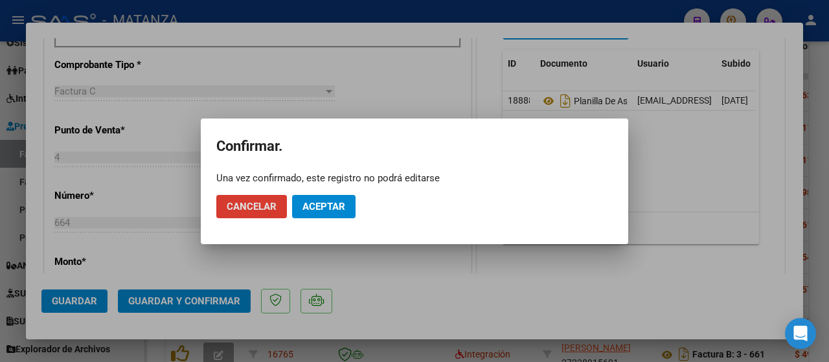
click at [335, 209] on span "Aceptar" at bounding box center [324, 207] width 43 height 12
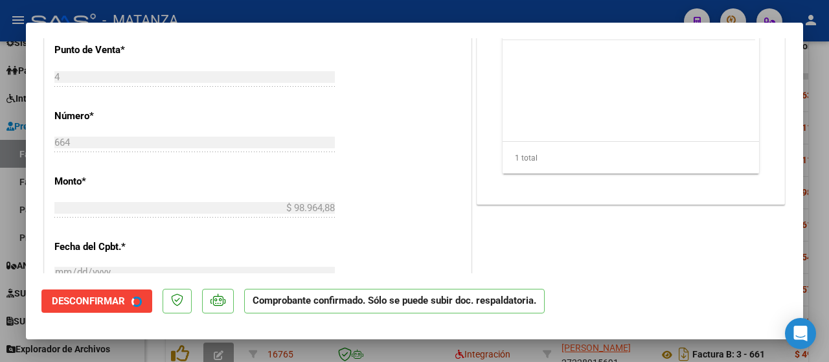
scroll to position [468, 0]
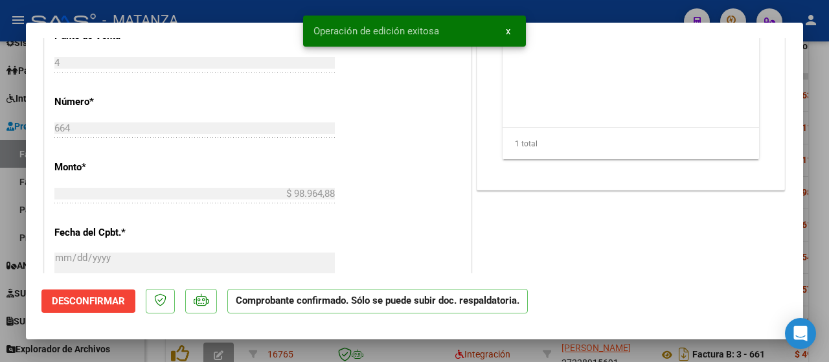
click at [154, 348] on div at bounding box center [414, 181] width 829 height 362
type input "$ 0,00"
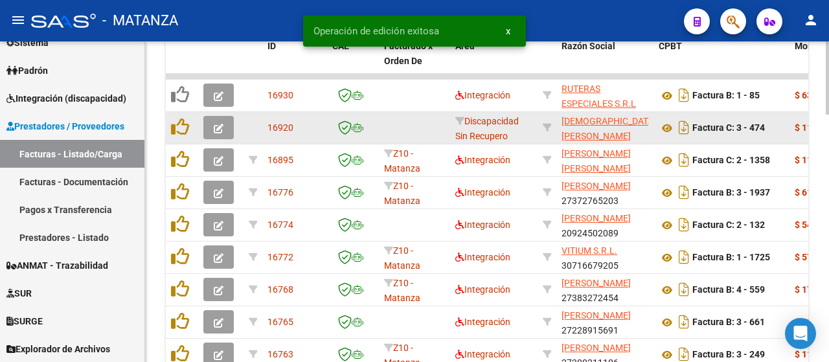
scroll to position [958, 0]
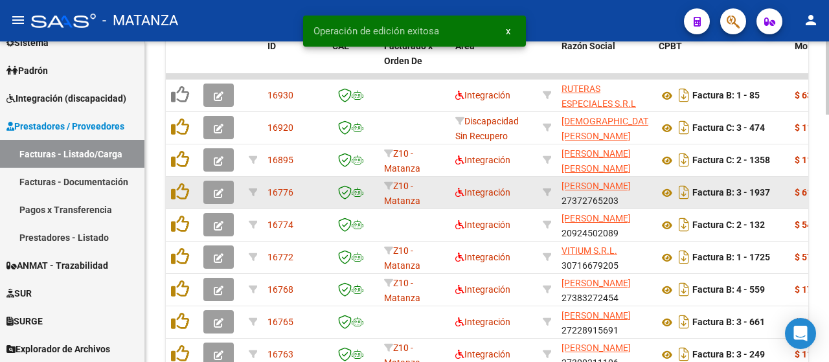
click at [215, 196] on icon "button" at bounding box center [219, 194] width 10 height 10
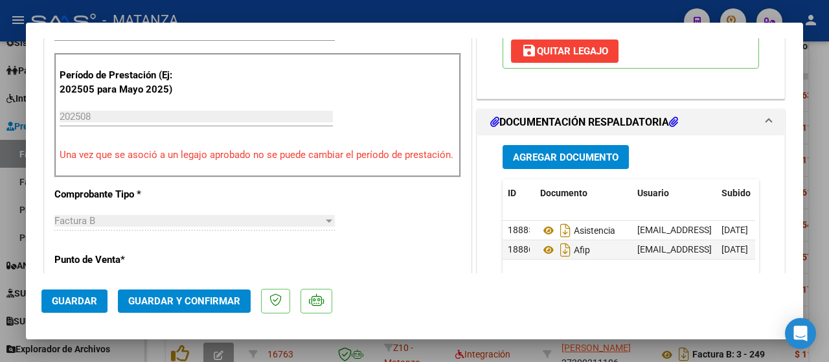
scroll to position [389, 0]
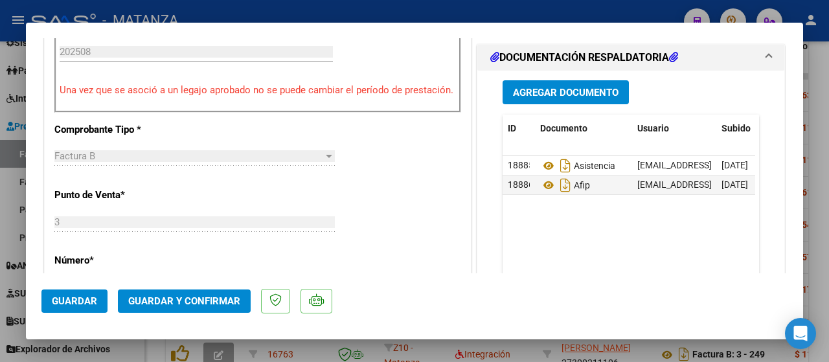
click at [199, 299] on span "Guardar y Confirmar" at bounding box center [184, 301] width 112 height 12
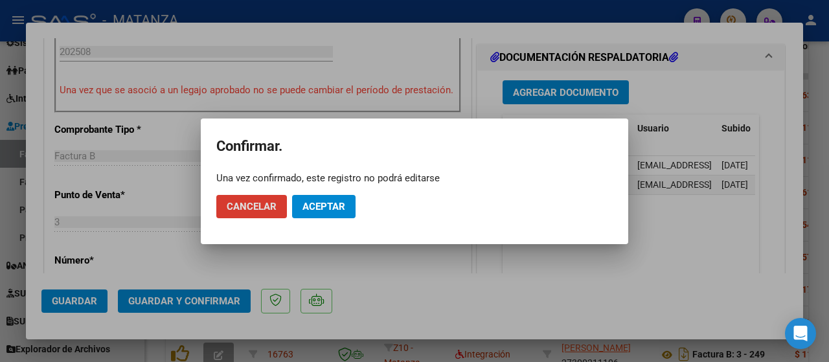
click at [310, 202] on span "Aceptar" at bounding box center [324, 207] width 43 height 12
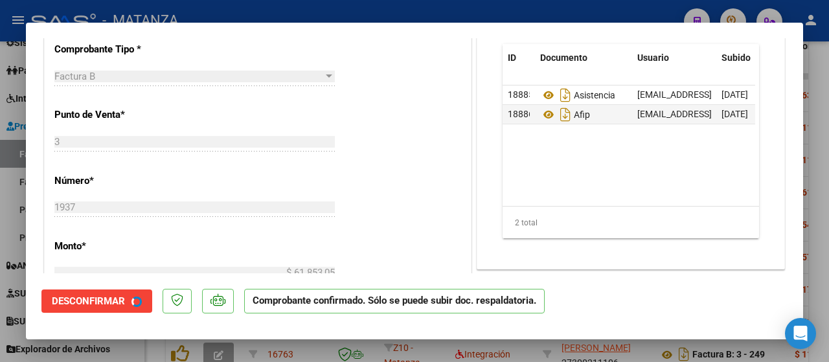
scroll to position [403, 0]
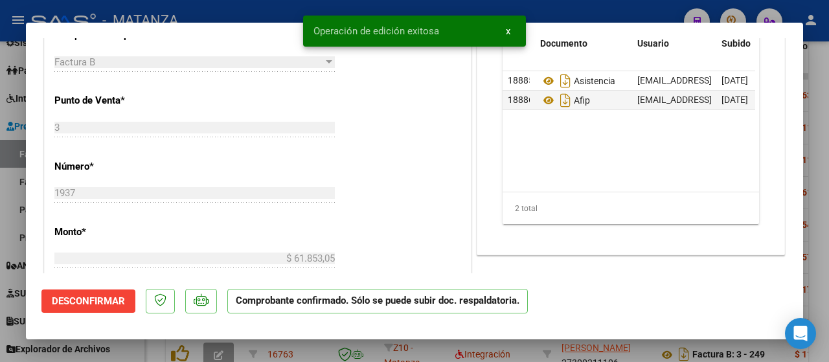
click at [119, 348] on div at bounding box center [414, 181] width 829 height 362
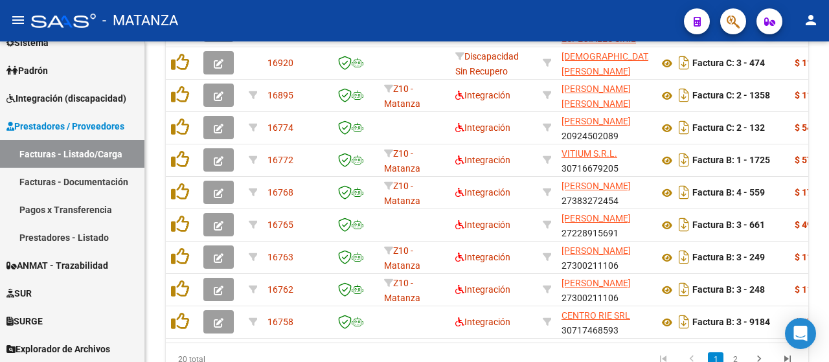
scroll to position [958, 0]
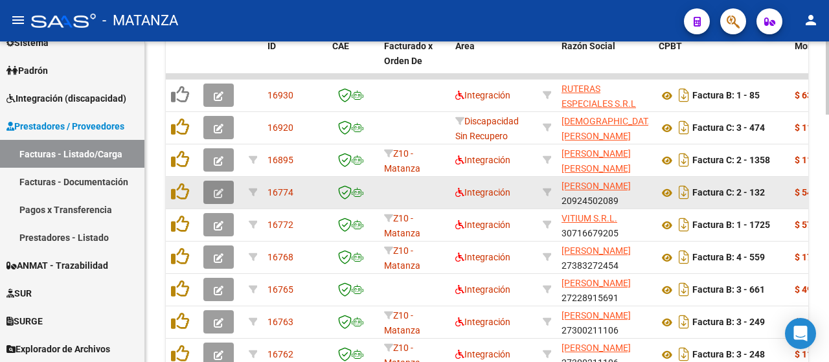
click at [229, 195] on button "button" at bounding box center [218, 192] width 30 height 23
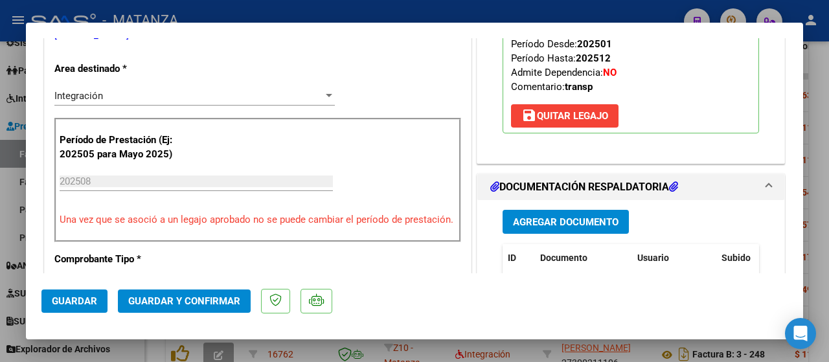
scroll to position [389, 0]
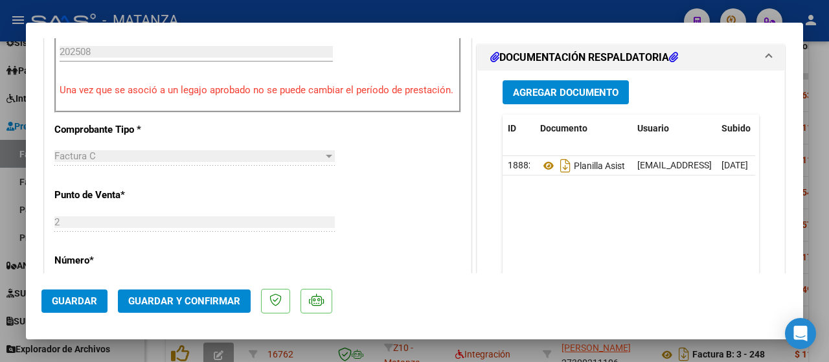
click at [172, 301] on span "Guardar y Confirmar" at bounding box center [184, 301] width 112 height 12
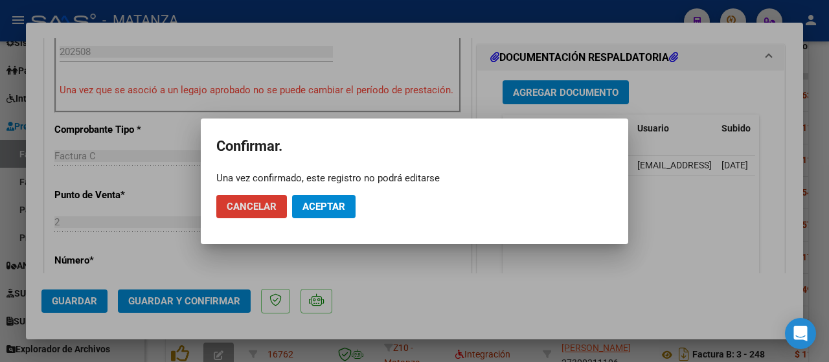
click at [345, 207] on span "Aceptar" at bounding box center [324, 207] width 43 height 12
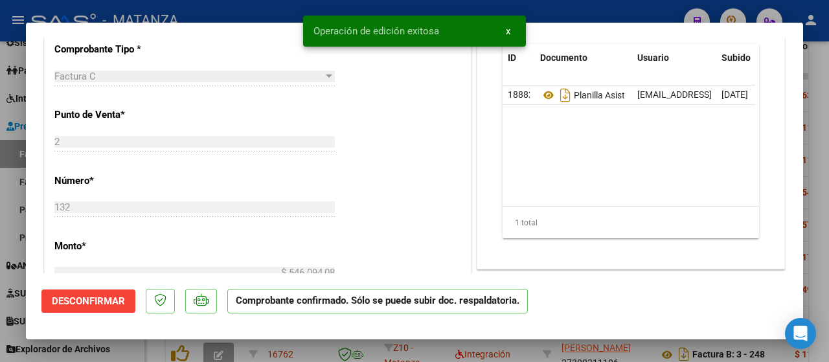
scroll to position [403, 0]
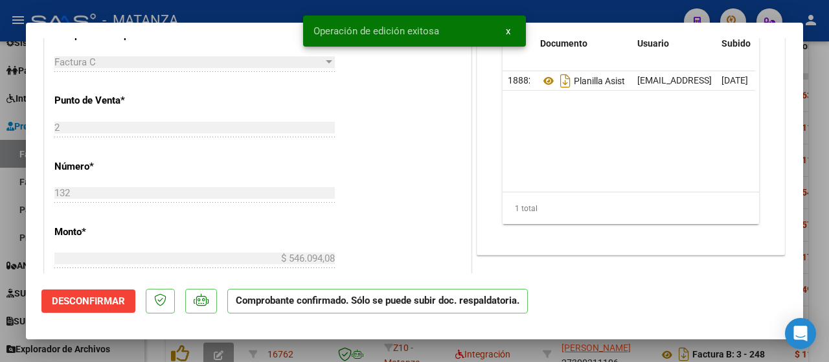
click at [143, 351] on div at bounding box center [414, 181] width 829 height 362
type input "$ 0,00"
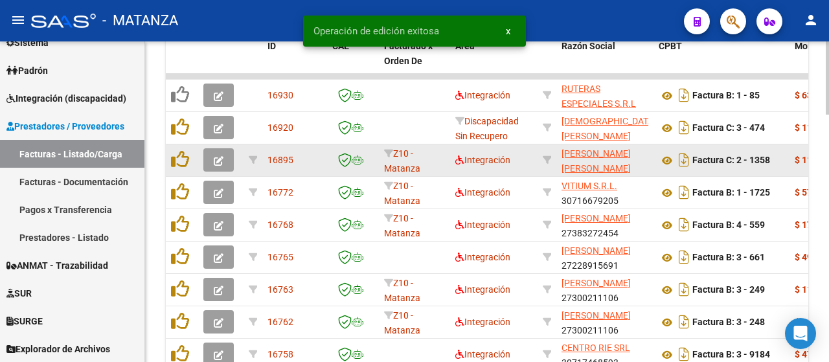
scroll to position [958, 0]
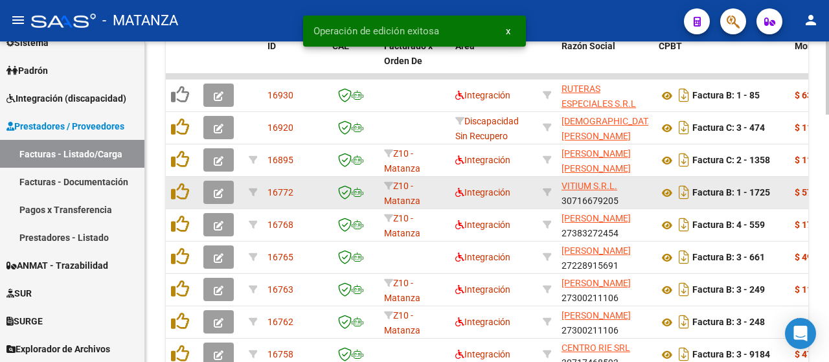
click at [216, 187] on span "button" at bounding box center [219, 193] width 10 height 12
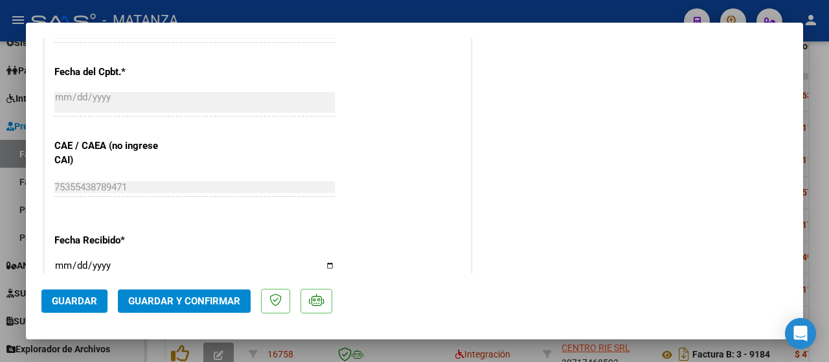
scroll to position [713, 0]
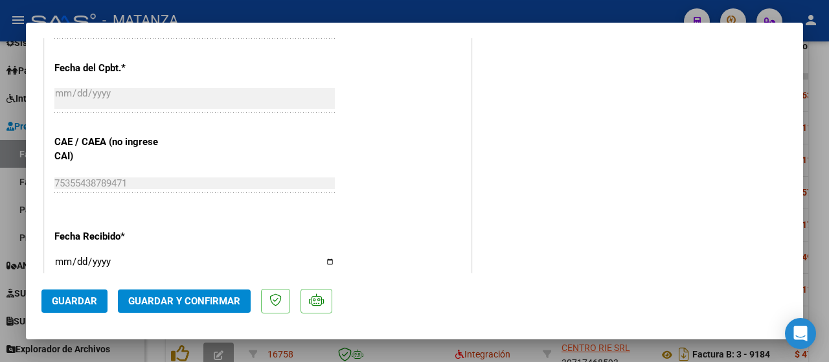
click at [178, 296] on span "Guardar y Confirmar" at bounding box center [184, 301] width 112 height 12
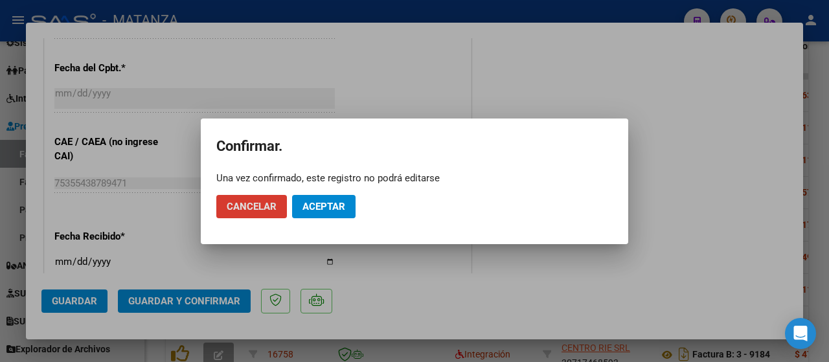
click at [305, 198] on button "Aceptar" at bounding box center [324, 206] width 64 height 23
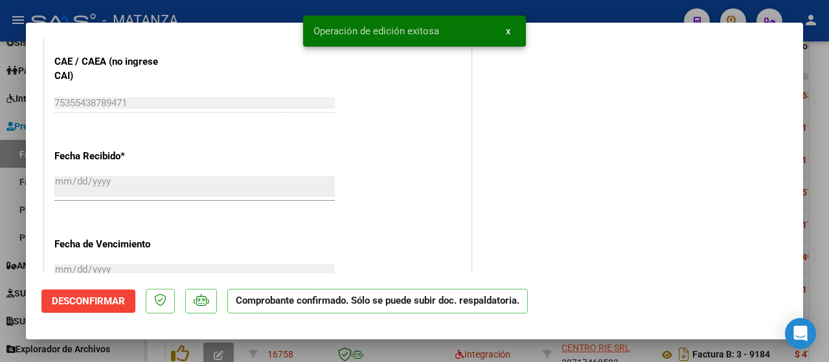
scroll to position [647, 0]
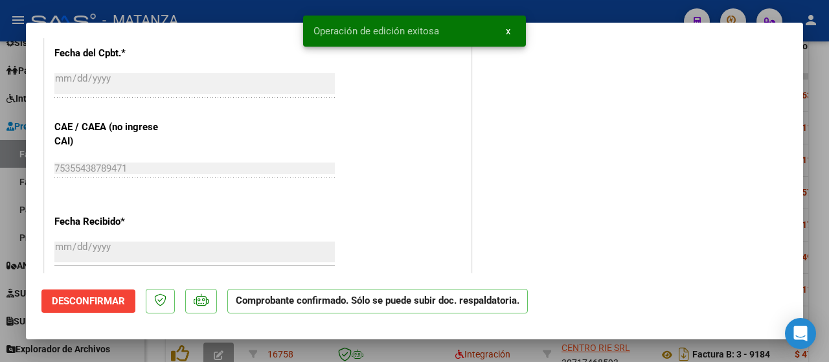
click at [137, 349] on div at bounding box center [414, 181] width 829 height 362
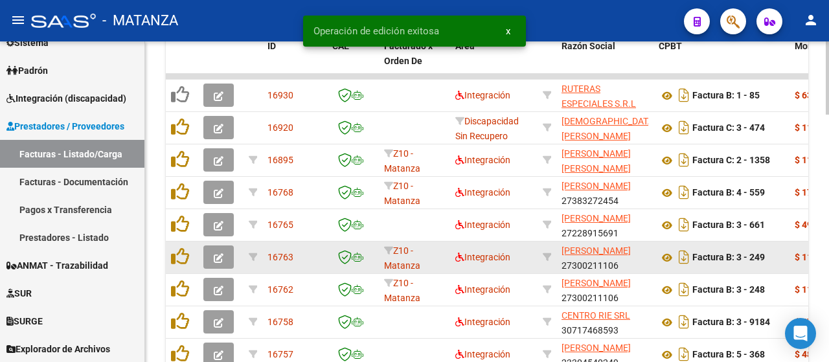
scroll to position [958, 0]
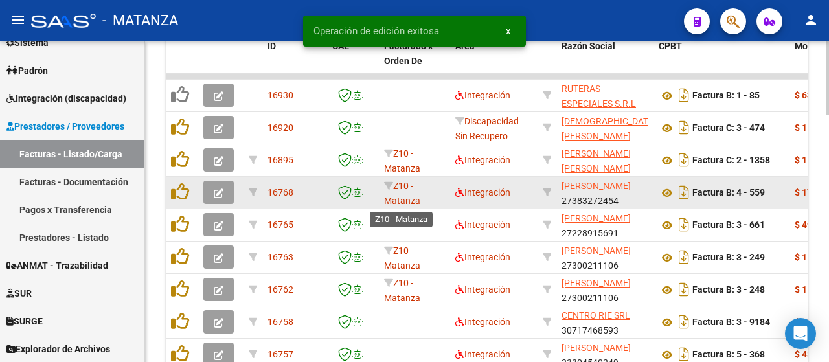
click at [220, 195] on icon "button" at bounding box center [219, 194] width 10 height 10
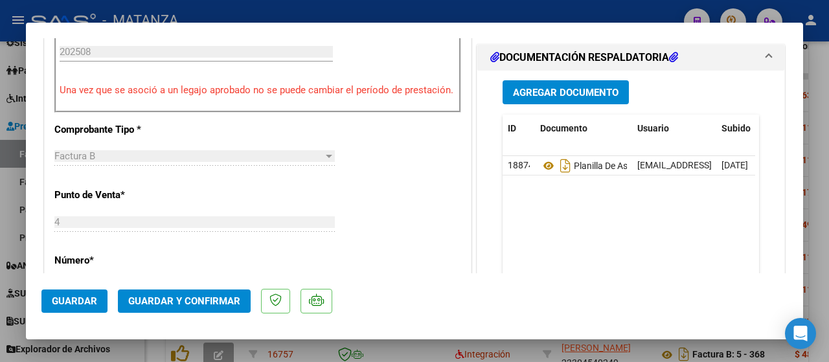
scroll to position [454, 0]
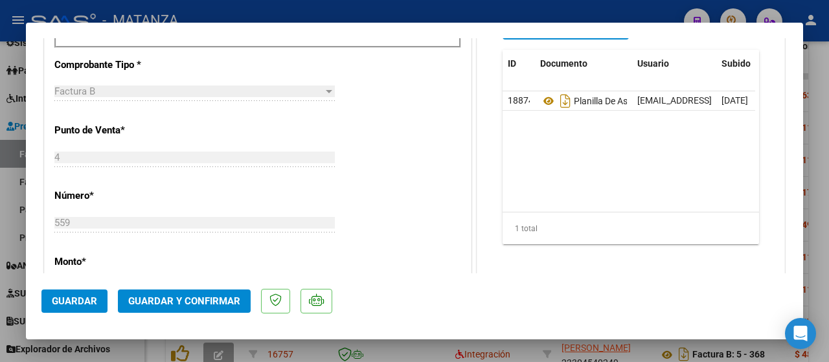
click at [173, 299] on span "Guardar y Confirmar" at bounding box center [184, 301] width 112 height 12
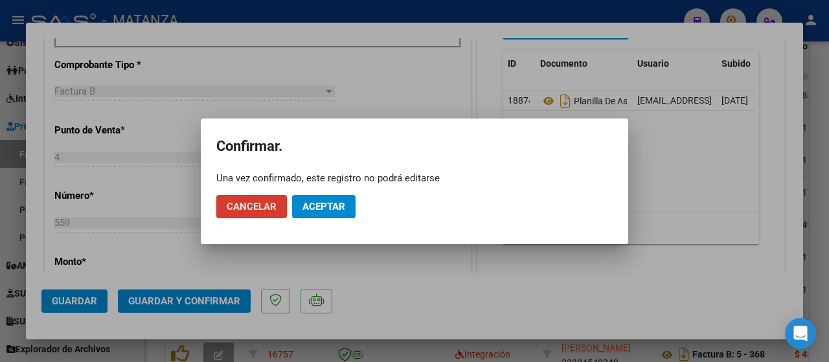
click at [328, 209] on span "Aceptar" at bounding box center [324, 207] width 43 height 12
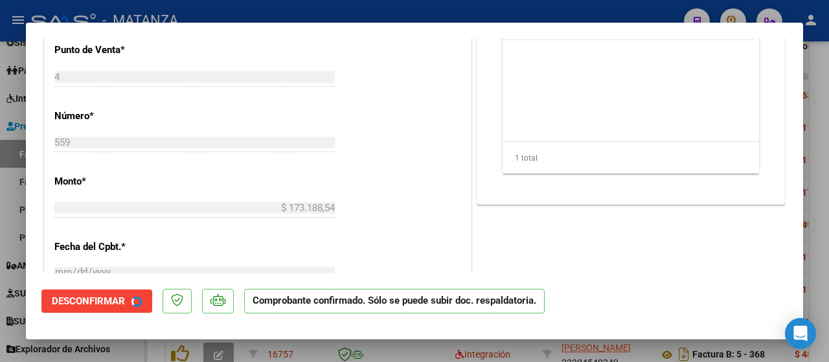
scroll to position [468, 0]
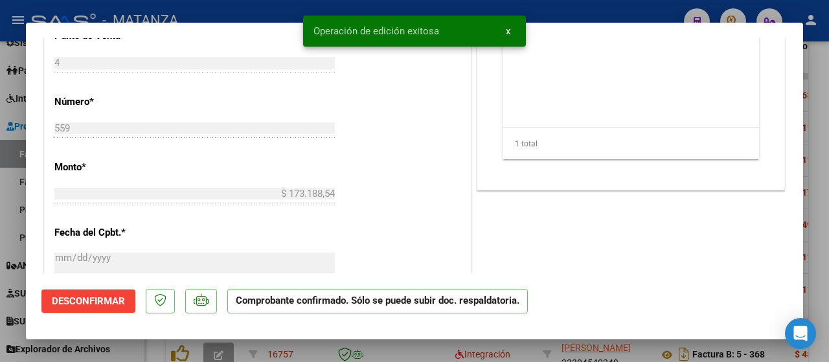
click at [132, 351] on div at bounding box center [414, 181] width 829 height 362
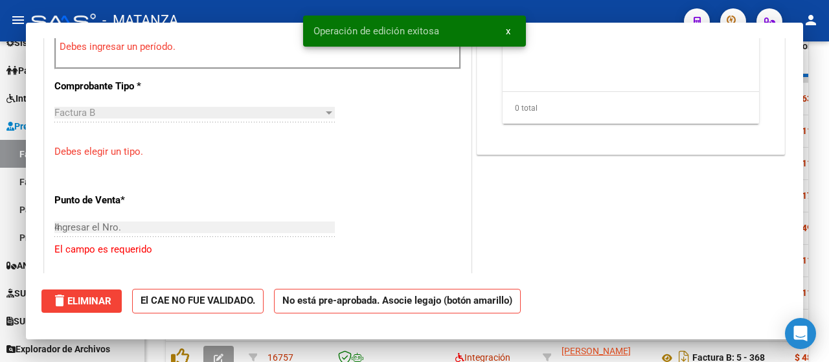
type input "$ 0,00"
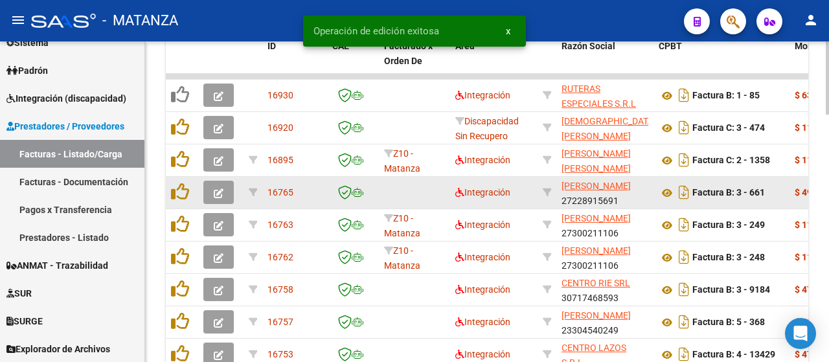
scroll to position [958, 0]
click at [222, 192] on icon "button" at bounding box center [219, 194] width 10 height 10
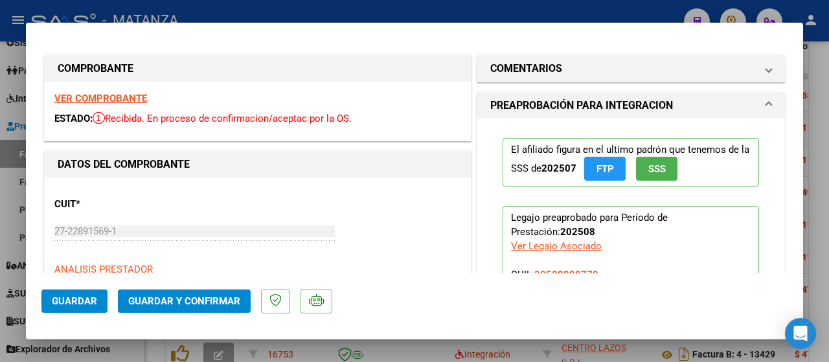
scroll to position [130, 0]
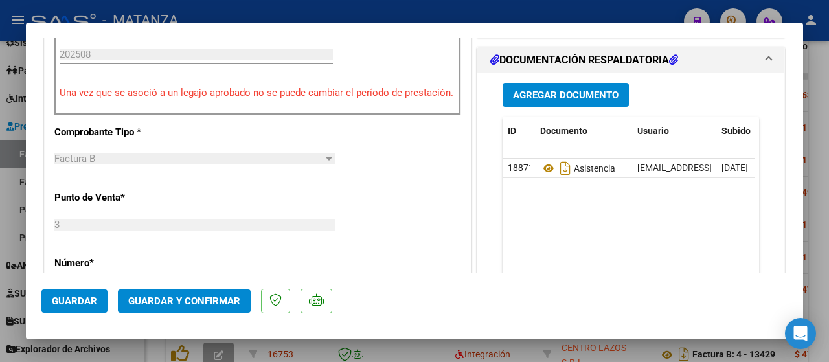
scroll to position [454, 0]
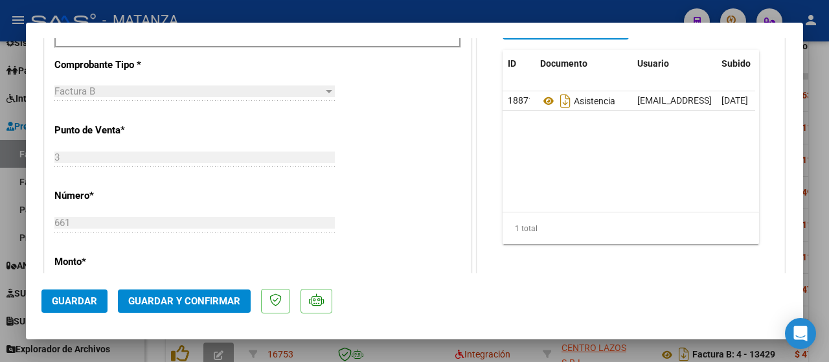
click at [216, 299] on span "Guardar y Confirmar" at bounding box center [184, 301] width 112 height 12
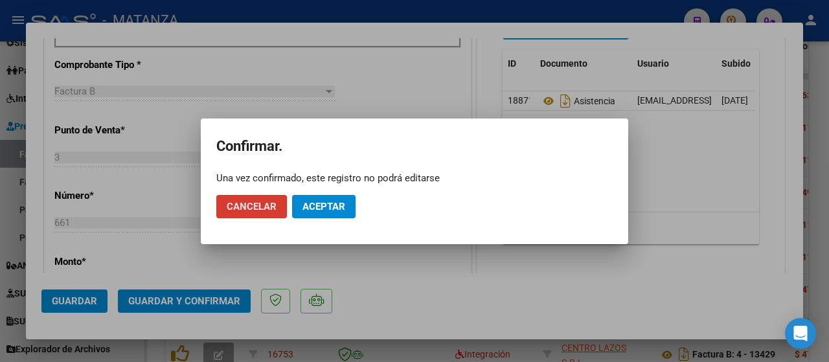
click at [336, 204] on span "Aceptar" at bounding box center [324, 207] width 43 height 12
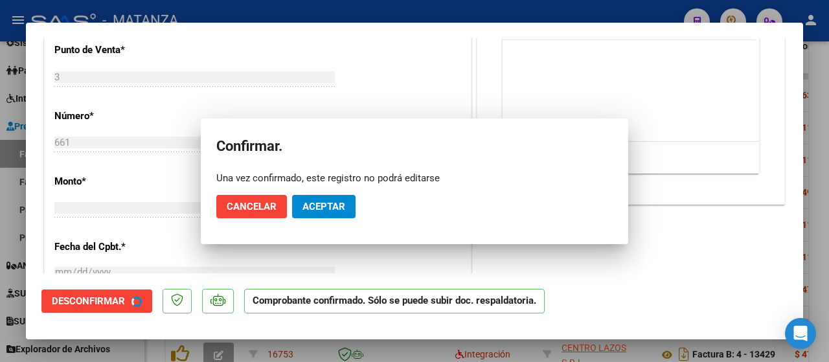
scroll to position [468, 0]
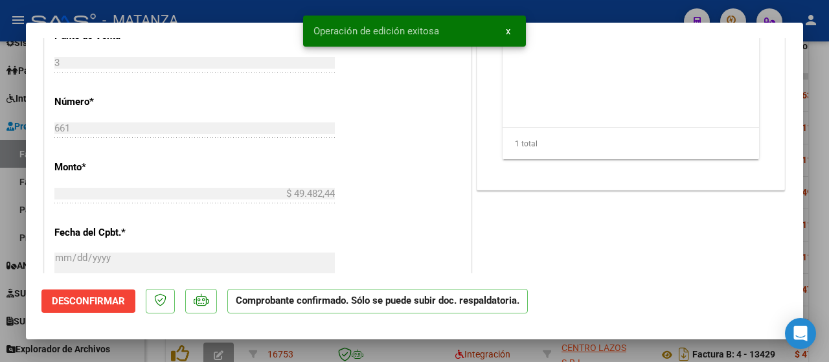
click at [148, 351] on div at bounding box center [414, 181] width 829 height 362
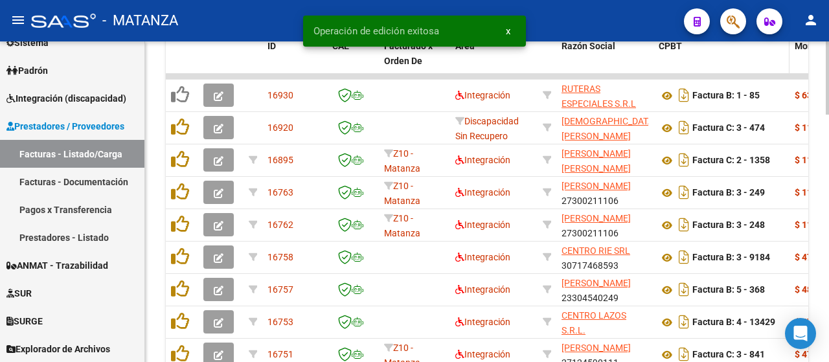
scroll to position [958, 0]
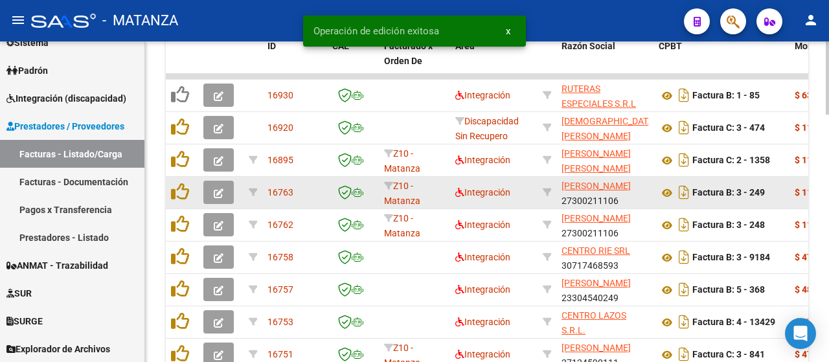
click at [216, 192] on icon "button" at bounding box center [219, 194] width 10 height 10
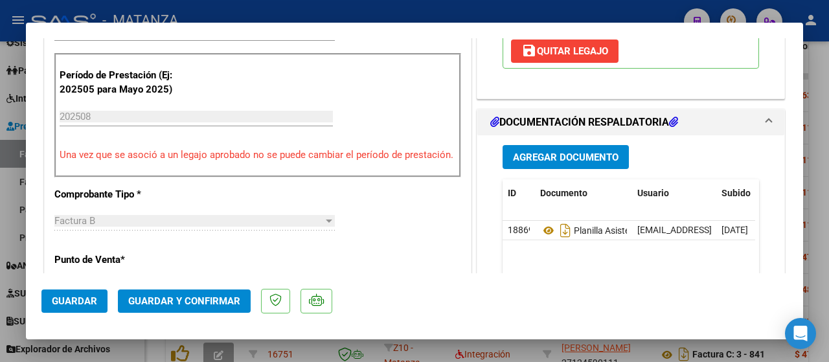
scroll to position [454, 0]
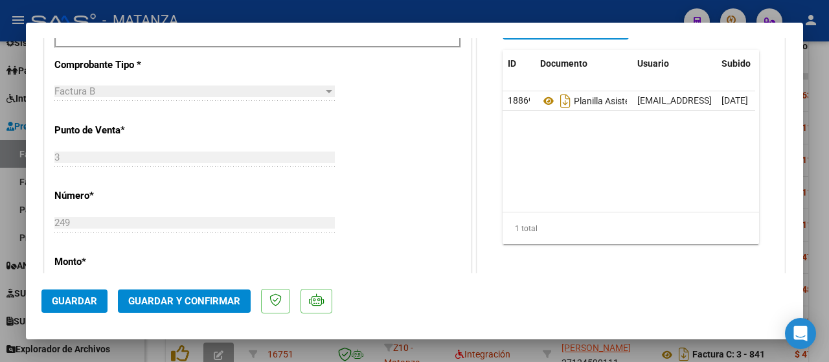
click at [179, 299] on span "Guardar y Confirmar" at bounding box center [184, 301] width 112 height 12
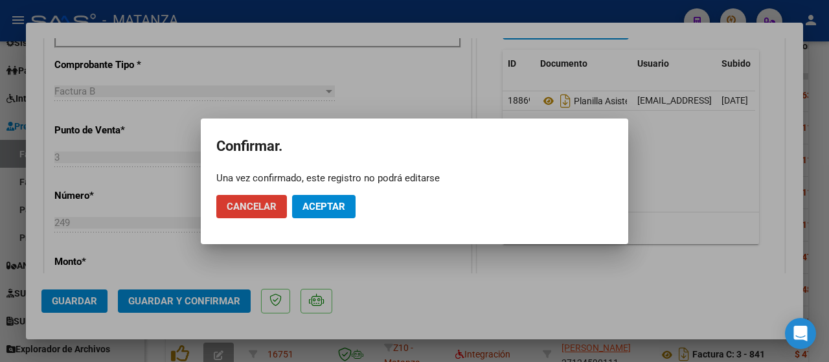
click at [343, 205] on span "Aceptar" at bounding box center [324, 207] width 43 height 12
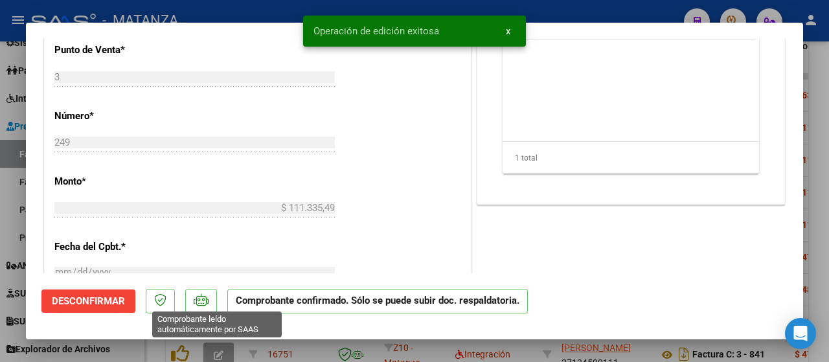
scroll to position [468, 0]
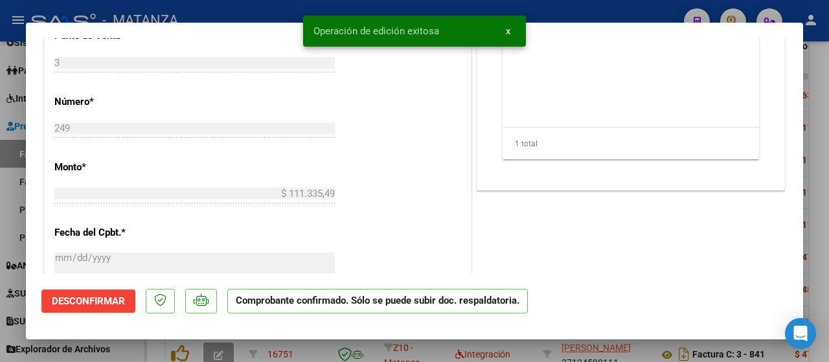
click at [132, 351] on div at bounding box center [414, 181] width 829 height 362
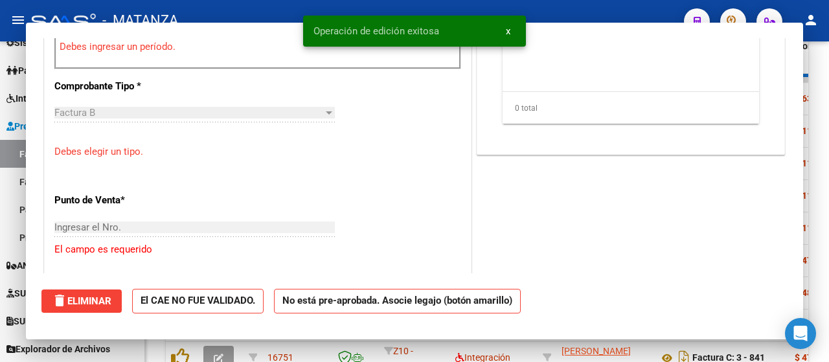
type input "$ 0,00"
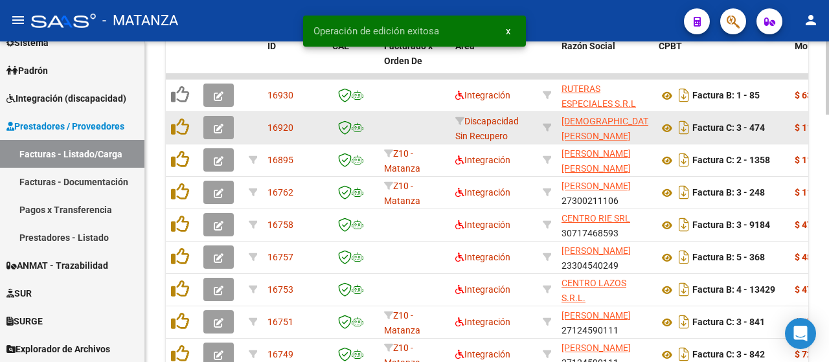
scroll to position [958, 0]
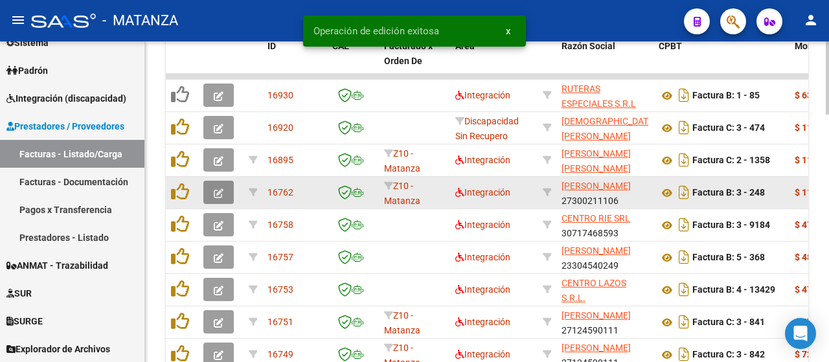
click at [216, 192] on icon "button" at bounding box center [219, 194] width 10 height 10
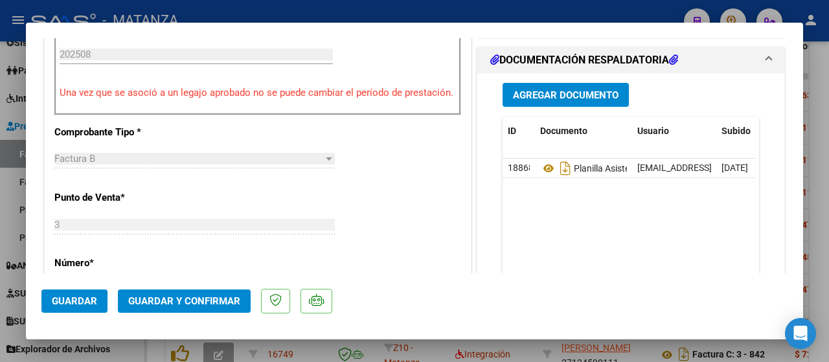
scroll to position [454, 0]
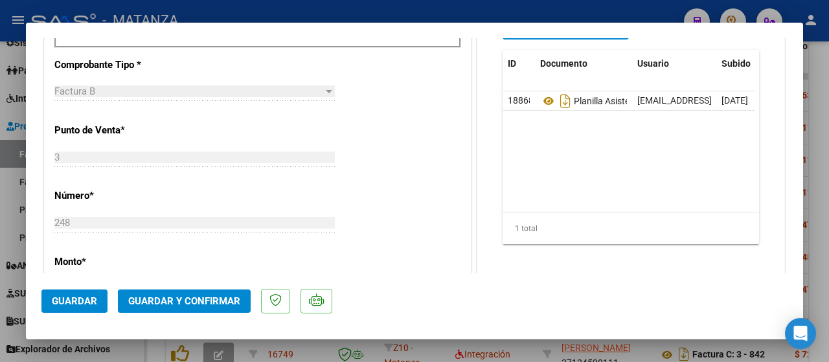
click at [183, 299] on span "Guardar y Confirmar" at bounding box center [184, 301] width 112 height 12
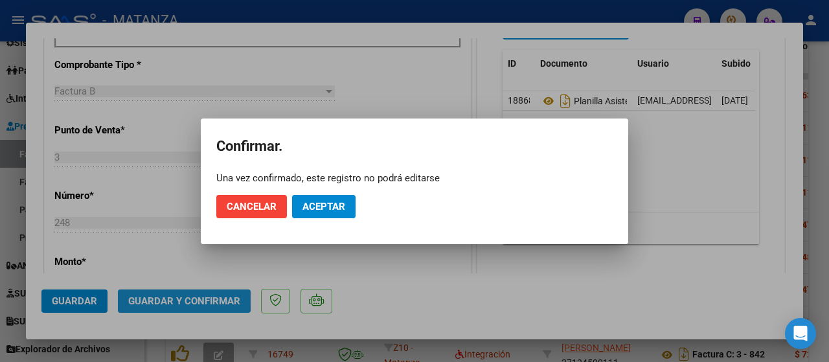
click at [336, 209] on span "Aceptar" at bounding box center [324, 207] width 43 height 12
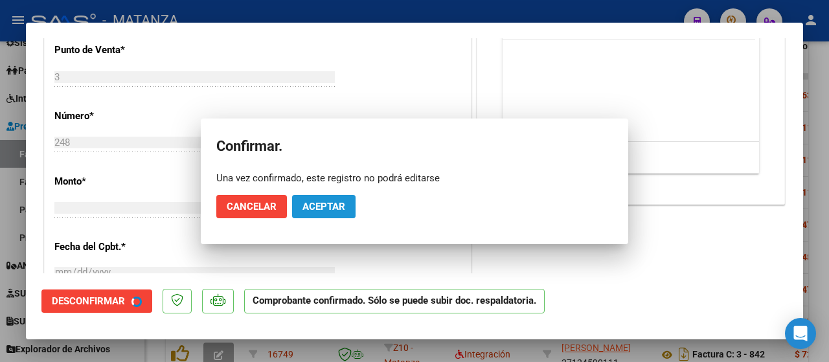
scroll to position [468, 0]
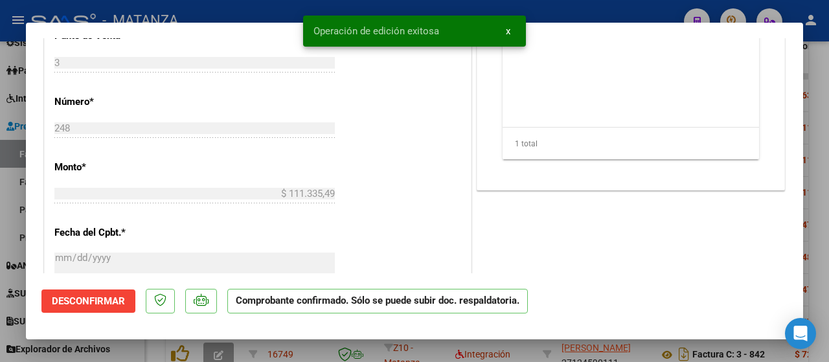
click at [128, 351] on div at bounding box center [414, 181] width 829 height 362
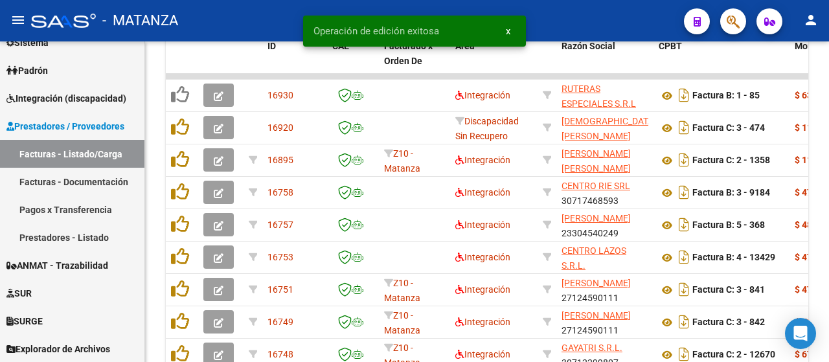
scroll to position [958, 0]
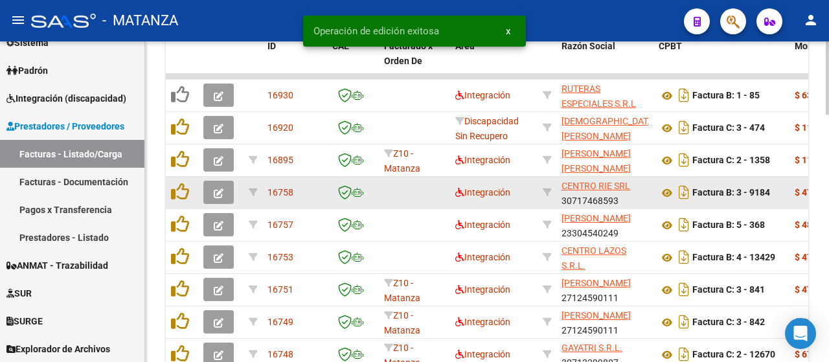
click at [219, 191] on icon "button" at bounding box center [219, 194] width 10 height 10
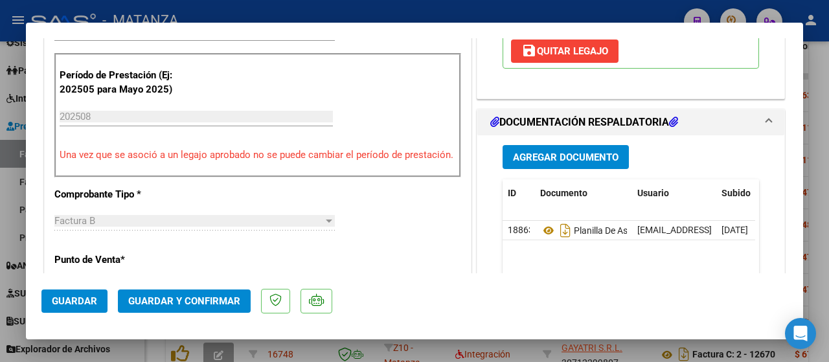
scroll to position [454, 0]
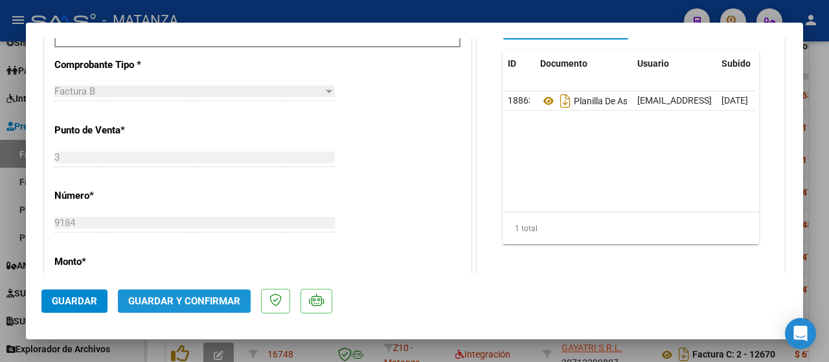
click at [198, 292] on button "Guardar y Confirmar" at bounding box center [184, 301] width 133 height 23
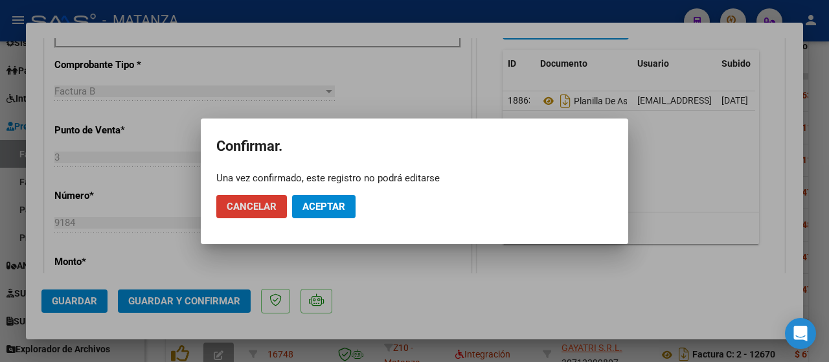
click at [334, 208] on span "Aceptar" at bounding box center [324, 207] width 43 height 12
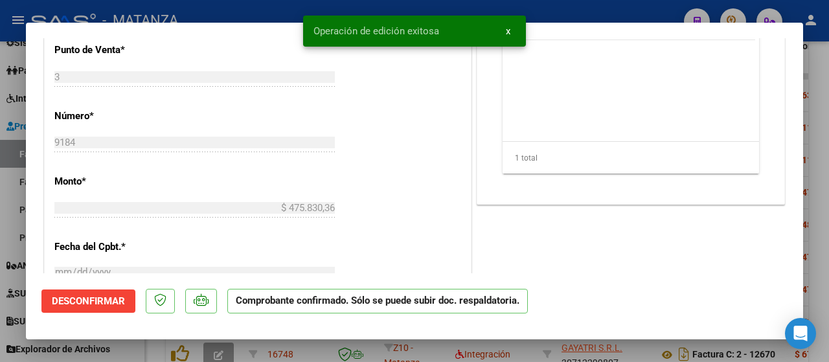
scroll to position [468, 0]
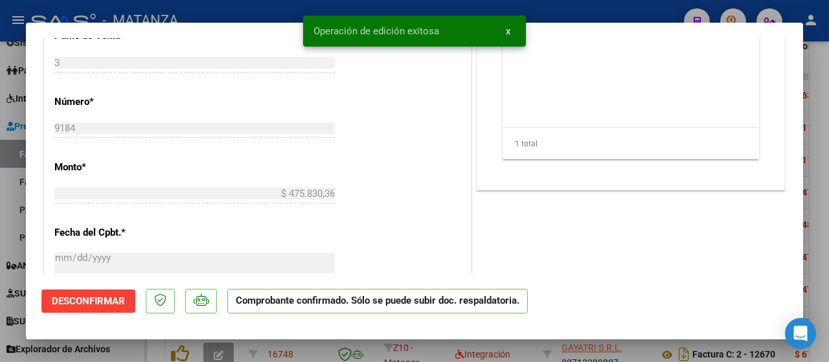
click at [120, 349] on div at bounding box center [414, 181] width 829 height 362
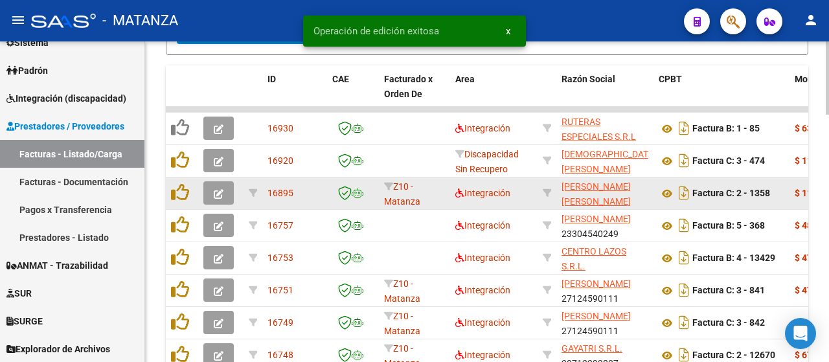
scroll to position [958, 0]
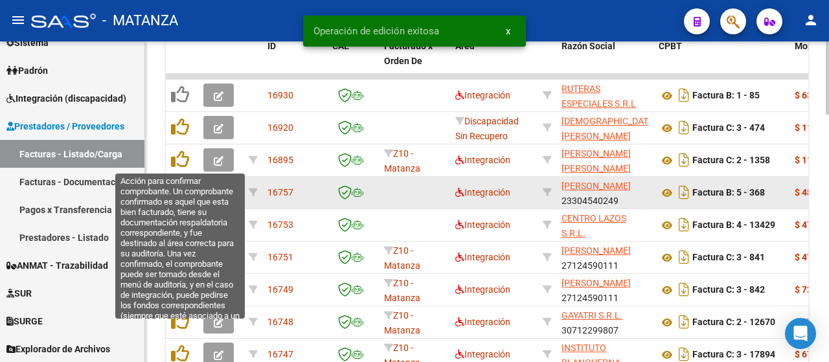
click at [212, 189] on button "button" at bounding box center [218, 192] width 30 height 23
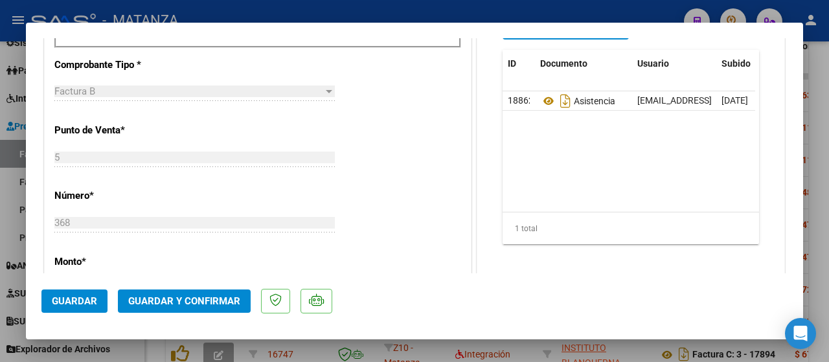
scroll to position [518, 0]
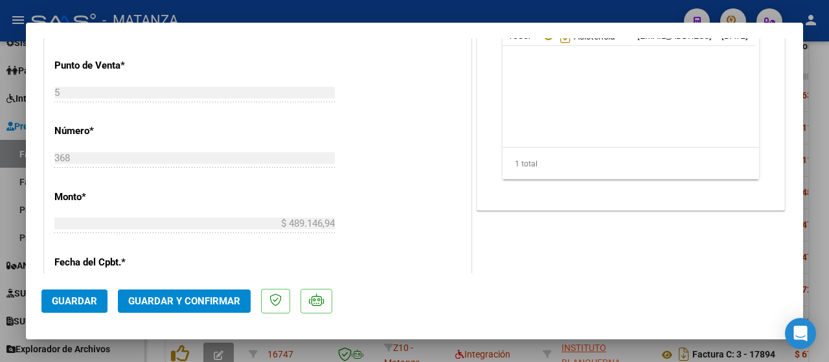
click at [197, 295] on button "Guardar y Confirmar" at bounding box center [184, 301] width 133 height 23
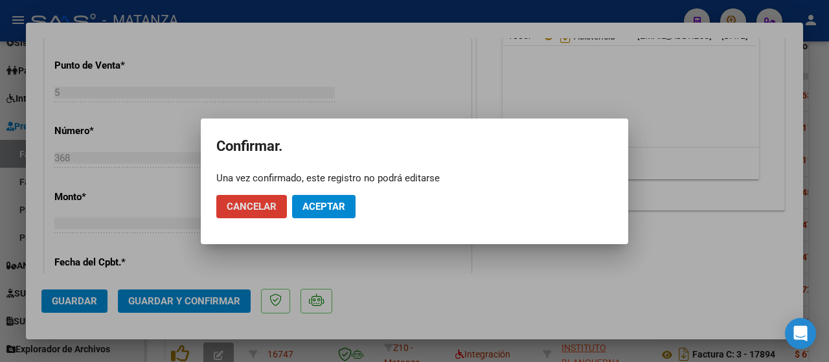
click at [323, 205] on span "Aceptar" at bounding box center [324, 207] width 43 height 12
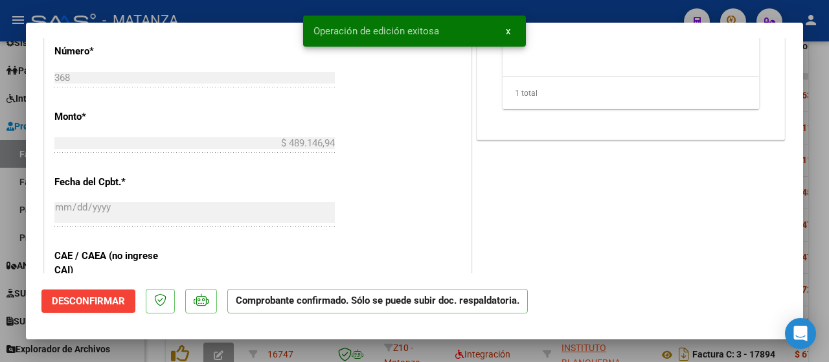
scroll to position [533, 0]
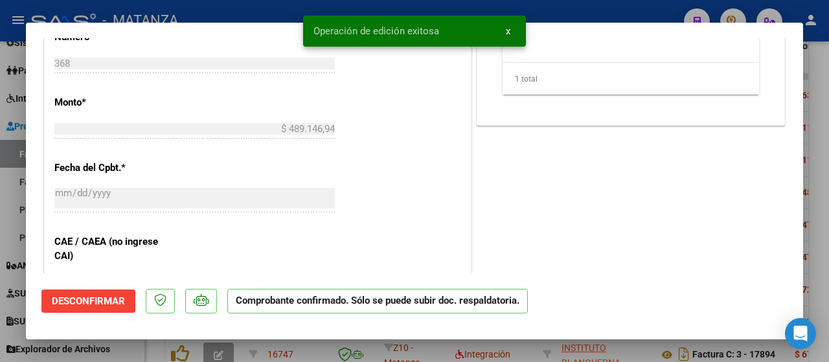
click at [144, 345] on div at bounding box center [414, 181] width 829 height 362
type input "$ 0,00"
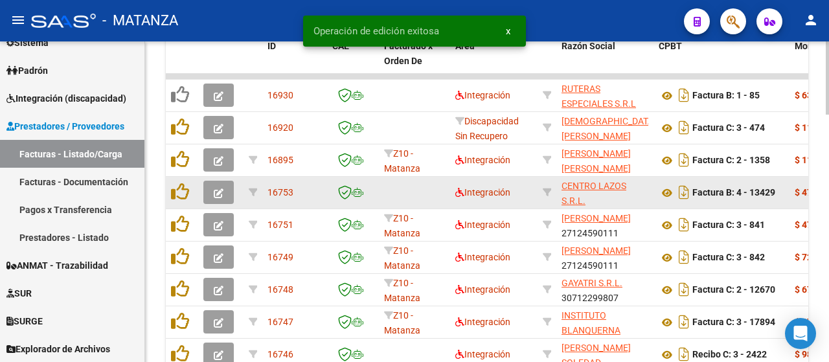
scroll to position [958, 0]
click at [221, 196] on icon "button" at bounding box center [219, 194] width 10 height 10
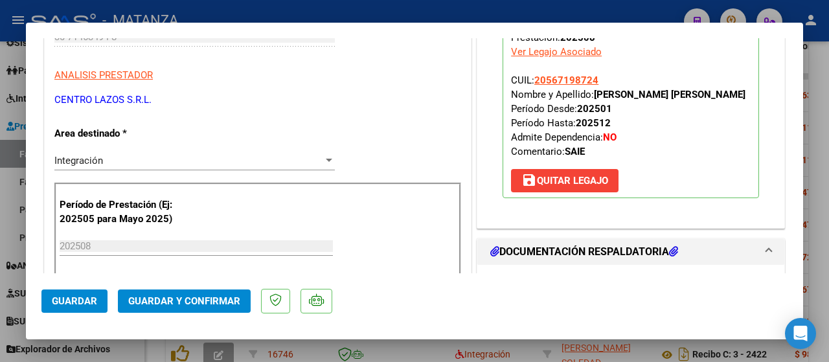
scroll to position [389, 0]
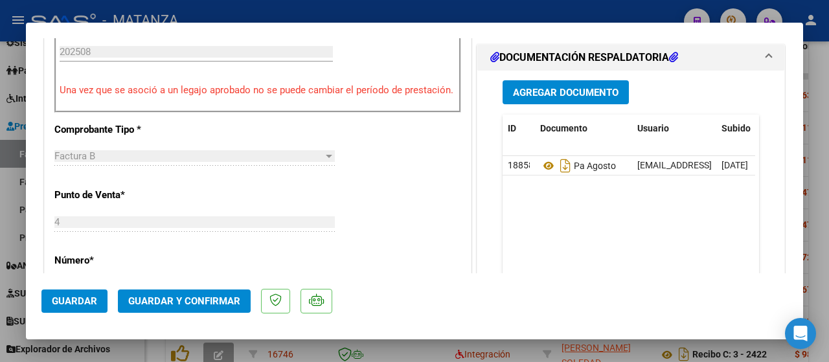
click at [183, 294] on button "Guardar y Confirmar" at bounding box center [184, 301] width 133 height 23
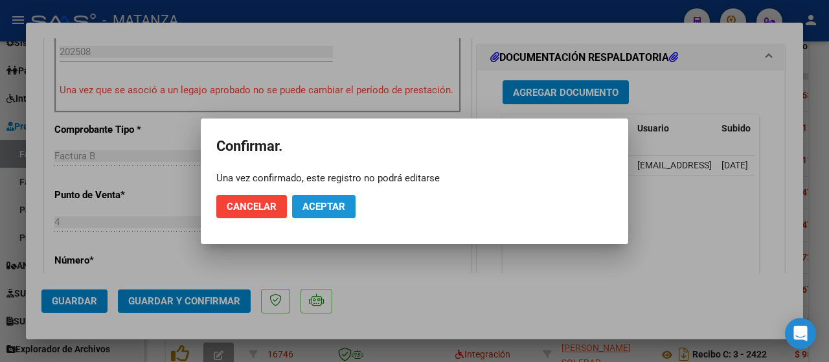
click at [320, 210] on span "Aceptar" at bounding box center [324, 207] width 43 height 12
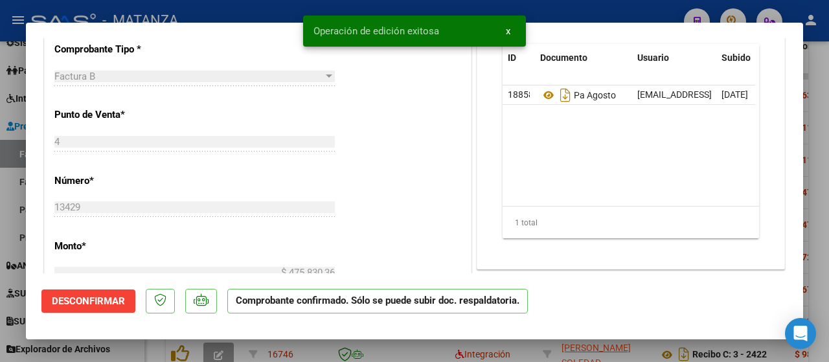
scroll to position [403, 0]
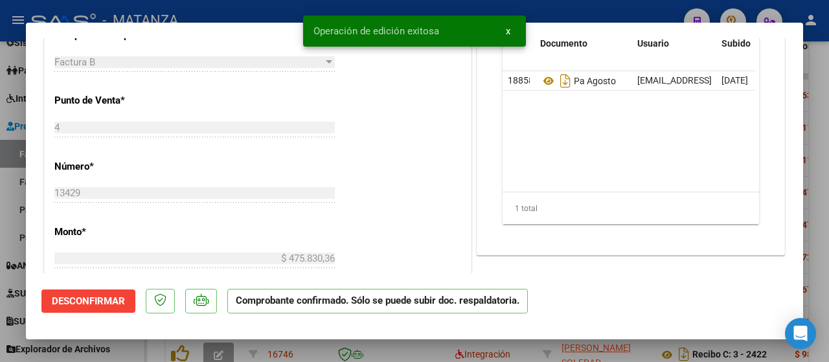
click at [143, 349] on div at bounding box center [414, 181] width 829 height 362
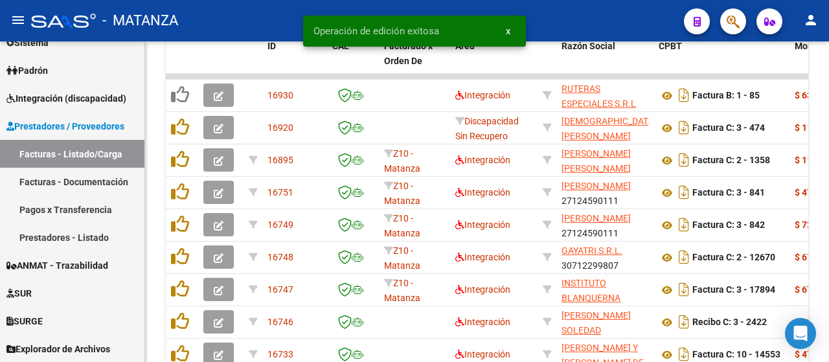
scroll to position [958, 0]
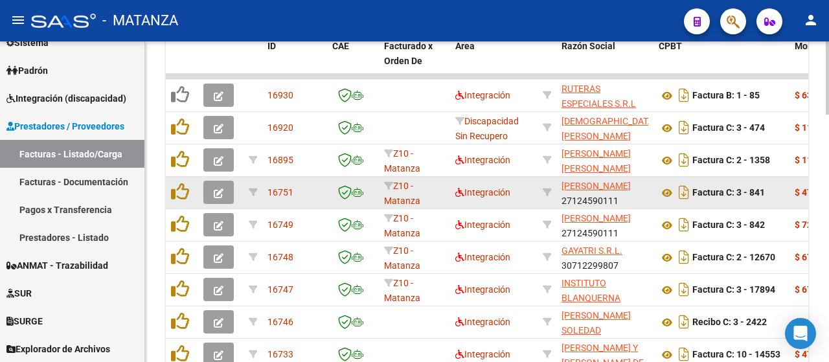
click at [222, 194] on icon "button" at bounding box center [219, 194] width 10 height 10
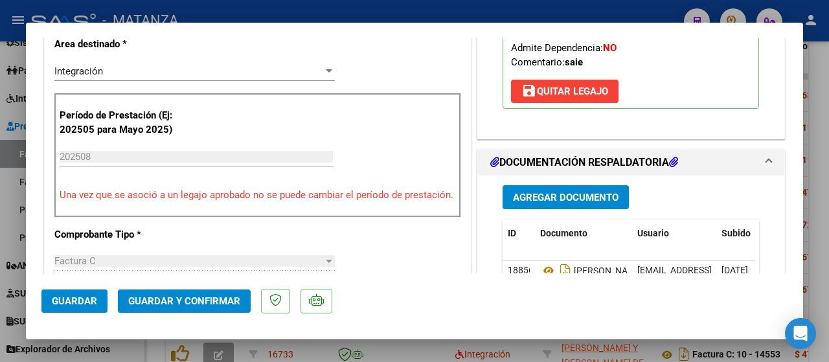
scroll to position [413, 0]
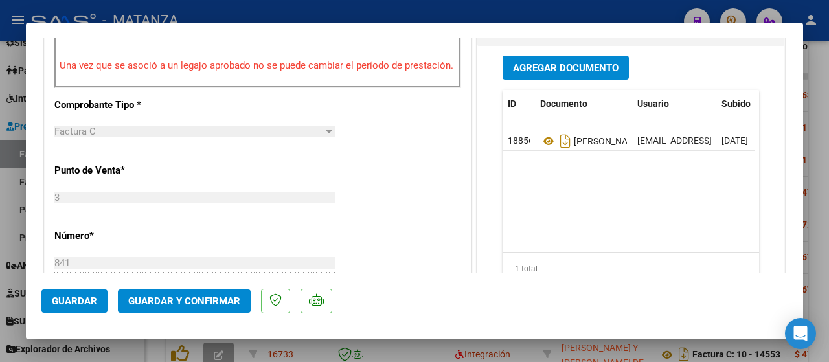
click at [171, 304] on span "Guardar y Confirmar" at bounding box center [184, 301] width 112 height 12
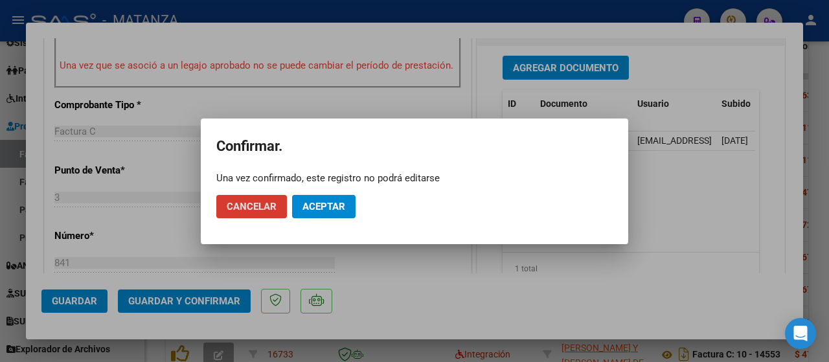
click at [325, 203] on span "Aceptar" at bounding box center [324, 207] width 43 height 12
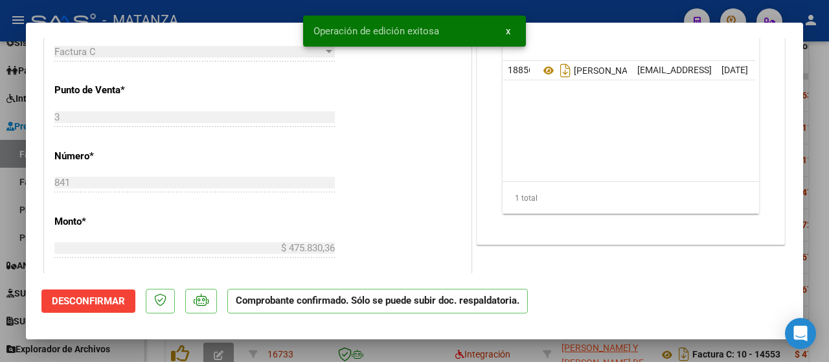
scroll to position [428, 0]
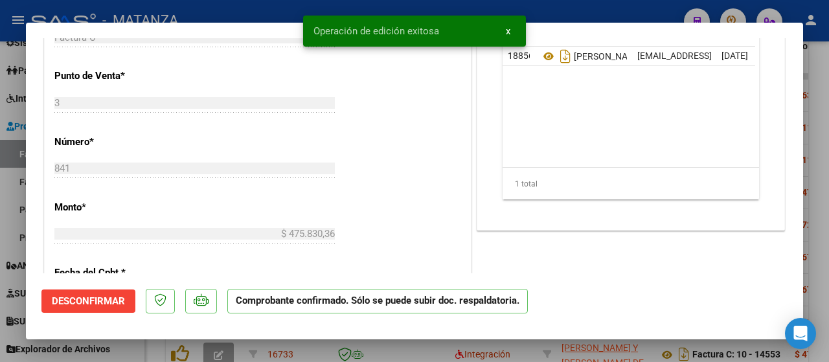
drag, startPoint x: 132, startPoint y: 349, endPoint x: 290, endPoint y: 233, distance: 196.6
click at [132, 349] on div at bounding box center [414, 181] width 829 height 362
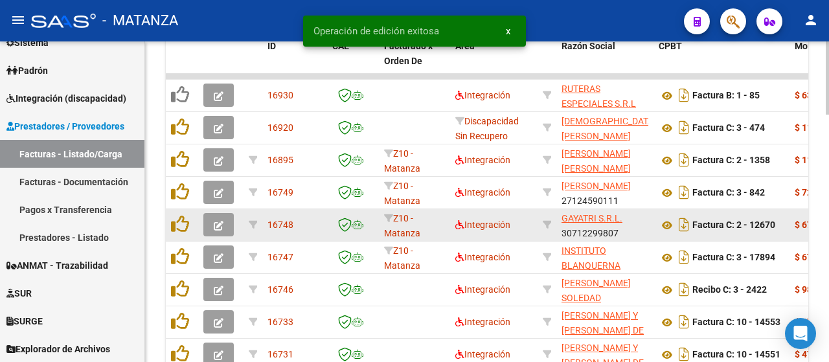
scroll to position [958, 0]
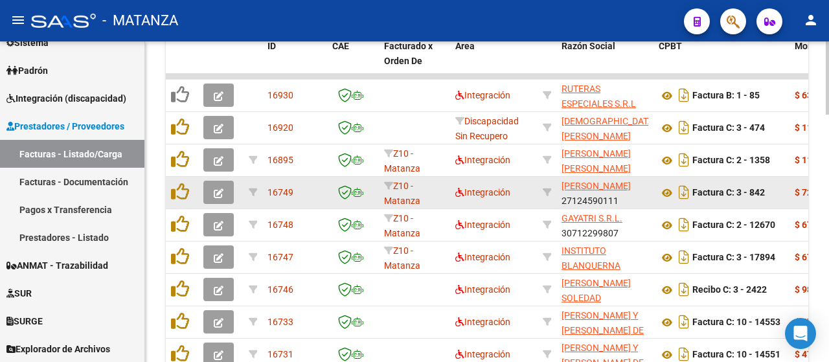
click at [218, 194] on icon "button" at bounding box center [219, 194] width 10 height 10
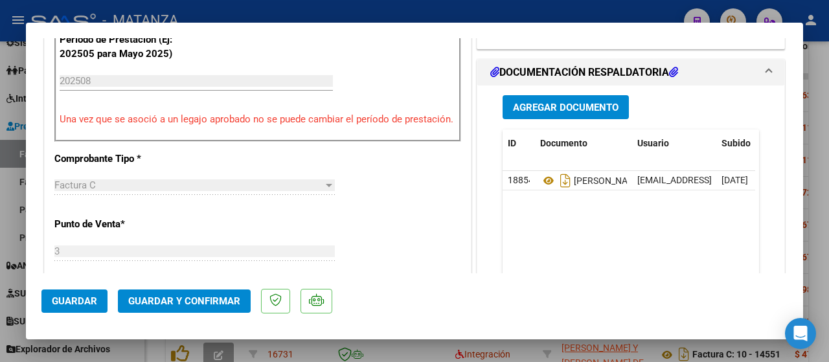
scroll to position [389, 0]
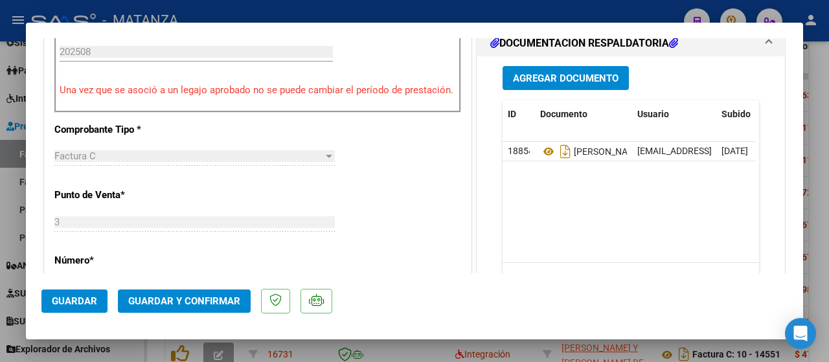
click at [540, 148] on icon at bounding box center [548, 152] width 17 height 16
click at [211, 303] on span "Guardar y Confirmar" at bounding box center [184, 301] width 112 height 12
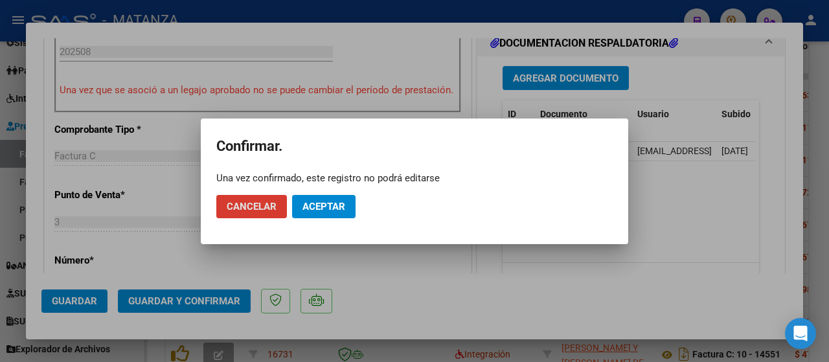
click at [332, 210] on span "Aceptar" at bounding box center [324, 207] width 43 height 12
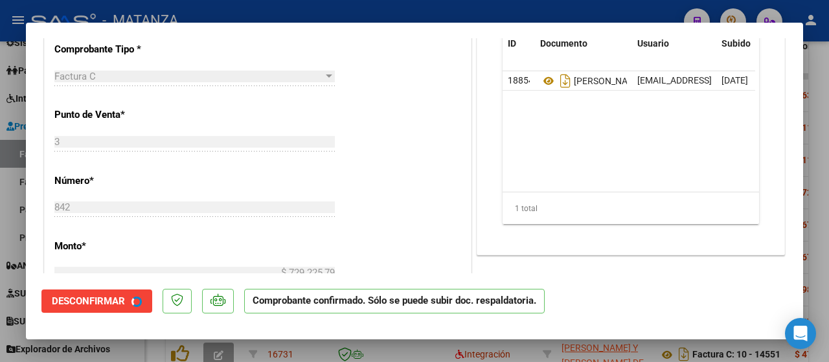
scroll to position [403, 0]
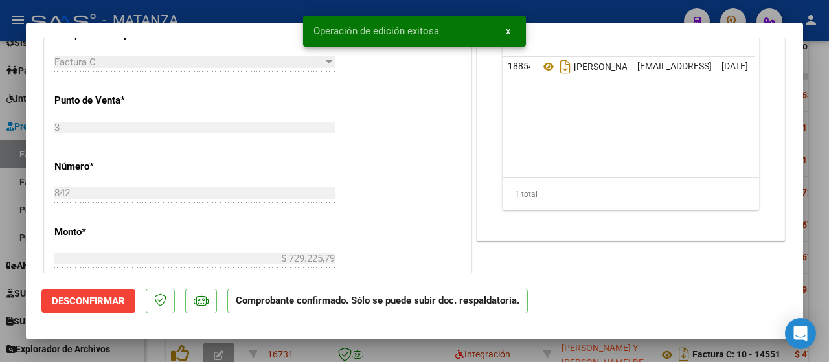
click at [121, 347] on div at bounding box center [414, 181] width 829 height 362
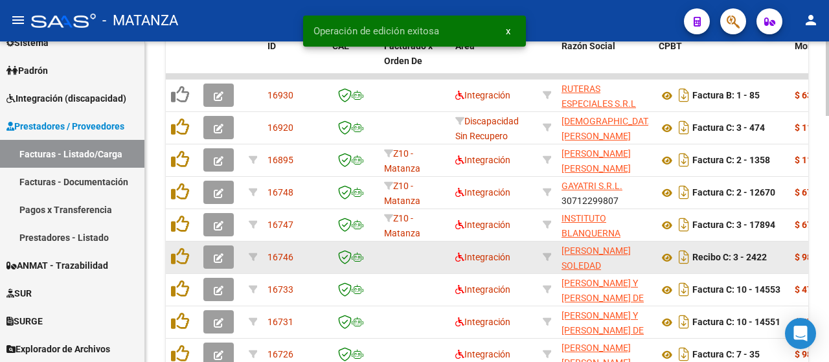
scroll to position [958, 0]
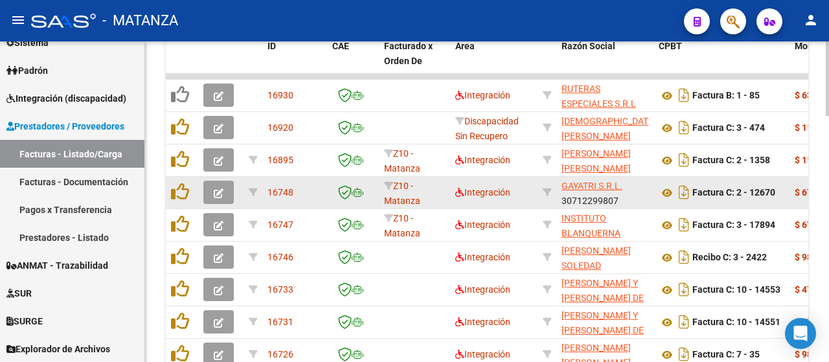
click at [219, 189] on icon "button" at bounding box center [219, 194] width 10 height 10
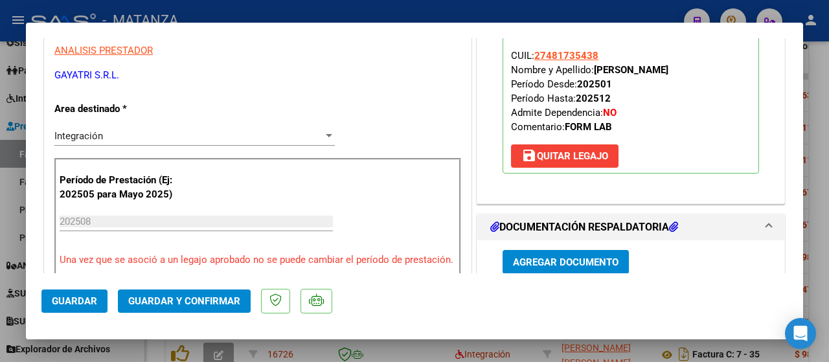
scroll to position [413, 0]
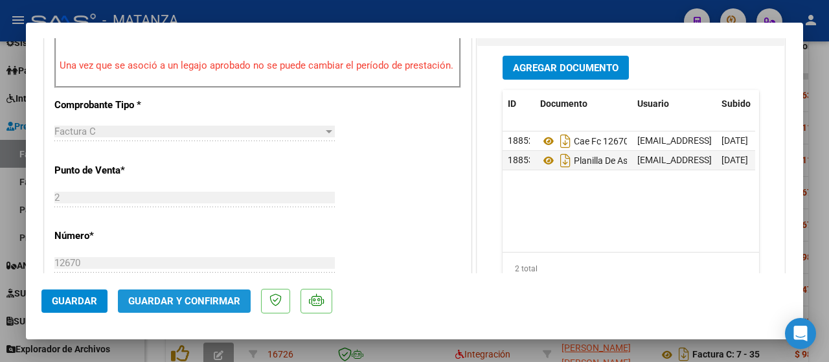
click at [199, 298] on span "Guardar y Confirmar" at bounding box center [184, 301] width 112 height 12
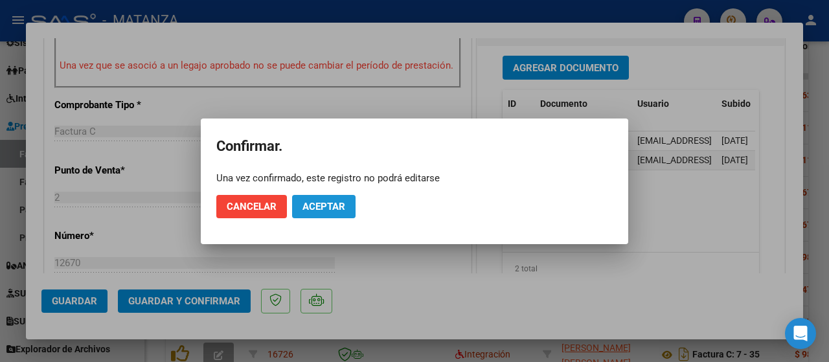
click at [316, 201] on span "Aceptar" at bounding box center [324, 207] width 43 height 12
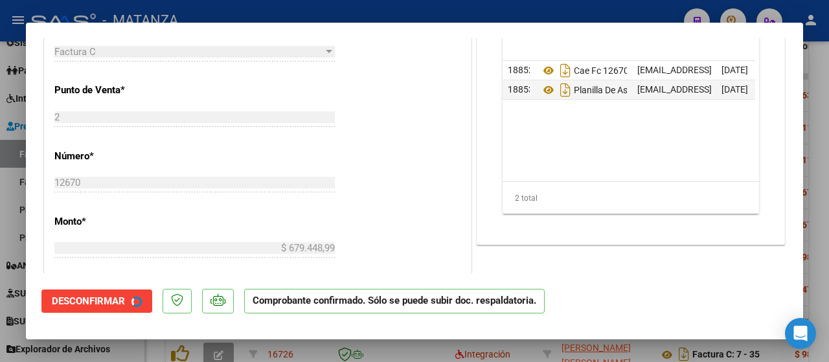
scroll to position [428, 0]
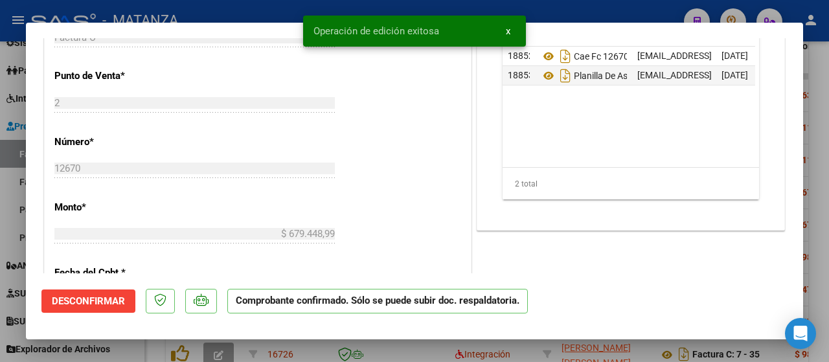
click at [130, 347] on div at bounding box center [414, 181] width 829 height 362
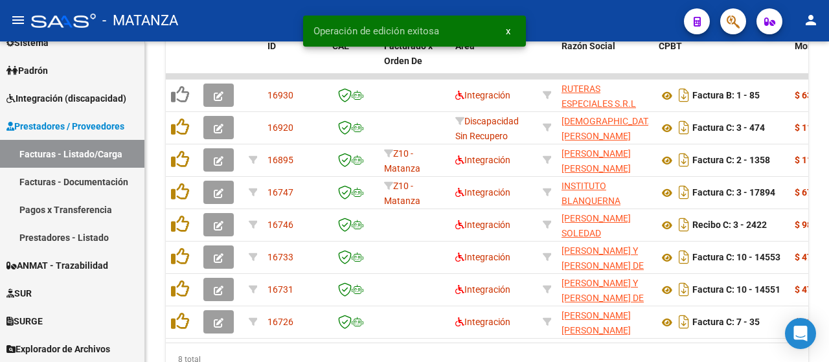
scroll to position [958, 0]
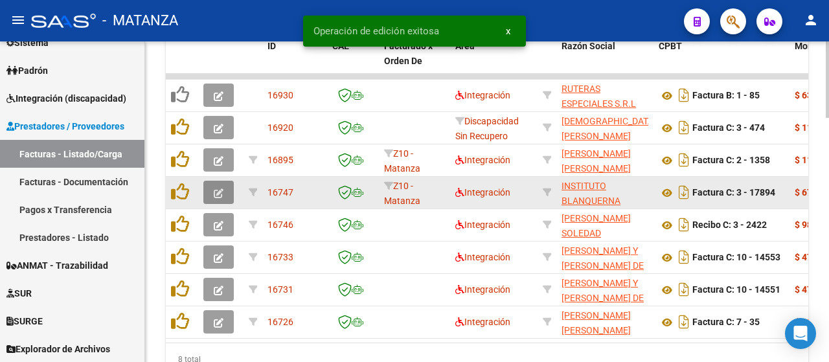
click at [227, 188] on button "button" at bounding box center [218, 192] width 30 height 23
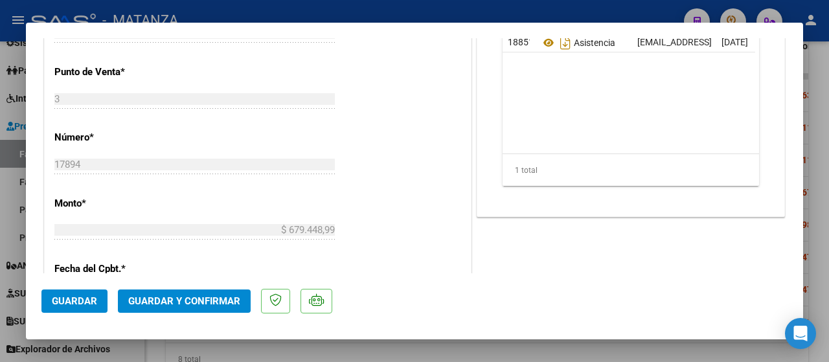
scroll to position [583, 0]
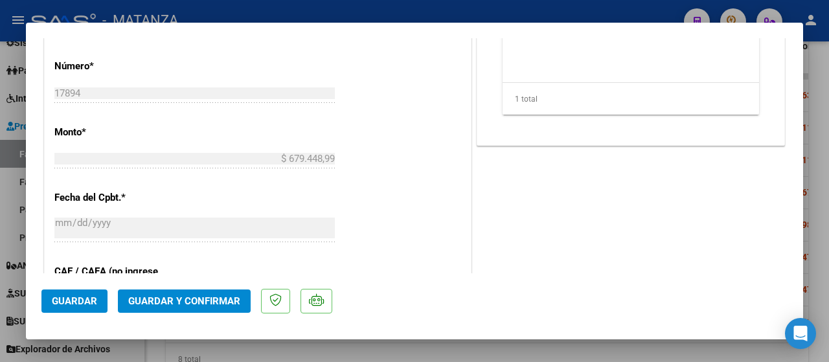
click at [169, 299] on span "Guardar y Confirmar" at bounding box center [184, 301] width 112 height 12
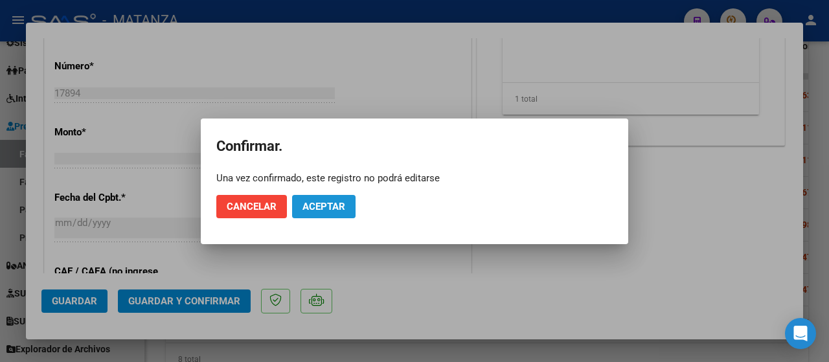
click at [347, 206] on button "Aceptar" at bounding box center [324, 206] width 64 height 23
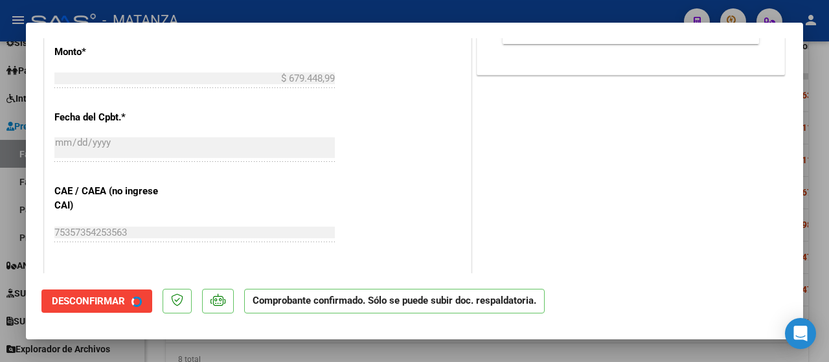
scroll to position [597, 0]
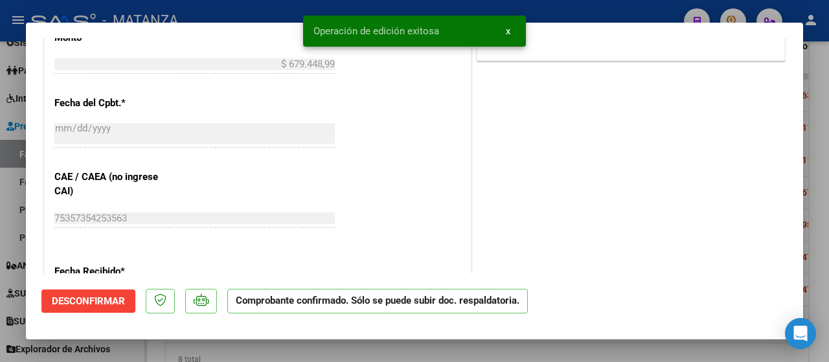
click at [156, 353] on div at bounding box center [414, 181] width 829 height 362
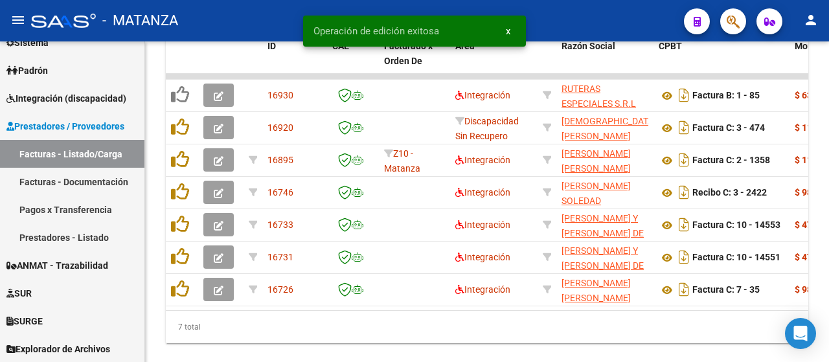
scroll to position [958, 0]
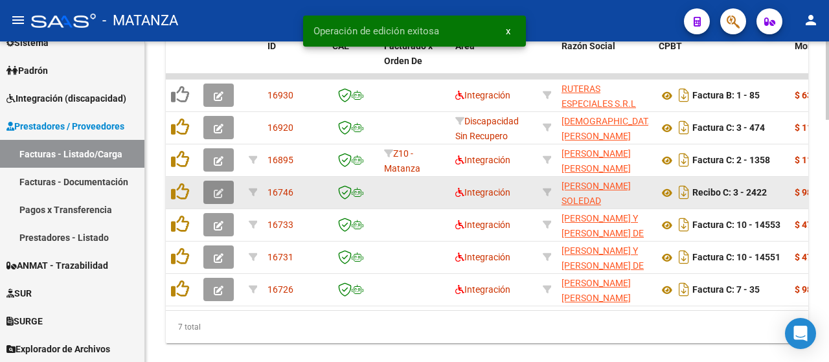
click at [220, 192] on icon "button" at bounding box center [219, 194] width 10 height 10
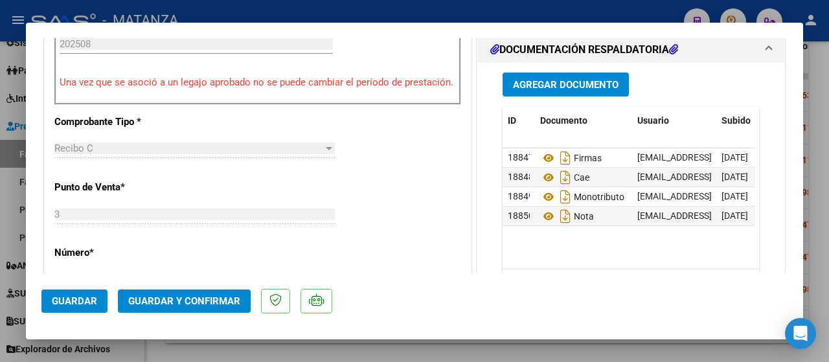
scroll to position [454, 0]
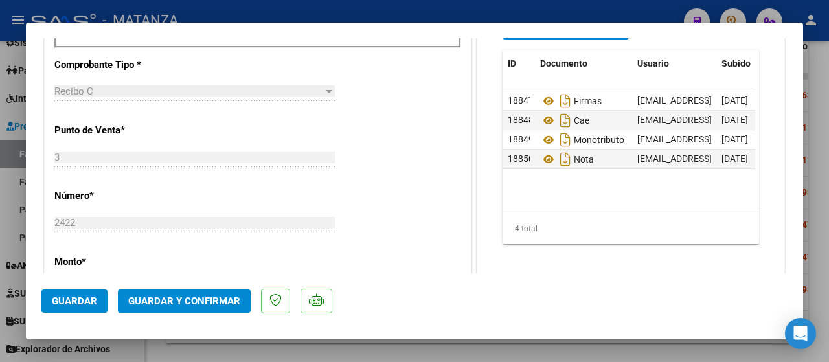
click at [171, 295] on button "Guardar y Confirmar" at bounding box center [184, 301] width 133 height 23
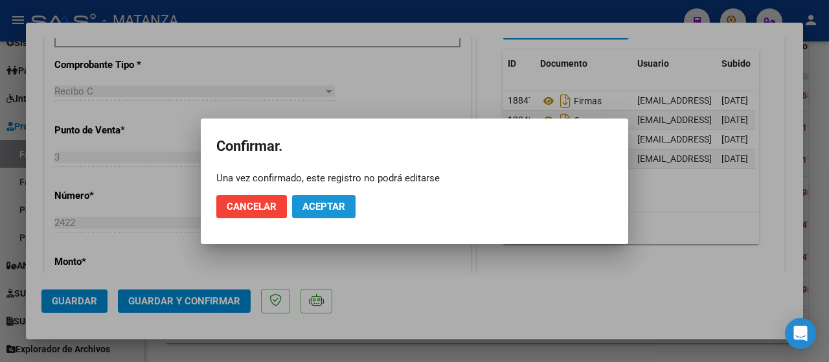
click at [343, 210] on span "Aceptar" at bounding box center [324, 207] width 43 height 12
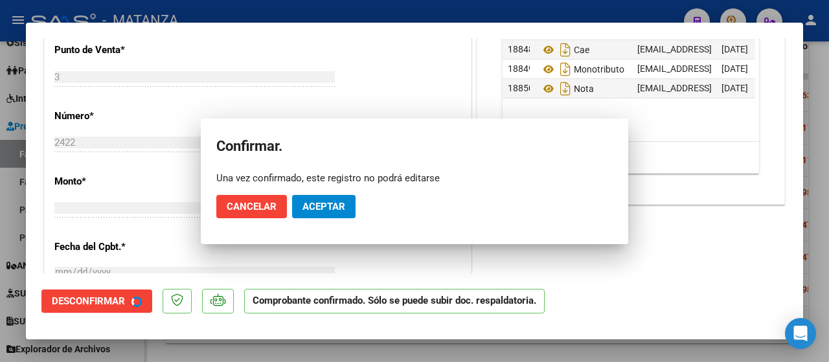
scroll to position [468, 0]
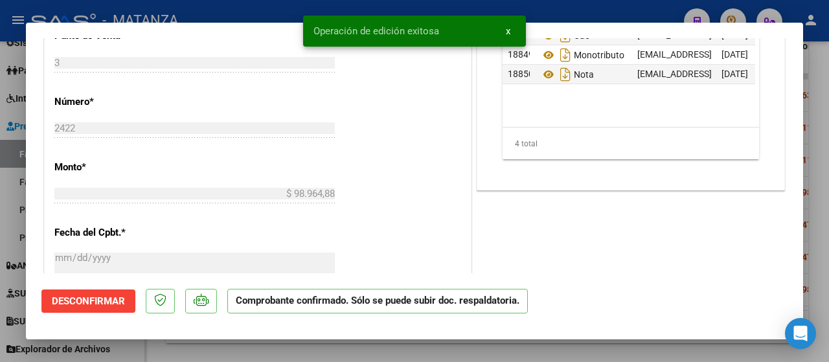
click at [135, 353] on div at bounding box center [414, 181] width 829 height 362
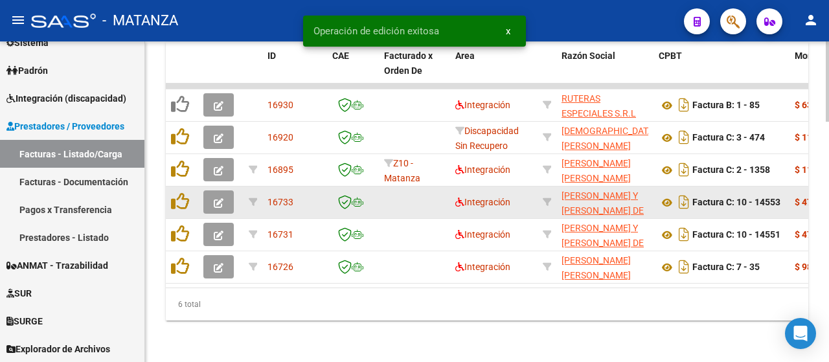
scroll to position [958, 0]
click at [214, 198] on icon "button" at bounding box center [219, 203] width 10 height 10
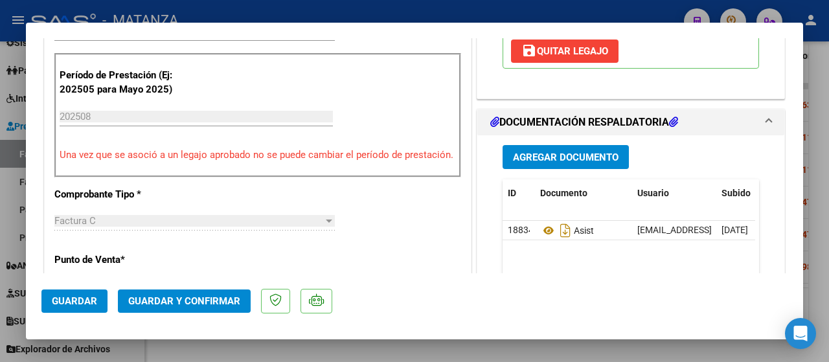
scroll to position [454, 0]
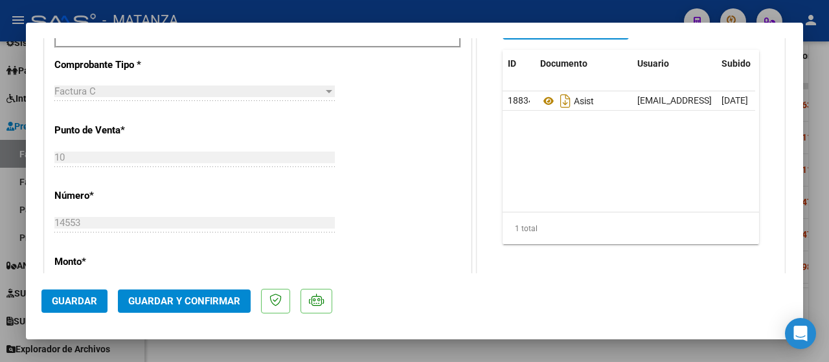
click at [211, 299] on span "Guardar y Confirmar" at bounding box center [184, 301] width 112 height 12
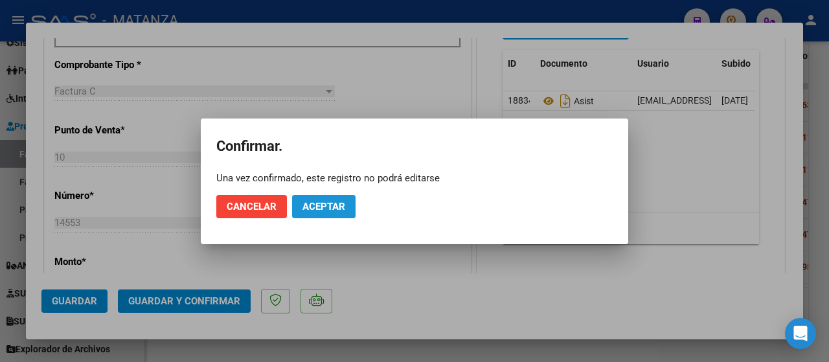
click at [329, 202] on span "Aceptar" at bounding box center [324, 207] width 43 height 12
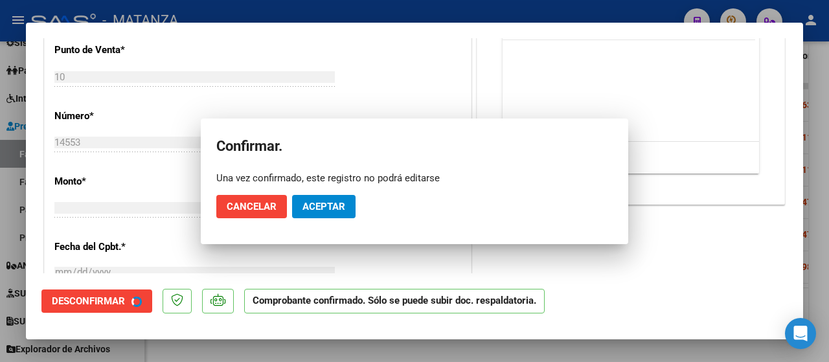
scroll to position [468, 0]
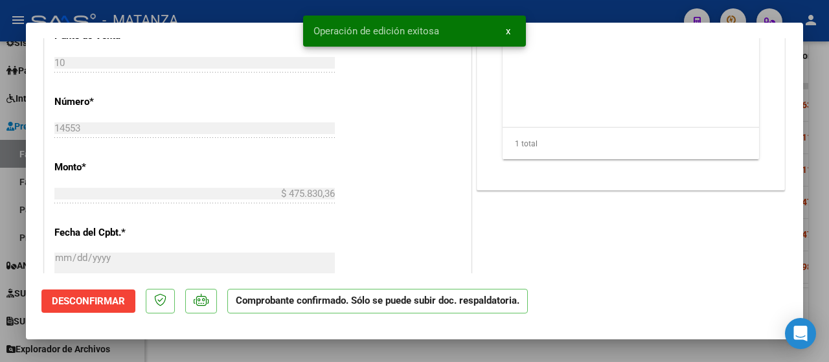
click at [146, 353] on div at bounding box center [414, 181] width 829 height 362
type input "$ 0,00"
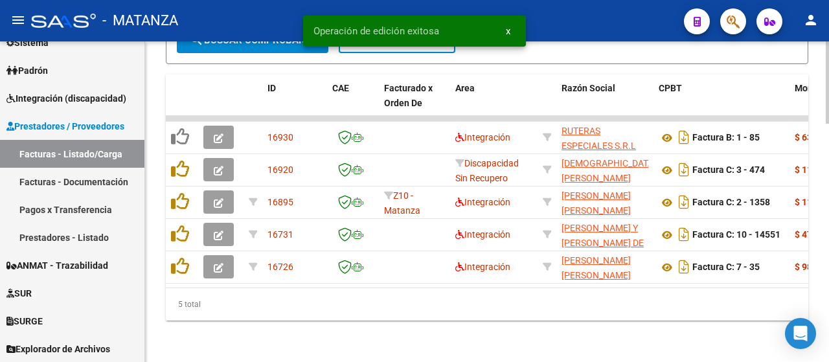
scroll to position [926, 0]
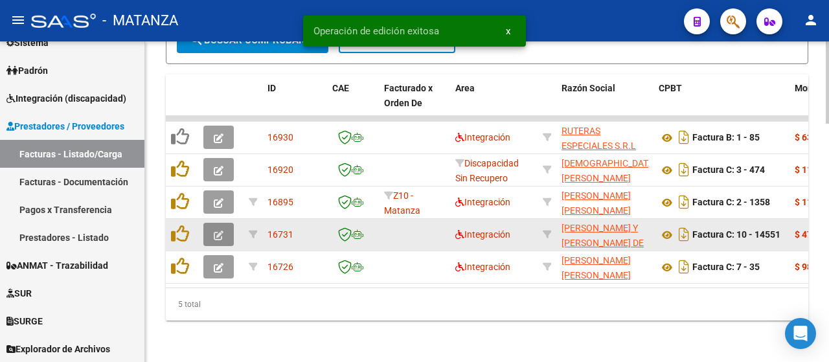
click at [218, 231] on icon "button" at bounding box center [219, 236] width 10 height 10
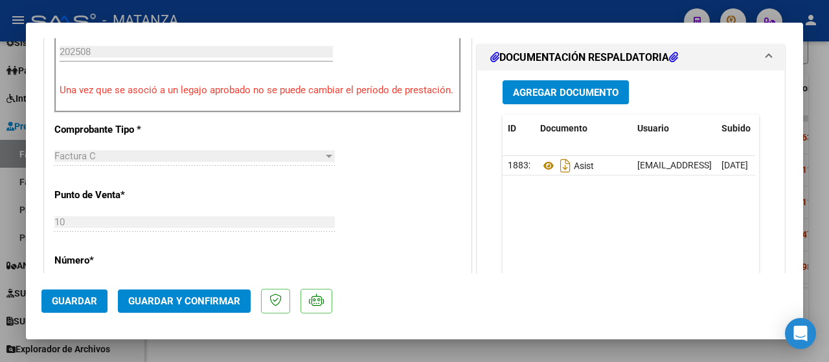
scroll to position [454, 0]
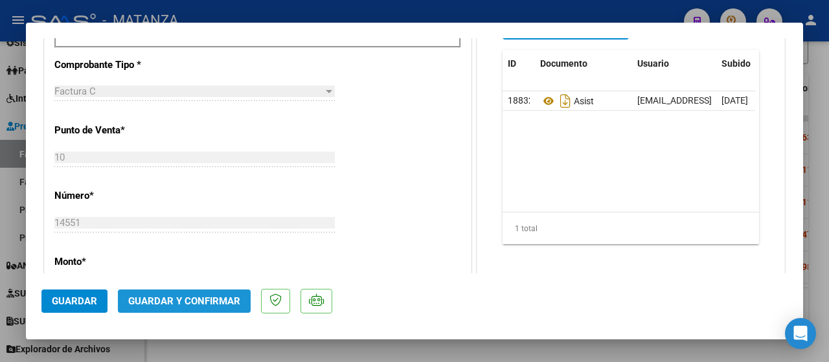
click at [184, 305] on span "Guardar y Confirmar" at bounding box center [184, 301] width 112 height 12
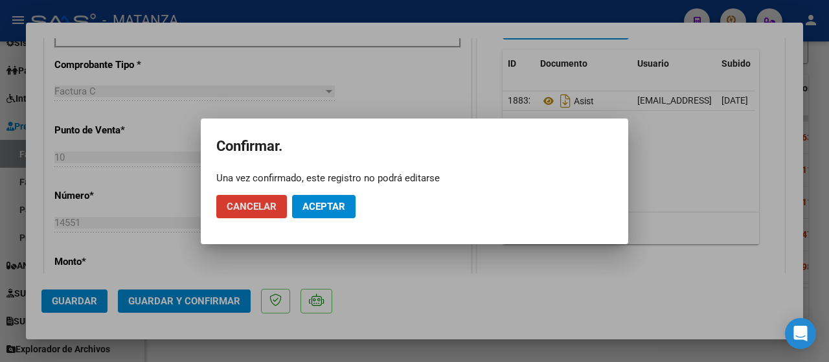
click at [323, 211] on span "Aceptar" at bounding box center [324, 207] width 43 height 12
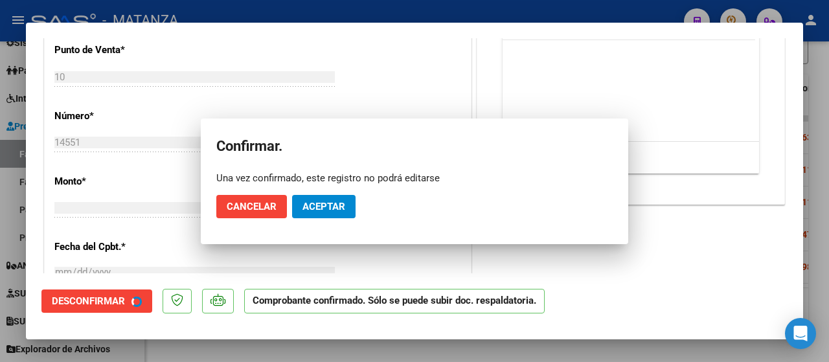
scroll to position [468, 0]
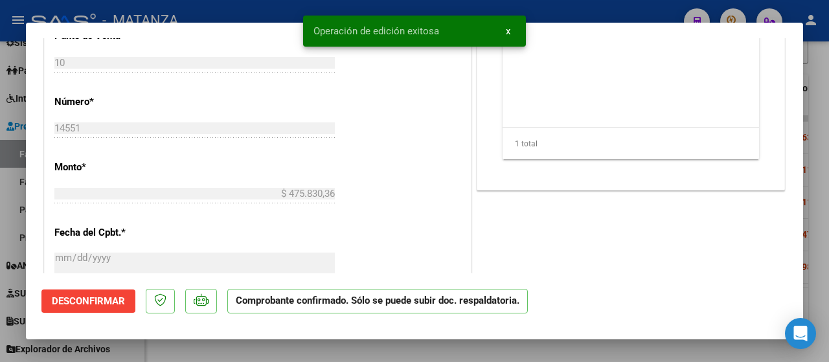
click at [204, 358] on div at bounding box center [414, 181] width 829 height 362
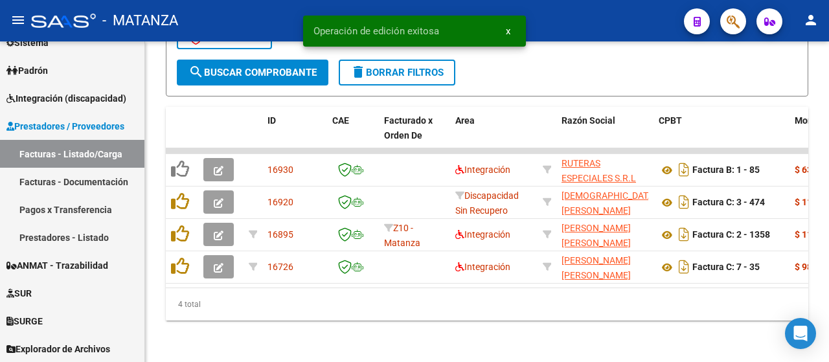
scroll to position [894, 0]
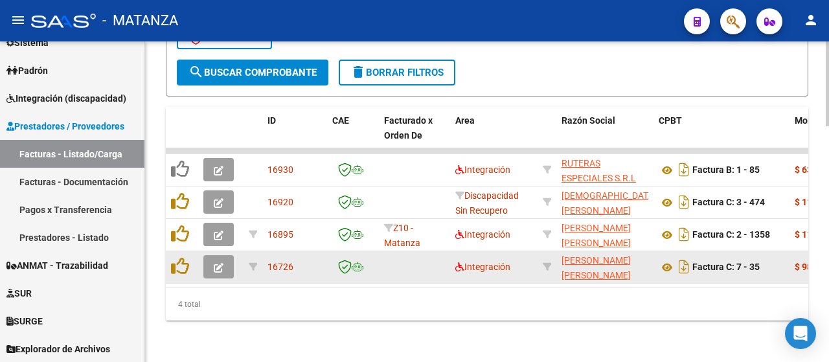
click at [218, 263] on icon "button" at bounding box center [219, 268] width 10 height 10
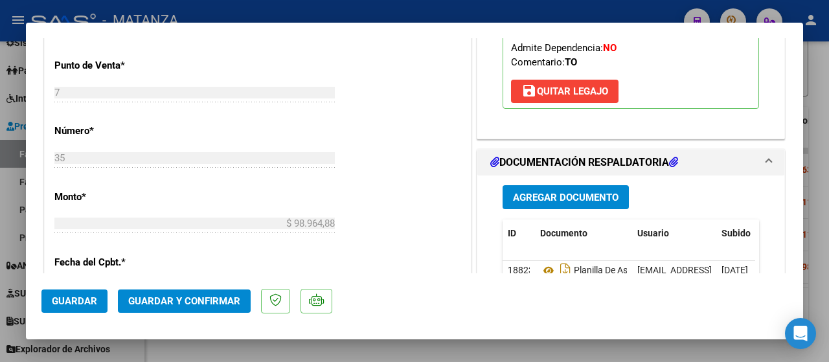
scroll to position [648, 0]
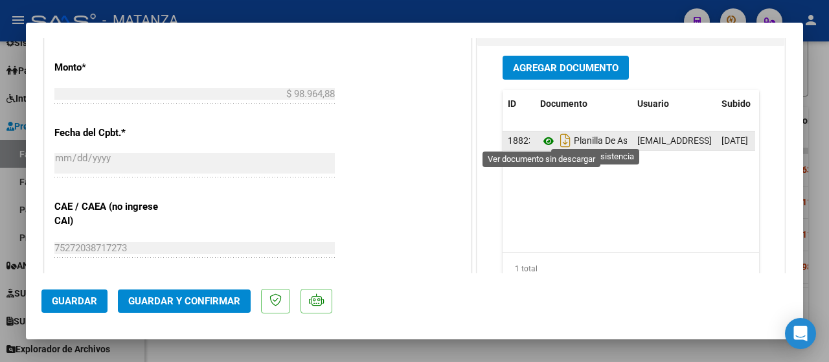
click at [546, 139] on icon at bounding box center [548, 141] width 17 height 16
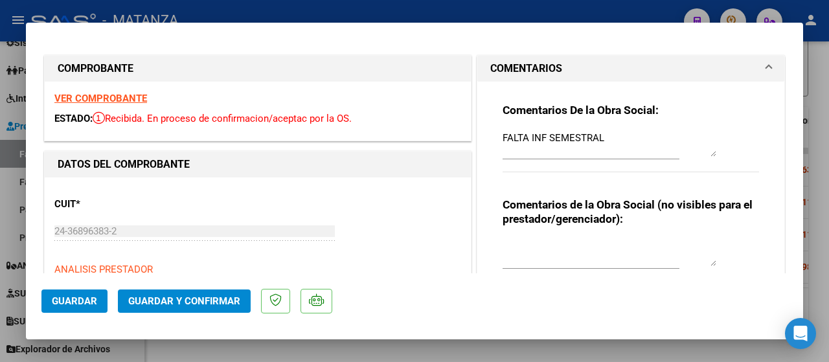
scroll to position [130, 0]
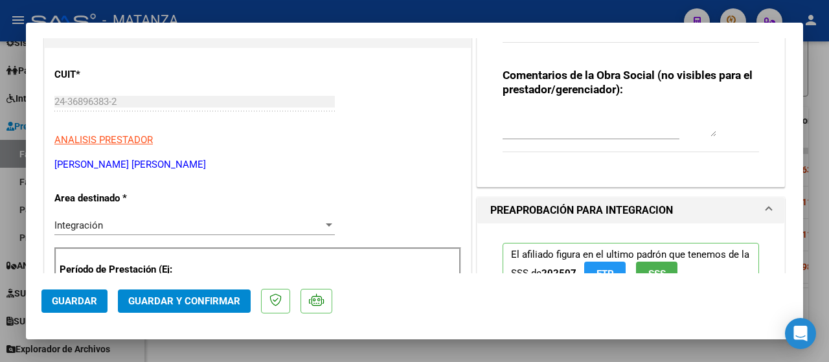
drag, startPoint x: 225, startPoint y: 169, endPoint x: 44, endPoint y: 163, distance: 180.9
copy p "MARTINEZ CABALLE ROCIO MARICEL"
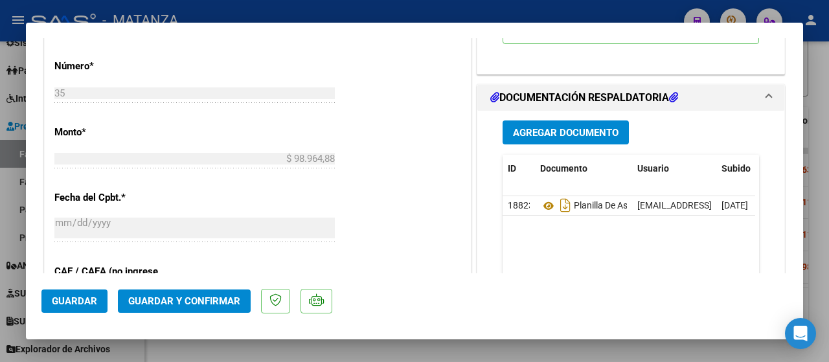
scroll to position [778, 0]
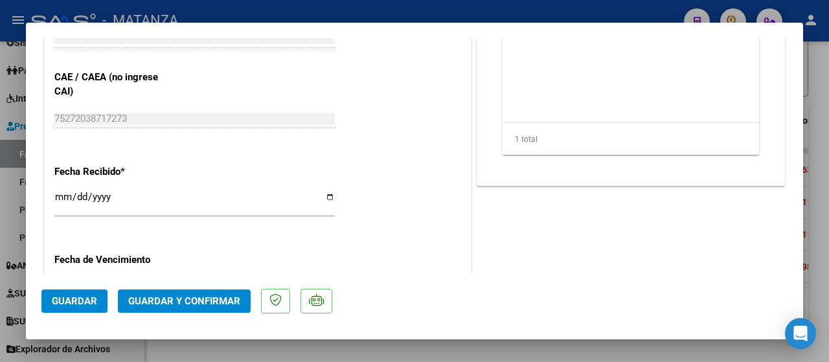
click at [188, 346] on div at bounding box center [414, 181] width 829 height 362
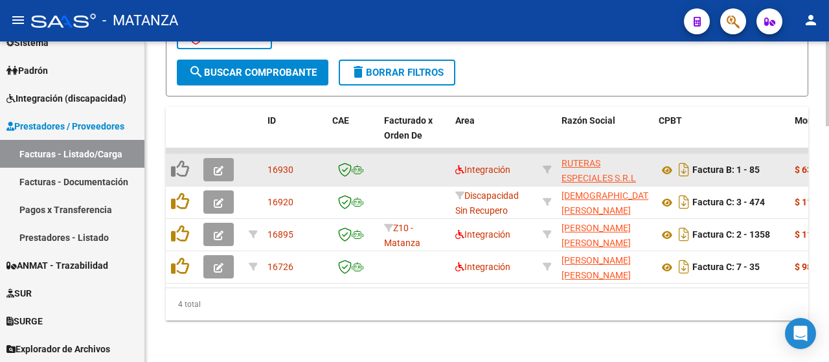
scroll to position [894, 0]
